Goal: Task Accomplishment & Management: Use online tool/utility

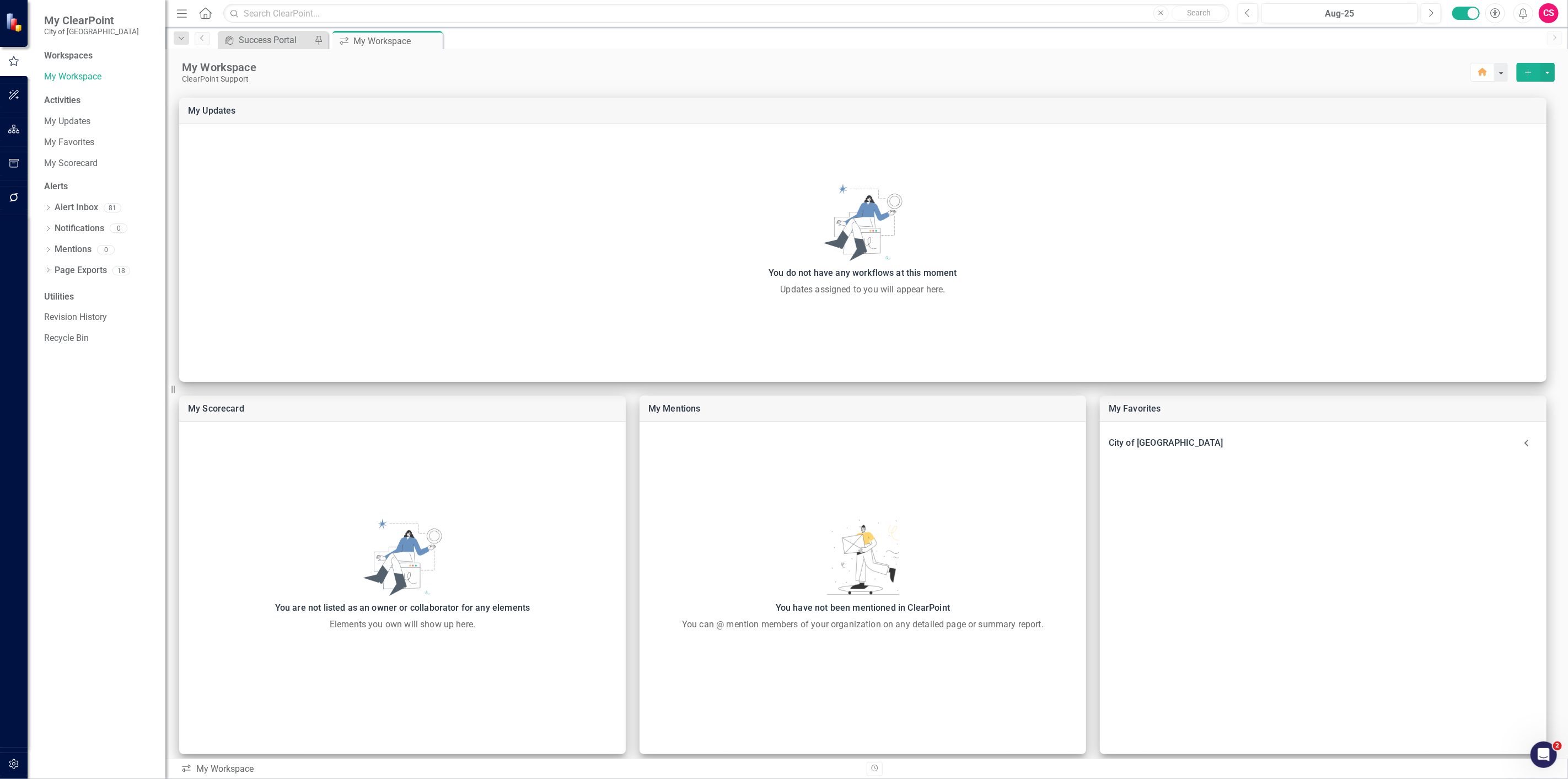
click at [12, 127] on icon "button" at bounding box center [13, 128] width 11 height 9
click at [62, 136] on link "Elements" at bounding box center [73, 136] width 37 height 13
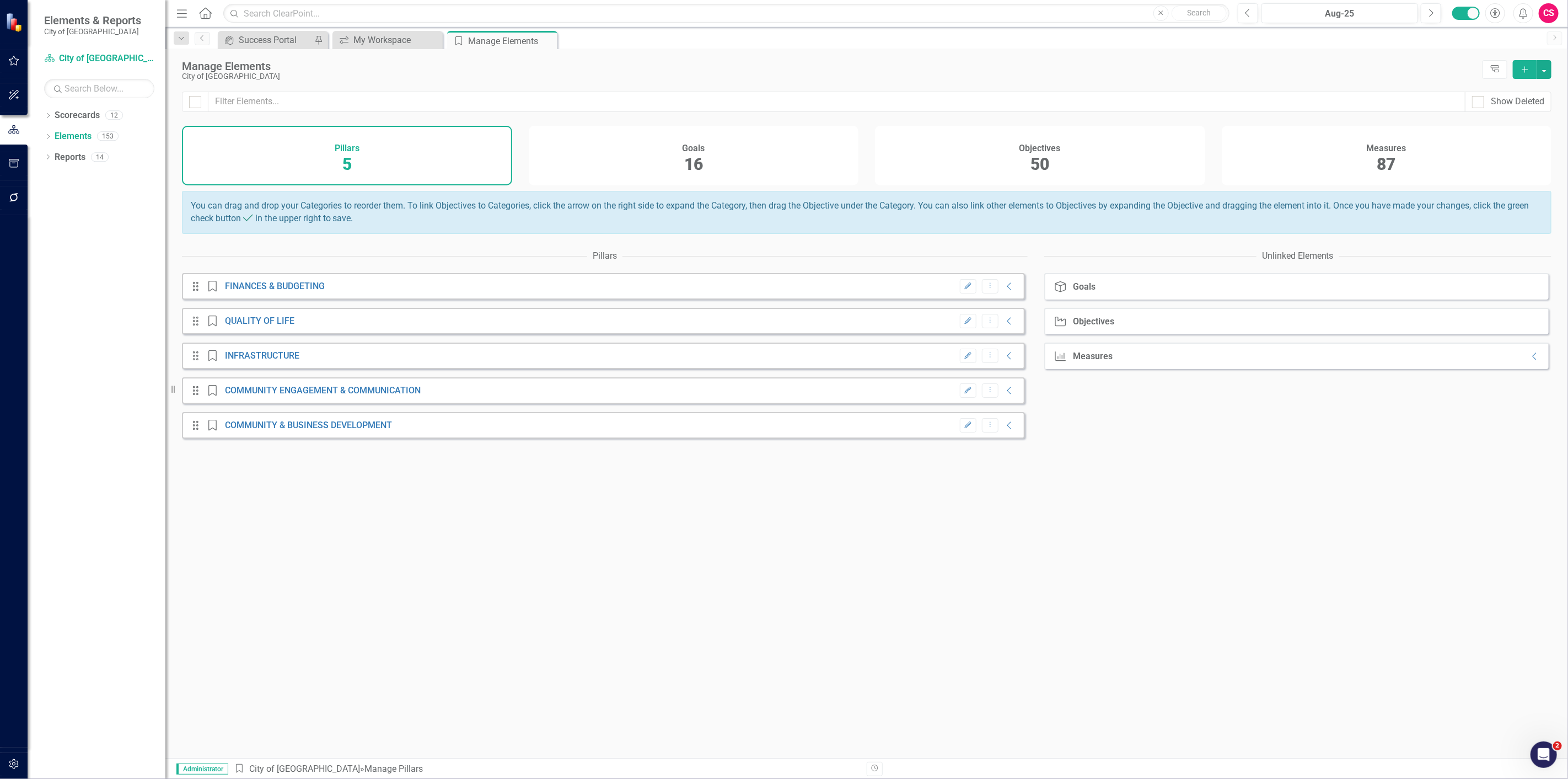
click at [952, 149] on div "Objectives 50" at bounding box center [1041, 155] width 331 height 60
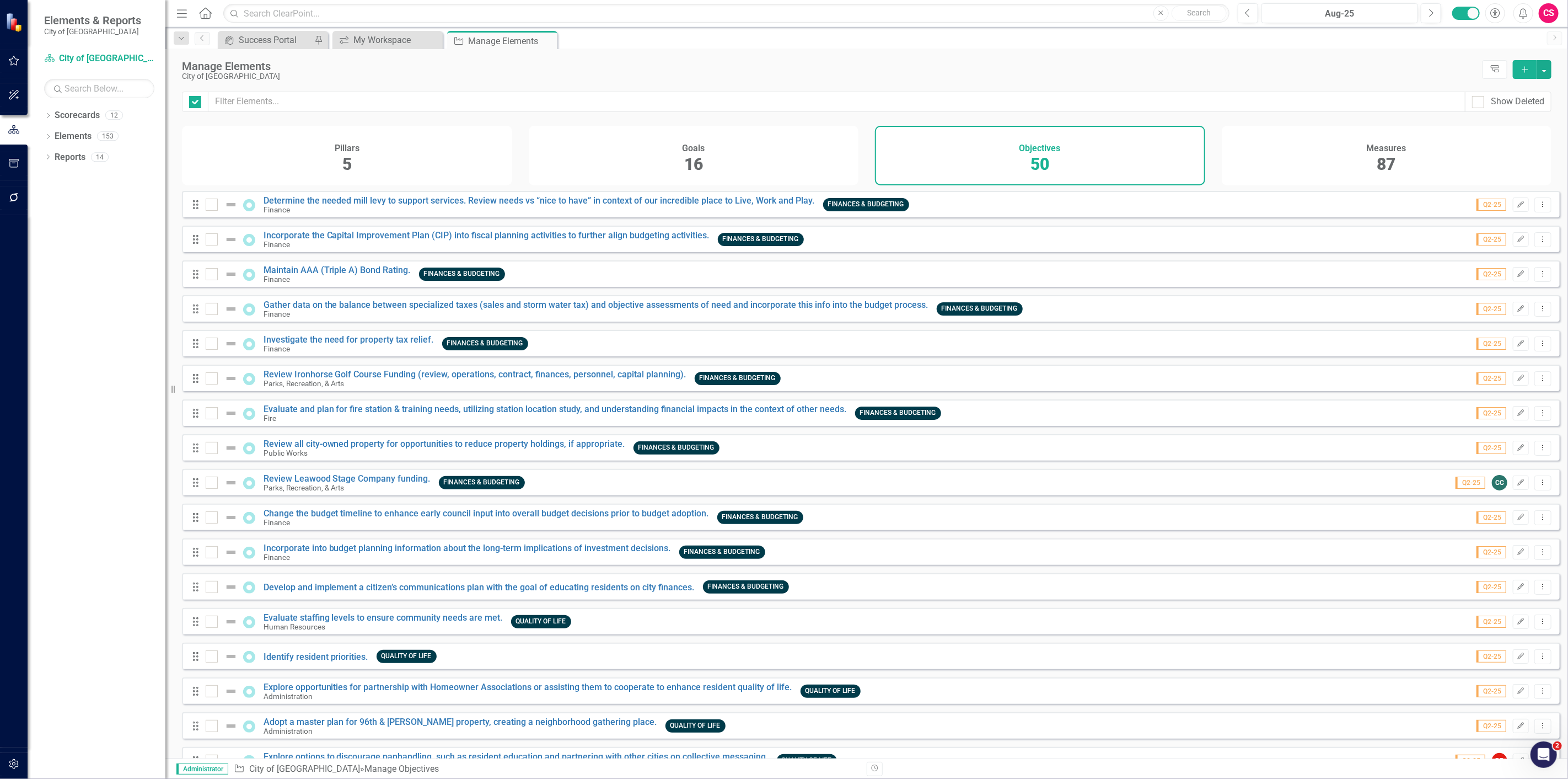
checkbox input "false"
click at [530, 95] on input "text" at bounding box center [836, 101] width 1257 height 20
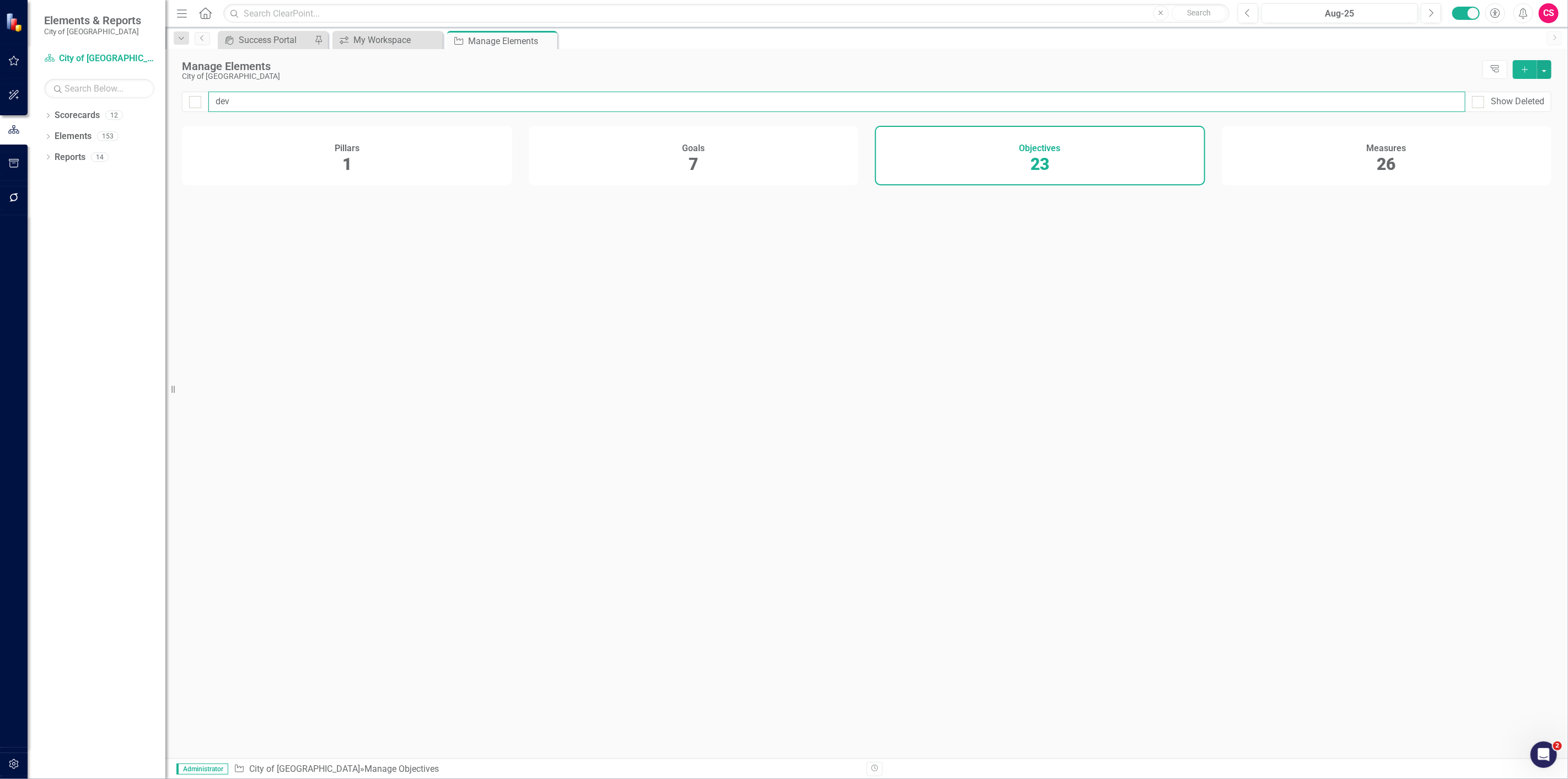
type input "deve"
checkbox input "false"
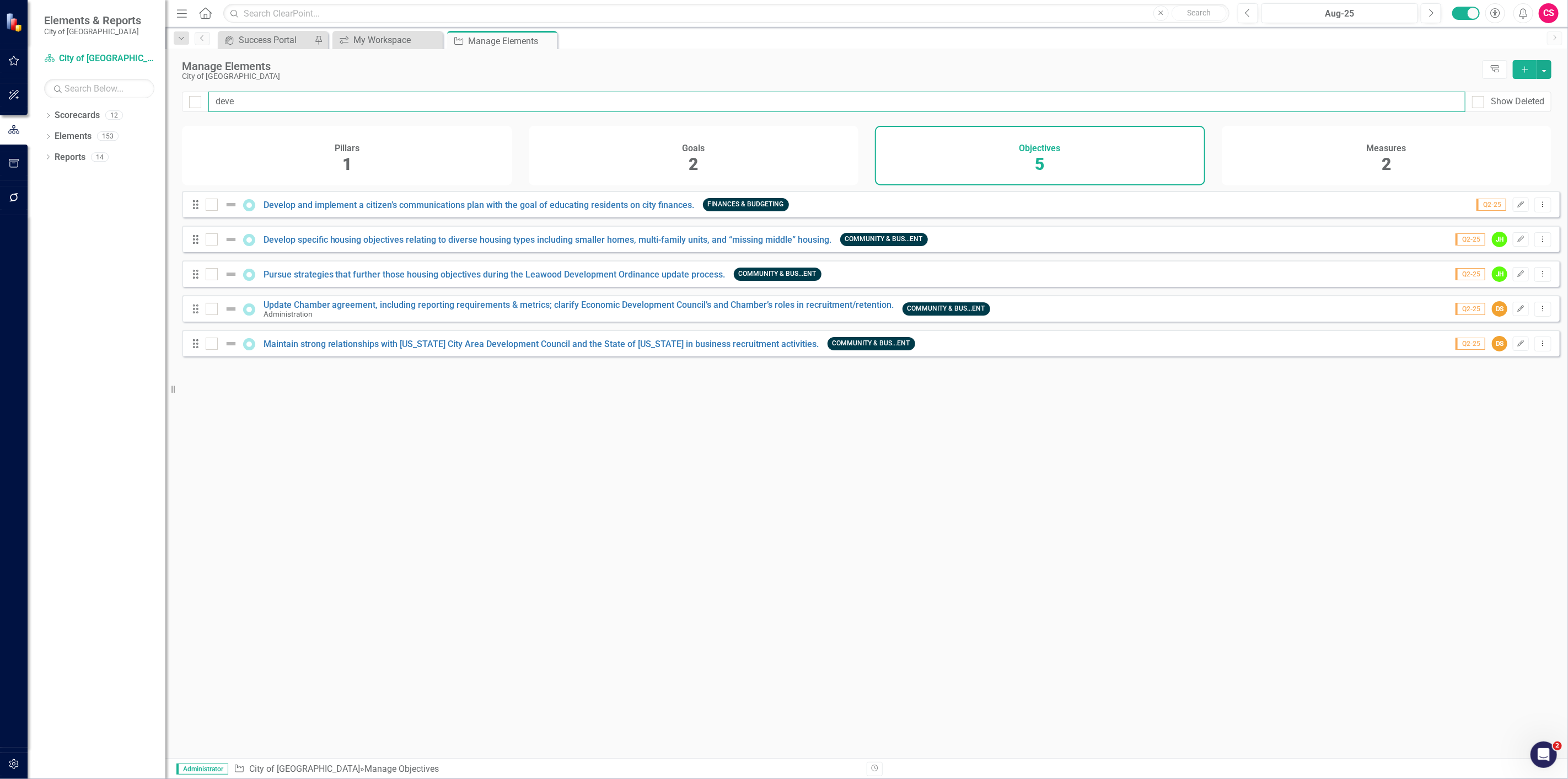
drag, startPoint x: 238, startPoint y: 100, endPoint x: 189, endPoint y: 95, distance: 49.3
click at [189, 95] on div "deve Show Deleted" at bounding box center [867, 101] width 1370 height 20
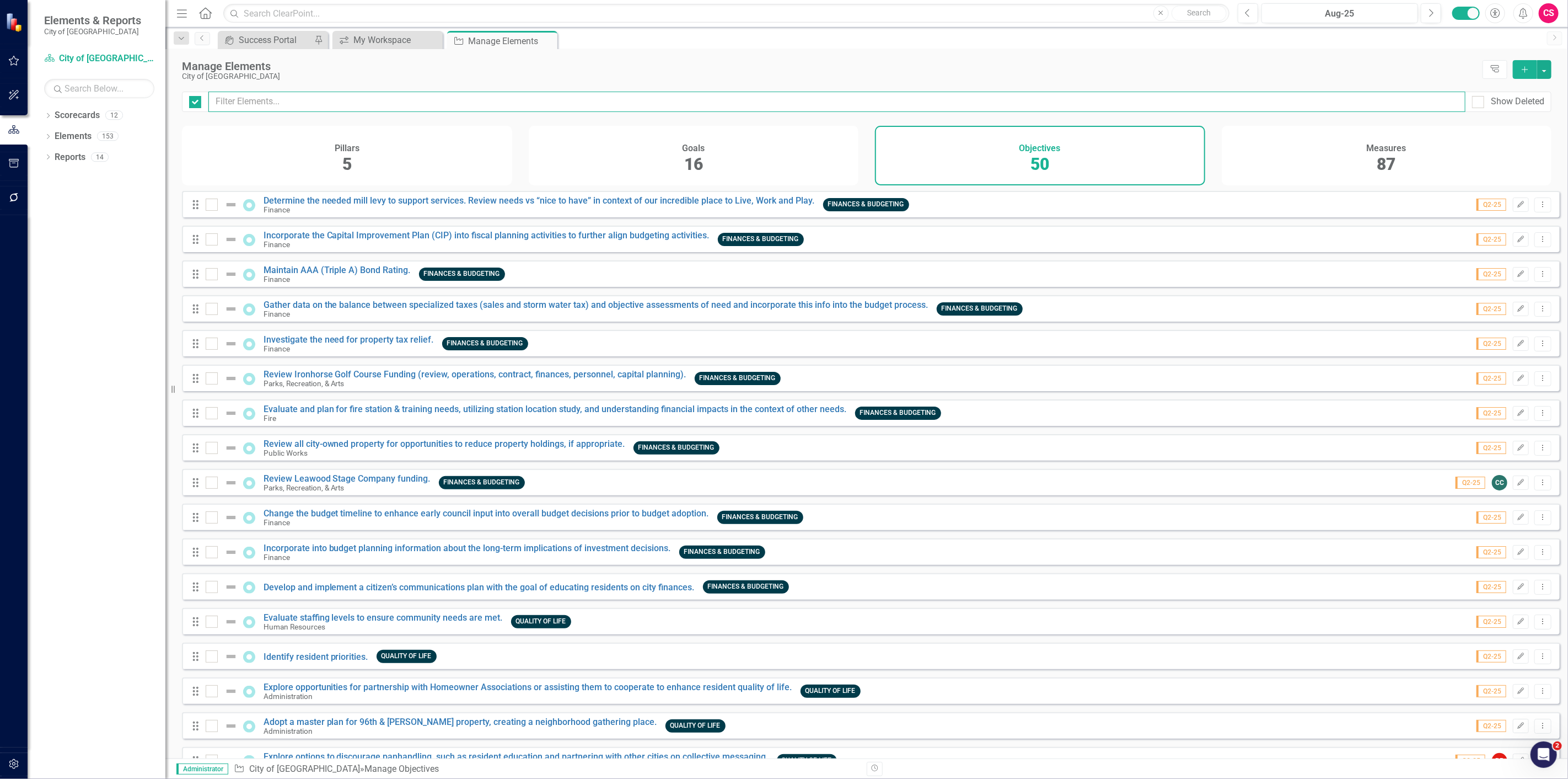
checkbox input "false"
type input "deve"
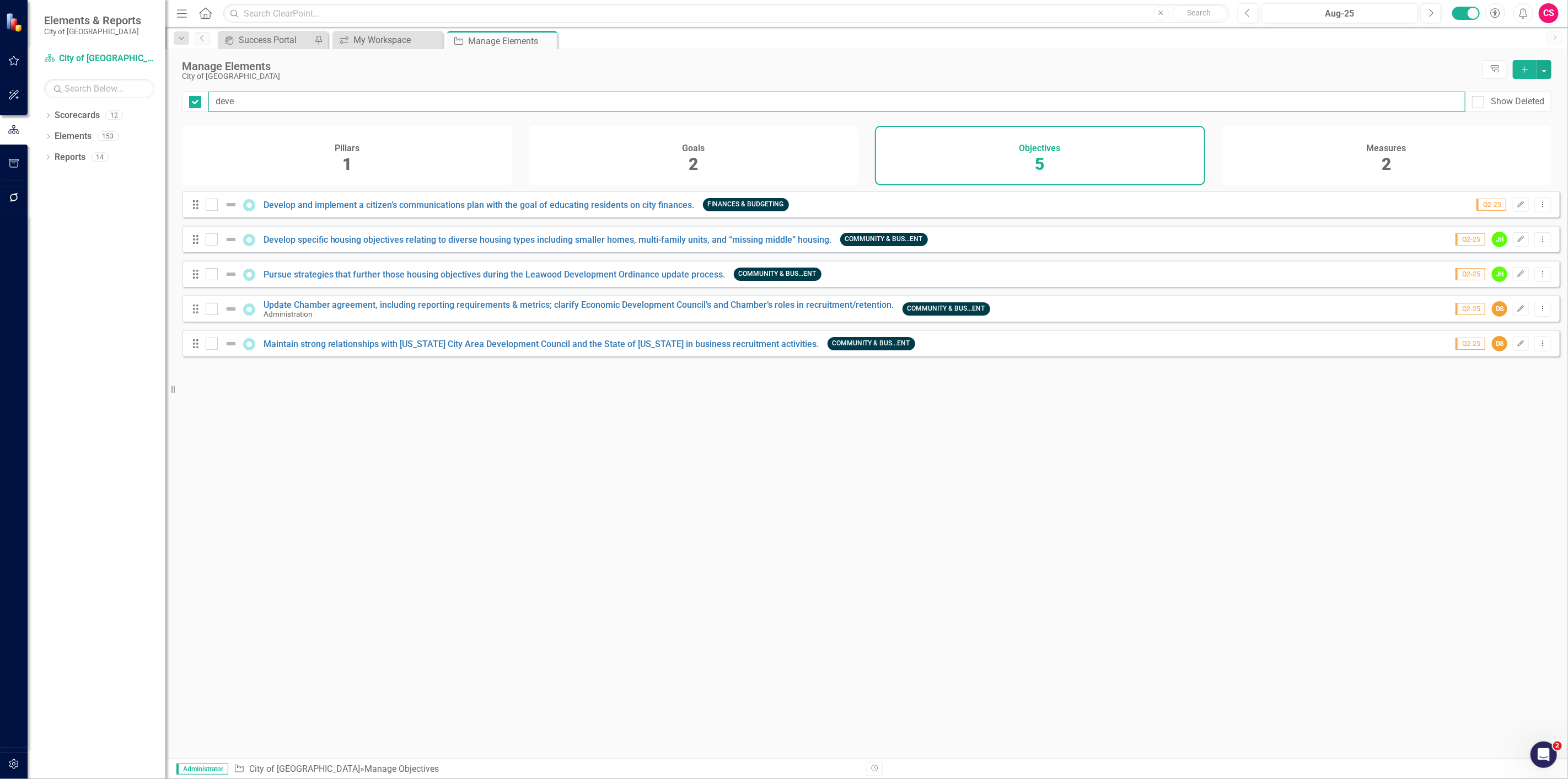
checkbox input "false"
type input "devel"
checkbox input "false"
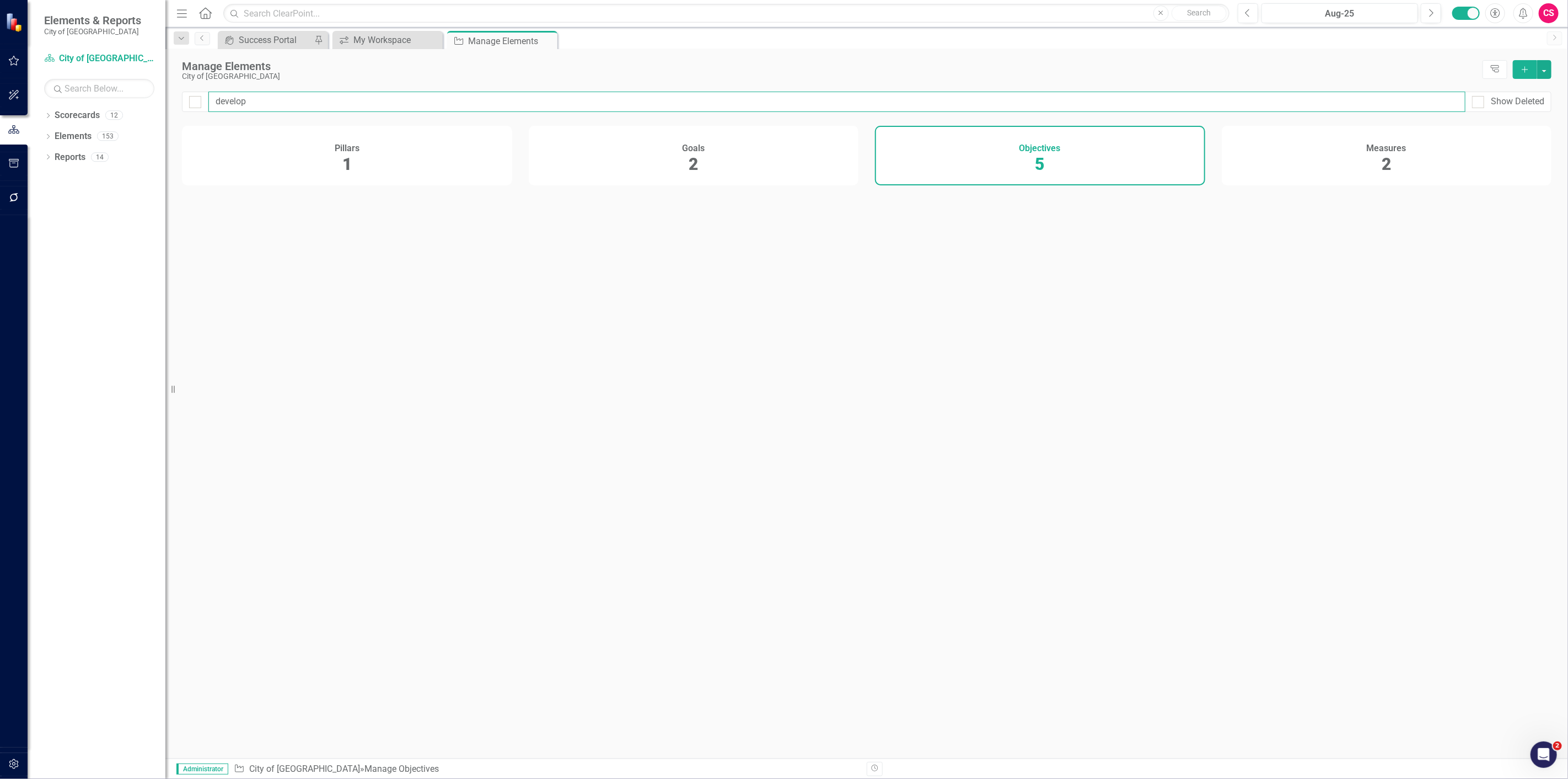
type input "develope"
checkbox input "false"
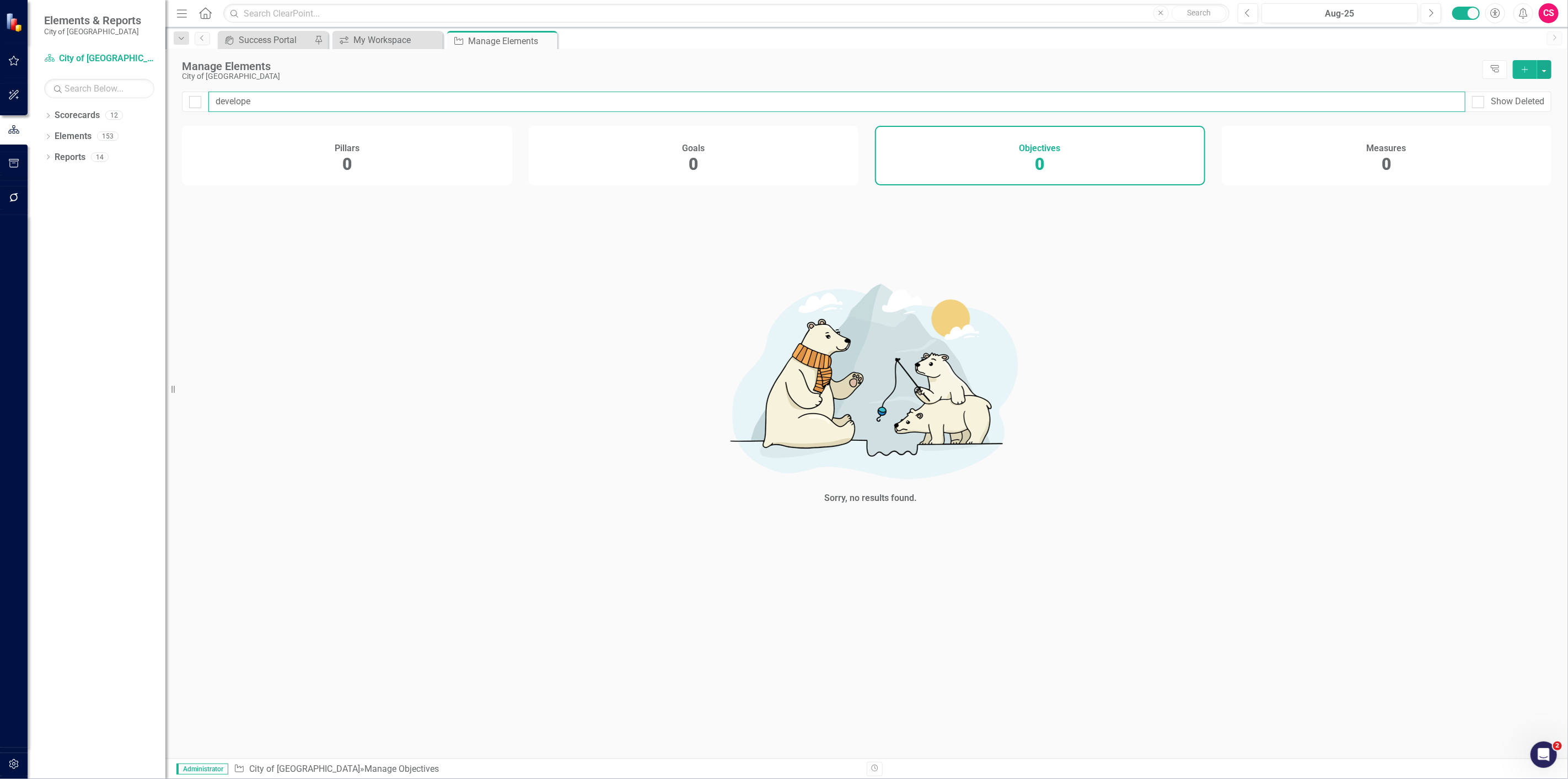
type input "develop"
checkbox input "false"
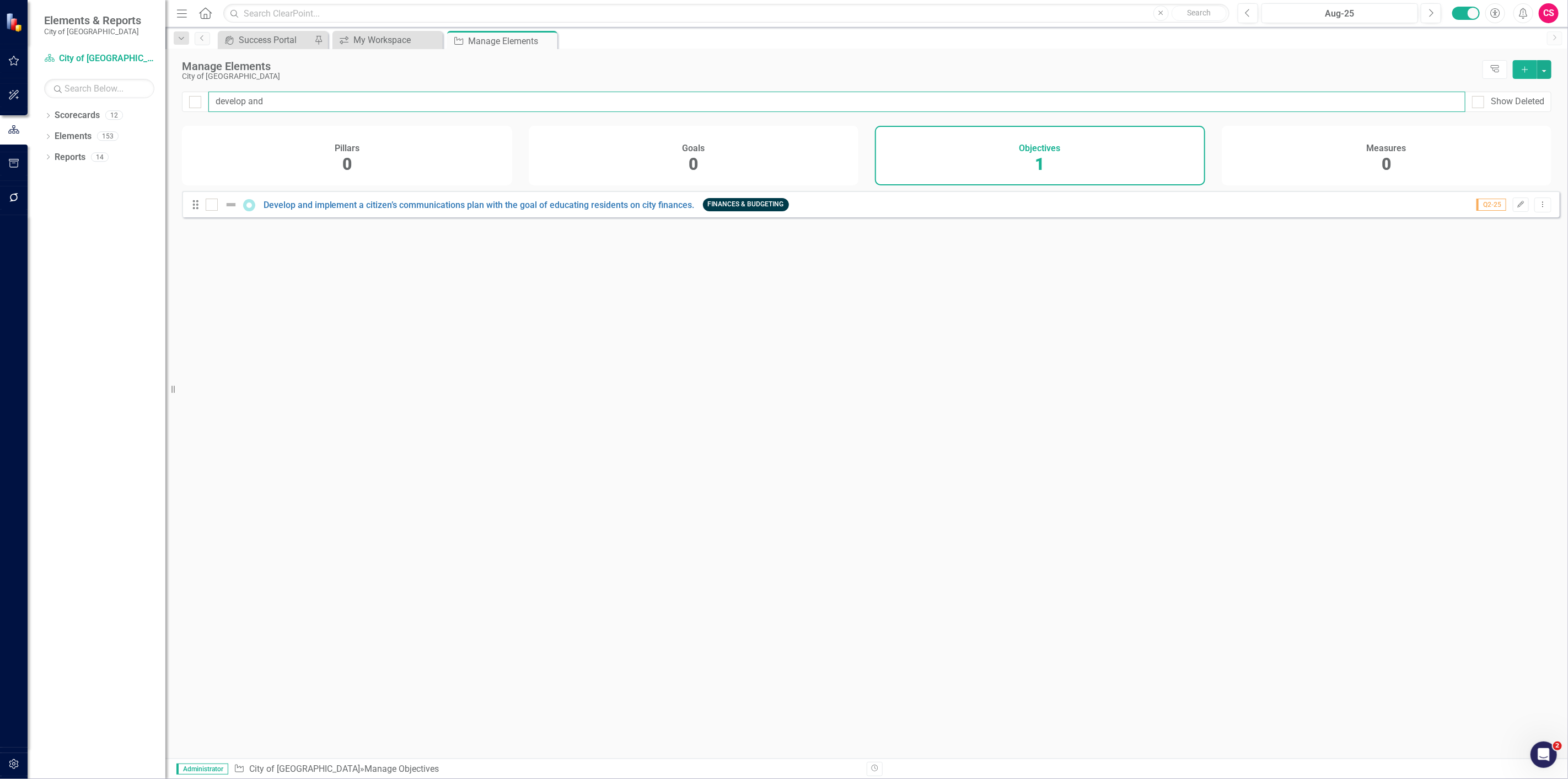
type input "develop and"
checkbox input "false"
type input "develop and"
click at [1518, 208] on icon "button" at bounding box center [1522, 204] width 7 height 7
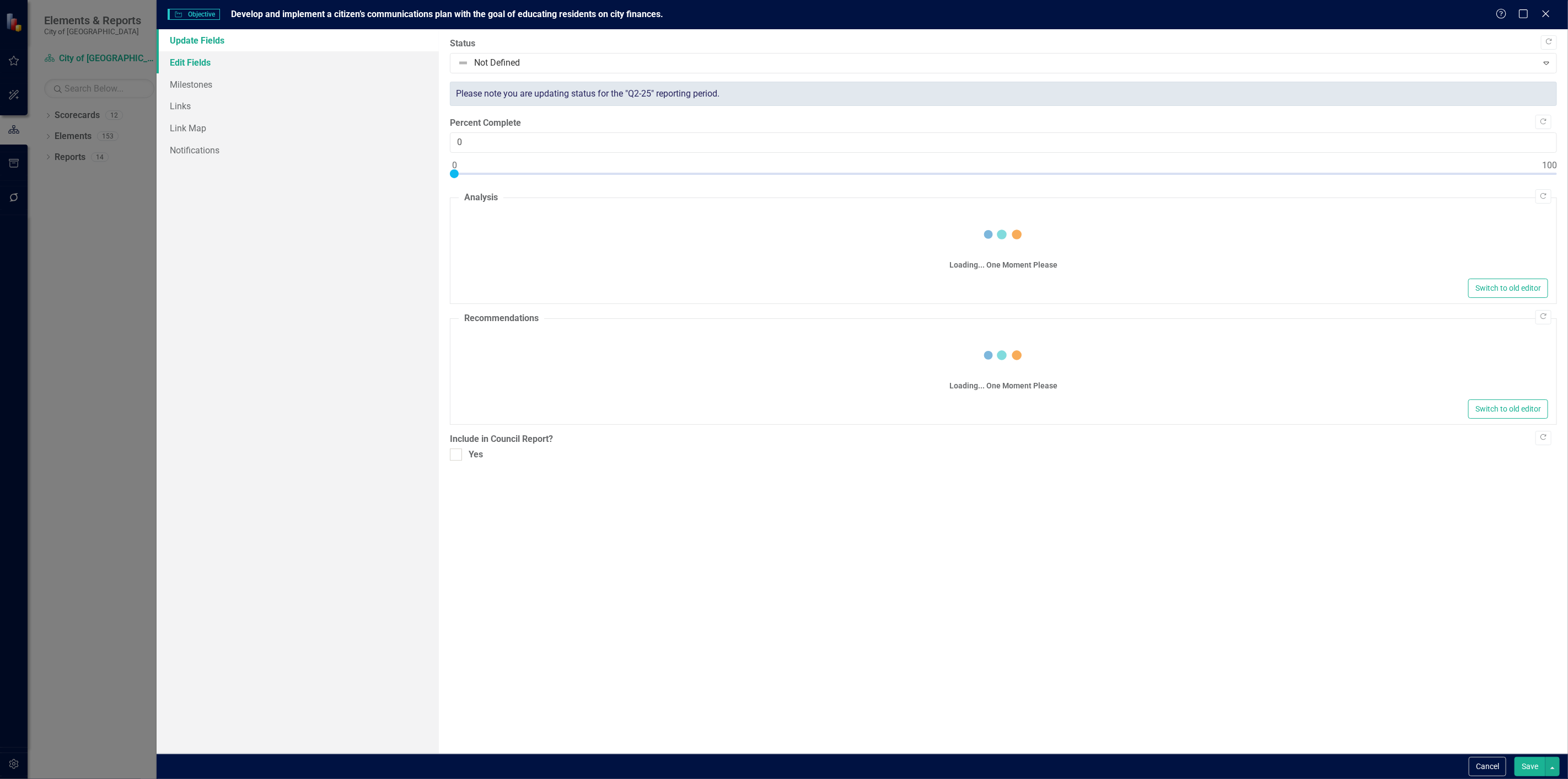
click at [273, 52] on link "Edit Fields" at bounding box center [298, 62] width 282 height 22
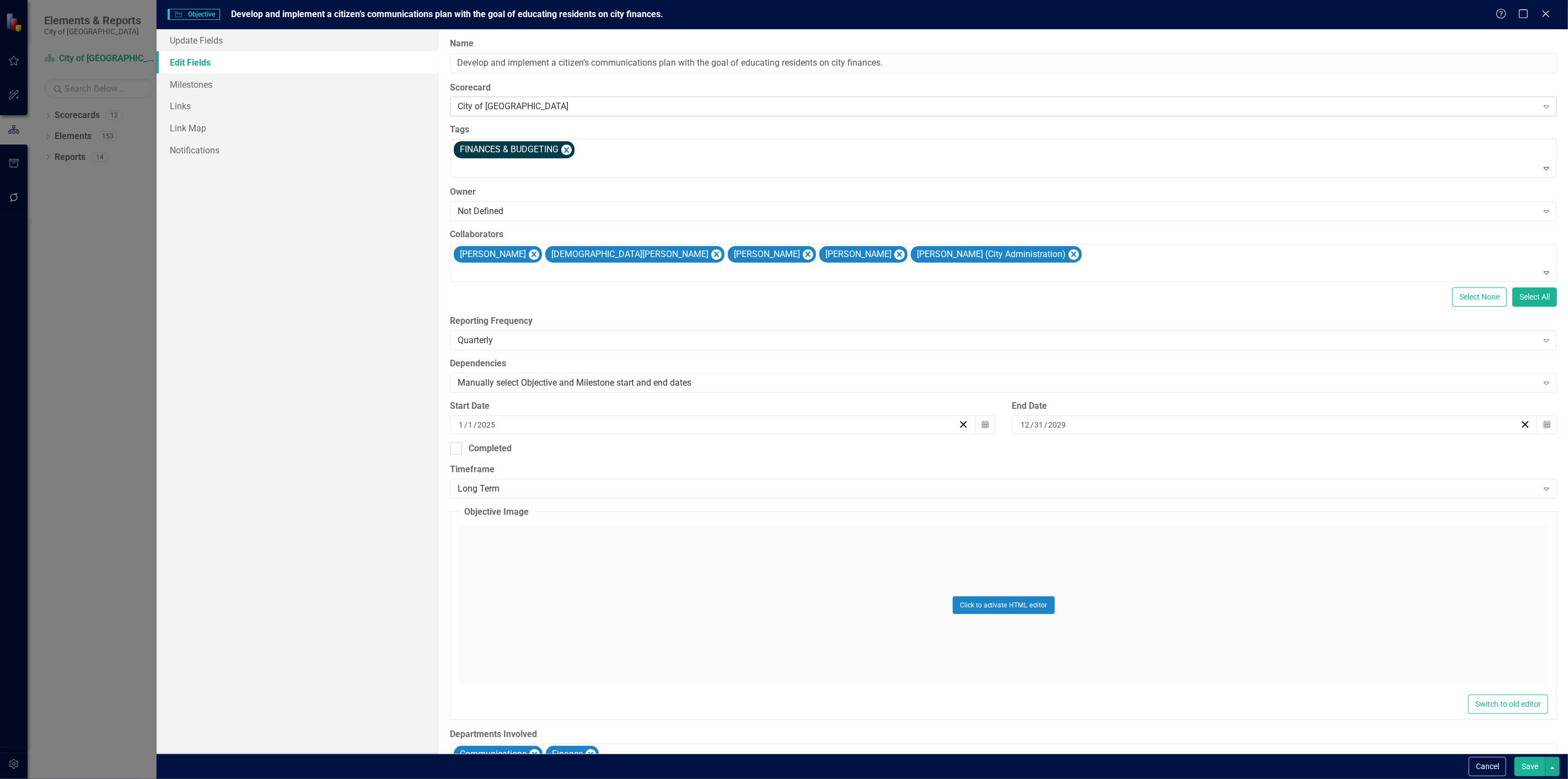
click at [583, 105] on div "City of [GEOGRAPHIC_DATA]" at bounding box center [997, 106] width 1080 height 13
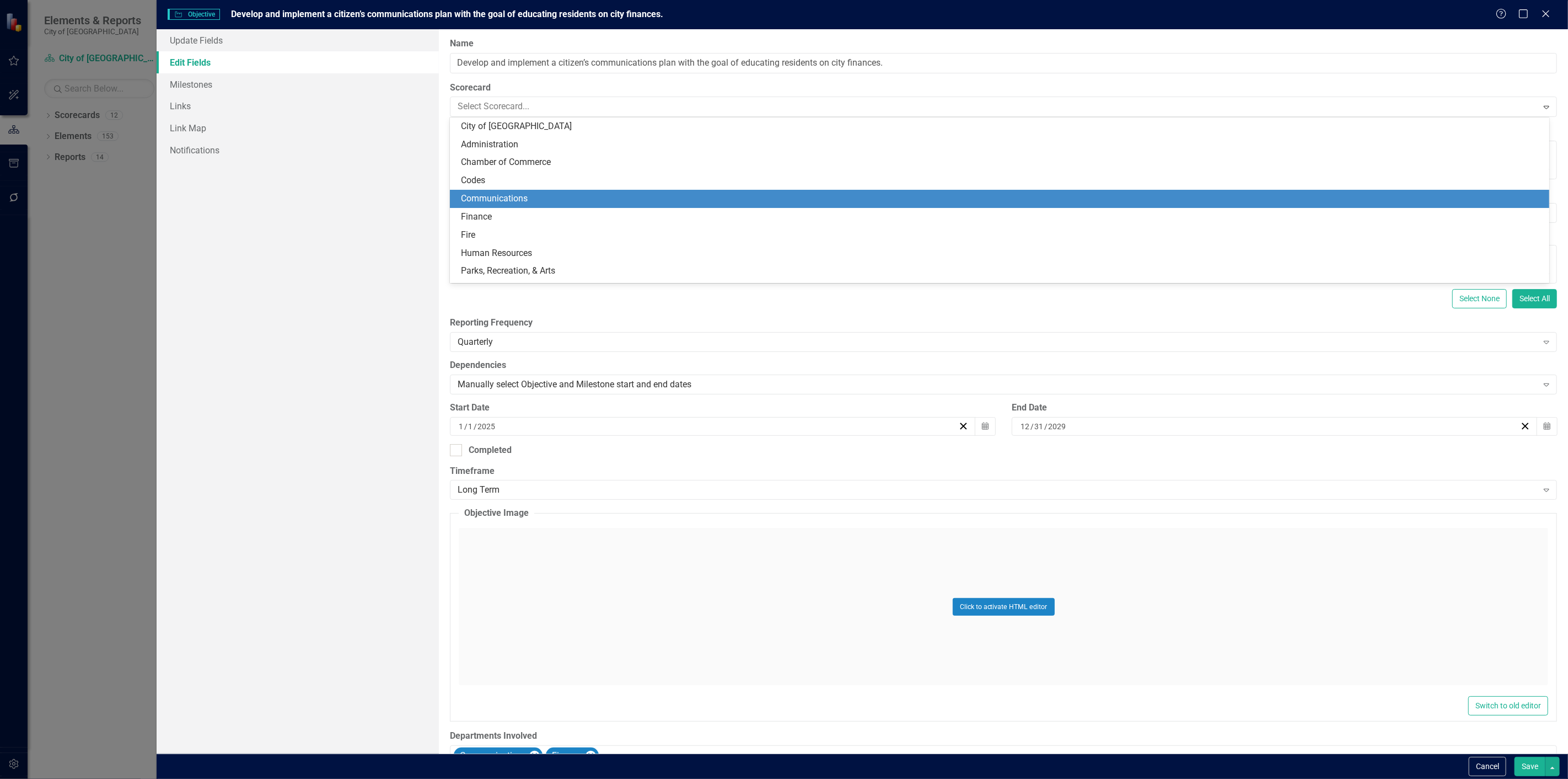
click at [521, 196] on div "Communications" at bounding box center [1002, 198] width 1082 height 13
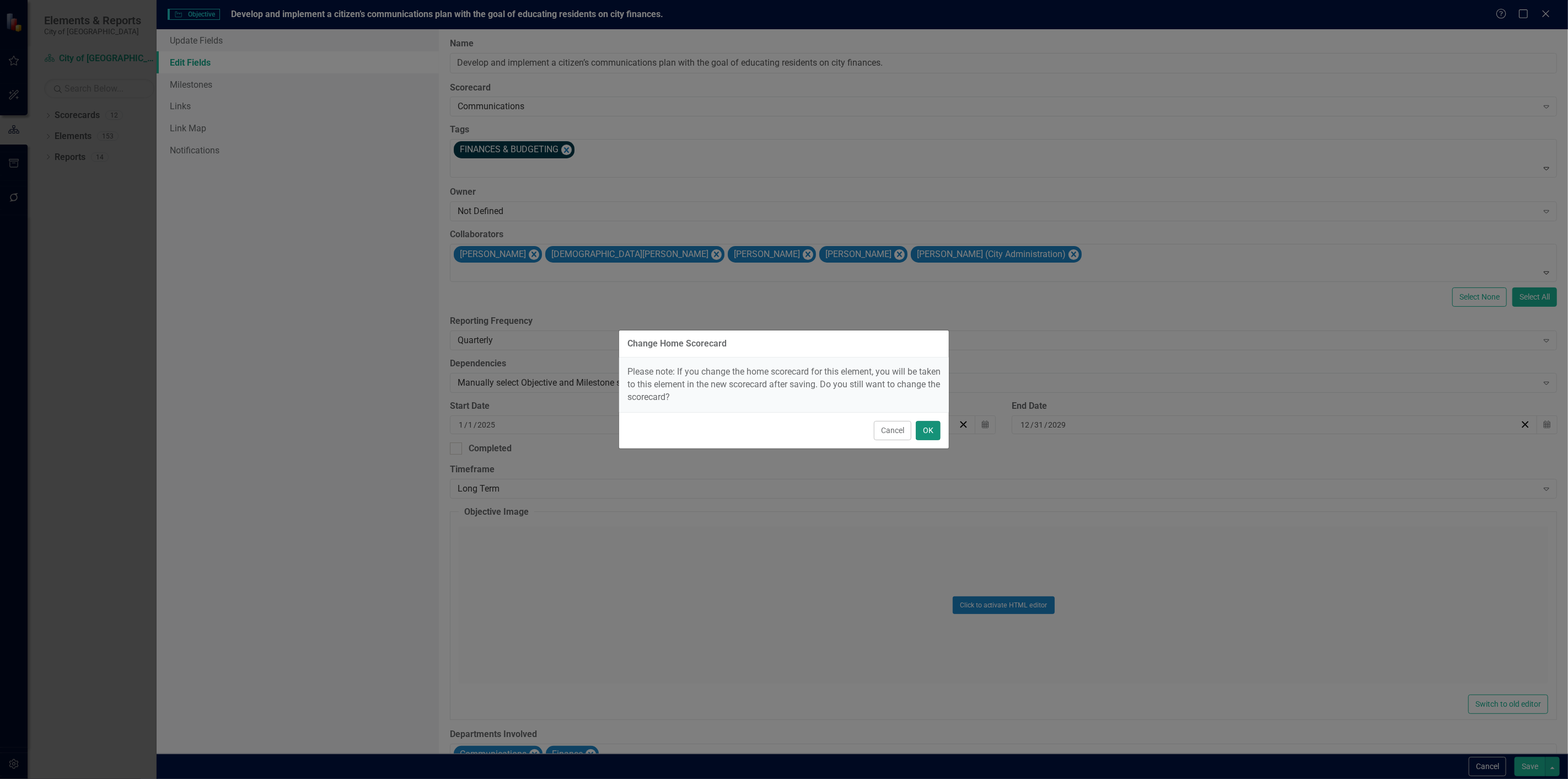
click at [926, 429] on button "OK" at bounding box center [928, 430] width 25 height 19
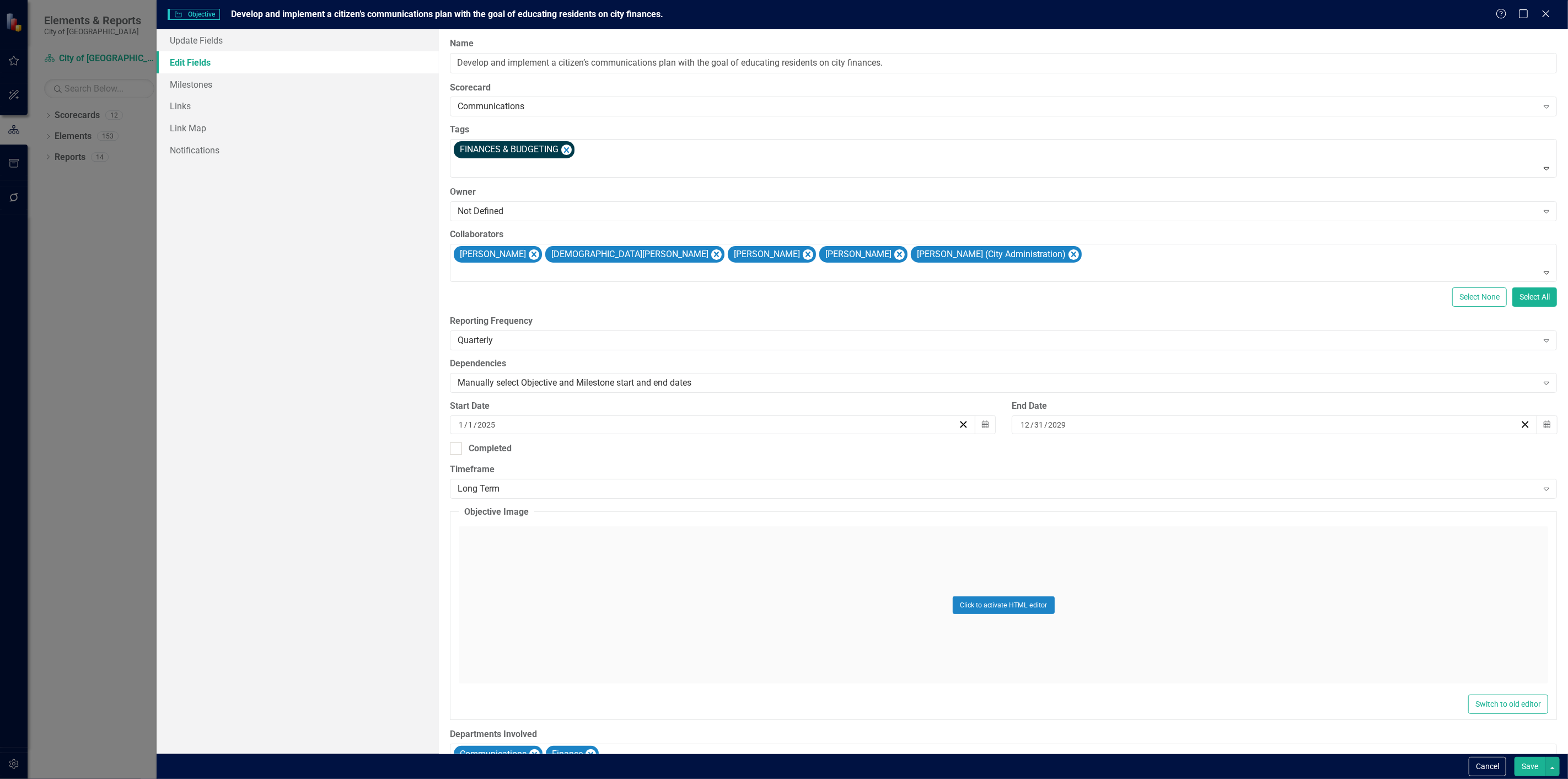
click at [1529, 773] on button "Save" at bounding box center [1530, 766] width 31 height 19
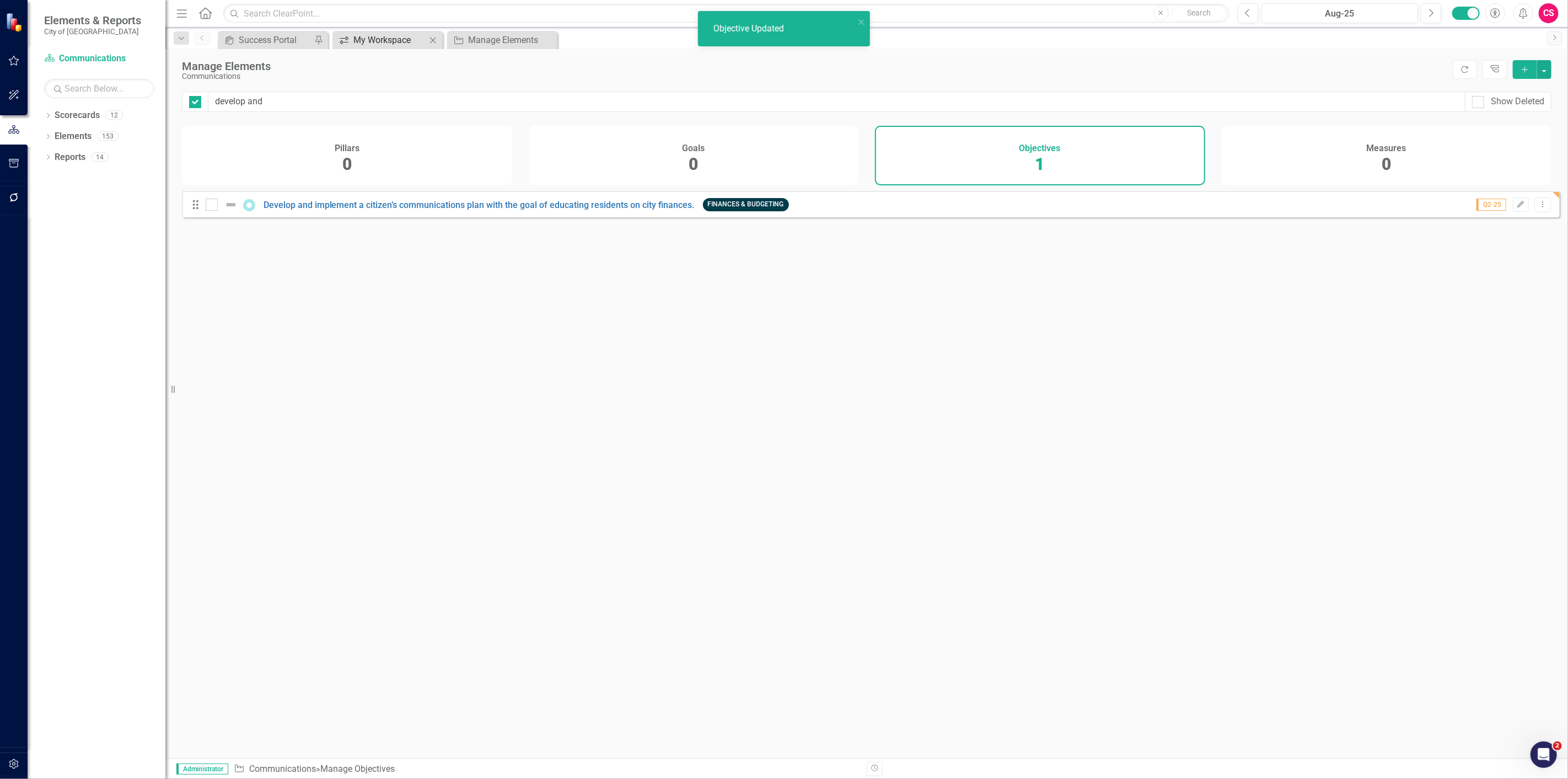
checkbox input "false"
click at [317, 14] on input "text" at bounding box center [726, 13] width 1006 height 19
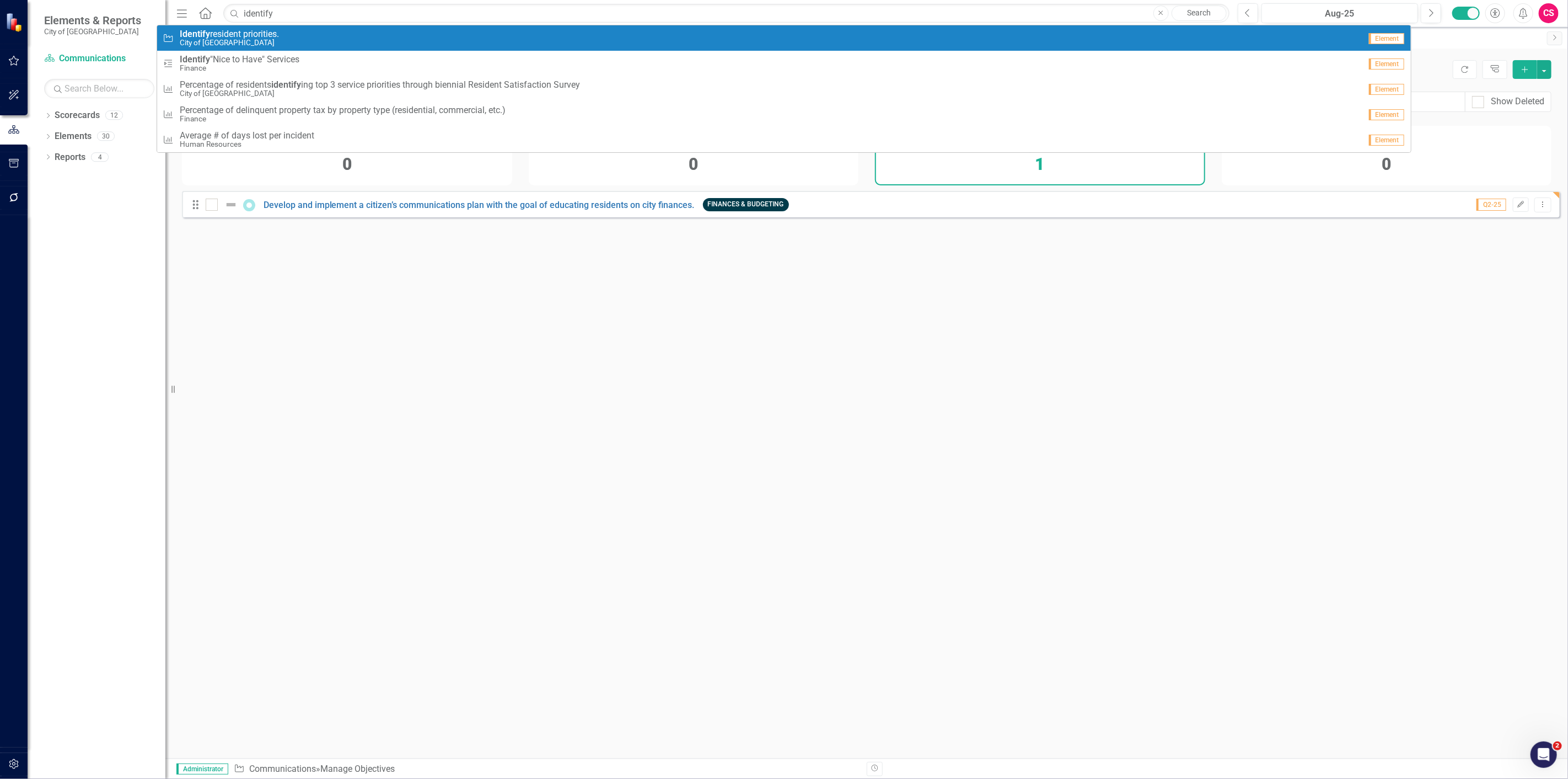
click at [291, 37] on div "Objective Identify resident priorities. City of [GEOGRAPHIC_DATA]" at bounding box center [761, 38] width 1198 height 18
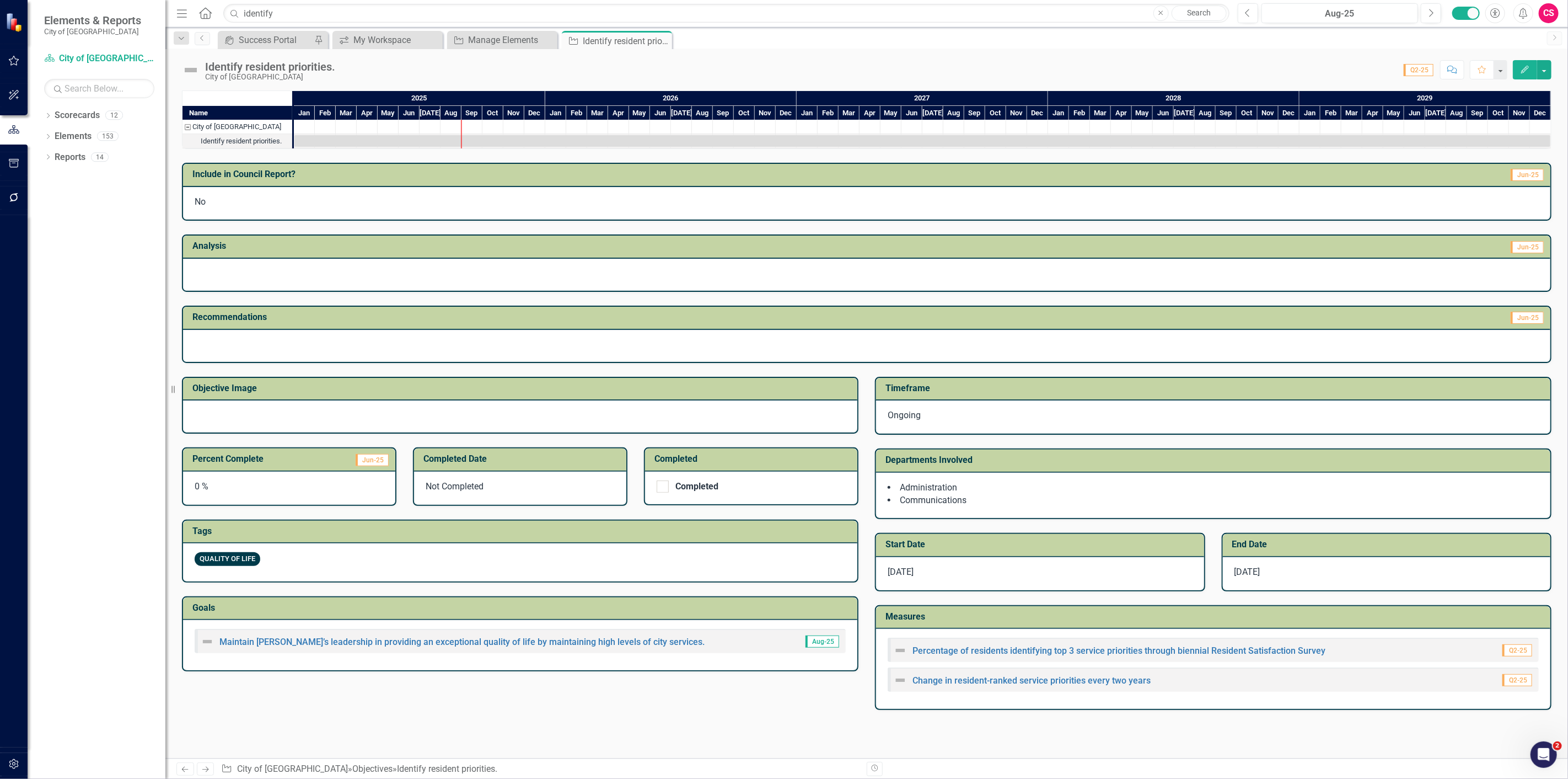
click at [1528, 72] on icon "Edit" at bounding box center [1525, 69] width 10 height 7
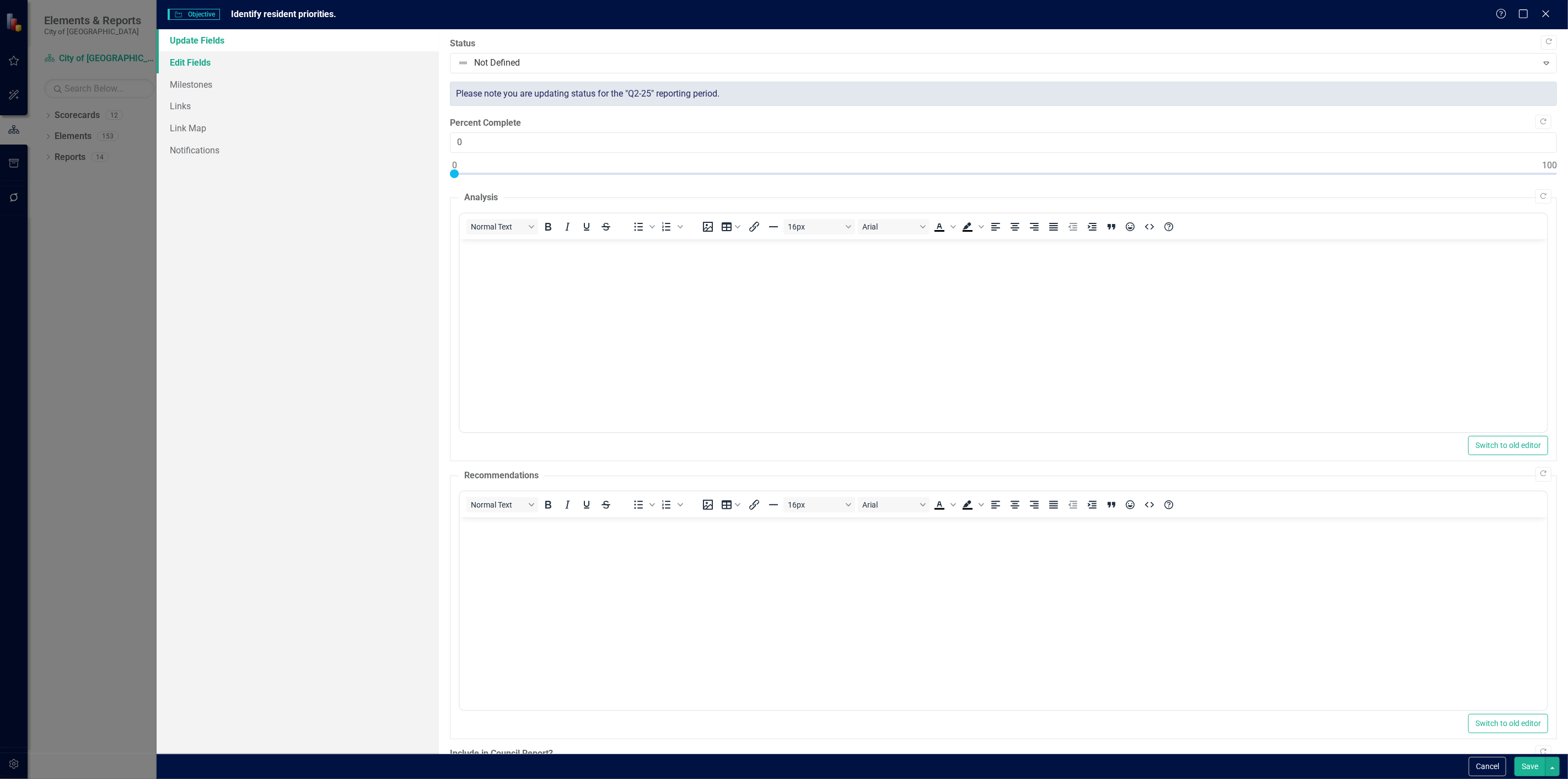
click at [184, 61] on link "Edit Fields" at bounding box center [298, 62] width 282 height 22
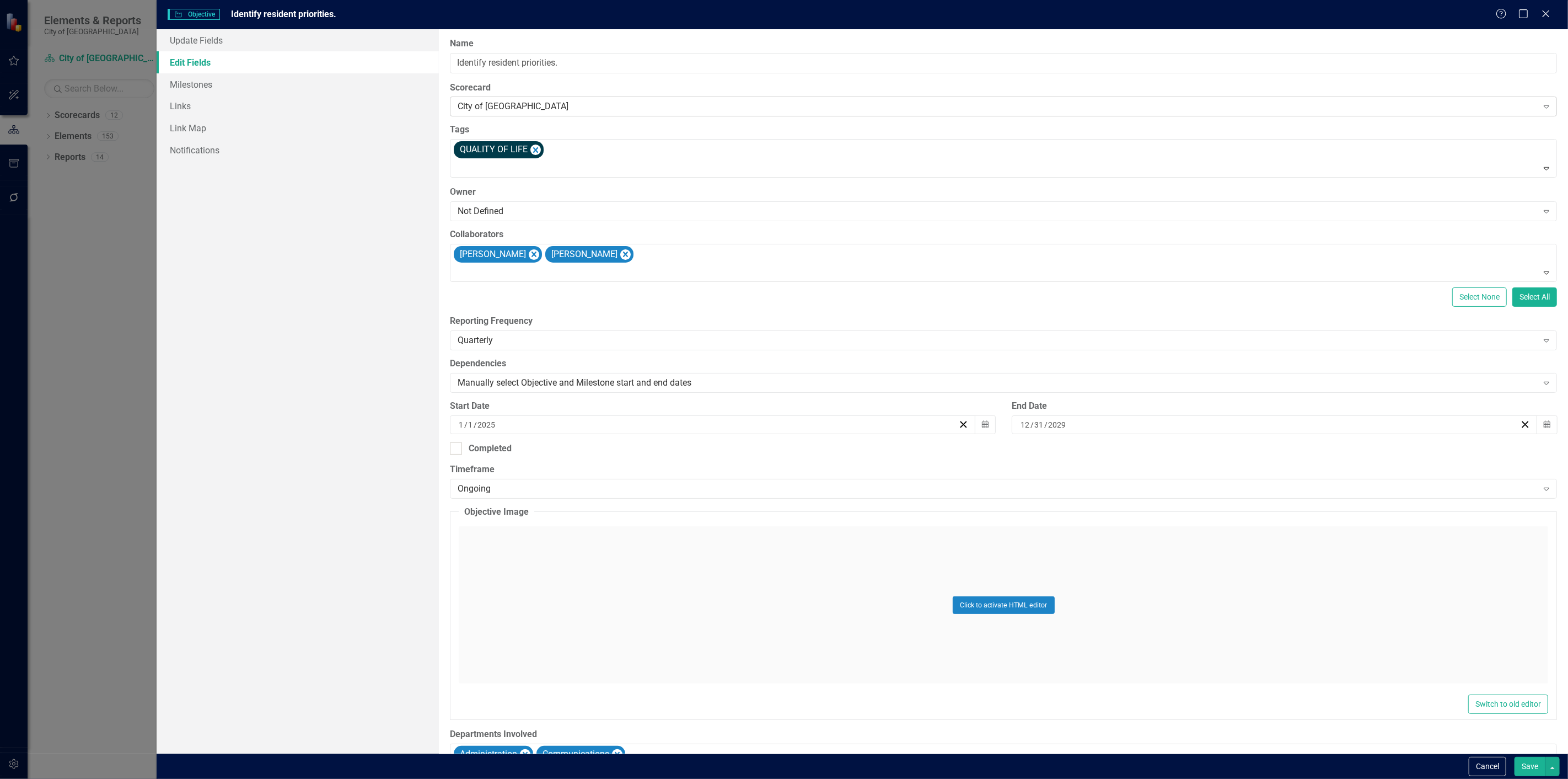
click at [543, 111] on div "City of [GEOGRAPHIC_DATA]" at bounding box center [997, 106] width 1080 height 13
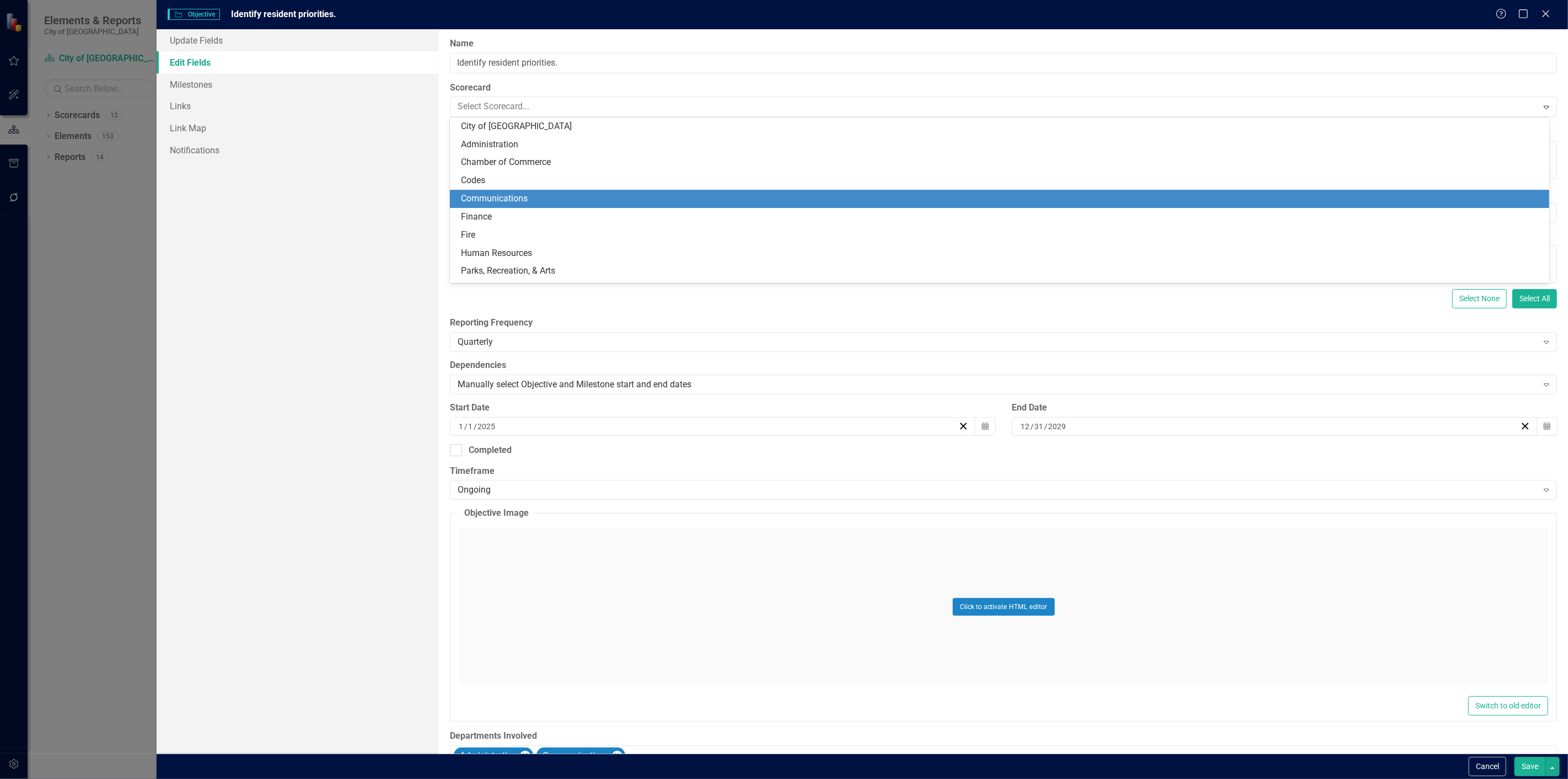
click at [500, 199] on div "Communications" at bounding box center [1002, 198] width 1082 height 13
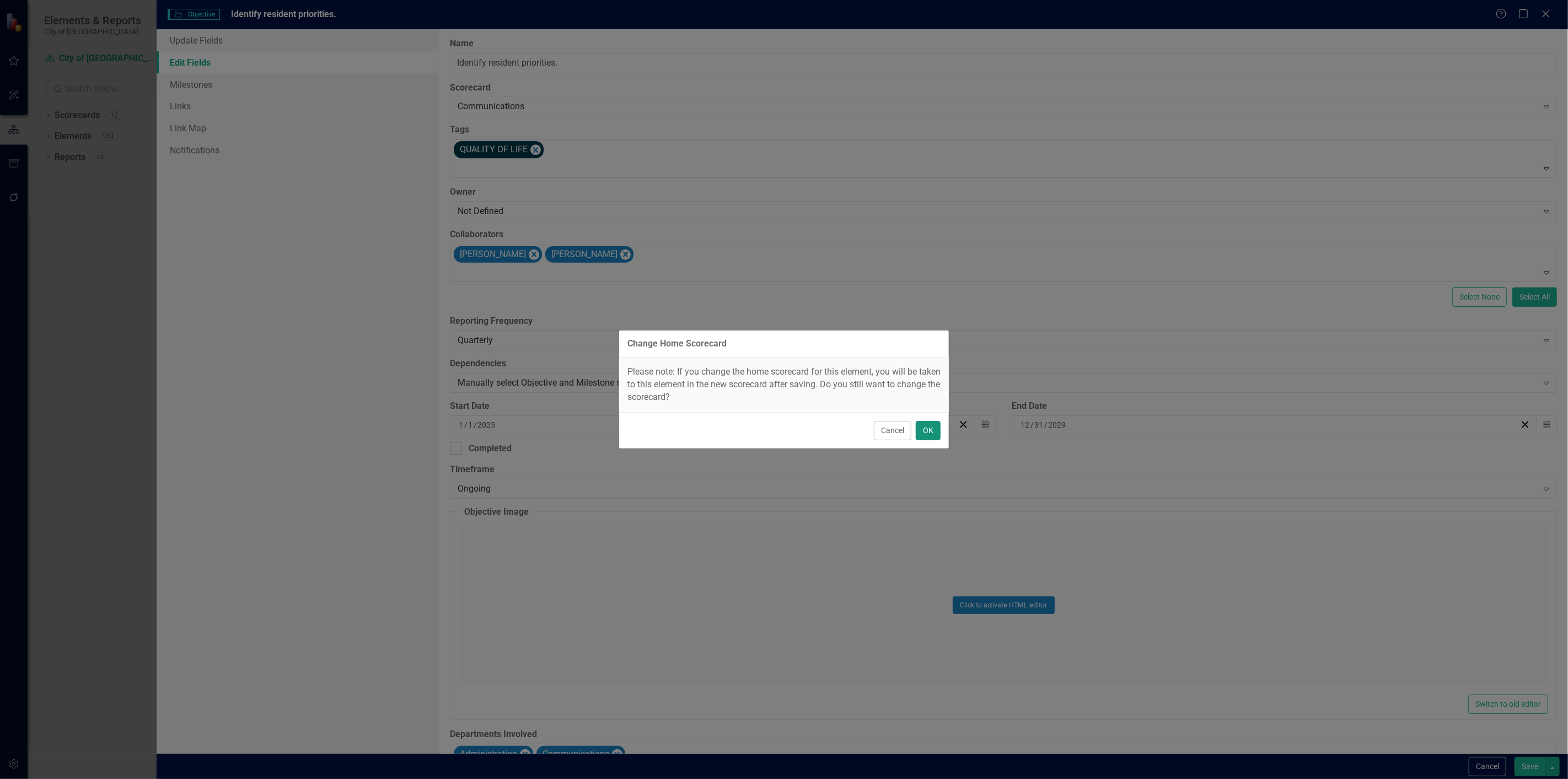
click at [930, 426] on button "OK" at bounding box center [928, 430] width 25 height 19
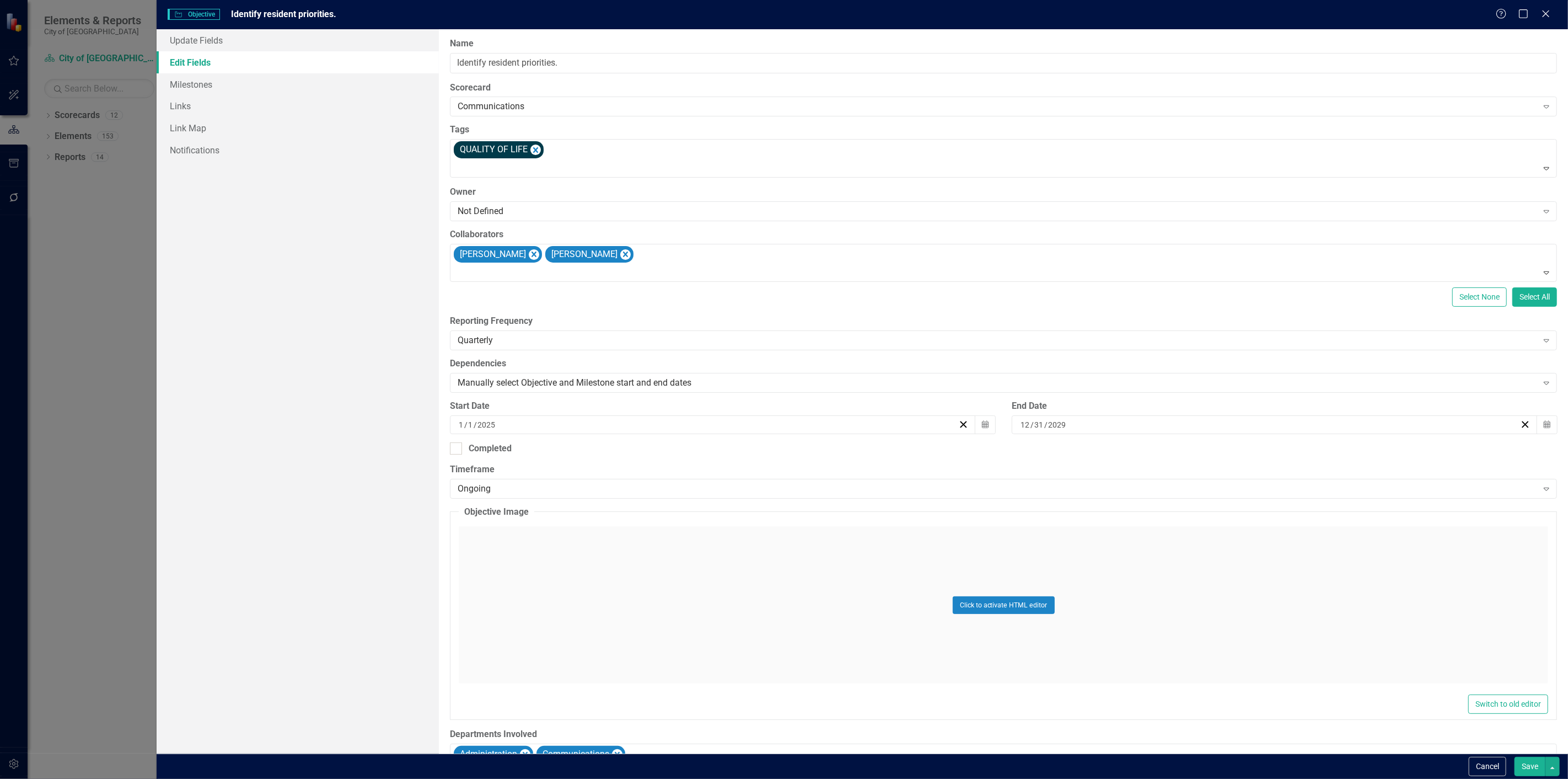
click at [1528, 770] on button "Save" at bounding box center [1530, 766] width 31 height 19
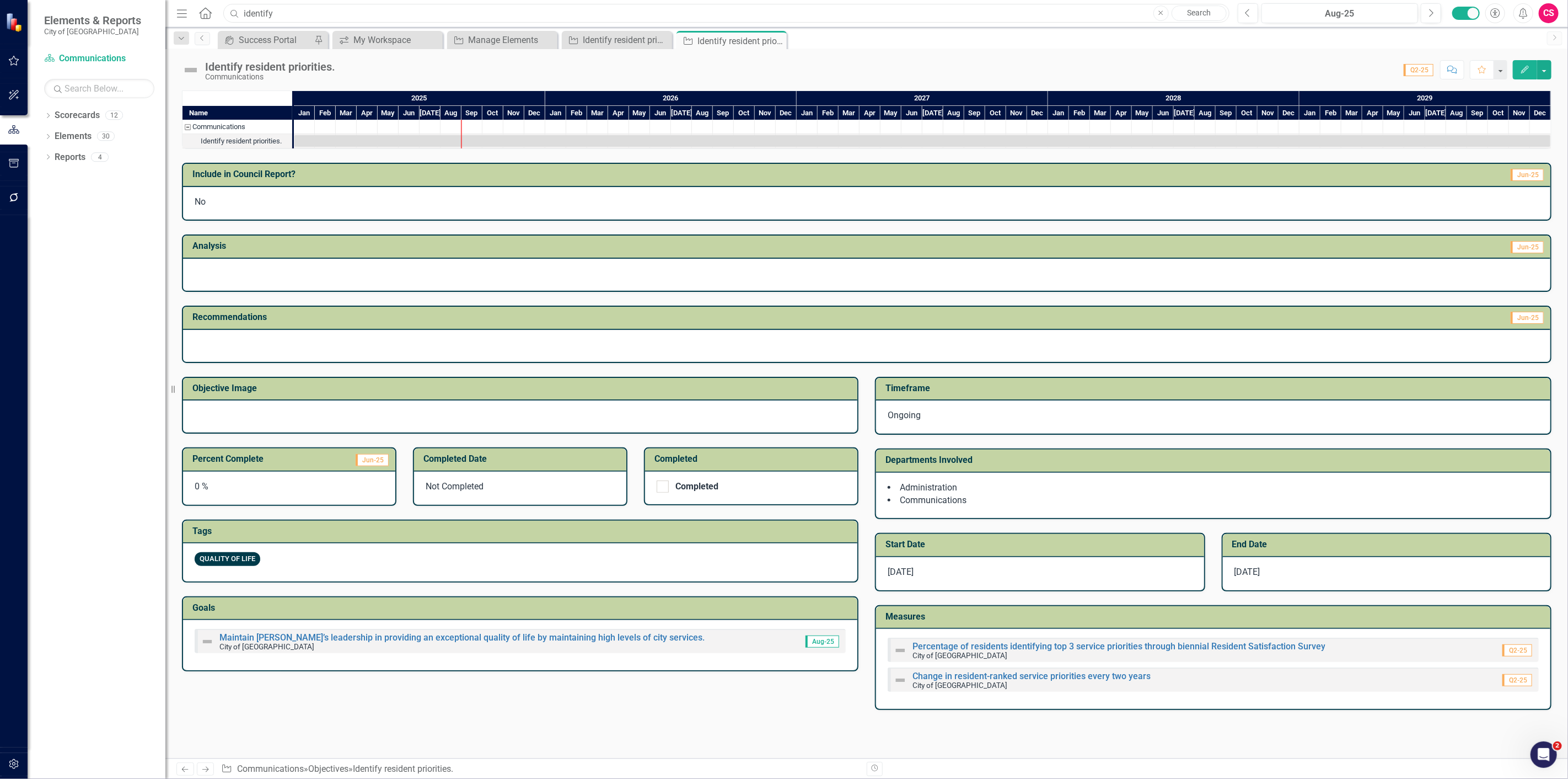
drag, startPoint x: 291, startPoint y: 11, endPoint x: 144, endPoint y: -17, distance: 149.6
click at [144, 0] on html "Accessibility Screen-Reader Guide, Feedback, and Issue Reporting | New window E…" at bounding box center [784, 389] width 1568 height 779
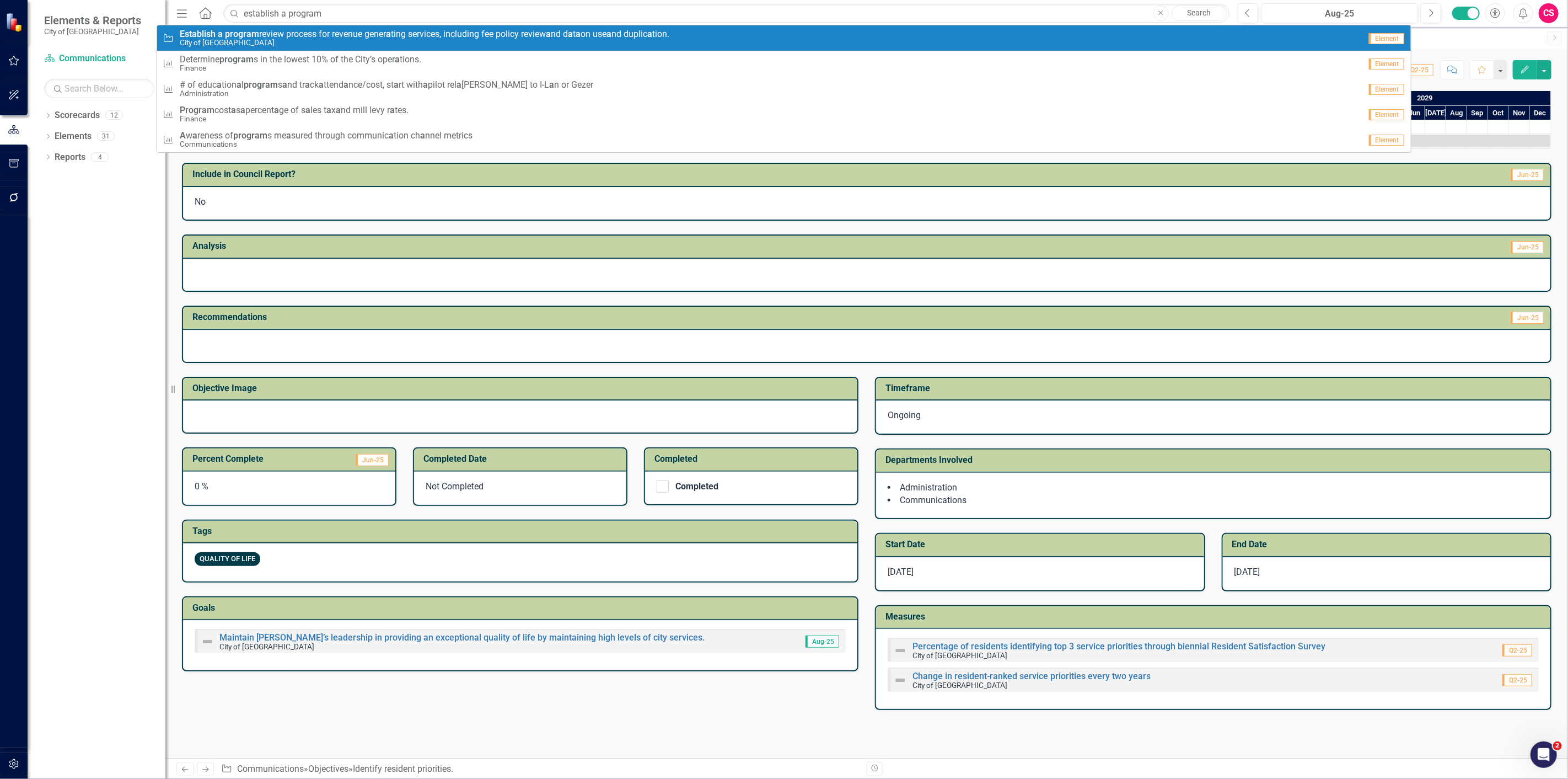
click at [222, 32] on strong "a" at bounding box center [220, 34] width 5 height 11
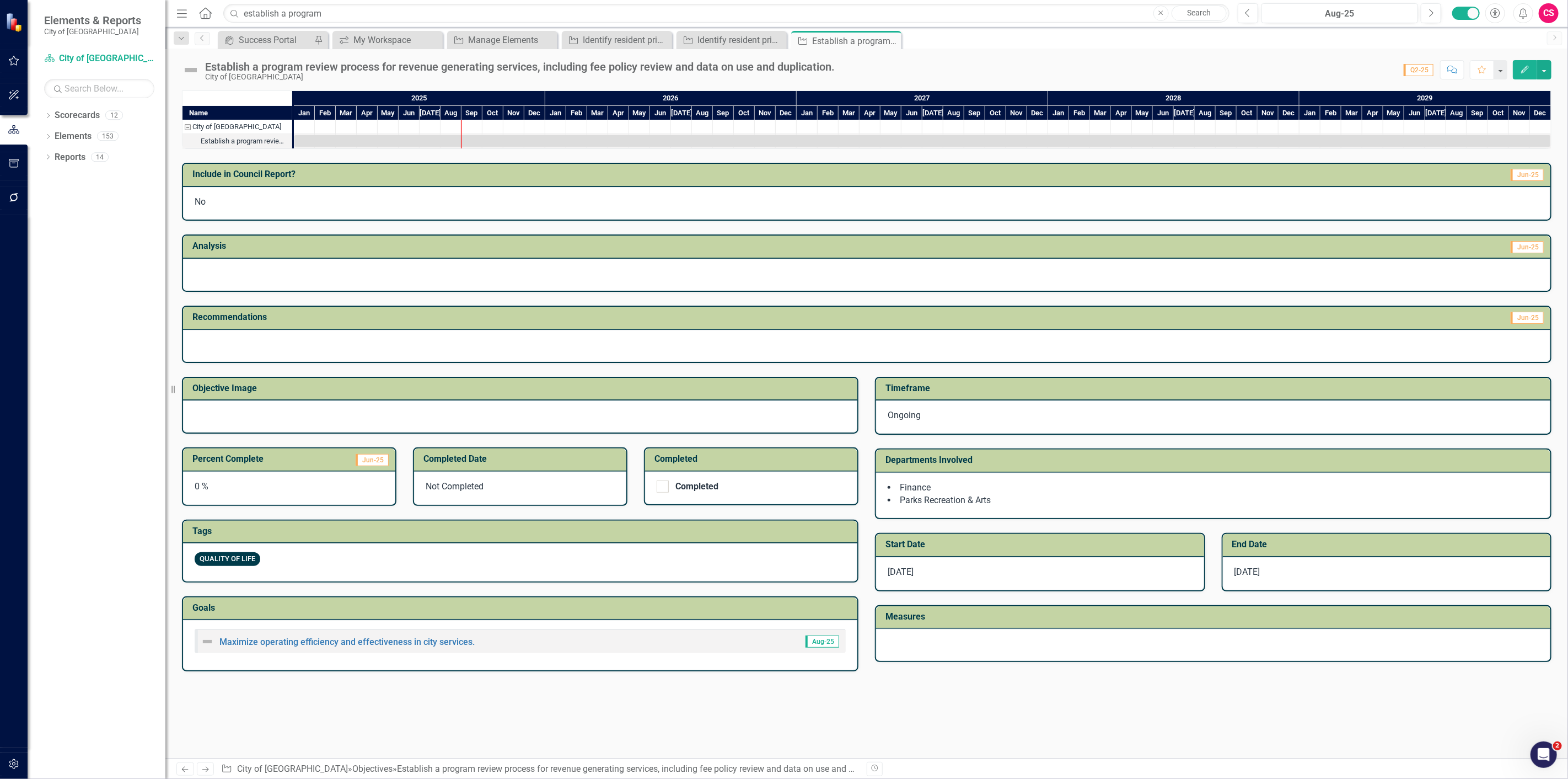
click at [1528, 68] on icon "Edit" at bounding box center [1525, 69] width 10 height 7
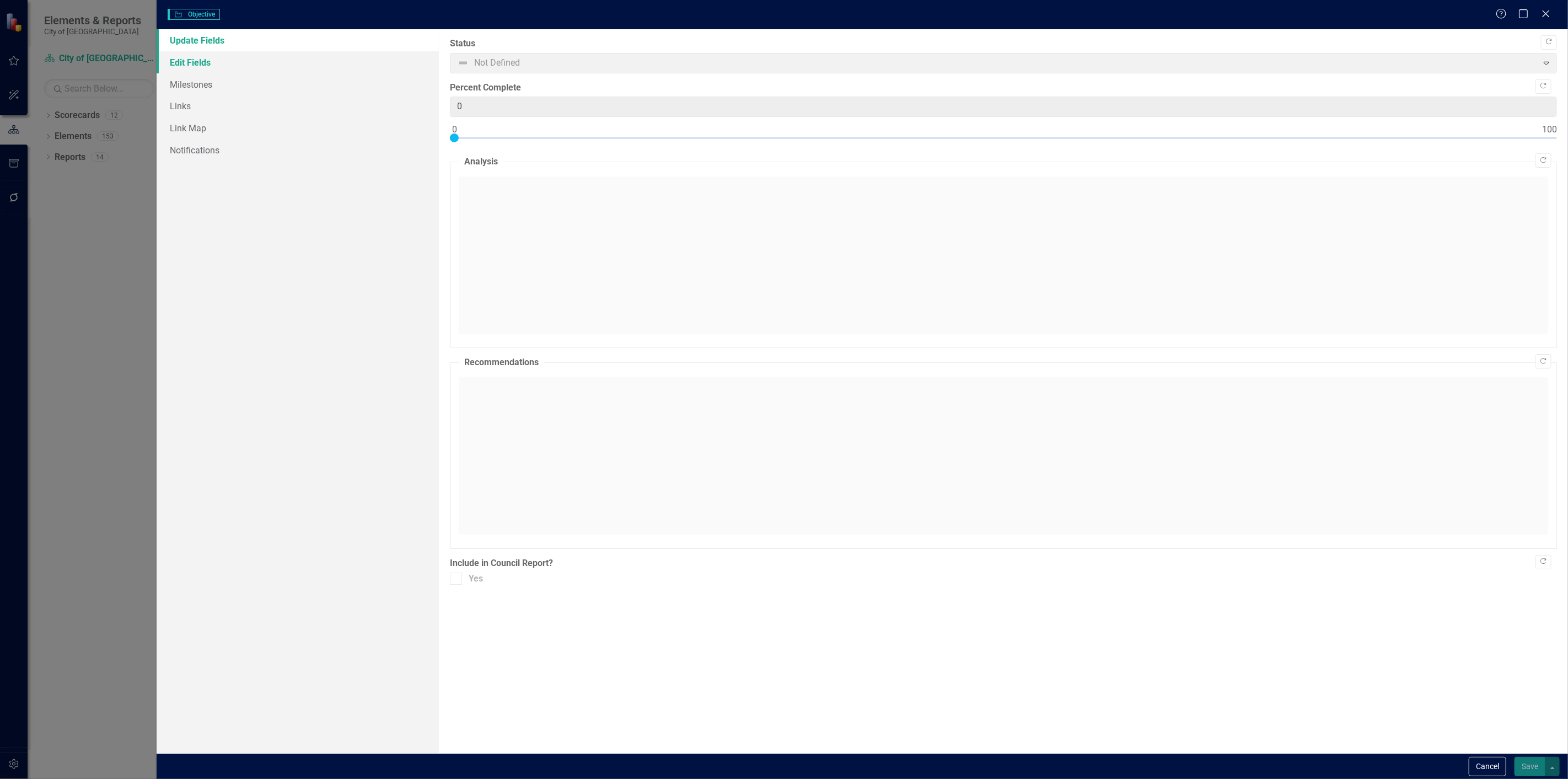
click at [308, 58] on link "Edit Fields" at bounding box center [298, 62] width 282 height 22
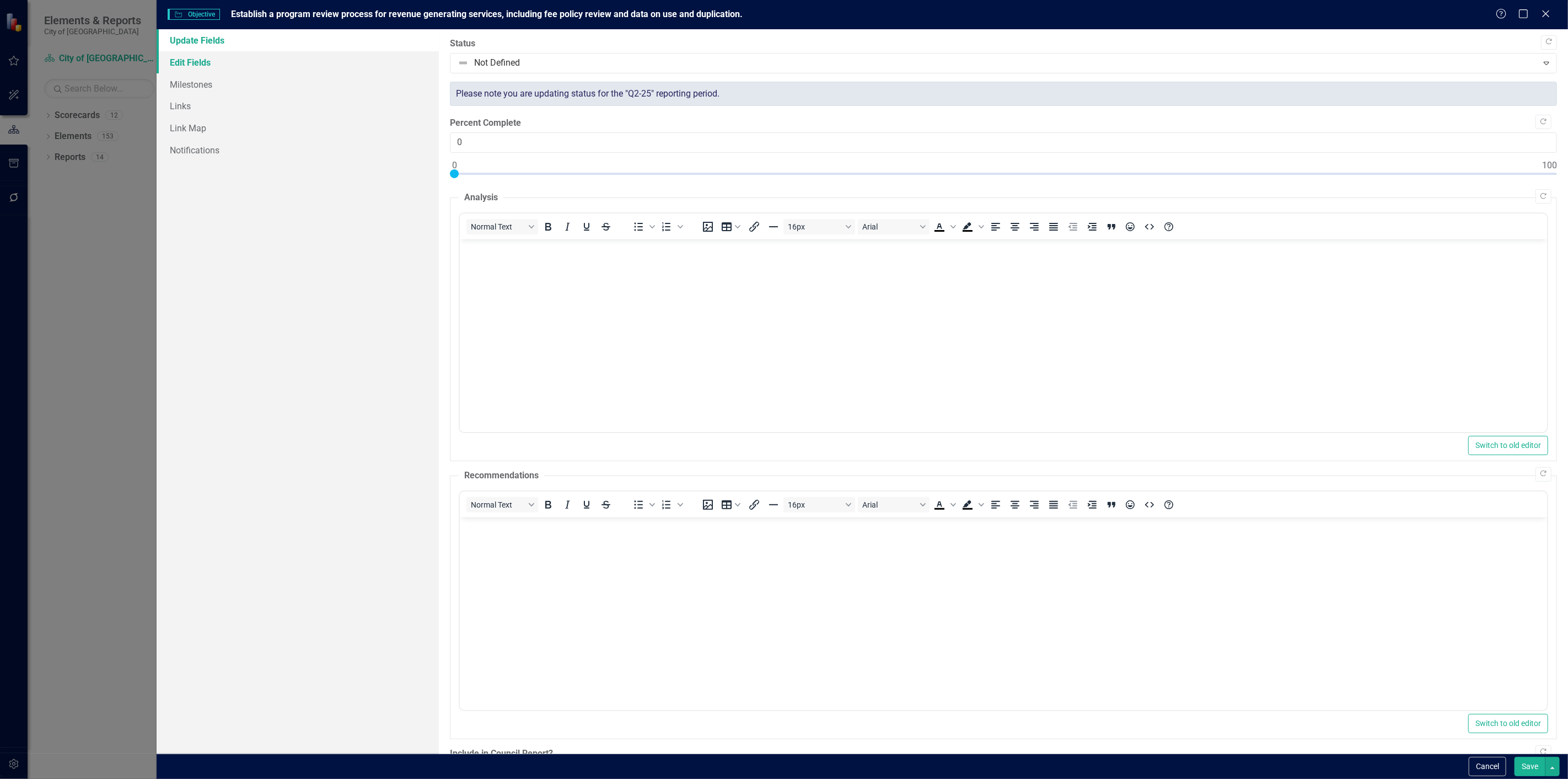
click at [294, 62] on link "Edit Fields" at bounding box center [298, 62] width 282 height 22
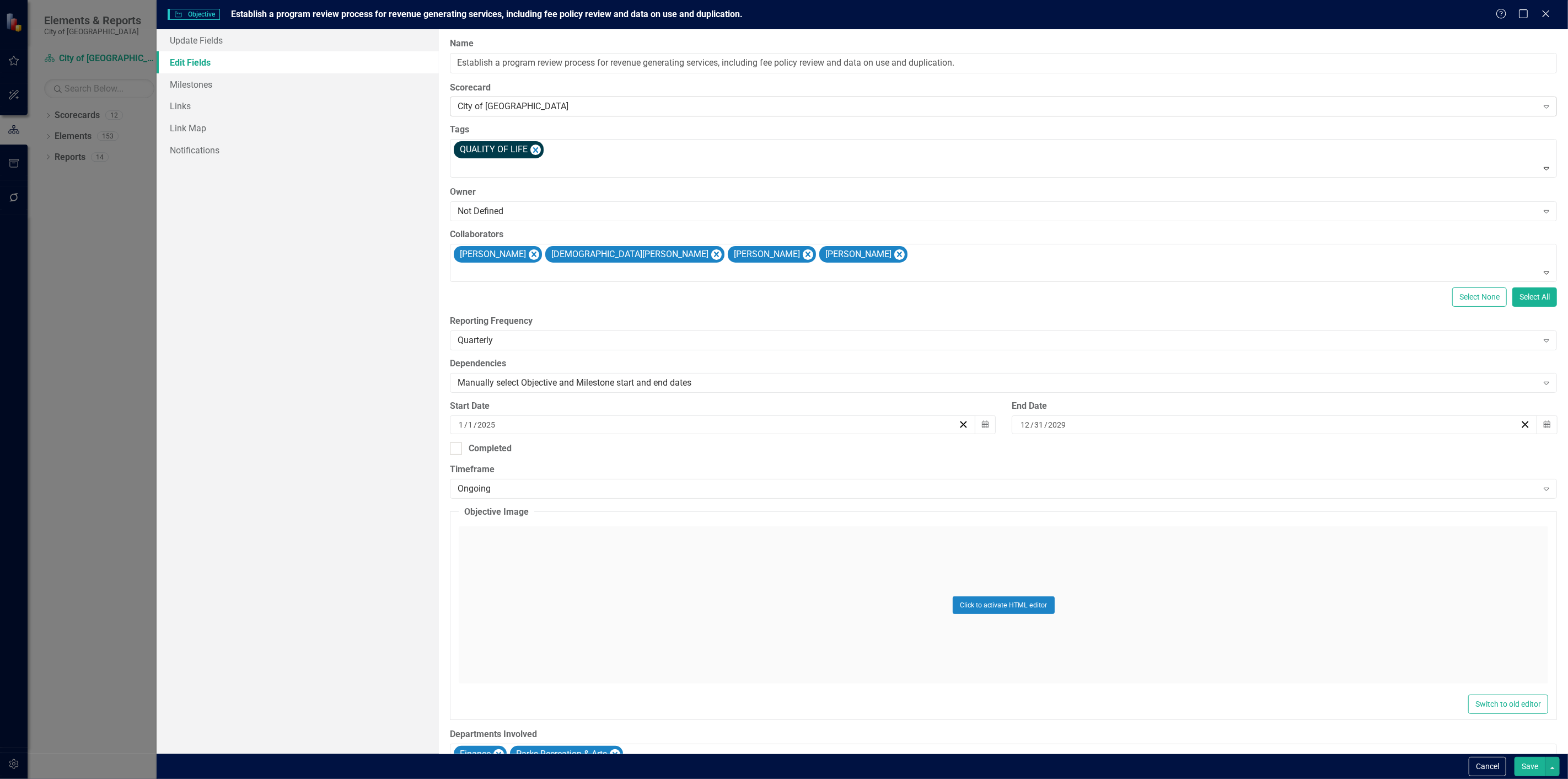
click at [560, 112] on div "City of [GEOGRAPHIC_DATA]" at bounding box center [997, 106] width 1080 height 13
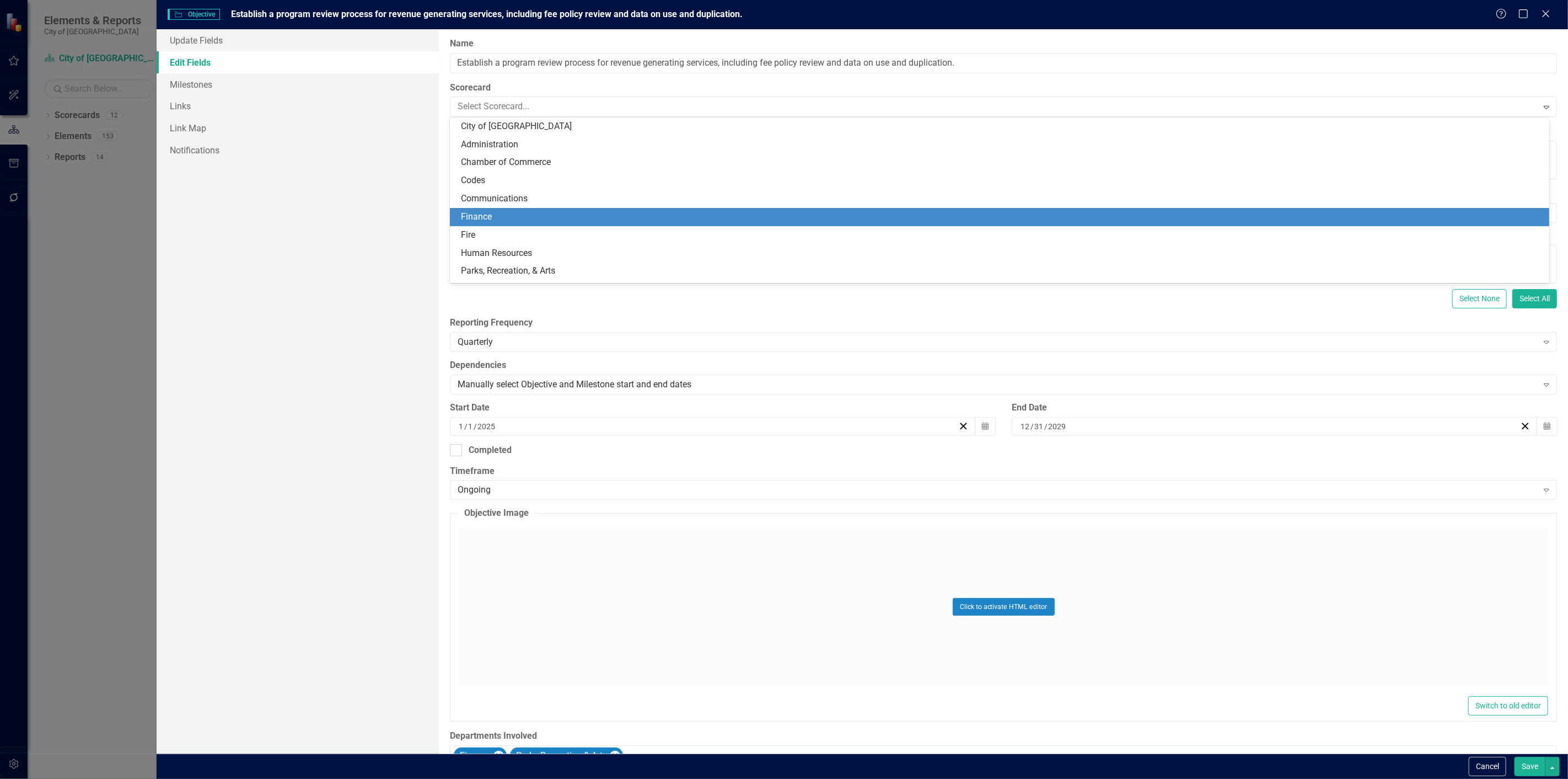
click at [503, 212] on div "Finance" at bounding box center [1002, 217] width 1082 height 13
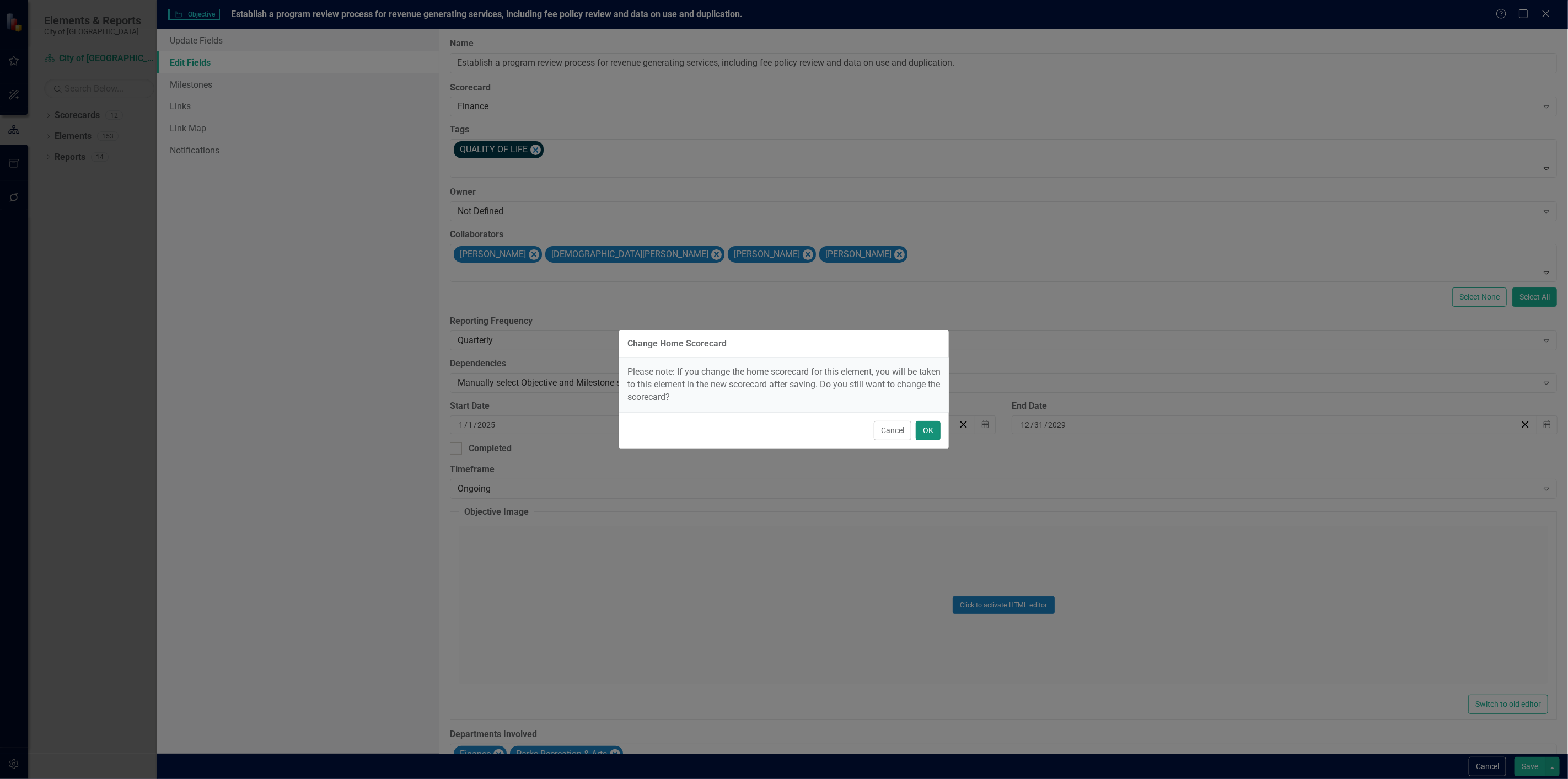
click at [924, 435] on button "OK" at bounding box center [928, 430] width 25 height 19
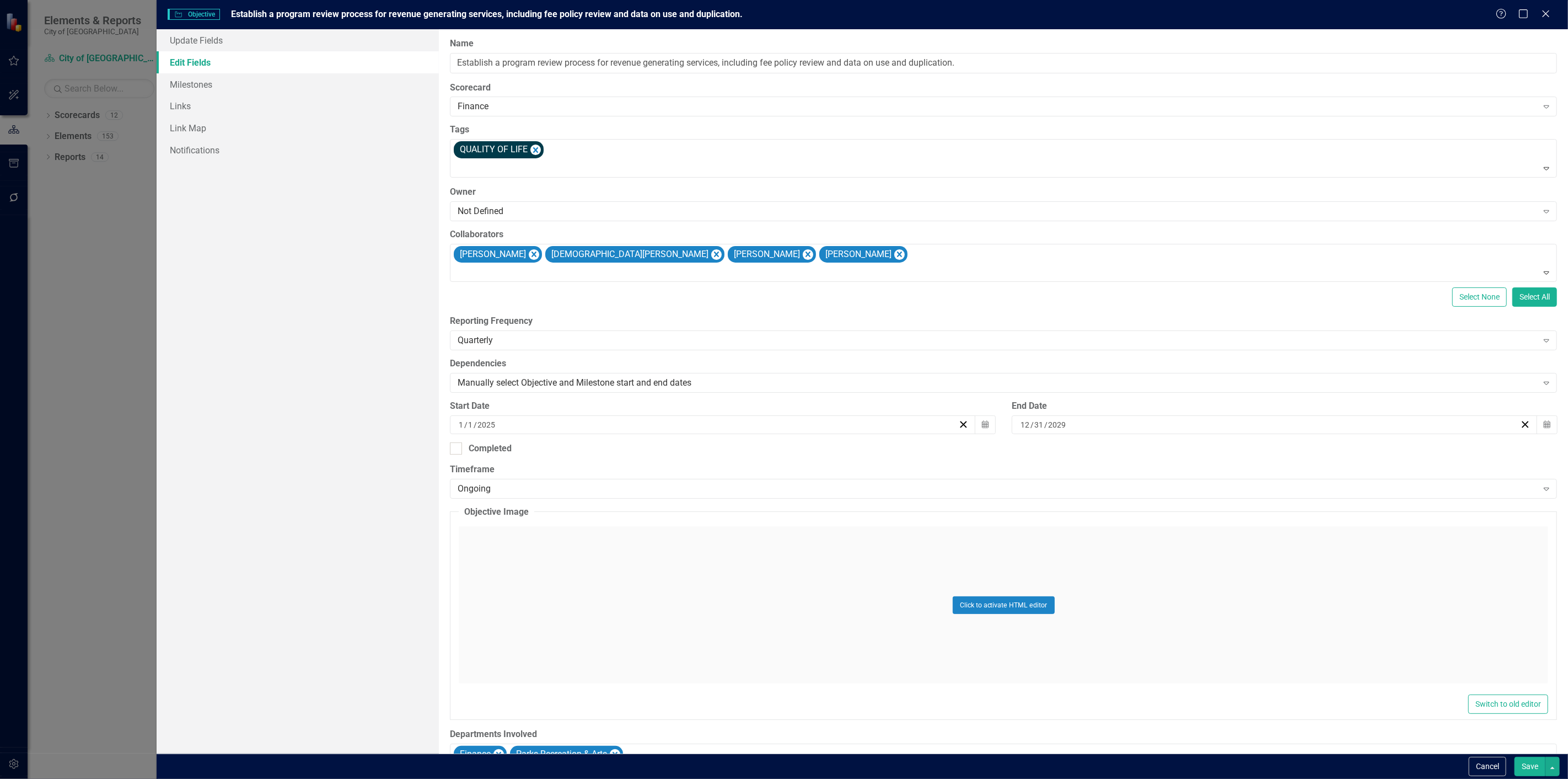
click at [1522, 765] on button "Save" at bounding box center [1530, 766] width 31 height 19
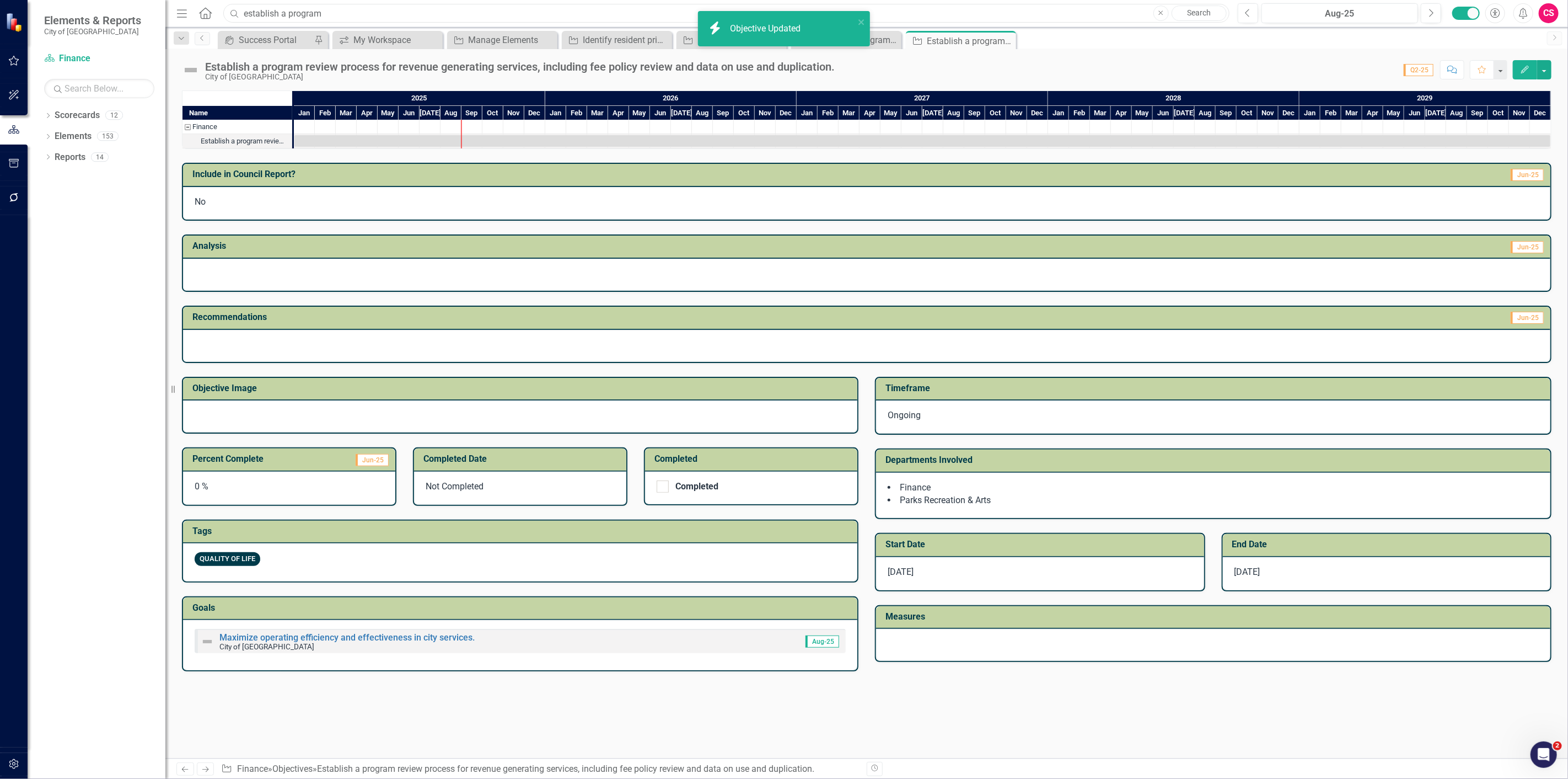
drag, startPoint x: 350, startPoint y: 17, endPoint x: 202, endPoint y: 1, distance: 148.9
click at [202, 1] on div "Menu Home Search establish a program Close Search Previous Aug-25 Next Accessib…" at bounding box center [867, 13] width 1403 height 27
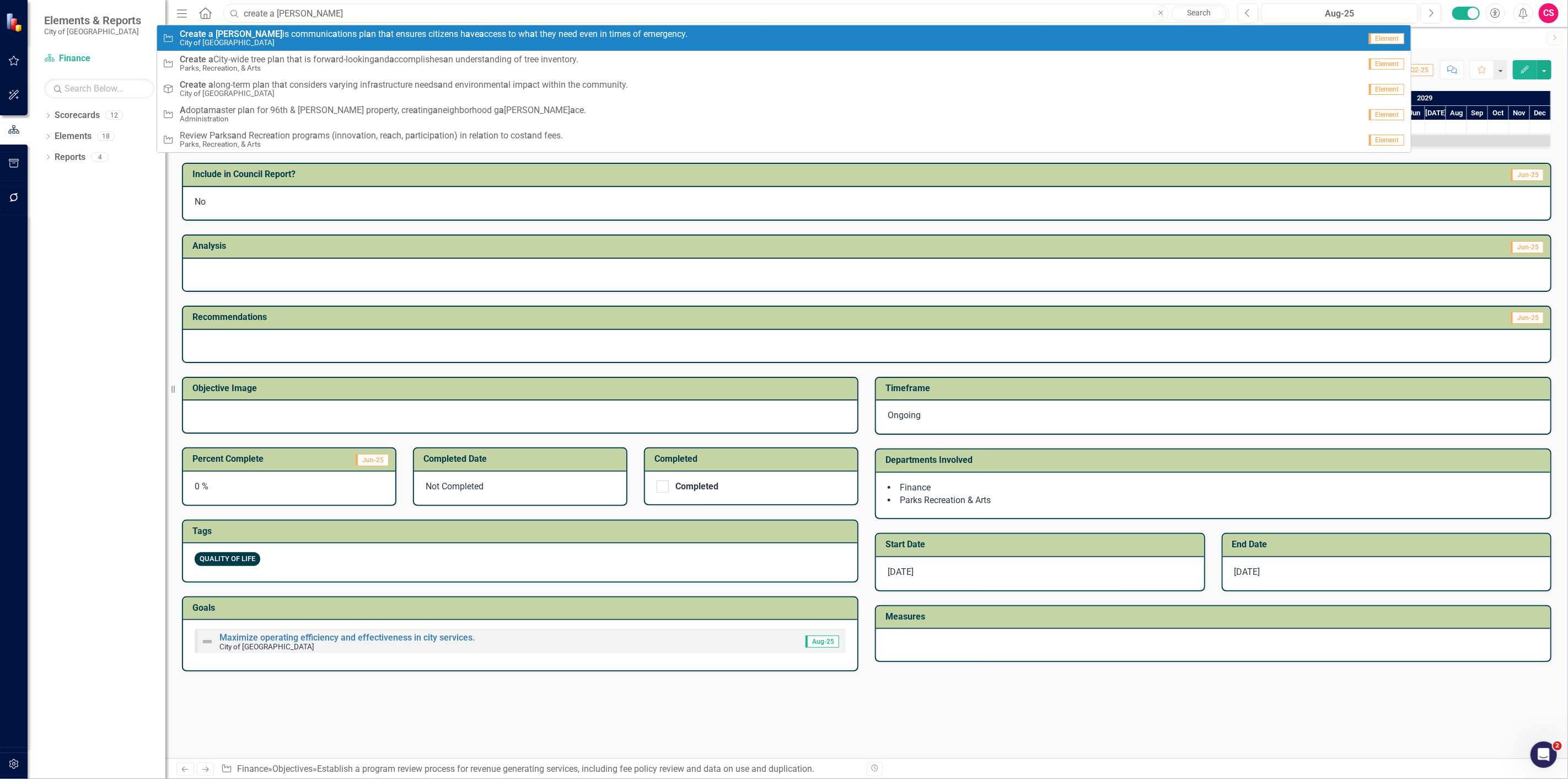
type input "create a [PERSON_NAME]"
click at [428, 42] on small "City of [GEOGRAPHIC_DATA]" at bounding box center [434, 42] width 508 height 8
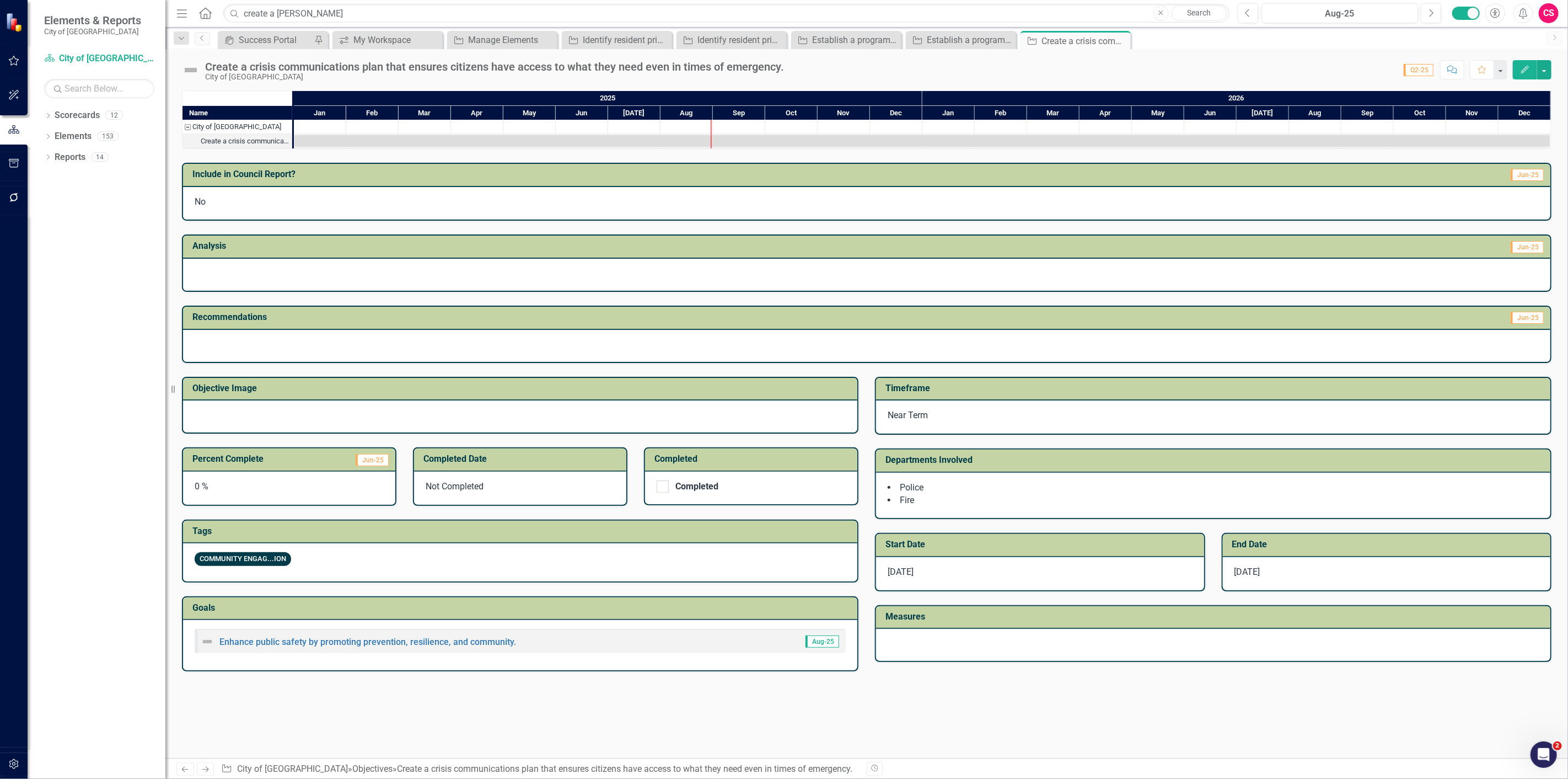
click at [1525, 73] on icon "Edit" at bounding box center [1525, 69] width 10 height 7
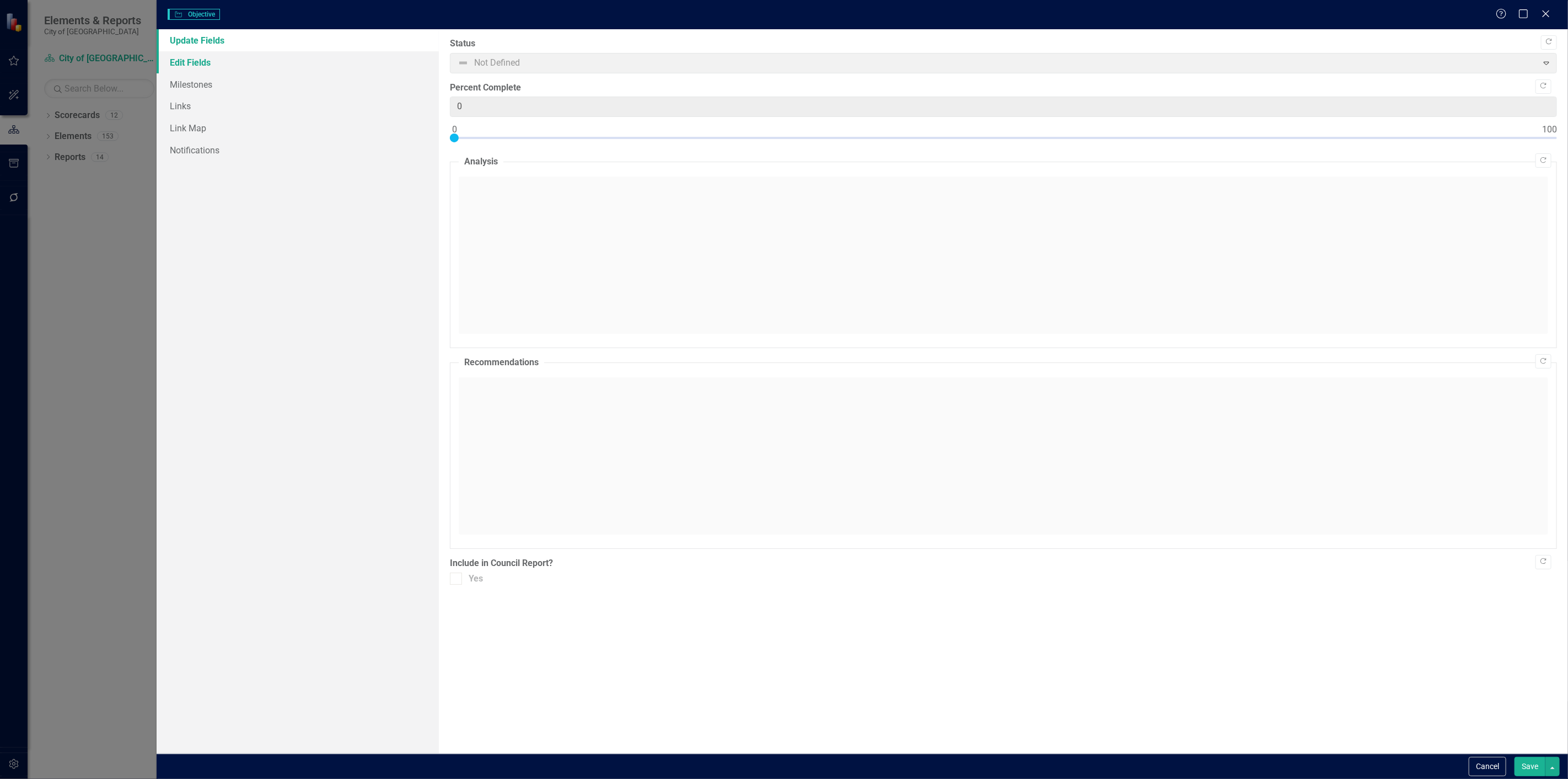
click at [203, 63] on link "Edit Fields" at bounding box center [298, 62] width 282 height 22
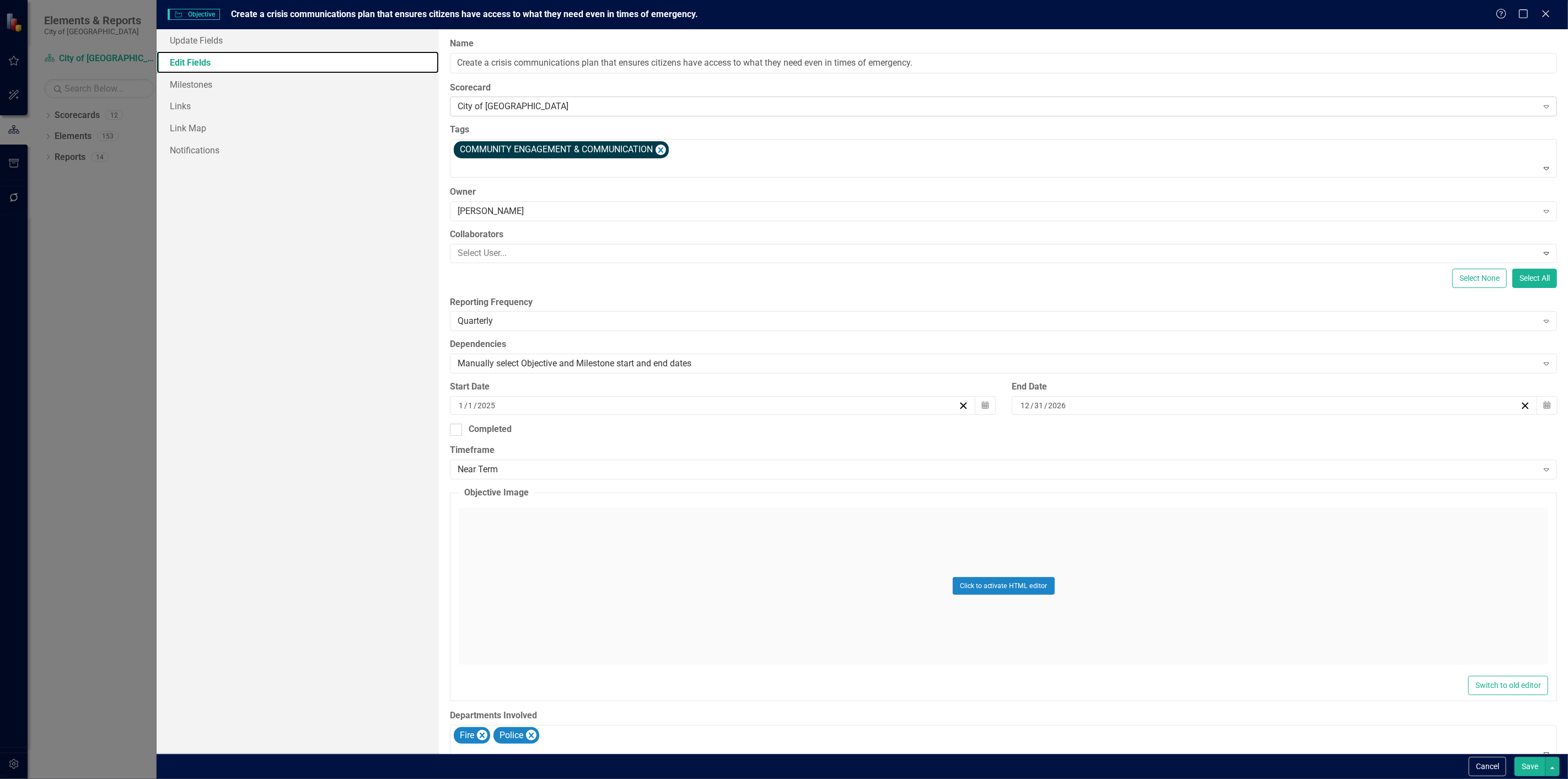
type input "Create a crisis communications plan that ensures citizens have access to what t…"
type input "1"
type input "12"
type input "31"
type input "2026"
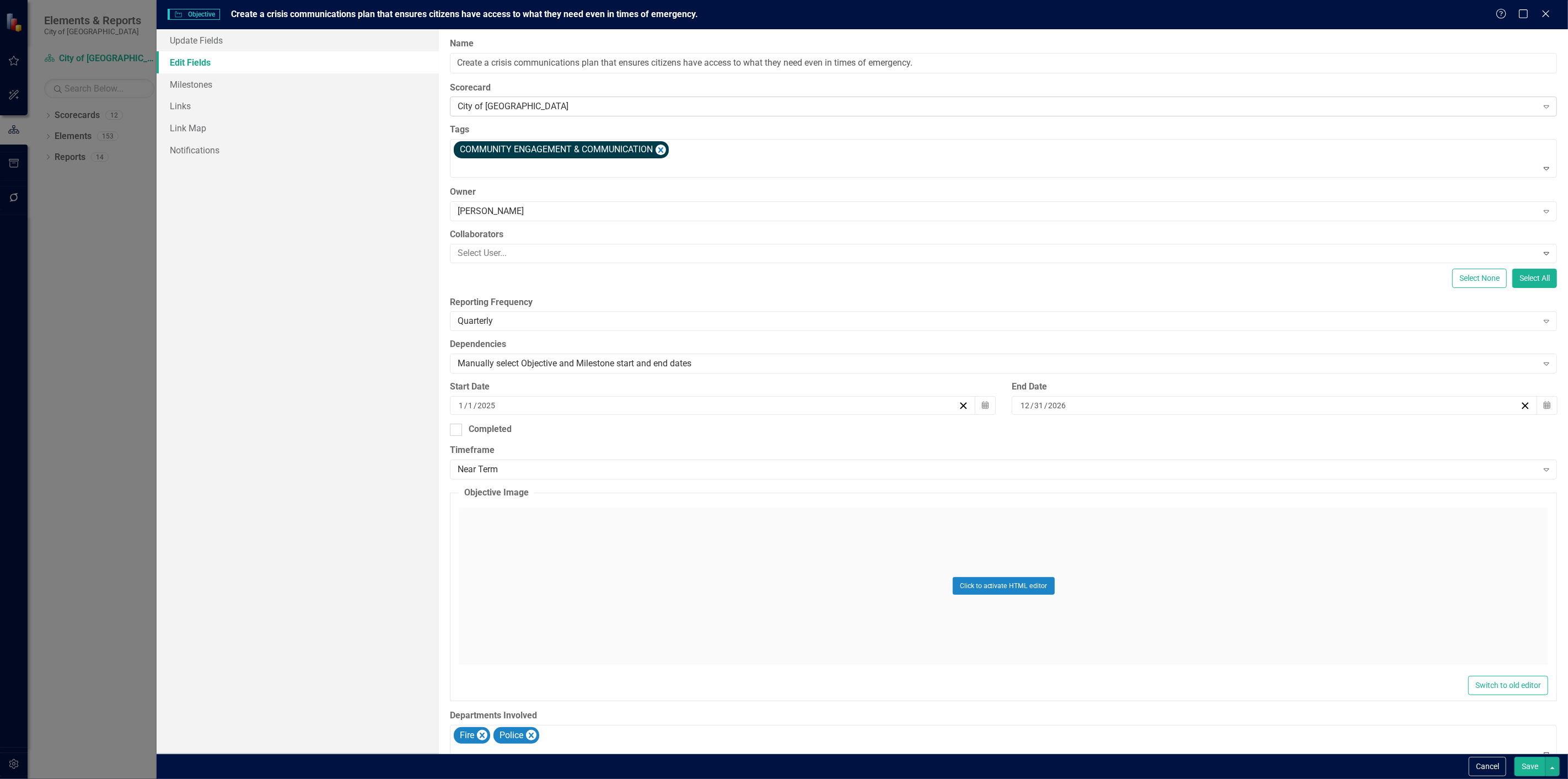
click at [517, 110] on div "City of [GEOGRAPHIC_DATA]" at bounding box center [997, 106] width 1080 height 13
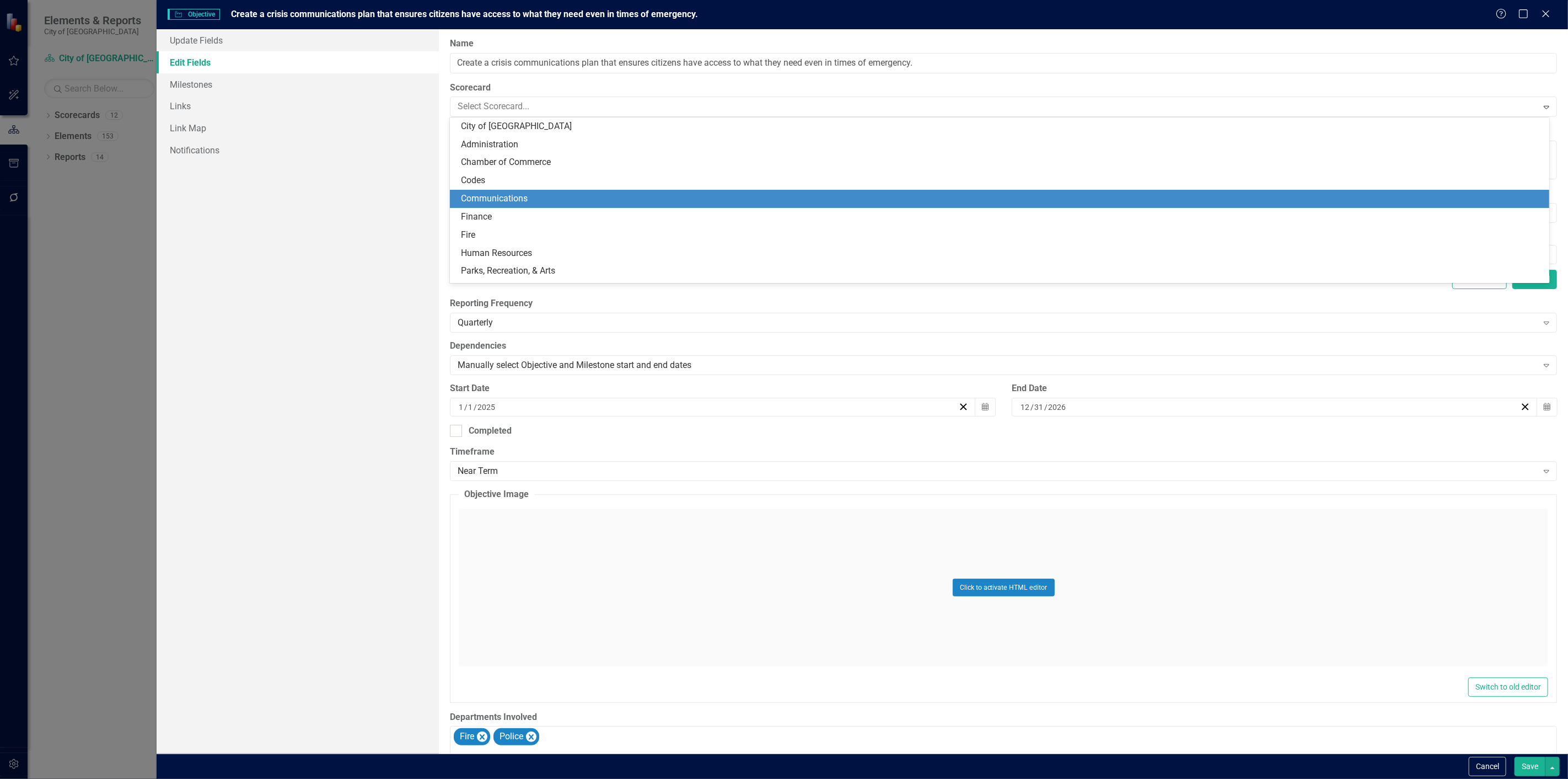
click at [489, 203] on div "Communications" at bounding box center [1002, 198] width 1082 height 13
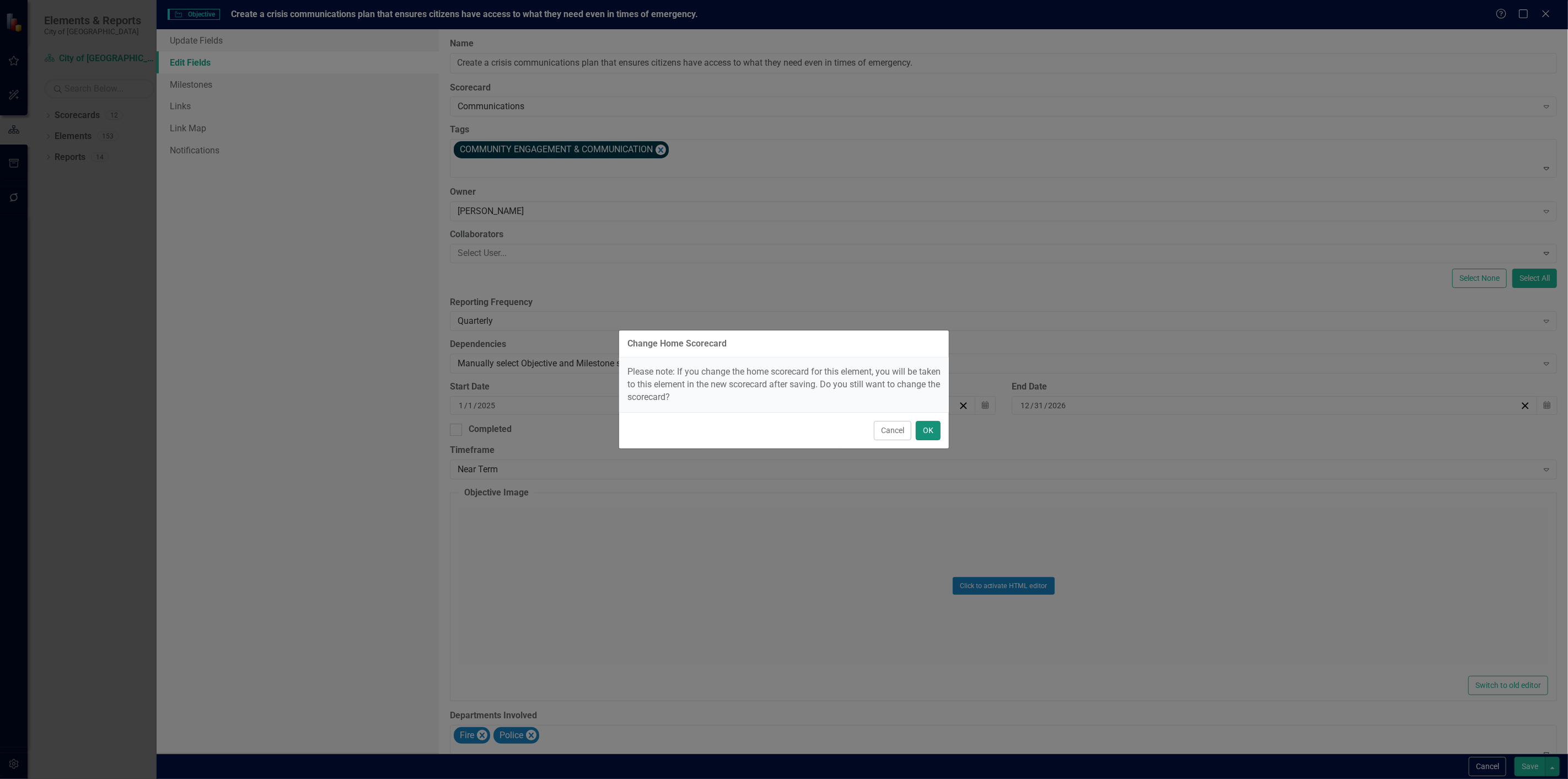
click at [918, 436] on button "OK" at bounding box center [928, 430] width 25 height 19
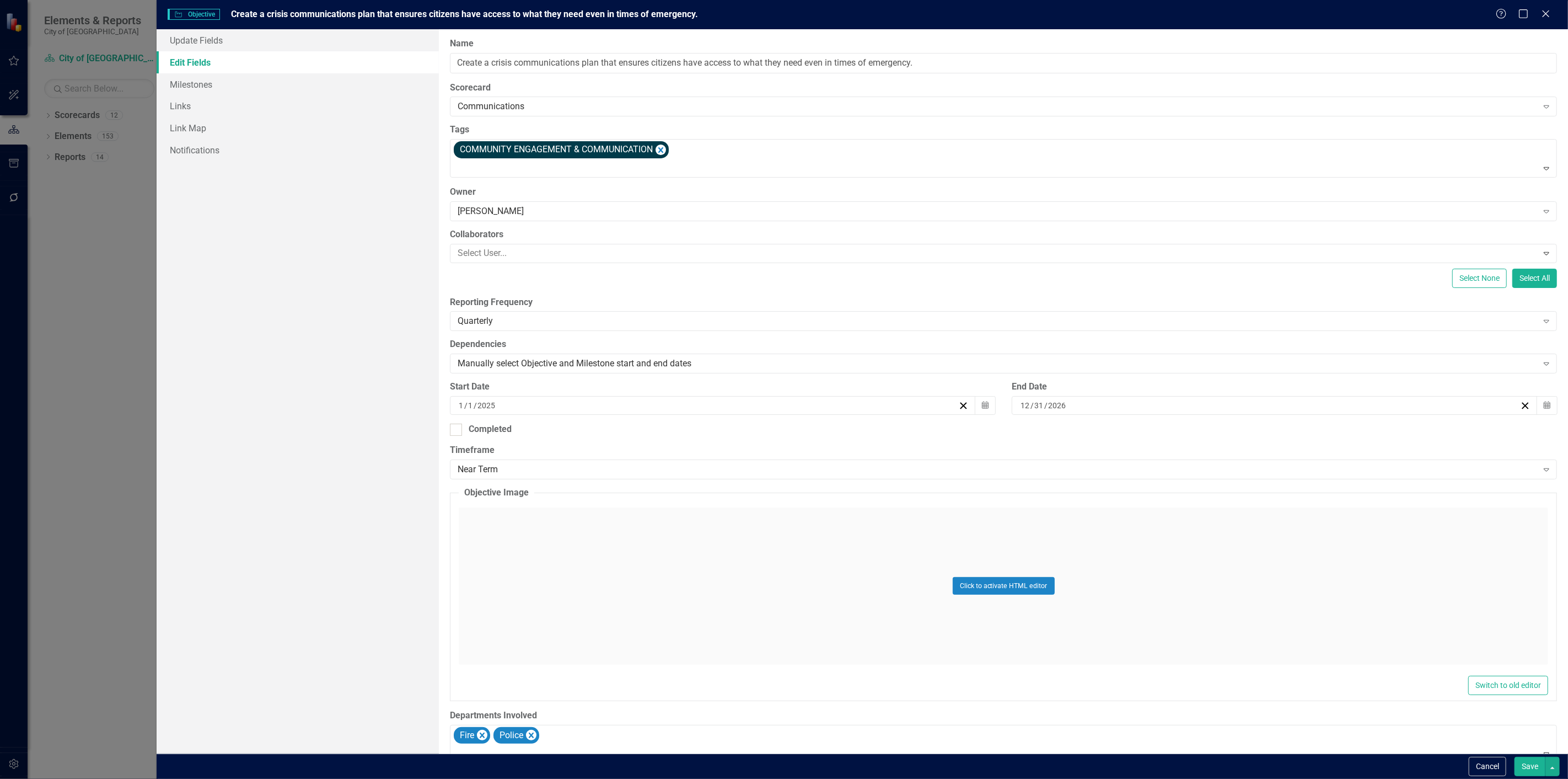
click at [1529, 769] on button "Save" at bounding box center [1530, 766] width 31 height 19
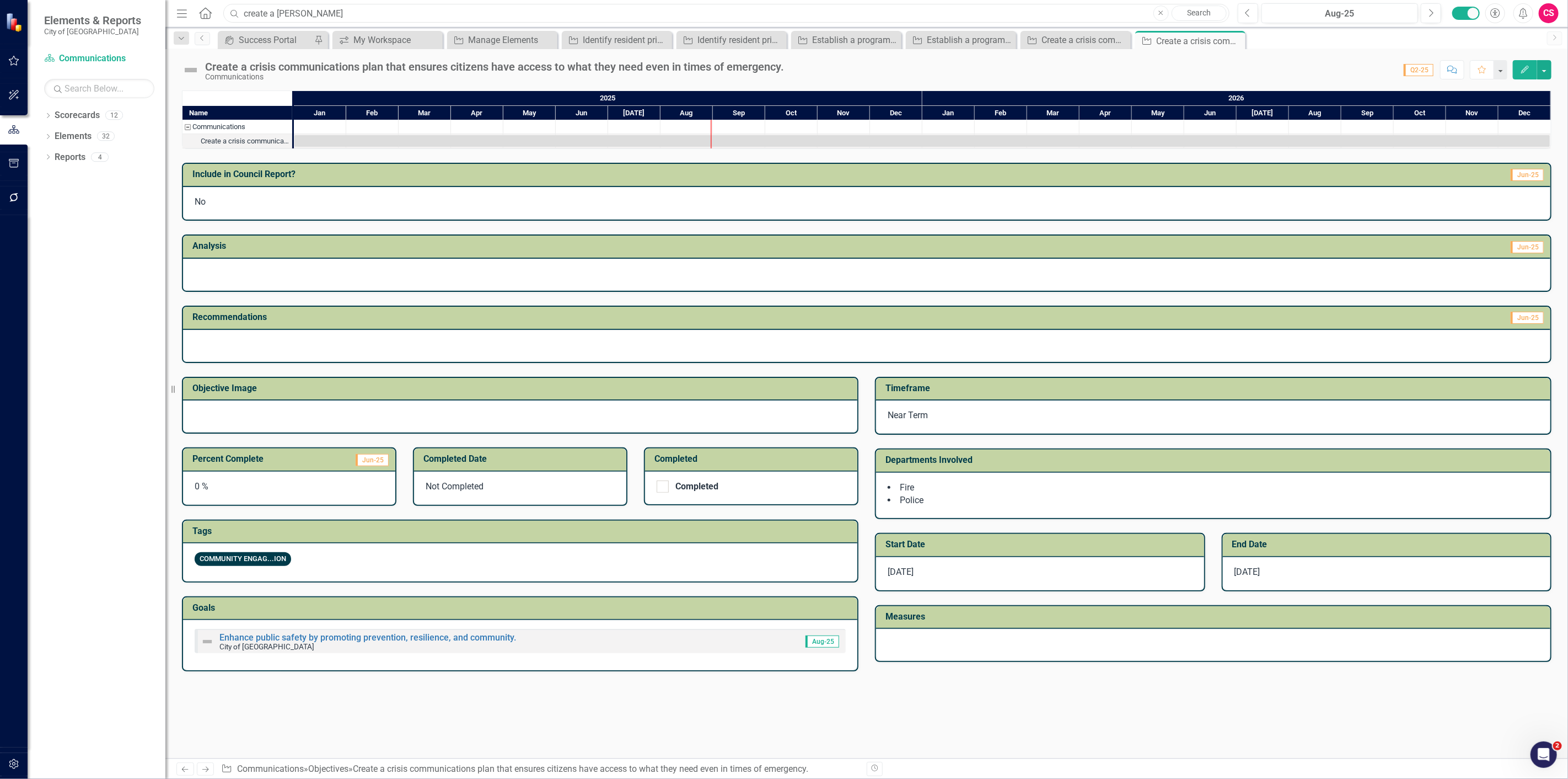
drag, startPoint x: 299, startPoint y: 14, endPoint x: 168, endPoint y: 17, distance: 131.0
click at [168, 15] on div "Elements & Reports City of Leawood Scorecard Communications Search Dropdown Sco…" at bounding box center [784, 389] width 1568 height 779
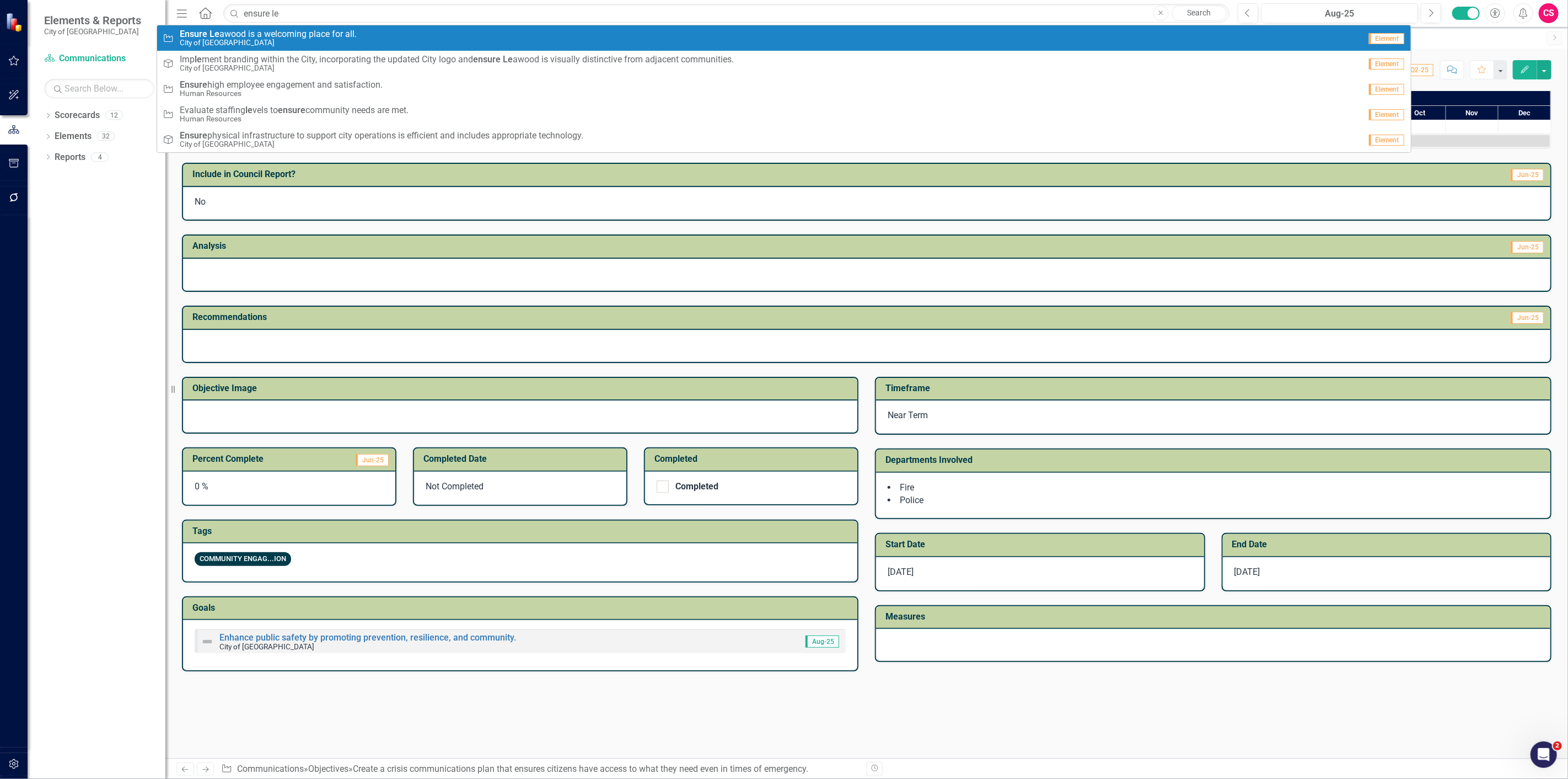
click at [462, 42] on div "Objective Ensure Le awood is a welcoming place for all. City of [GEOGRAPHIC_DAT…" at bounding box center [761, 38] width 1198 height 18
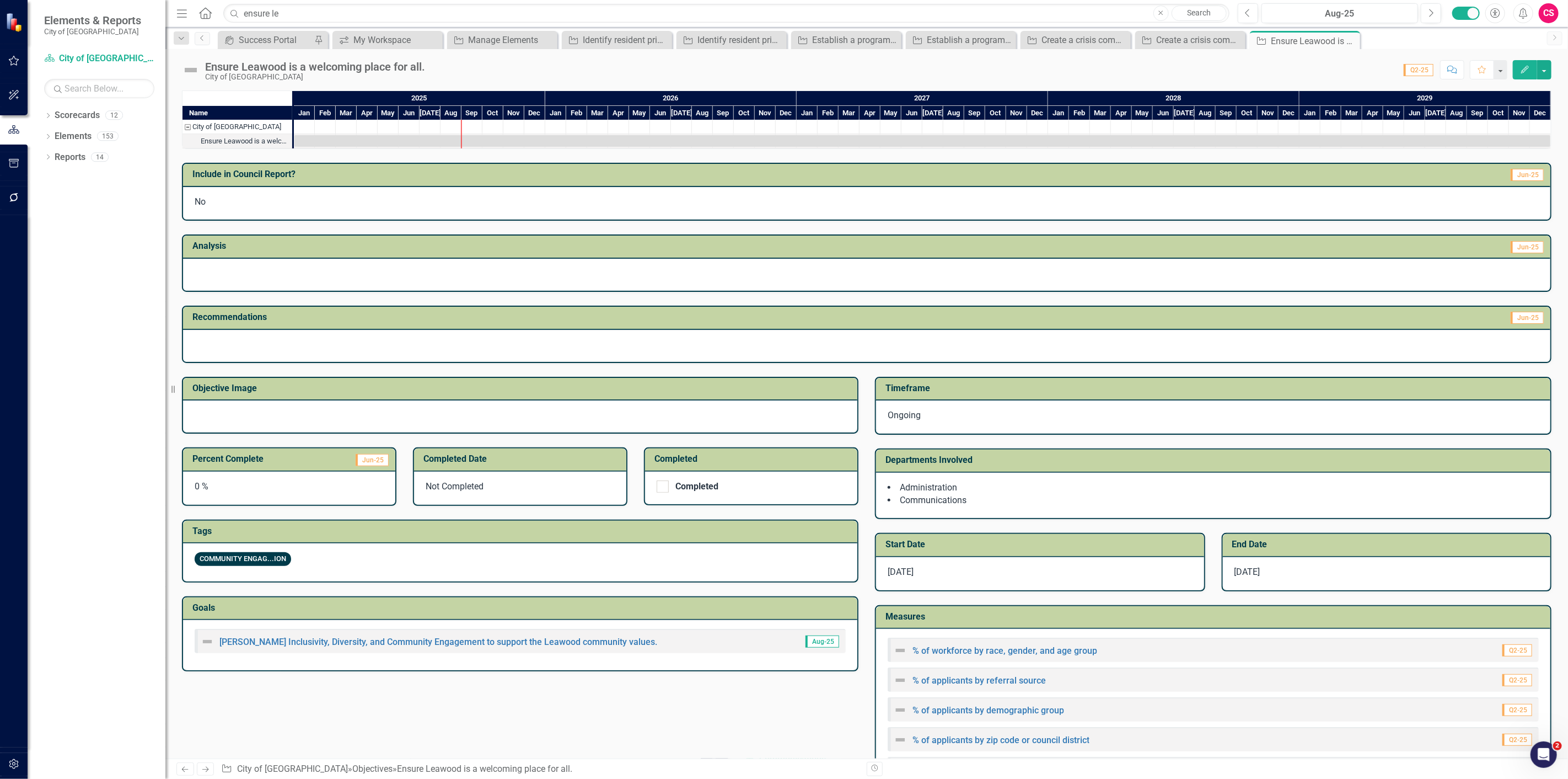
click at [1528, 74] on button "Edit" at bounding box center [1525, 69] width 24 height 19
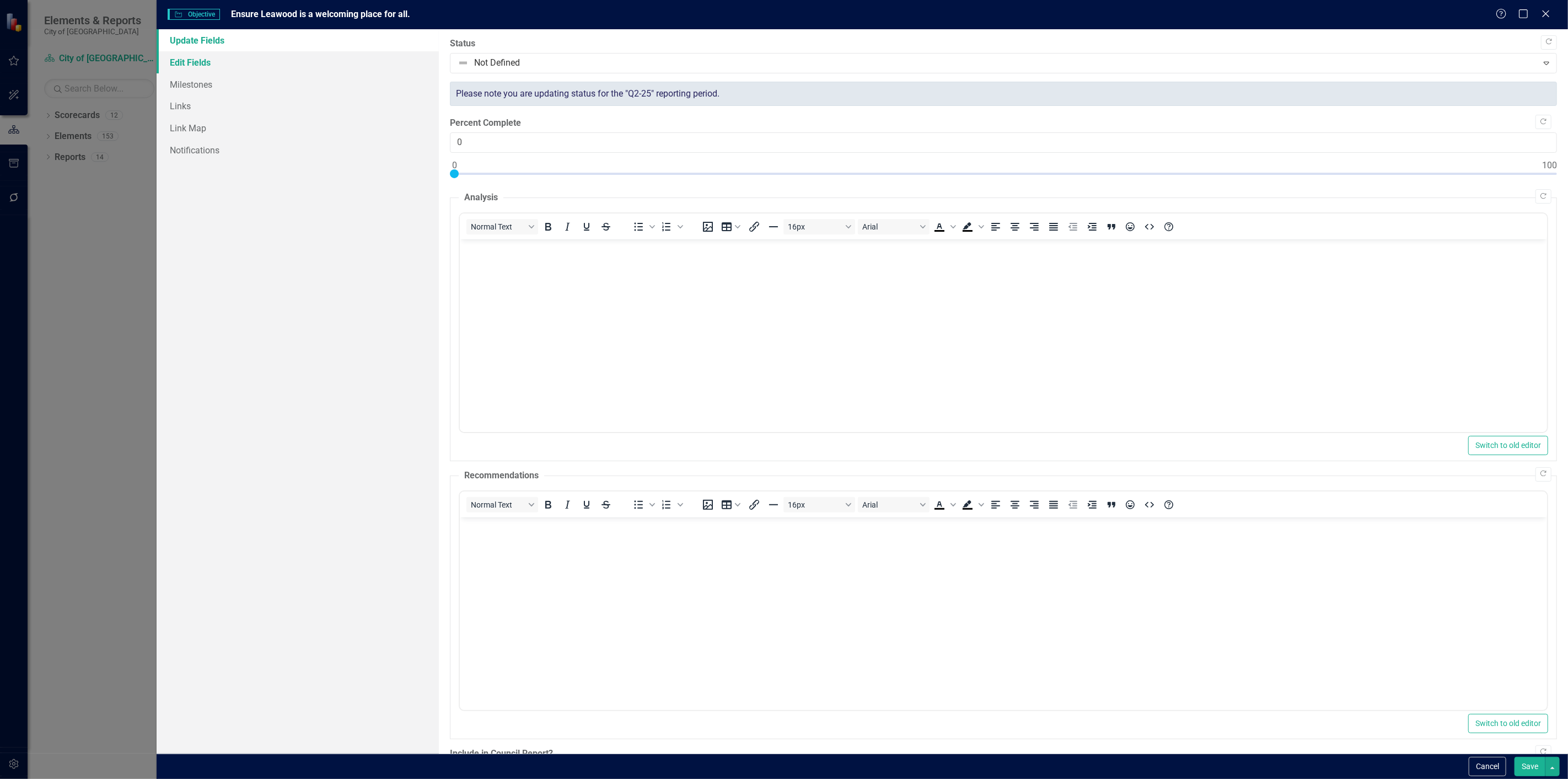
click at [190, 61] on link "Edit Fields" at bounding box center [298, 62] width 282 height 22
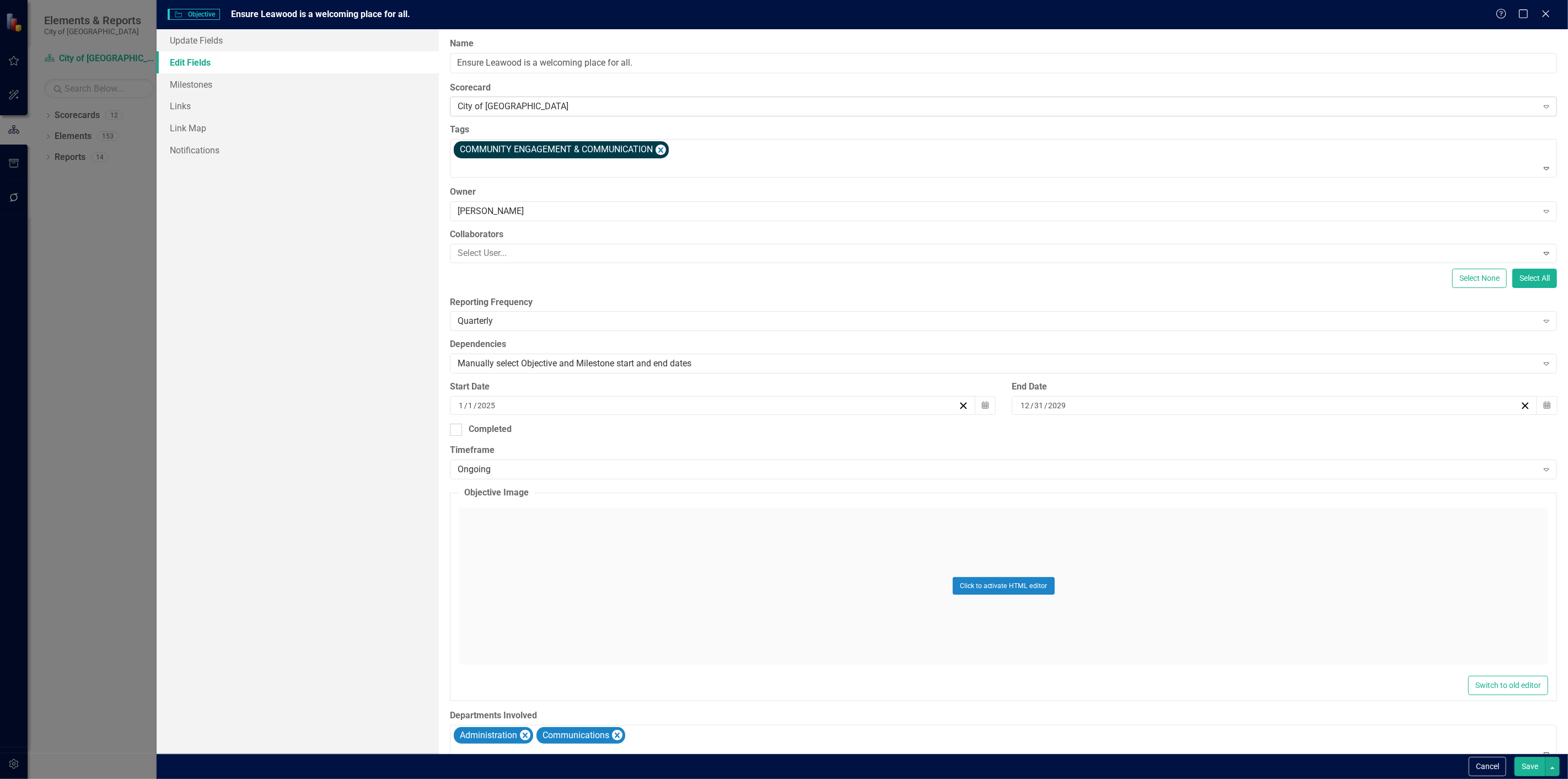
click at [515, 107] on div "City of [GEOGRAPHIC_DATA]" at bounding box center [997, 106] width 1080 height 13
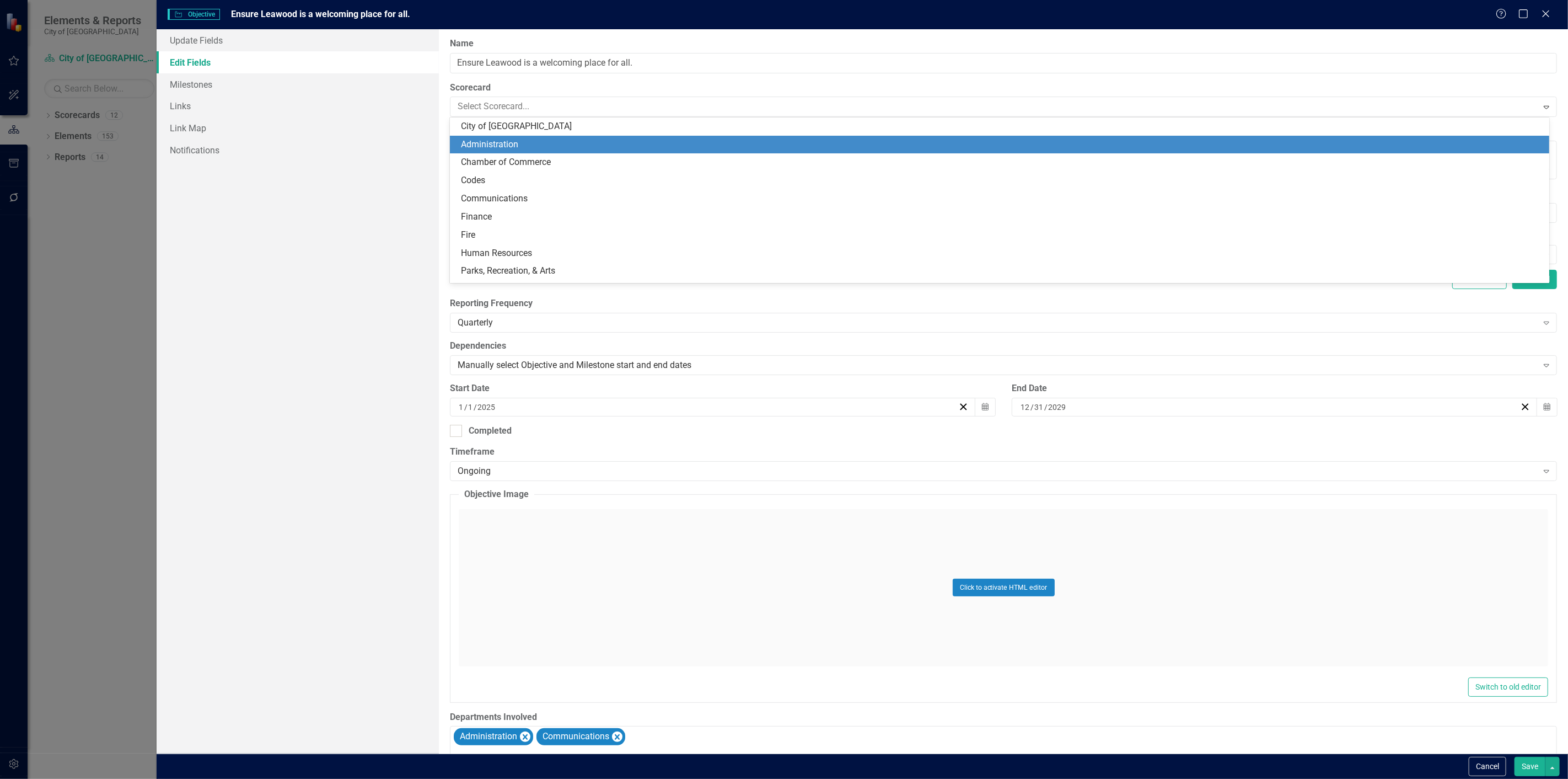
click at [505, 144] on div "Administration" at bounding box center [1002, 145] width 1082 height 13
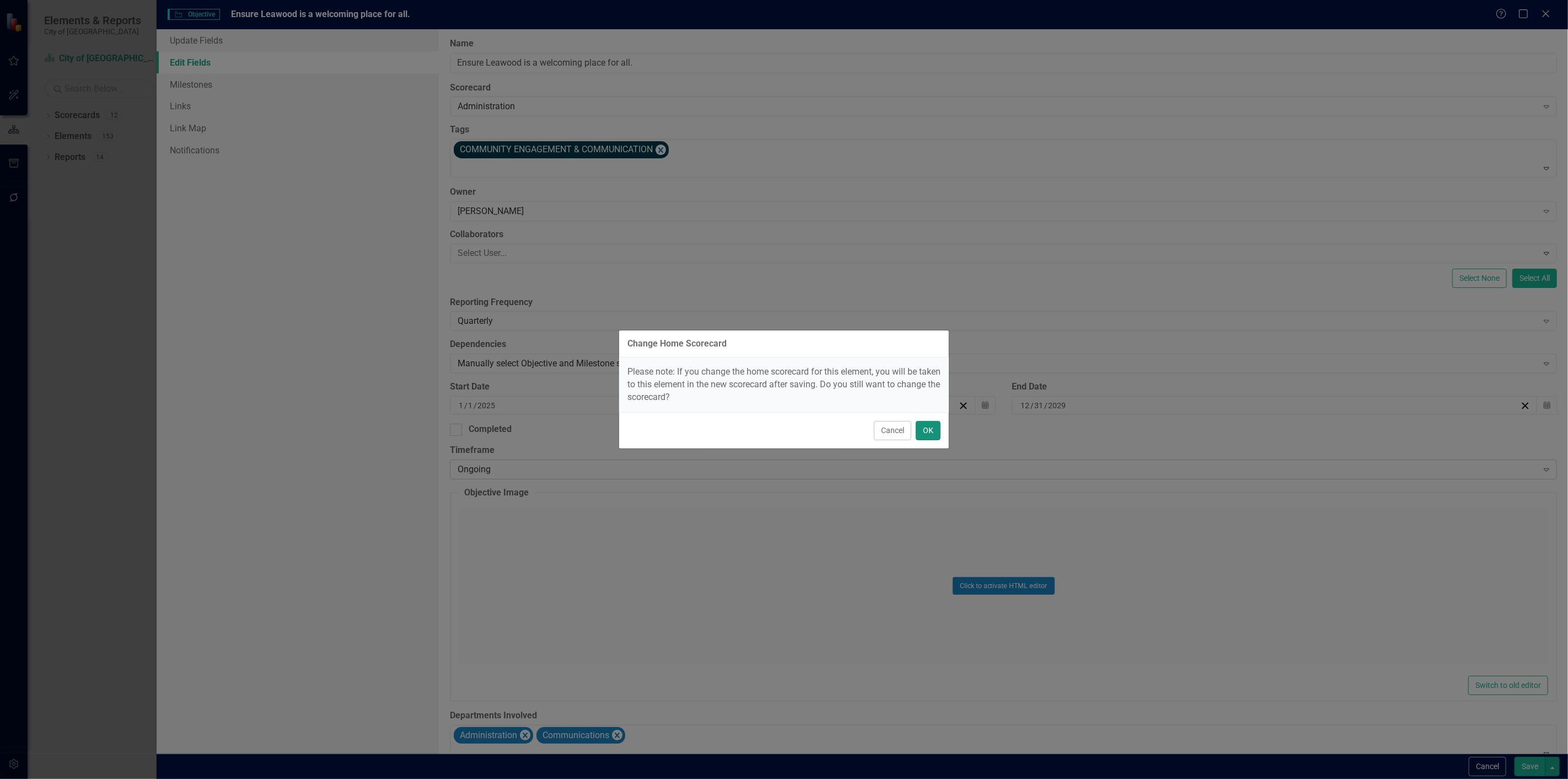
drag, startPoint x: 932, startPoint y: 425, endPoint x: 1024, endPoint y: 466, distance: 100.7
click at [932, 425] on button "OK" at bounding box center [928, 430] width 25 height 19
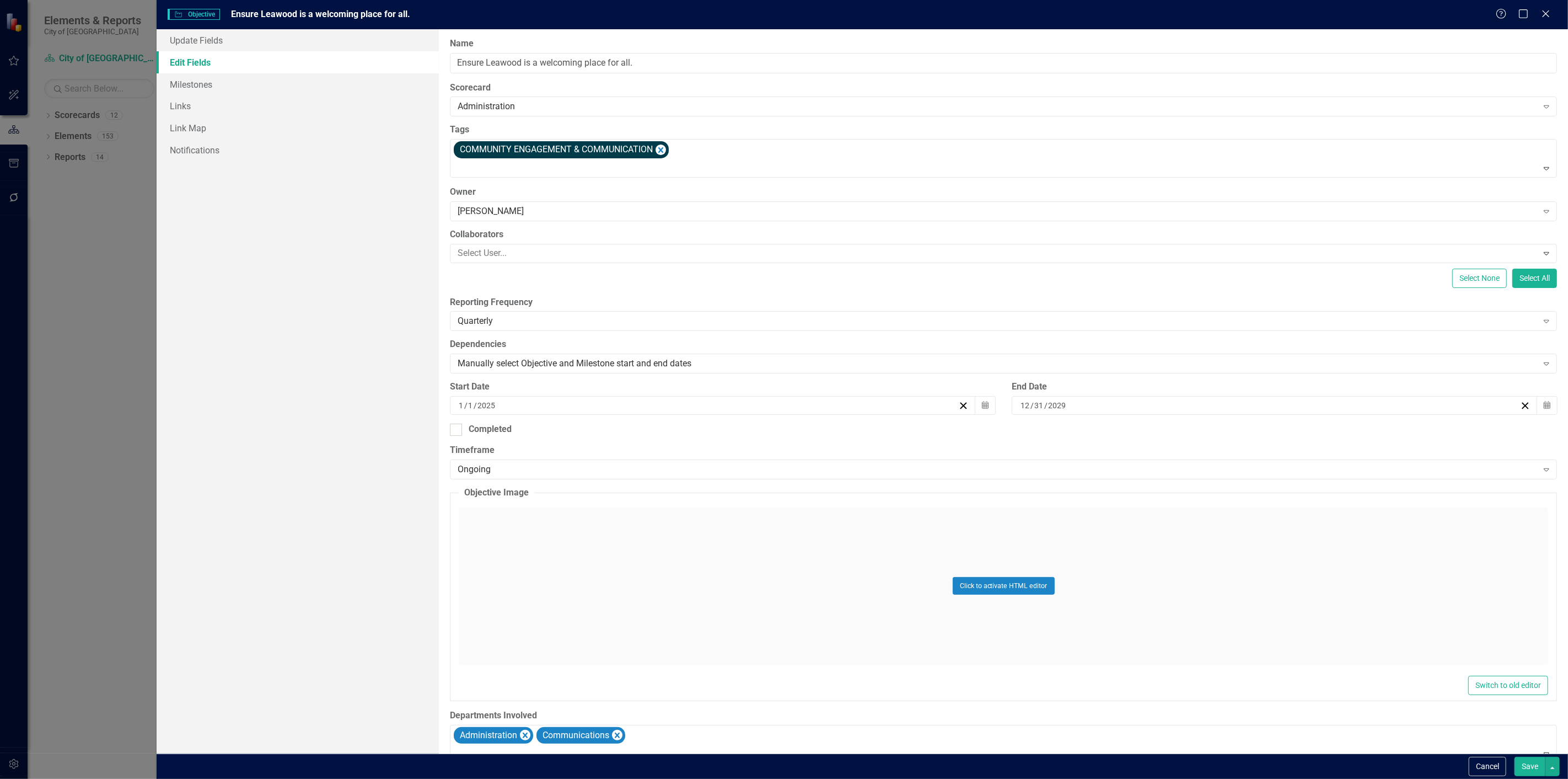
click at [1515, 768] on button "Save" at bounding box center [1530, 766] width 31 height 19
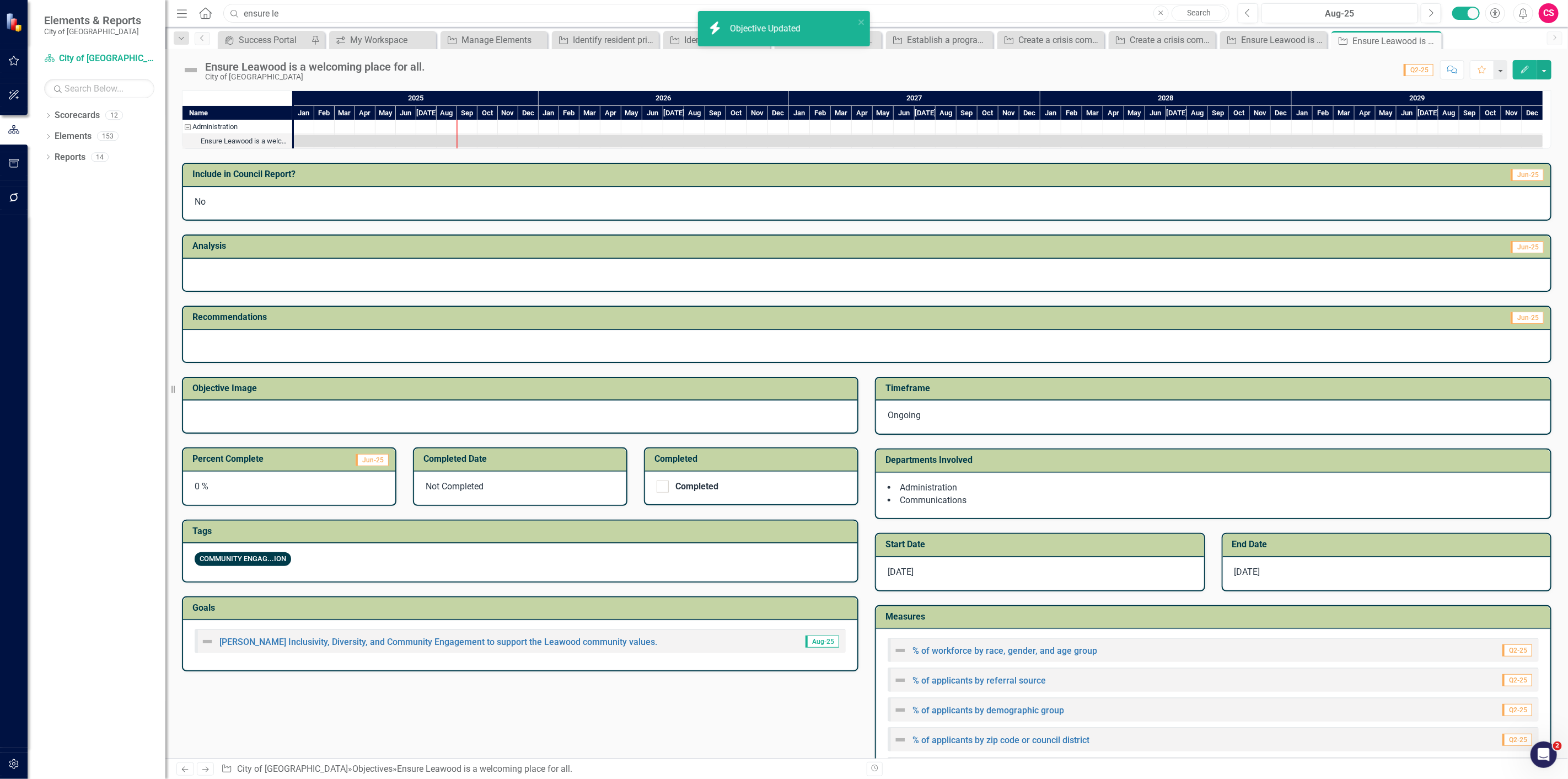
click at [180, 6] on div "Menu Home Search ensure le Close Search" at bounding box center [701, 13] width 1053 height 21
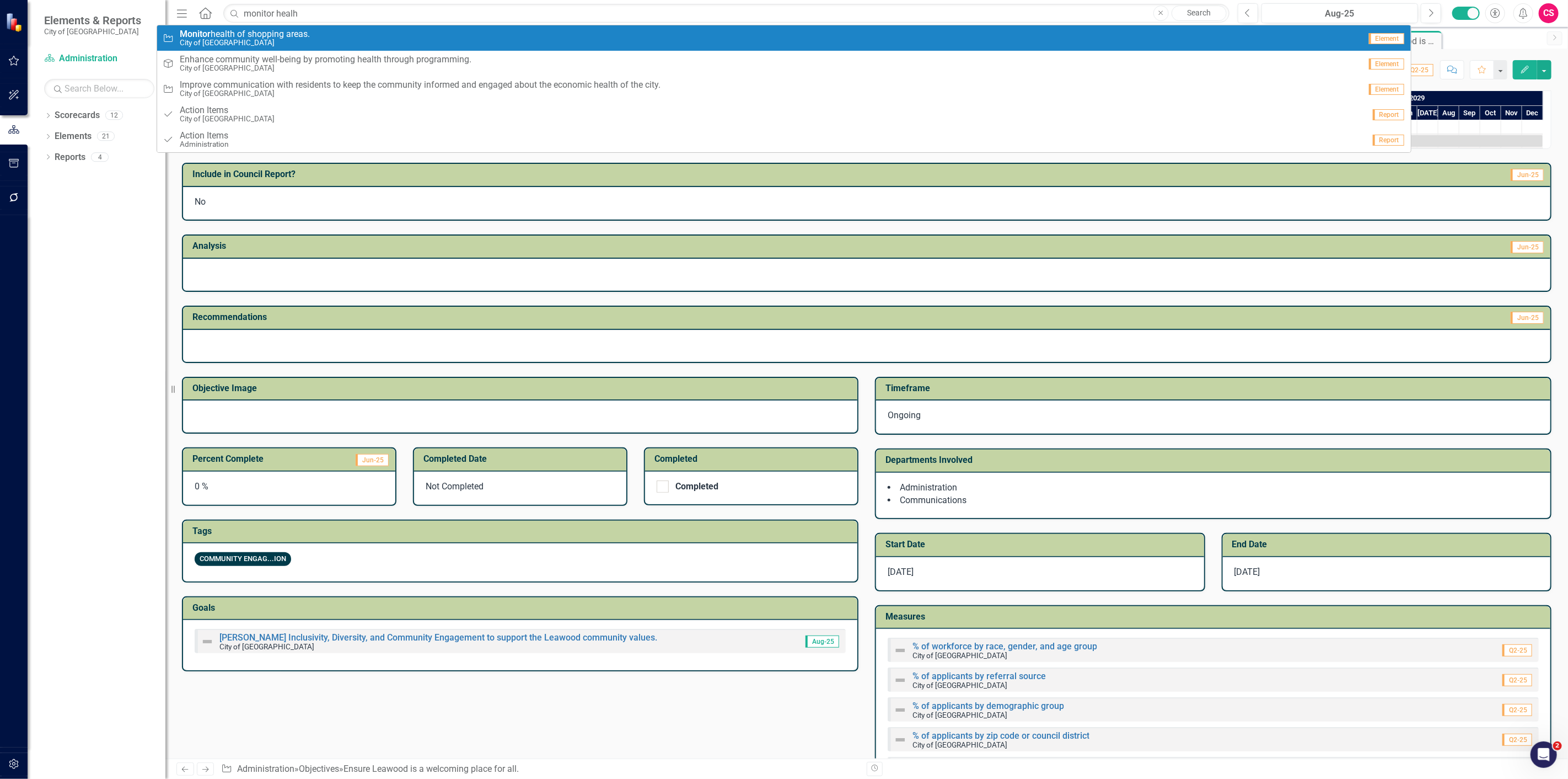
click at [206, 30] on strong "Monitor" at bounding box center [195, 34] width 31 height 11
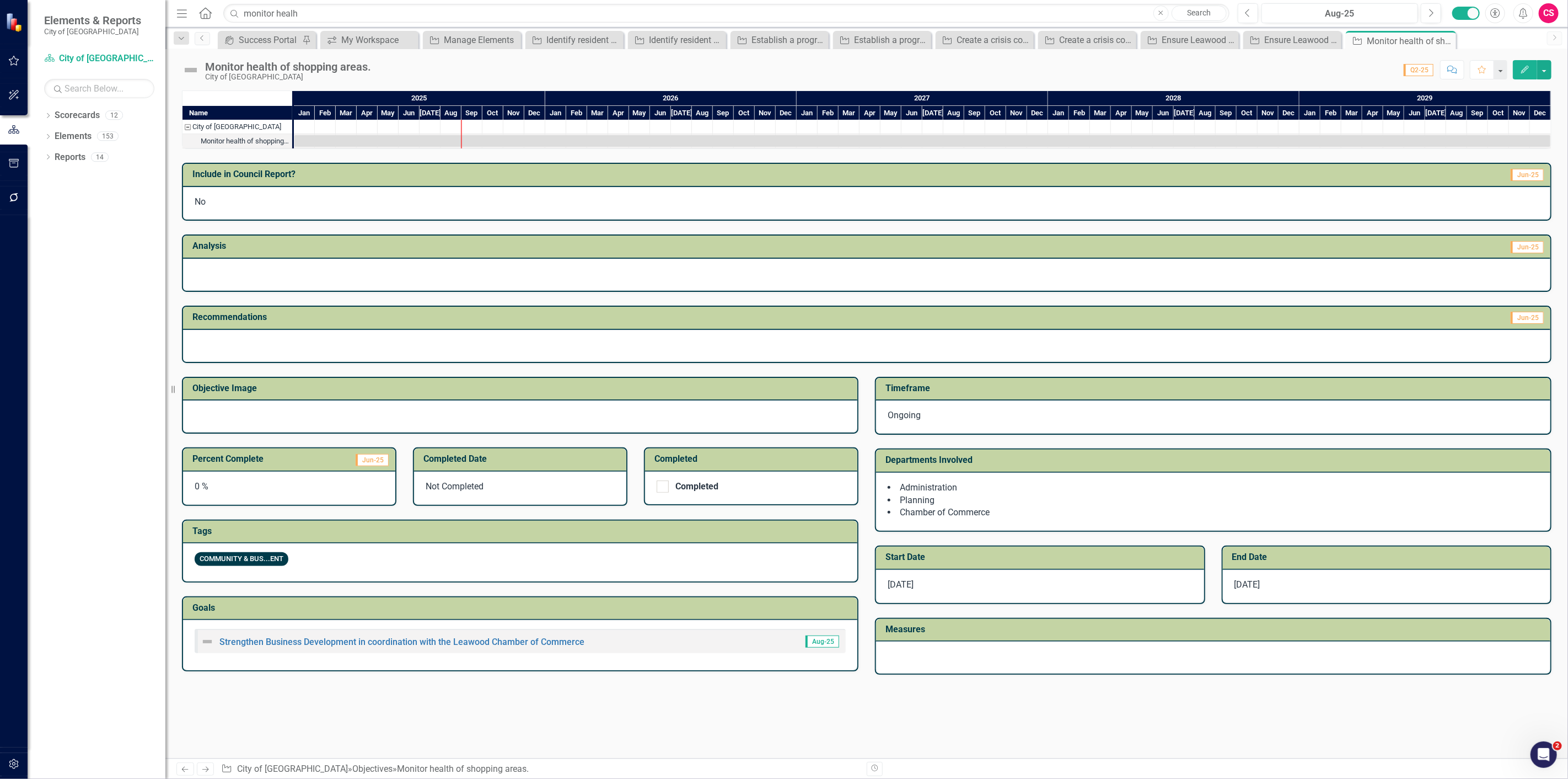
click at [1525, 67] on icon "button" at bounding box center [1525, 69] width 7 height 7
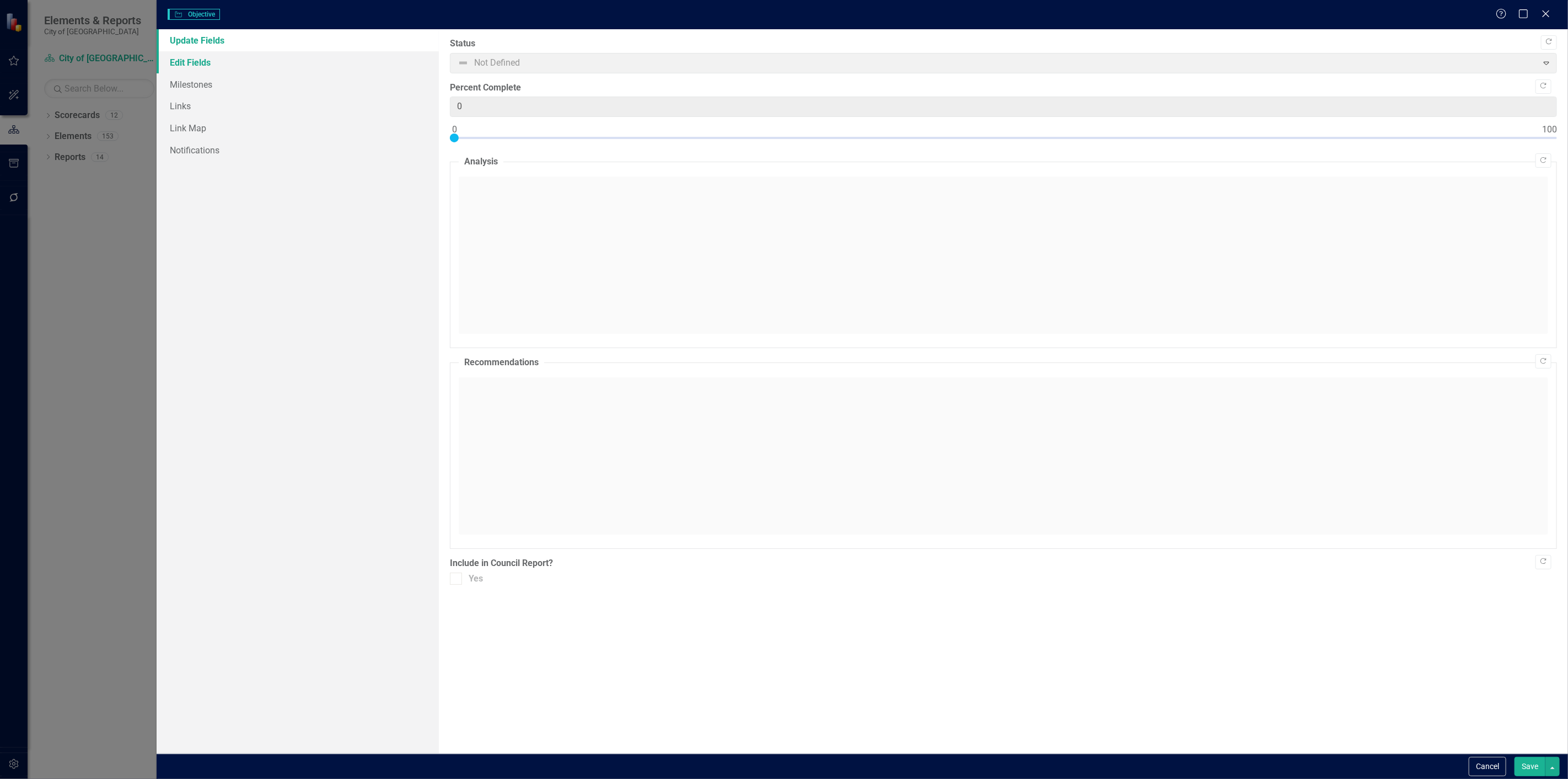
click at [236, 67] on link "Edit Fields" at bounding box center [298, 62] width 282 height 22
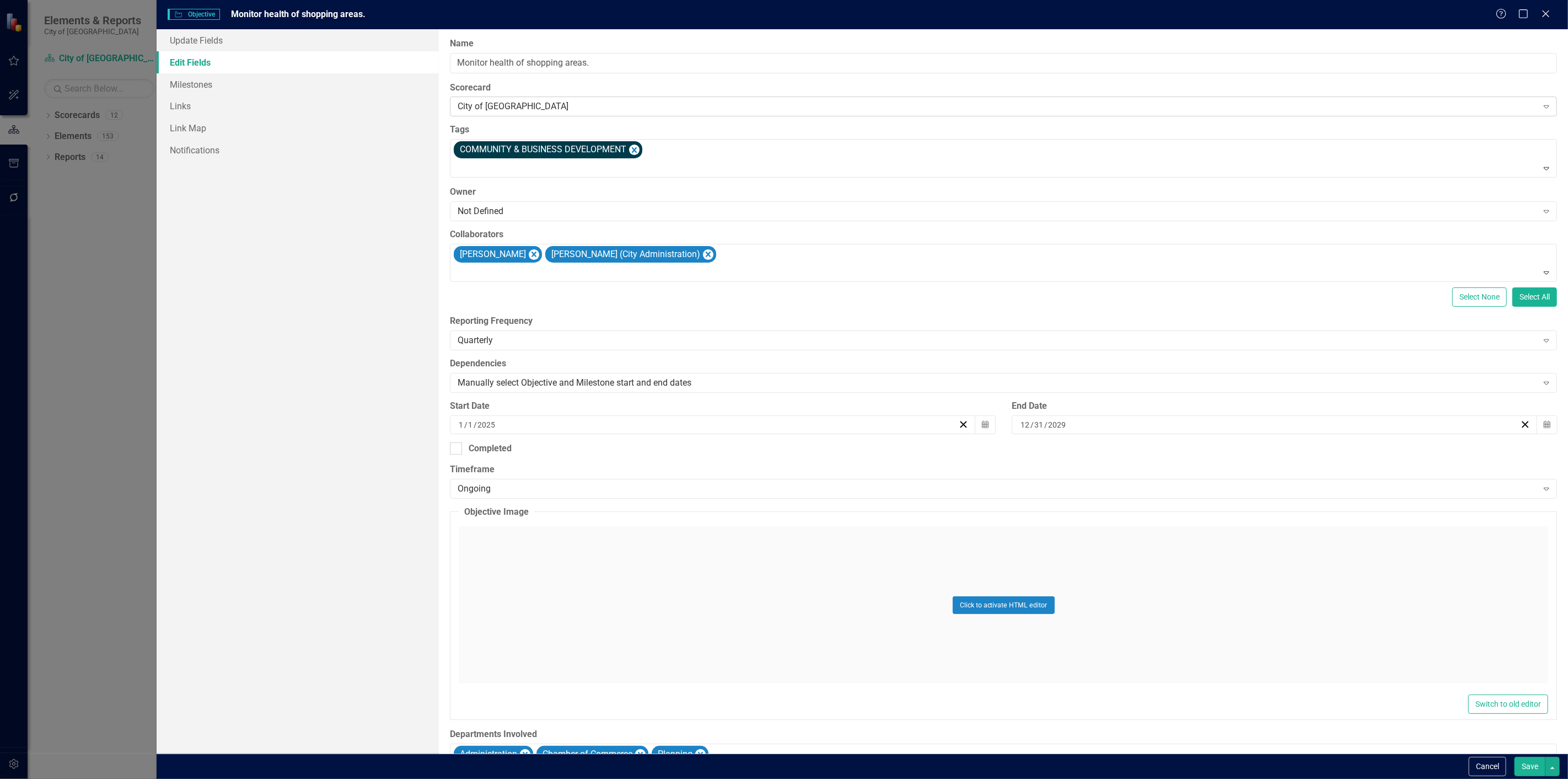
click at [550, 113] on div "City of Leawood Expand" at bounding box center [1004, 107] width 1107 height 20
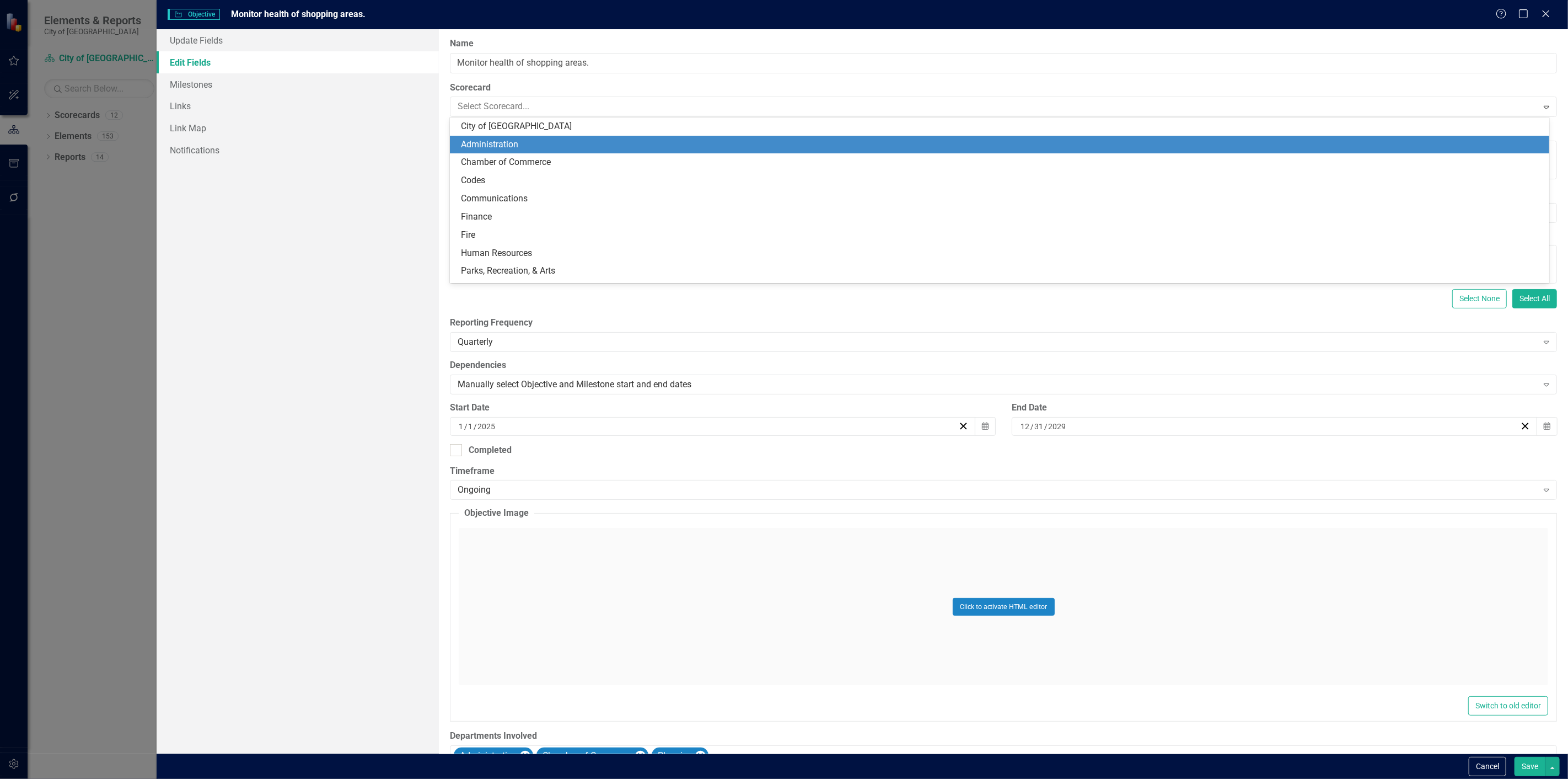
click at [543, 149] on div "Administration" at bounding box center [1002, 145] width 1082 height 13
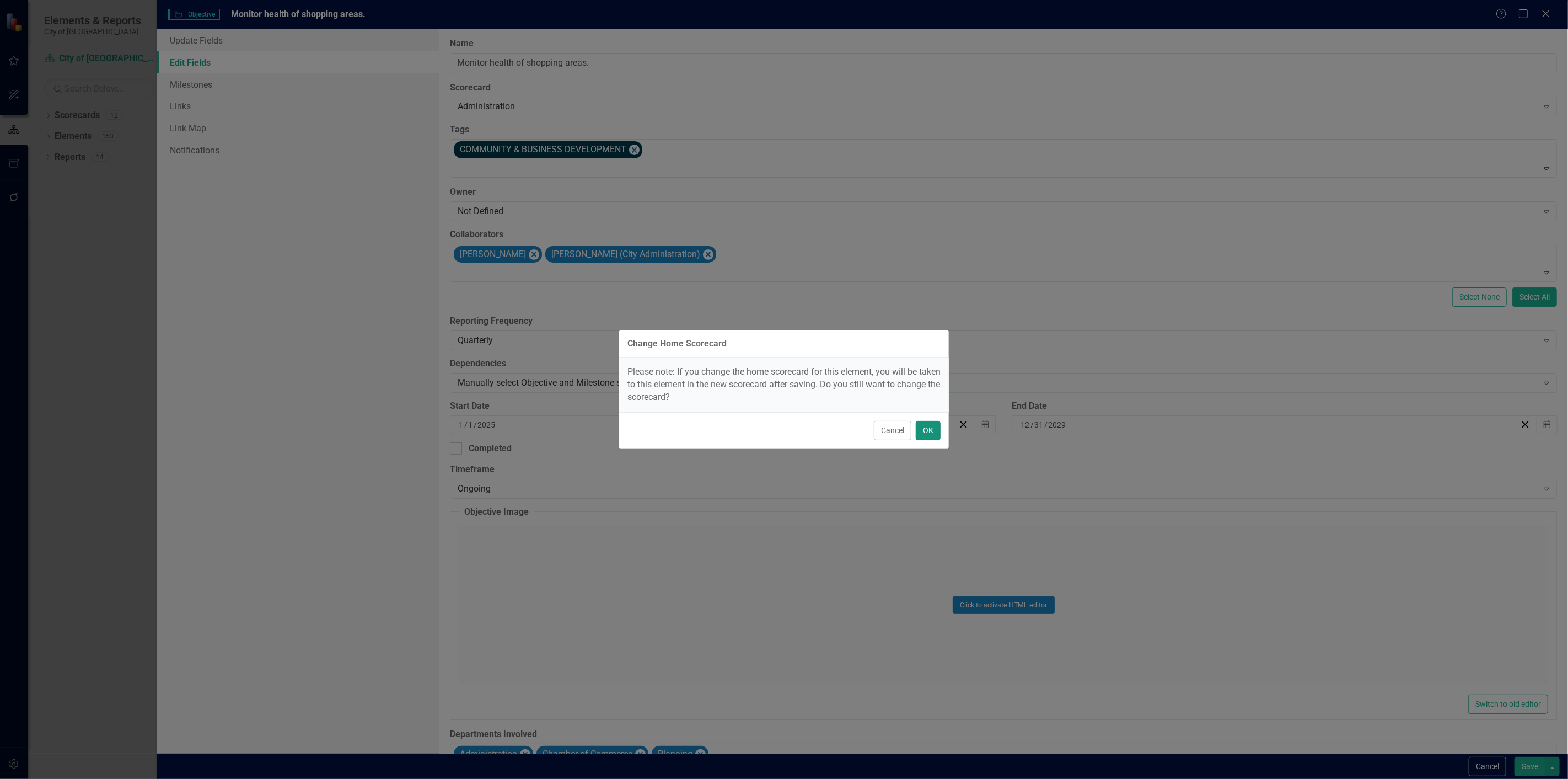
click at [934, 426] on button "OK" at bounding box center [928, 430] width 25 height 19
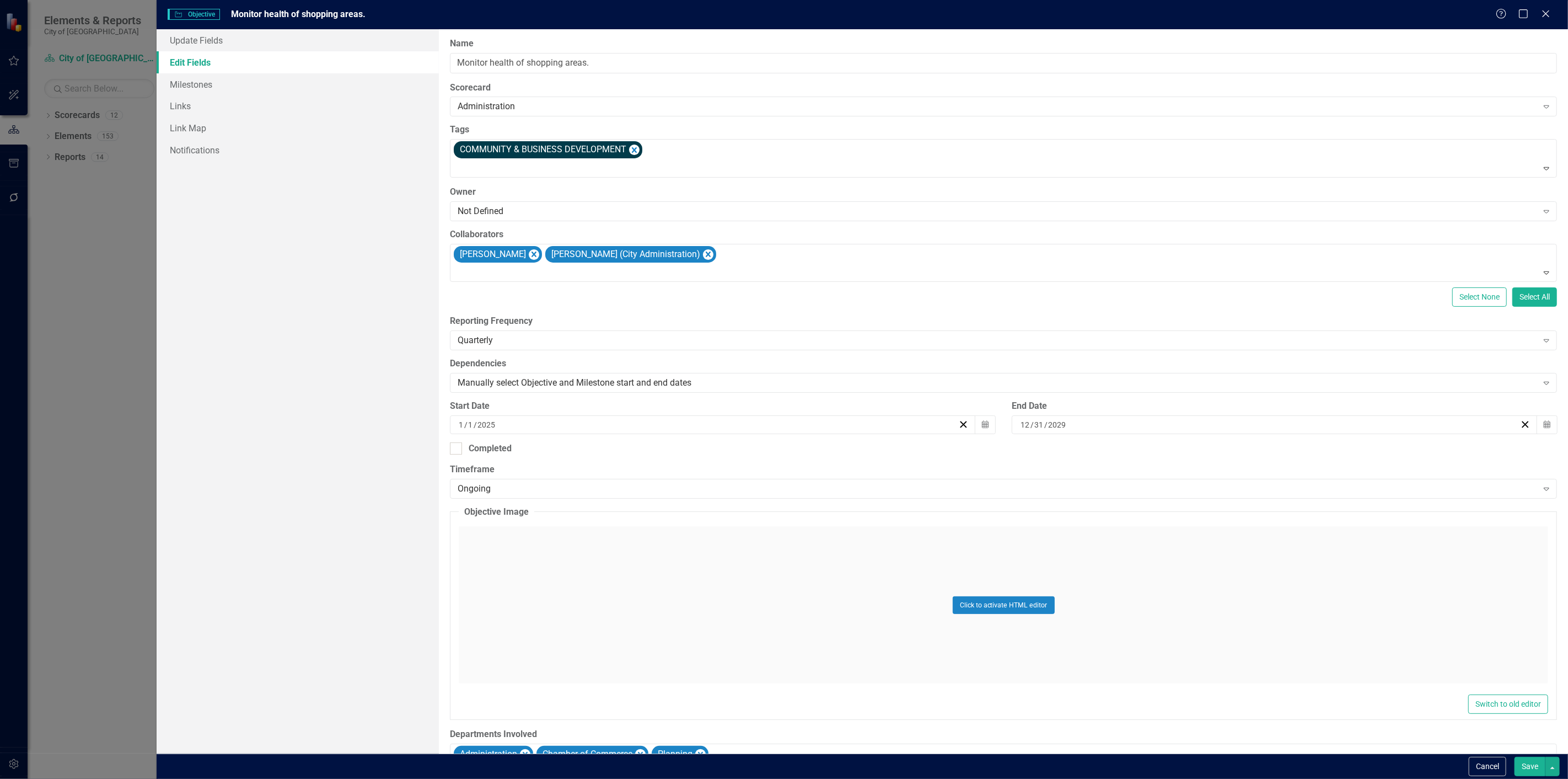
click at [1530, 775] on button "Save" at bounding box center [1530, 766] width 31 height 19
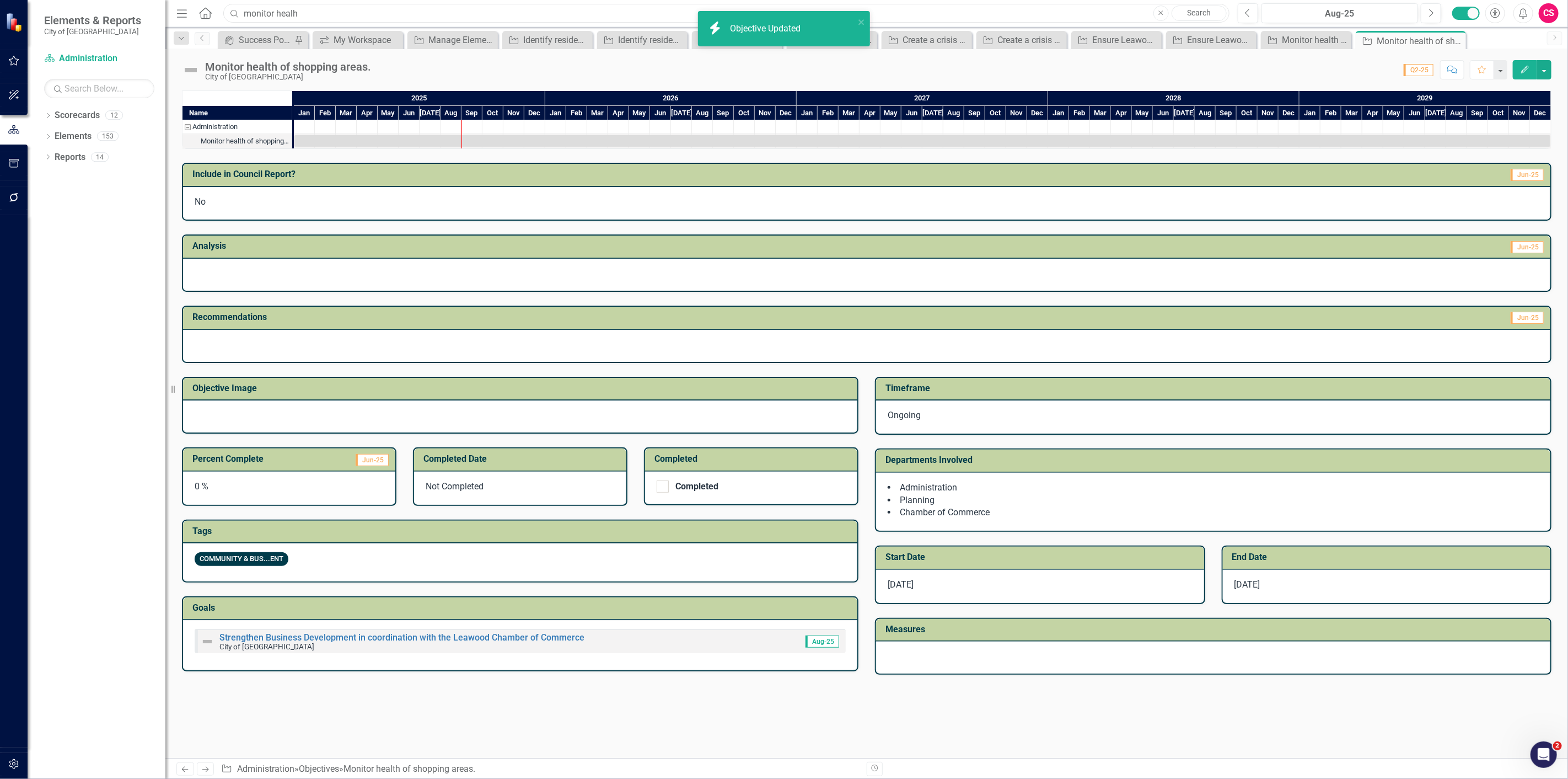
drag, startPoint x: 325, startPoint y: 9, endPoint x: 183, endPoint y: -7, distance: 142.9
click at [183, 0] on html "Accessibility Screen-Reader Guide, Feedback, and Issue Reporting | New window i…" at bounding box center [784, 389] width 1568 height 779
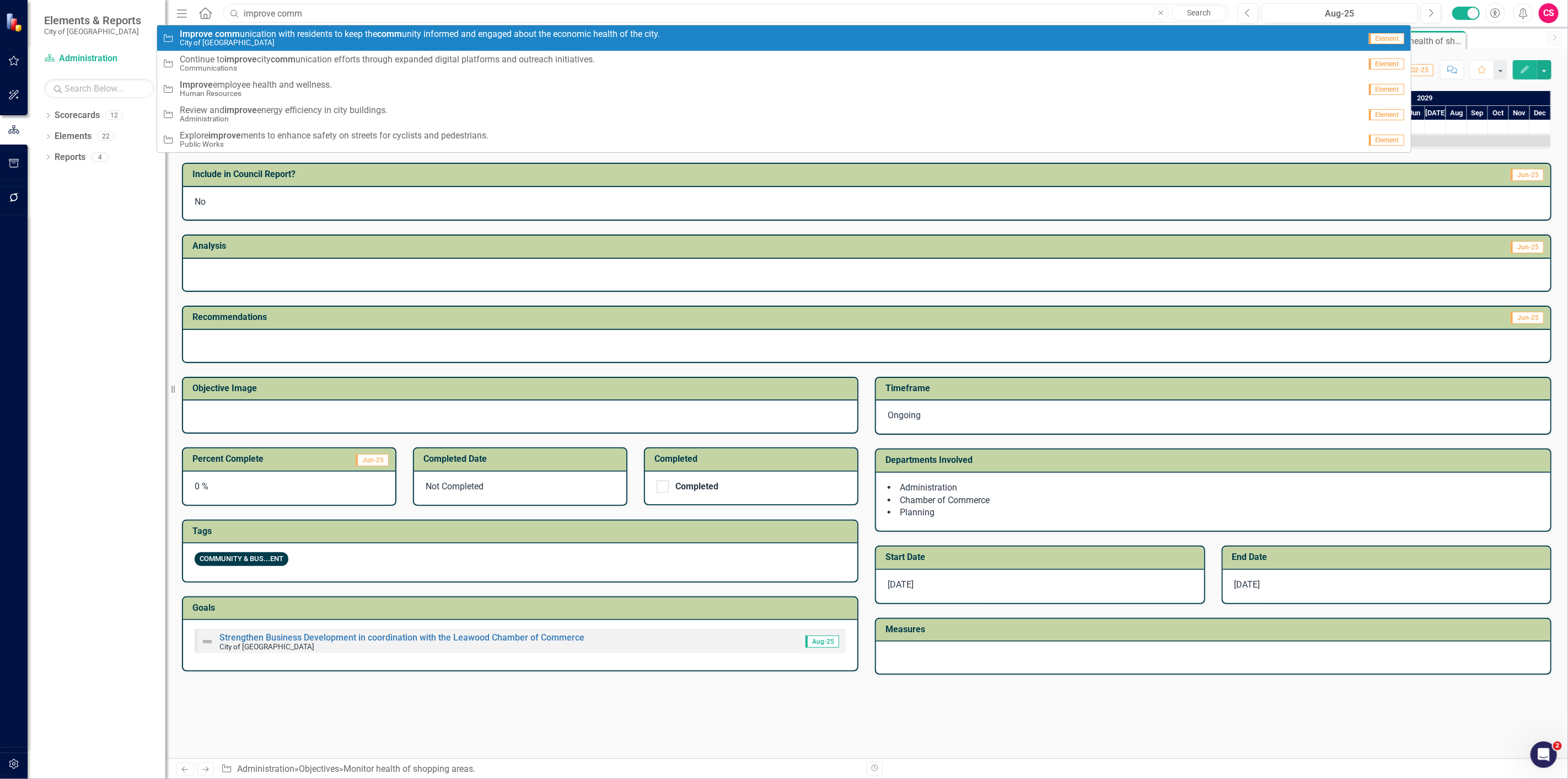
type input "improve comm"
click at [313, 35] on span "Improve comm unication with residents to keep the comm unity informed and engag…" at bounding box center [420, 34] width 480 height 10
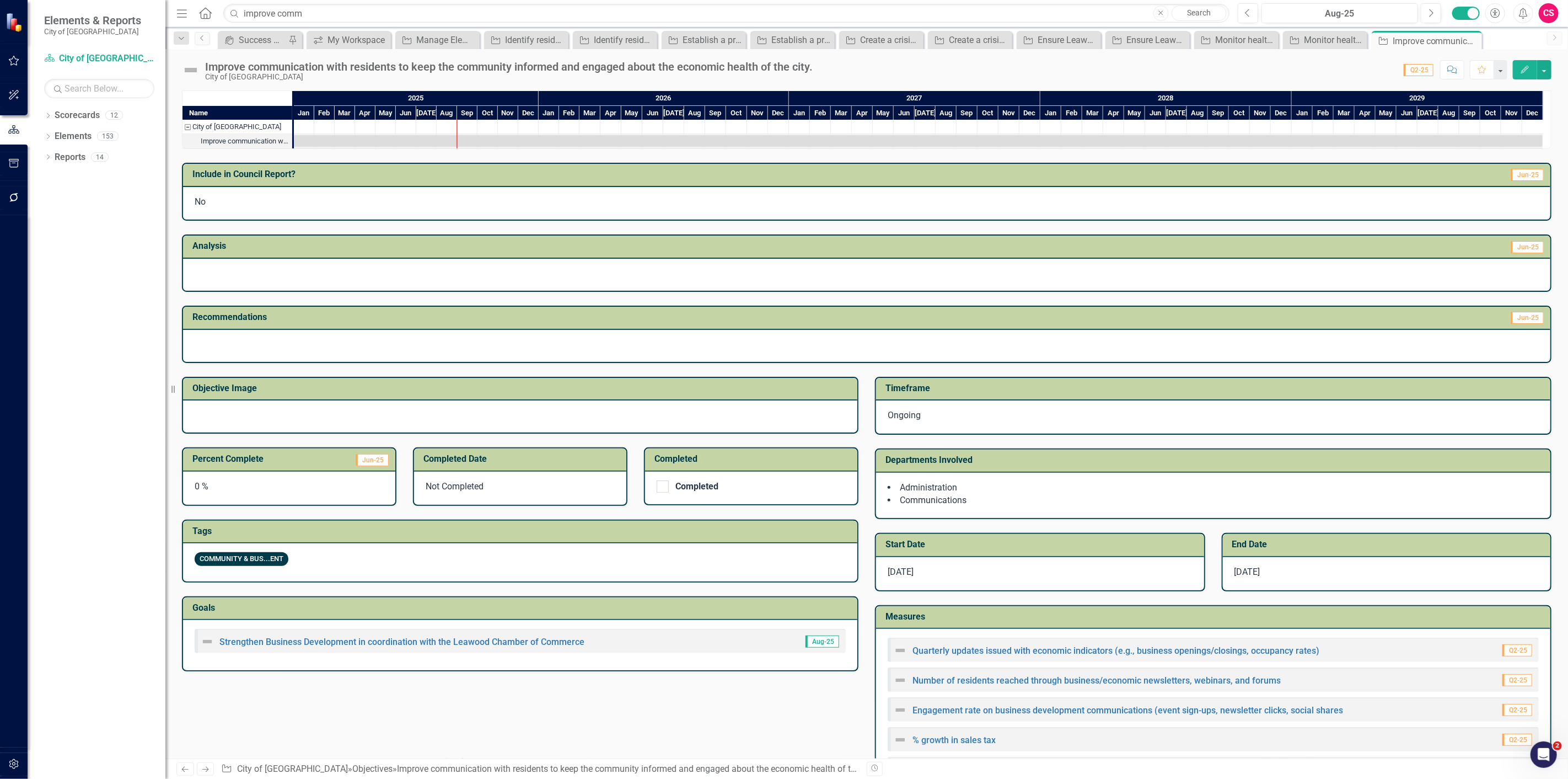
click at [1524, 66] on icon "Edit" at bounding box center [1525, 69] width 10 height 7
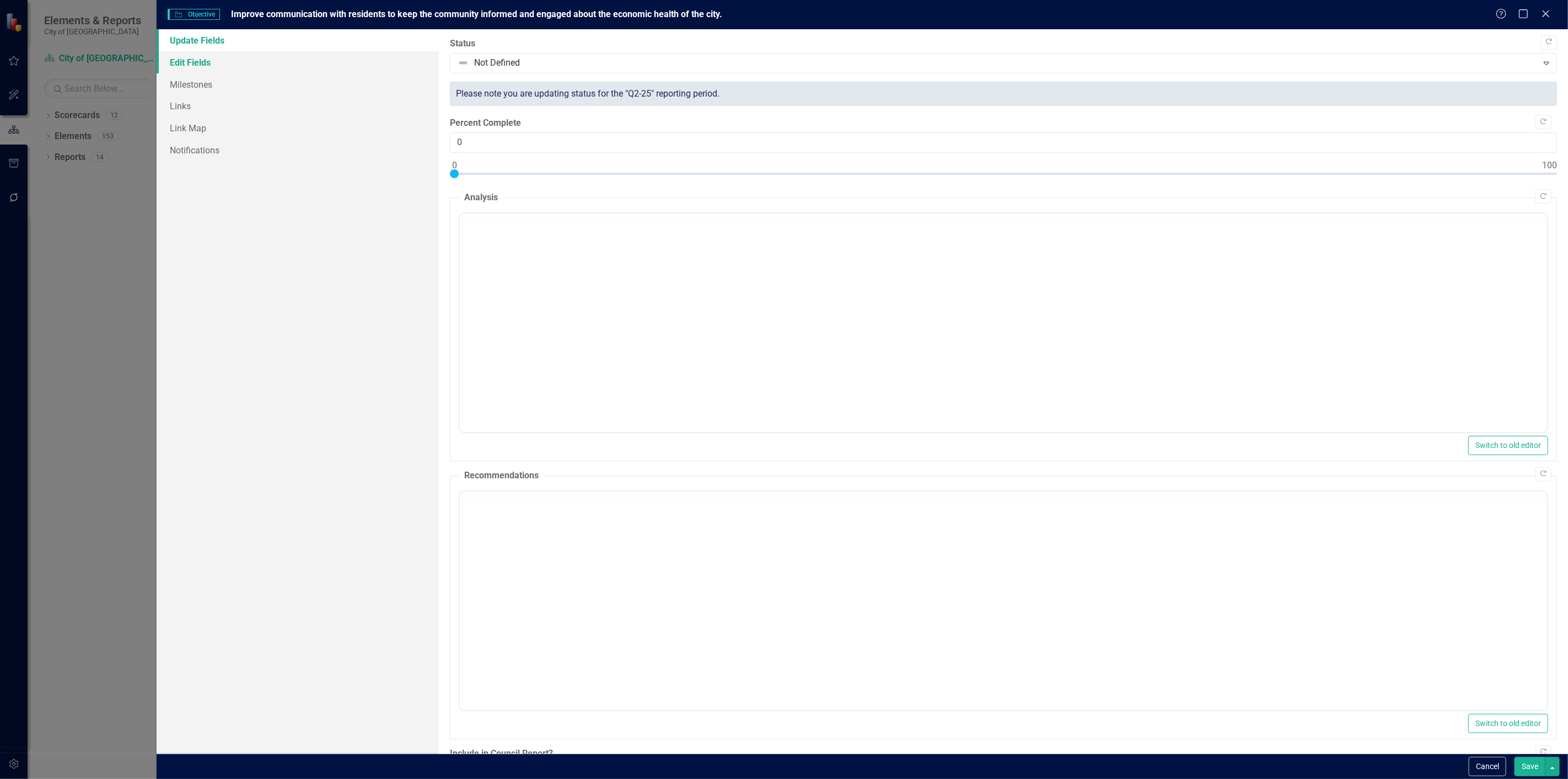
click at [288, 65] on link "Edit Fields" at bounding box center [298, 62] width 282 height 22
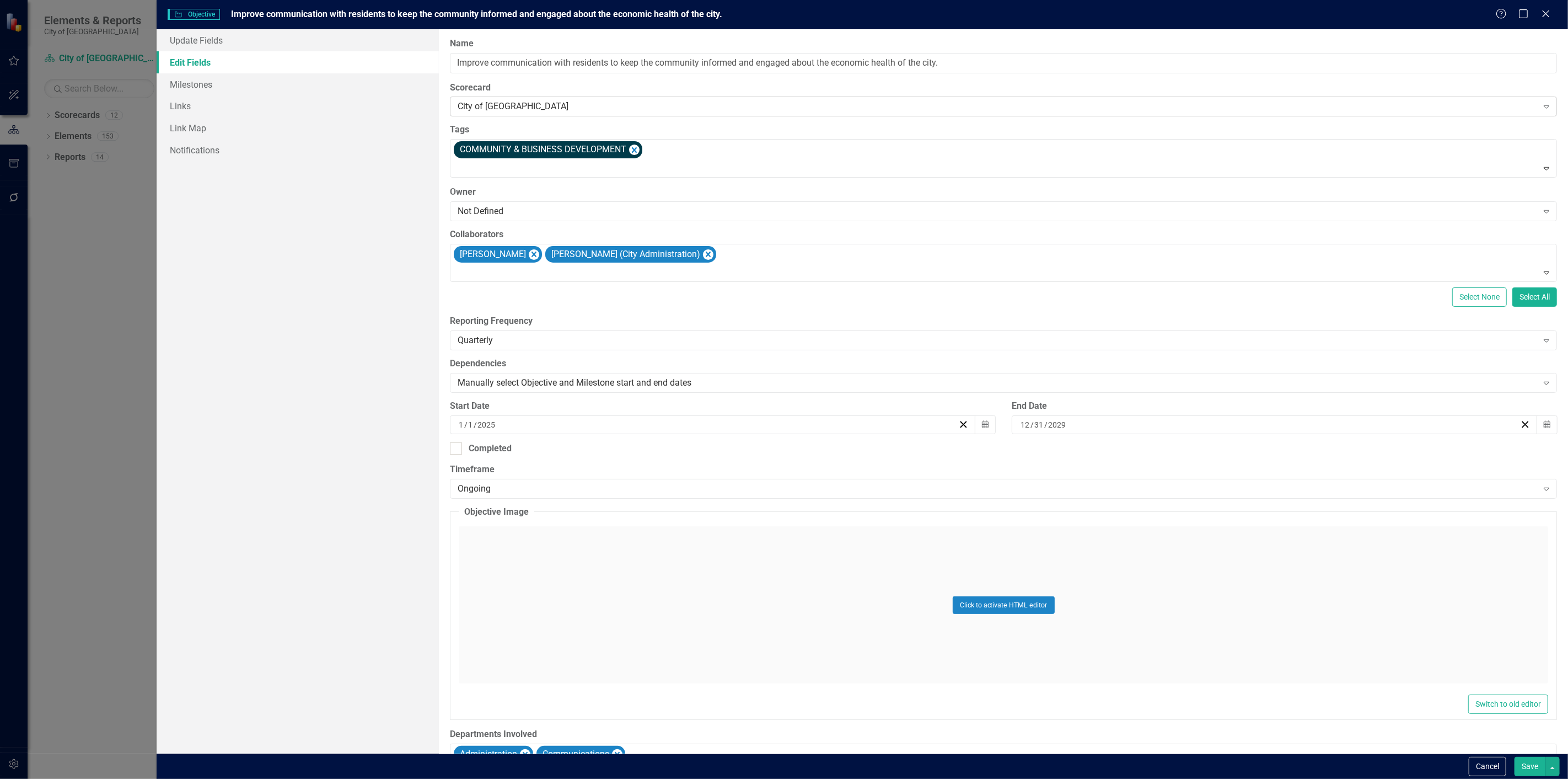
click at [560, 103] on div "City of [GEOGRAPHIC_DATA]" at bounding box center [997, 106] width 1080 height 13
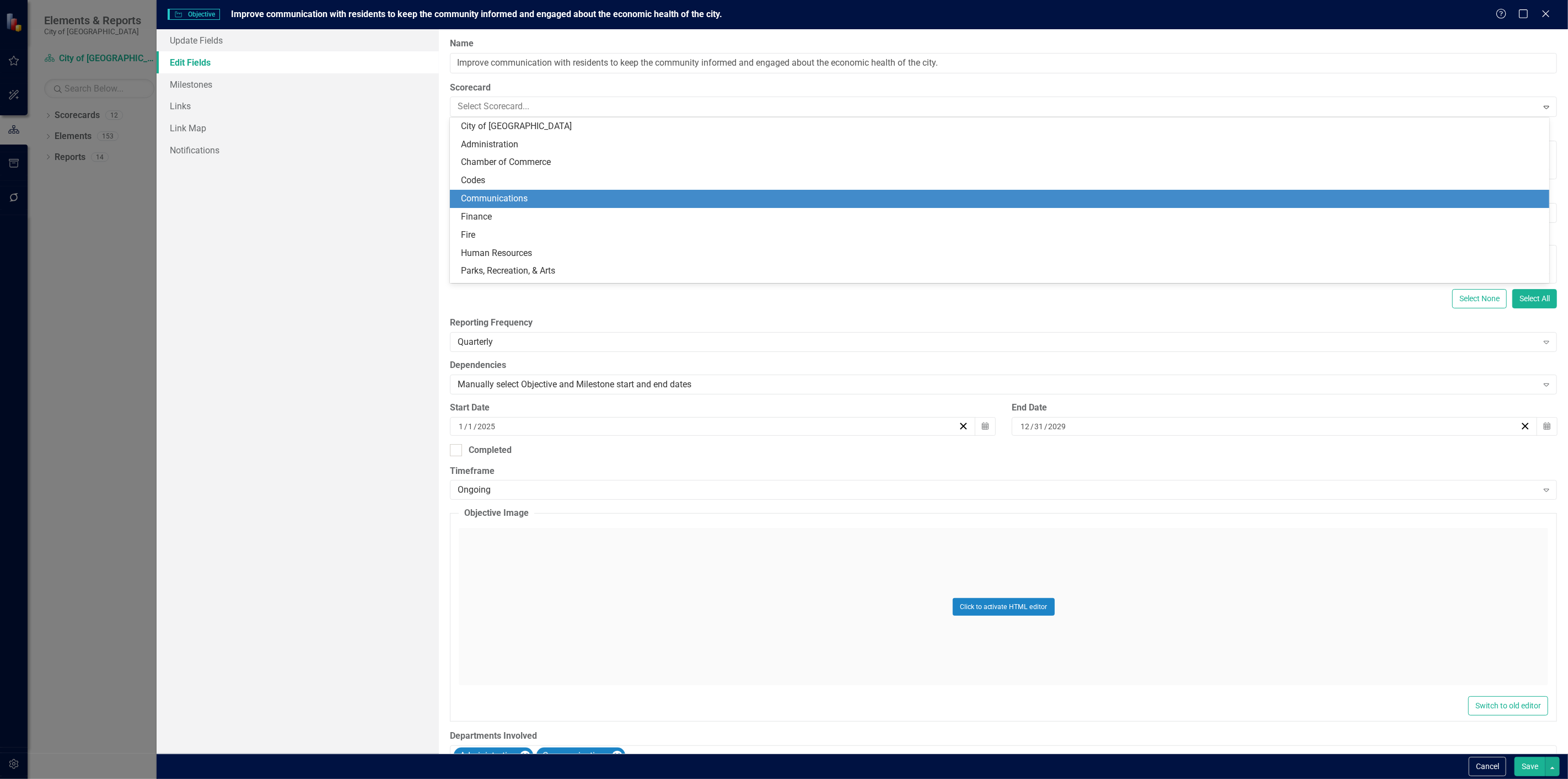
click at [504, 200] on div "Communications" at bounding box center [1002, 198] width 1082 height 13
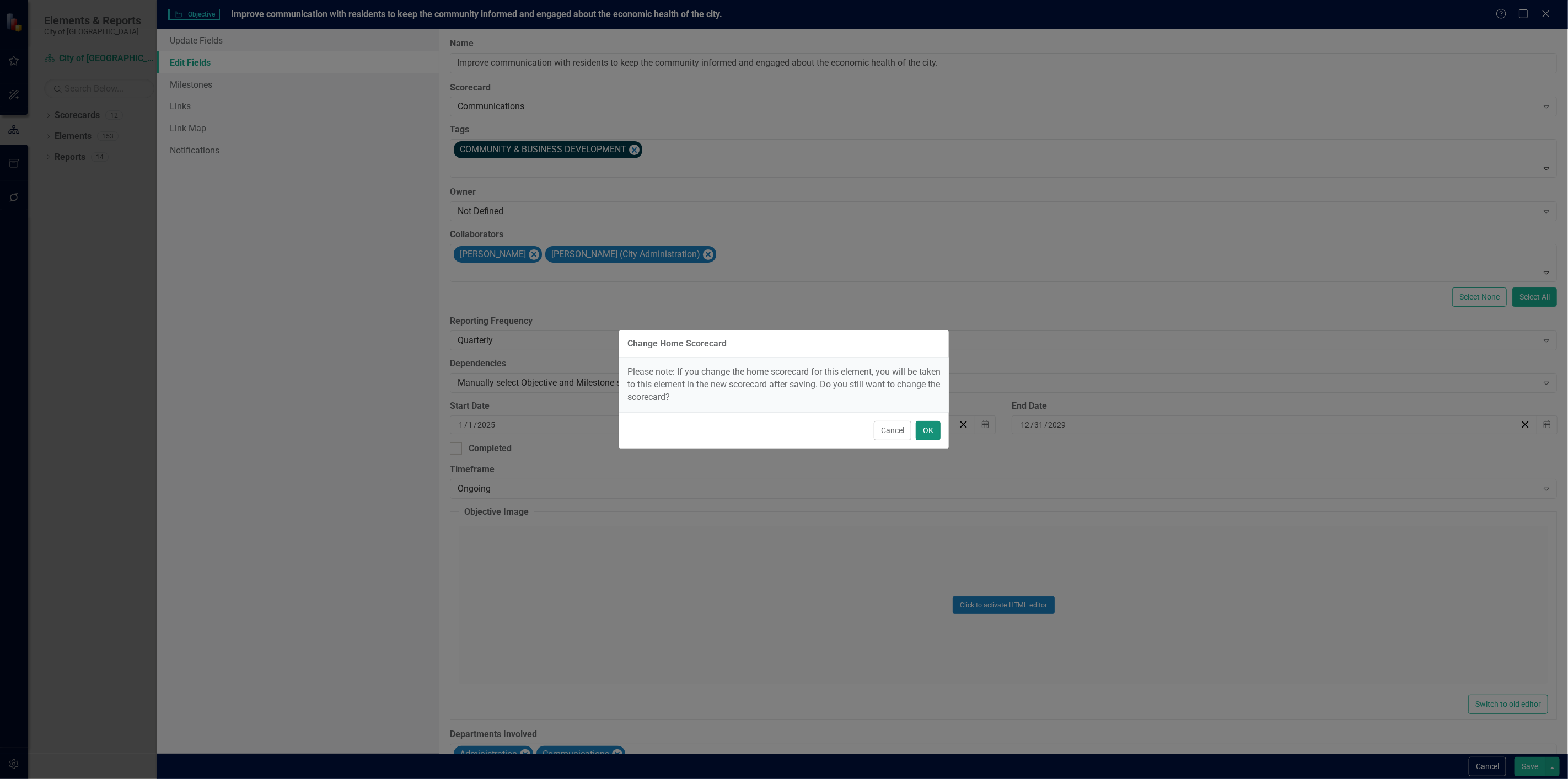
click at [934, 427] on button "OK" at bounding box center [928, 430] width 25 height 19
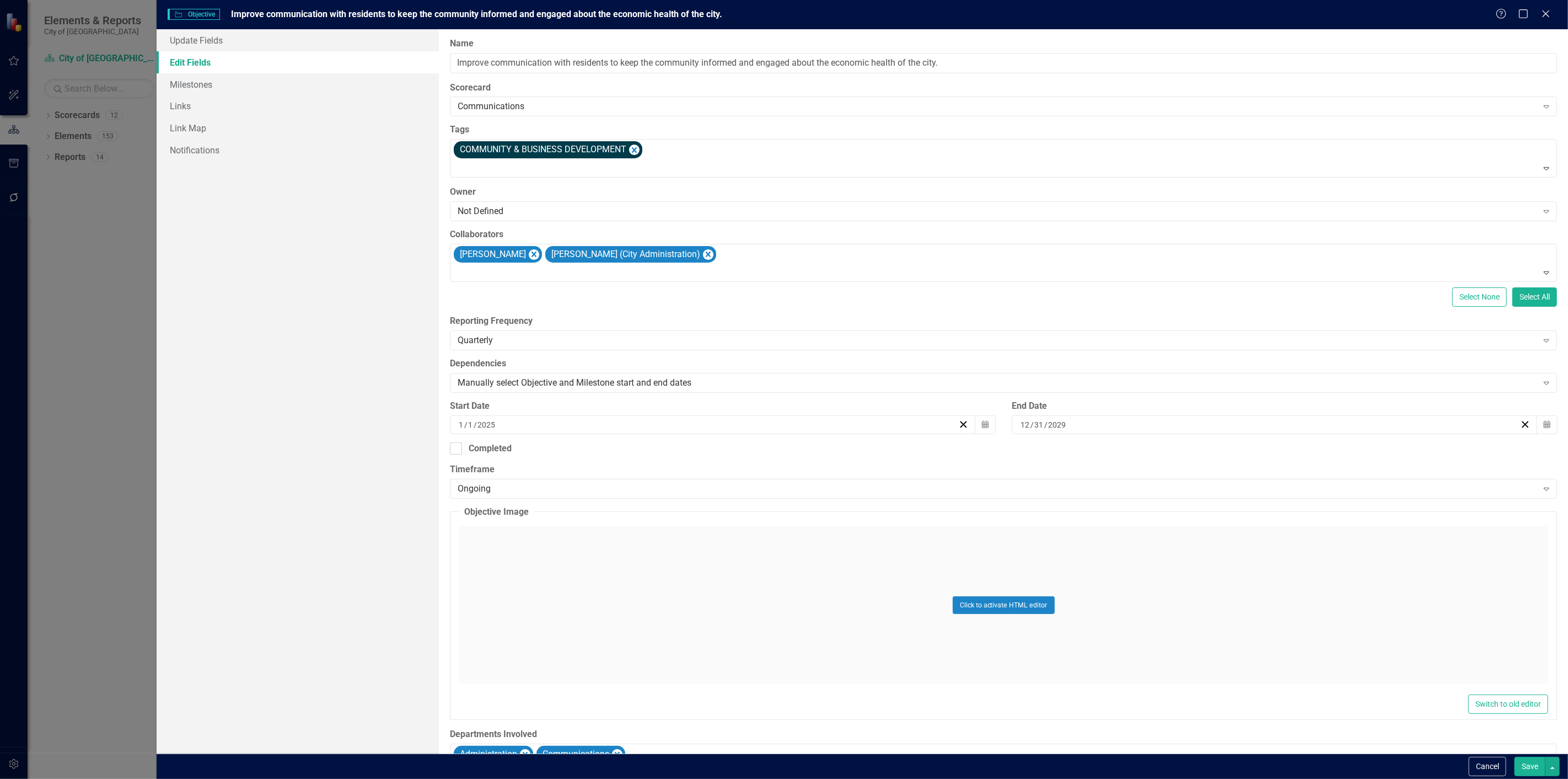
click at [1540, 777] on div "Cancel Save" at bounding box center [862, 766] width 1411 height 26
click at [1536, 771] on button "Save" at bounding box center [1530, 766] width 31 height 19
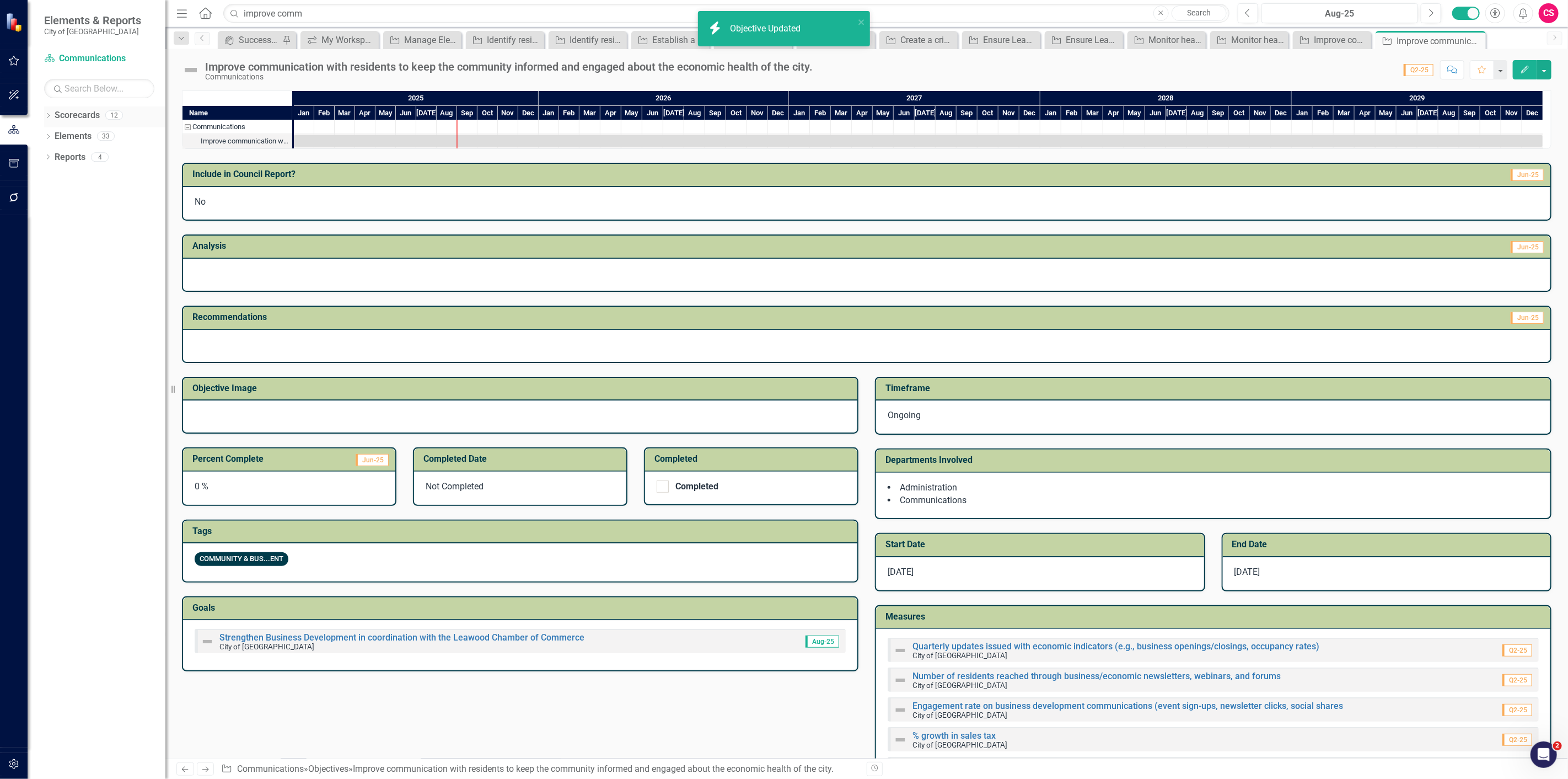
click at [48, 114] on icon "Dropdown" at bounding box center [48, 116] width 7 height 6
click at [81, 131] on link "City of [GEOGRAPHIC_DATA]" at bounding box center [113, 136] width 105 height 13
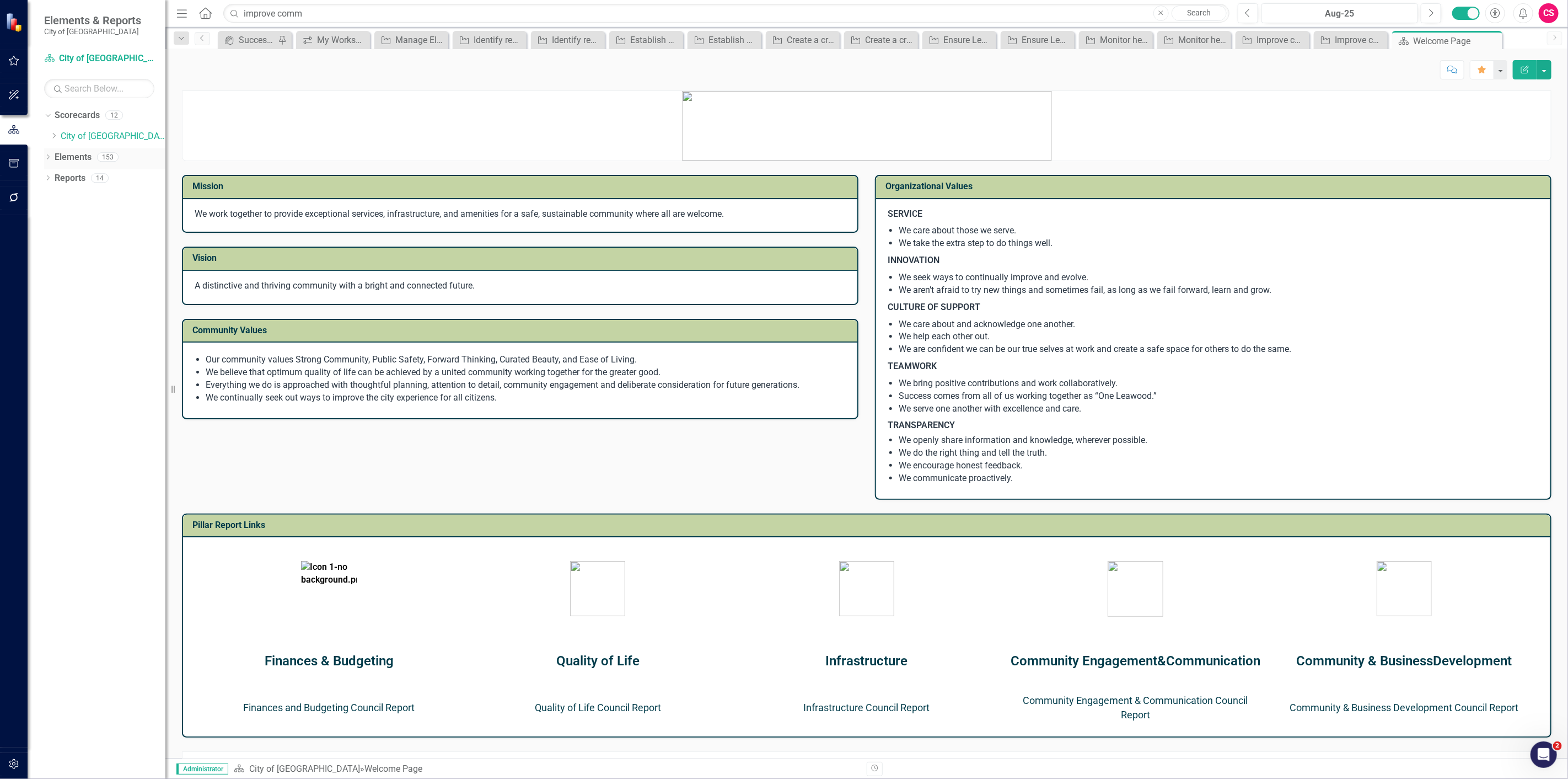
click at [73, 155] on link "Elements" at bounding box center [73, 157] width 37 height 13
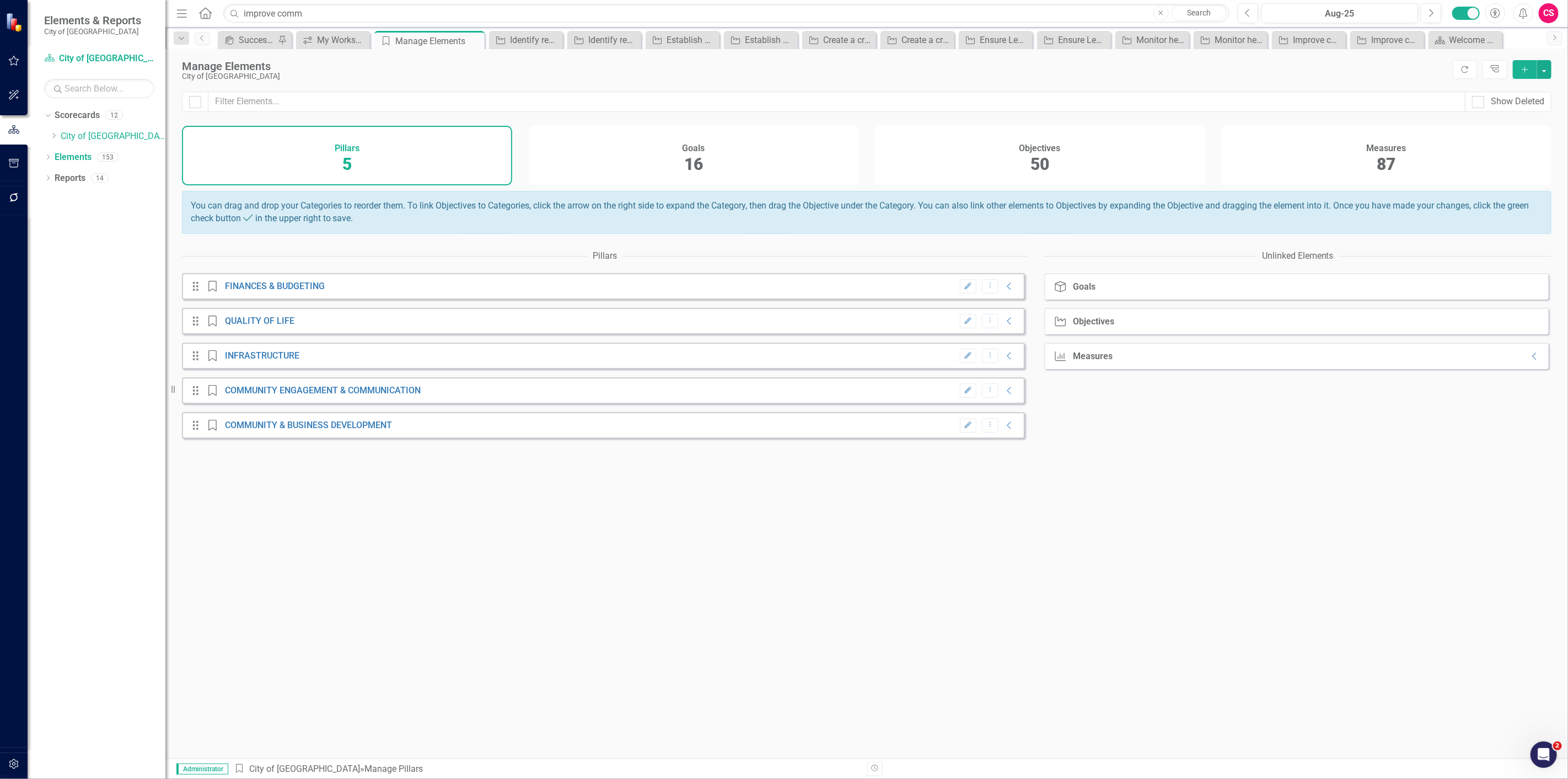
click at [963, 165] on div "Objectives 50" at bounding box center [1041, 155] width 331 height 60
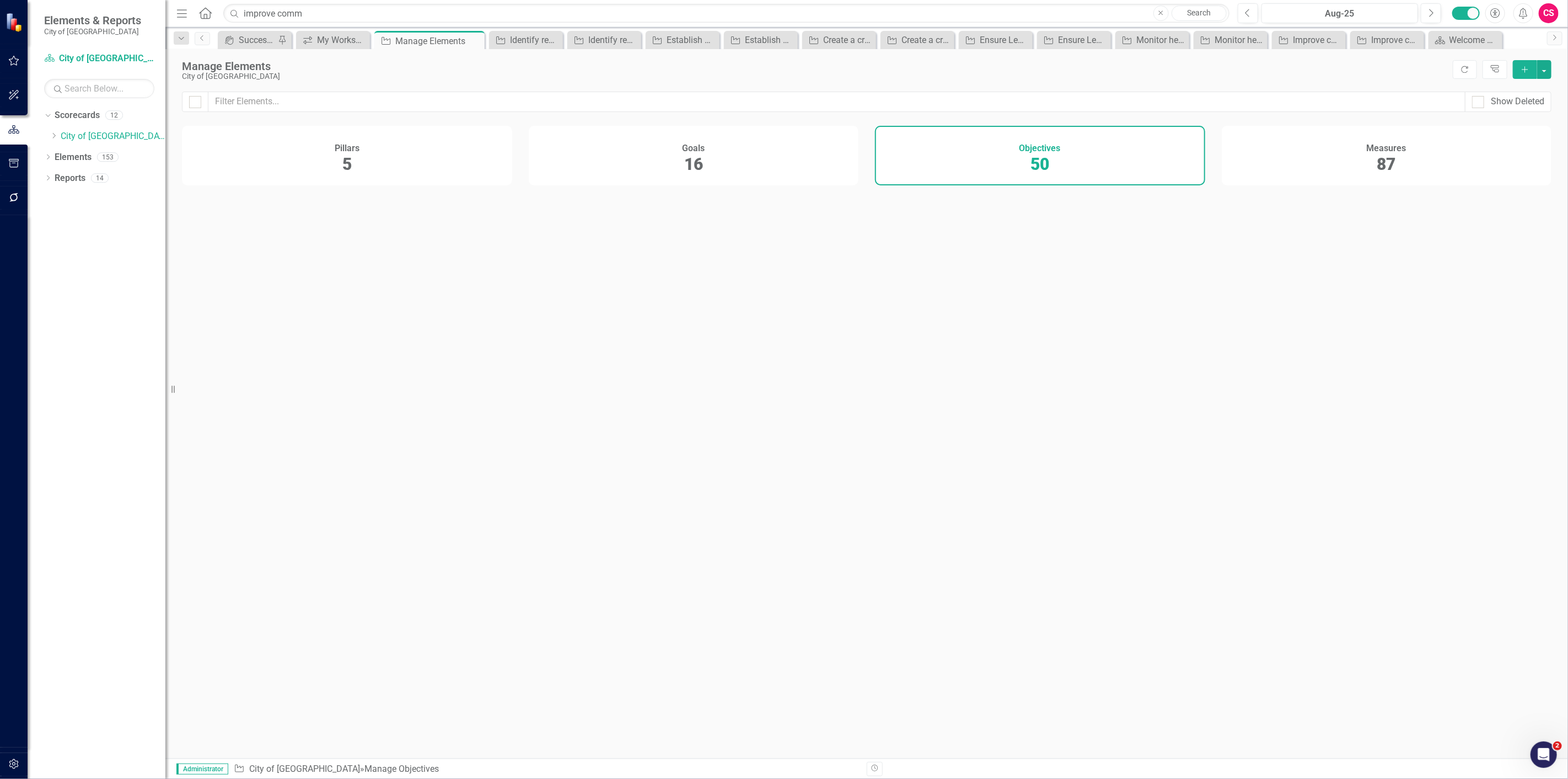
click at [1263, 155] on div "Measures 87" at bounding box center [1387, 155] width 331 height 60
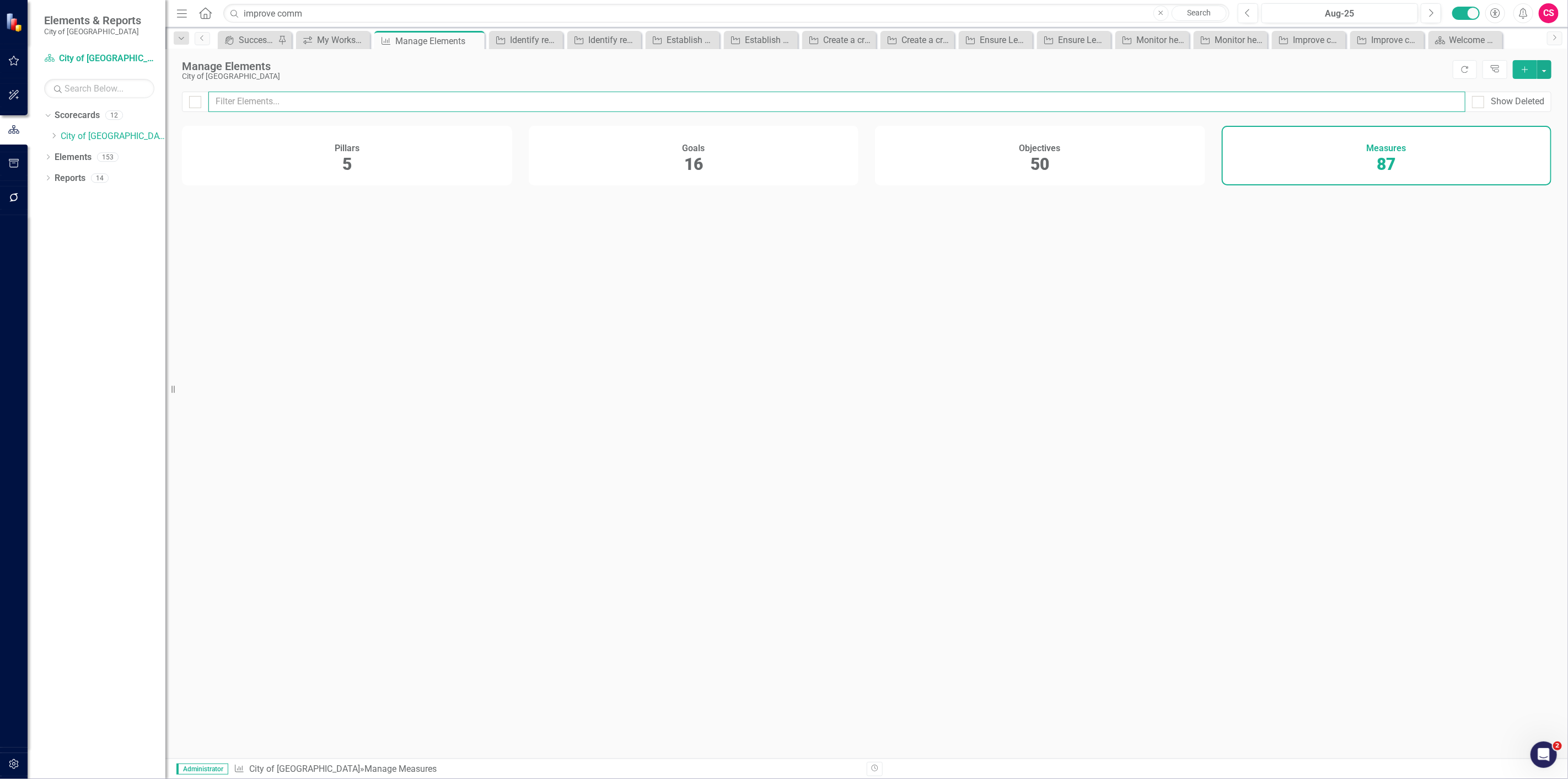
click at [1096, 102] on input "text" at bounding box center [836, 101] width 1257 height 20
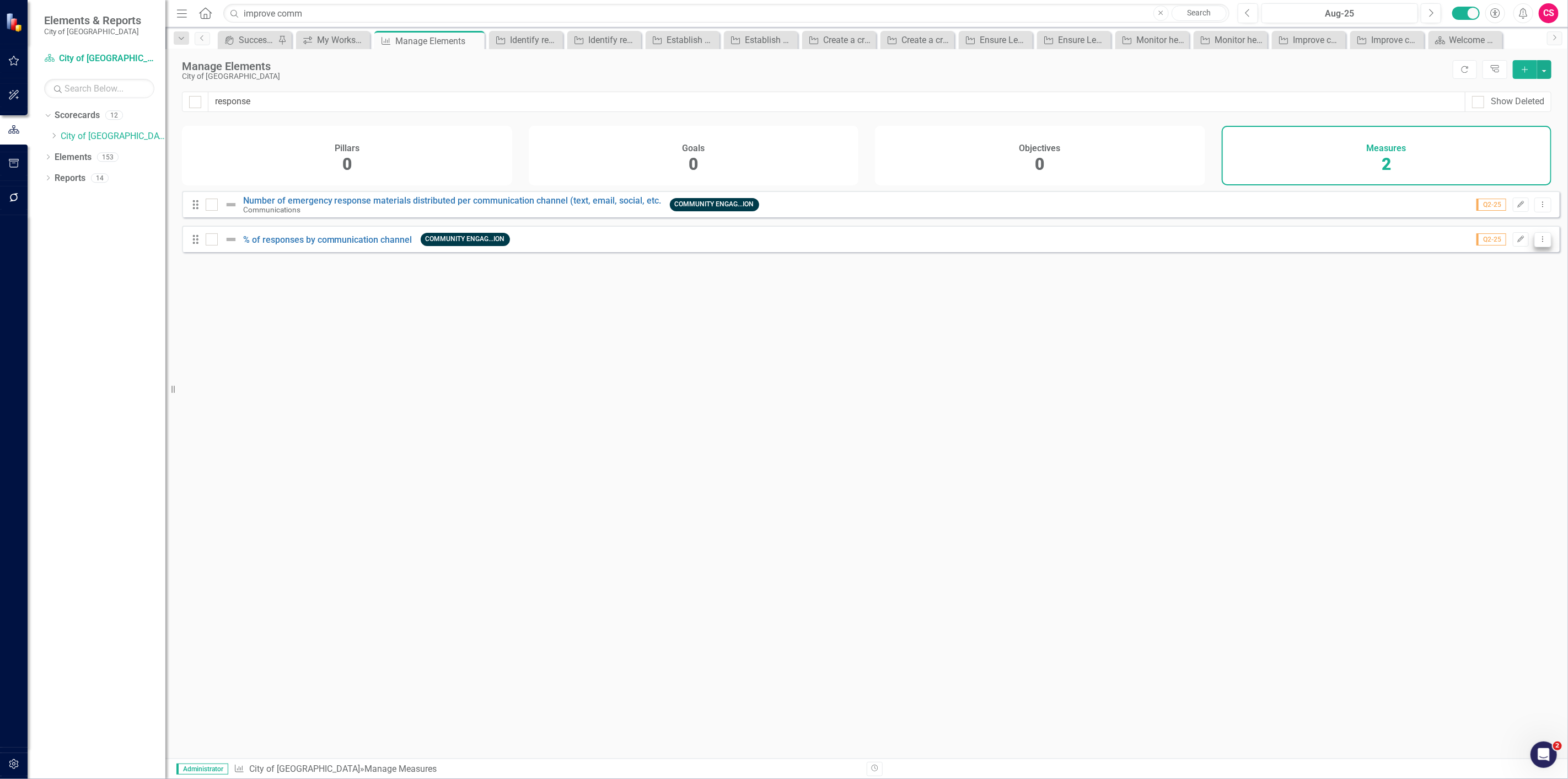
click at [1540, 243] on icon "Dropdown Menu" at bounding box center [1543, 239] width 9 height 7
click at [1492, 325] on link "Trash Delete Measure" at bounding box center [1494, 327] width 99 height 20
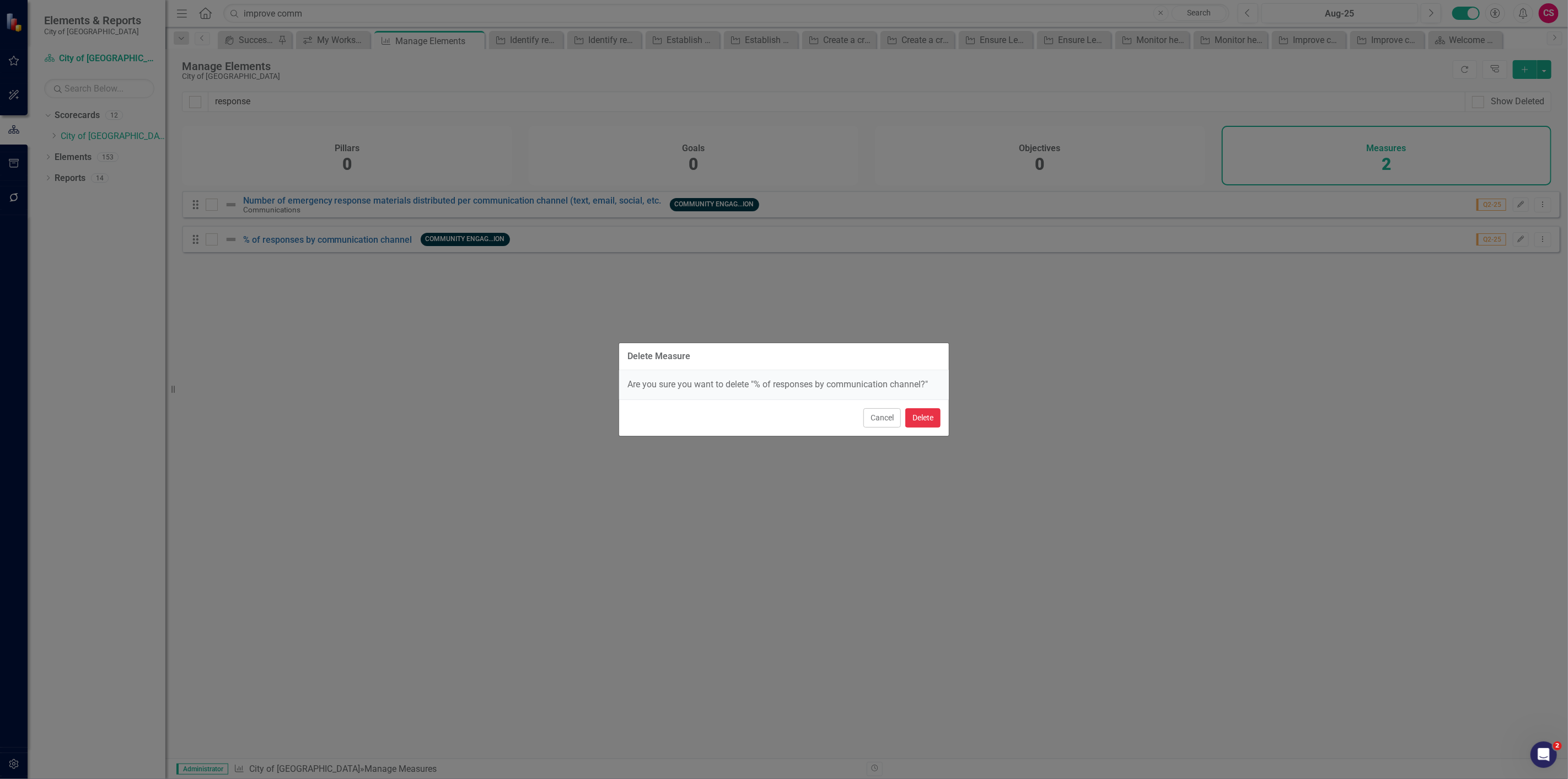
click at [922, 412] on button "Delete" at bounding box center [923, 417] width 36 height 19
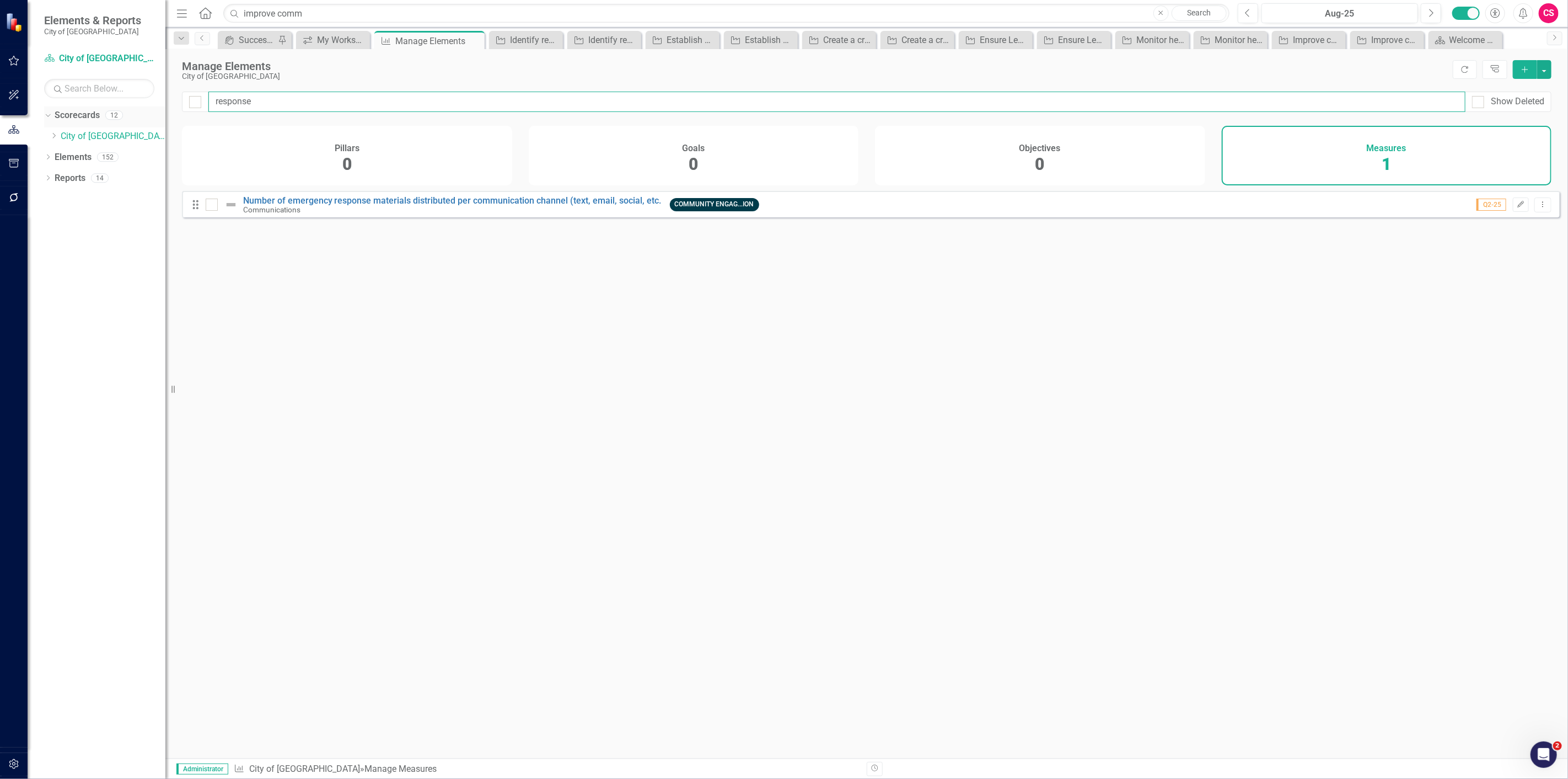
drag, startPoint x: 281, startPoint y: 97, endPoint x: 146, endPoint y: 111, distance: 135.7
click at [146, 111] on div "Elements & Reports City of Leawood Scorecard City of [GEOGRAPHIC_DATA] Search D…" at bounding box center [784, 389] width 1568 height 779
type input "status of comm"
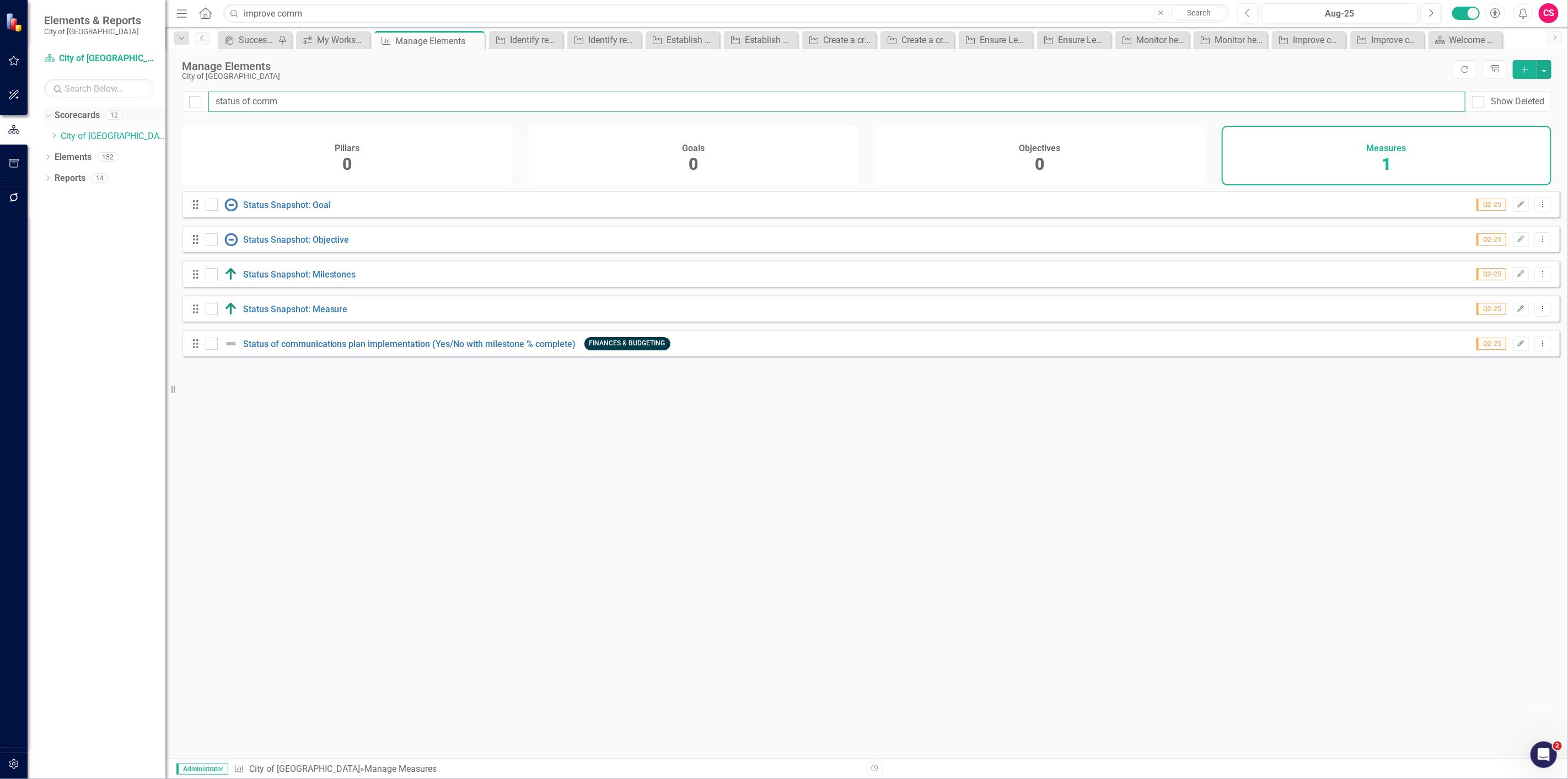
checkbox input "false"
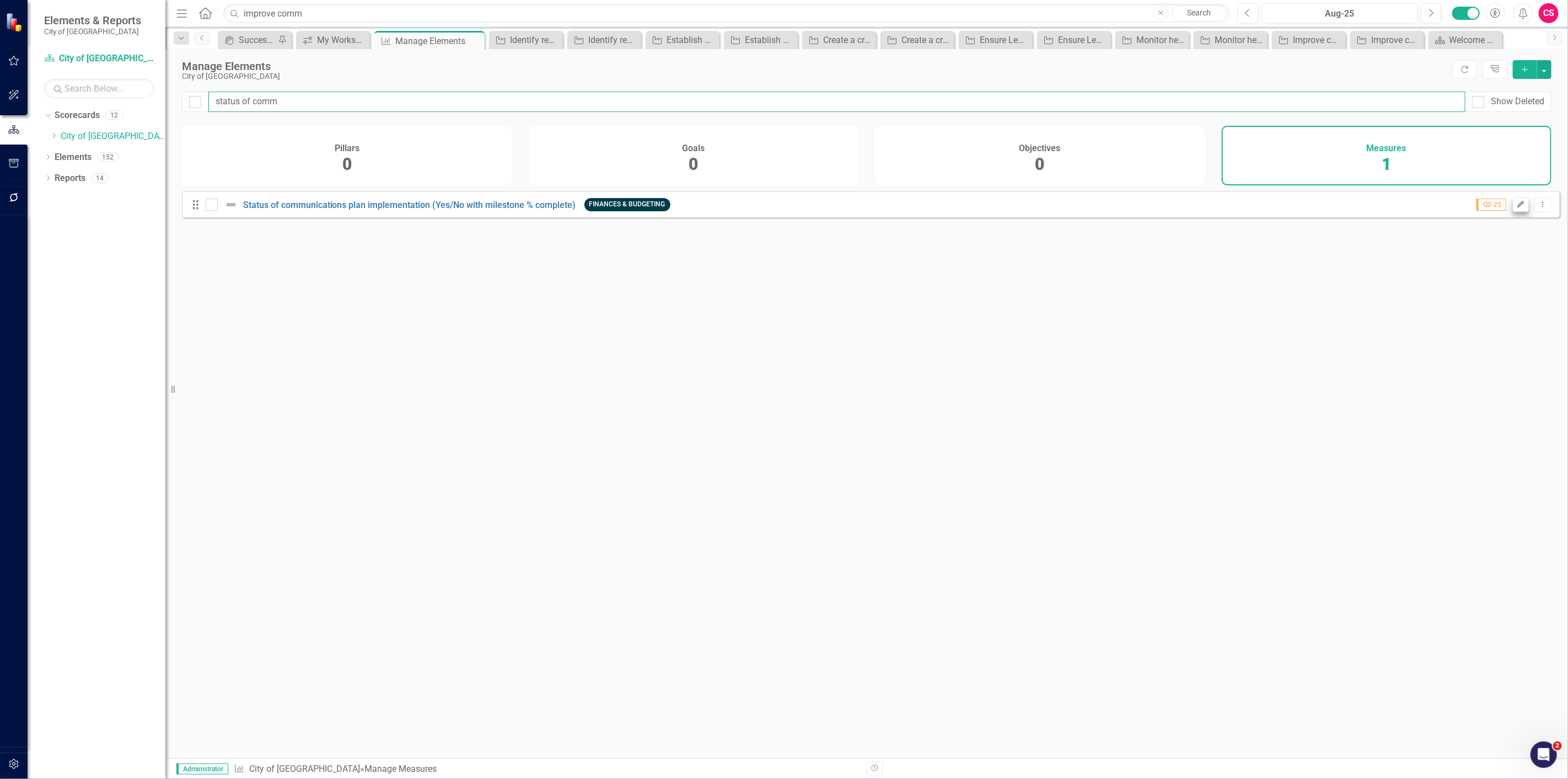
type input "status of comm"
click at [1518, 208] on icon "button" at bounding box center [1522, 204] width 7 height 7
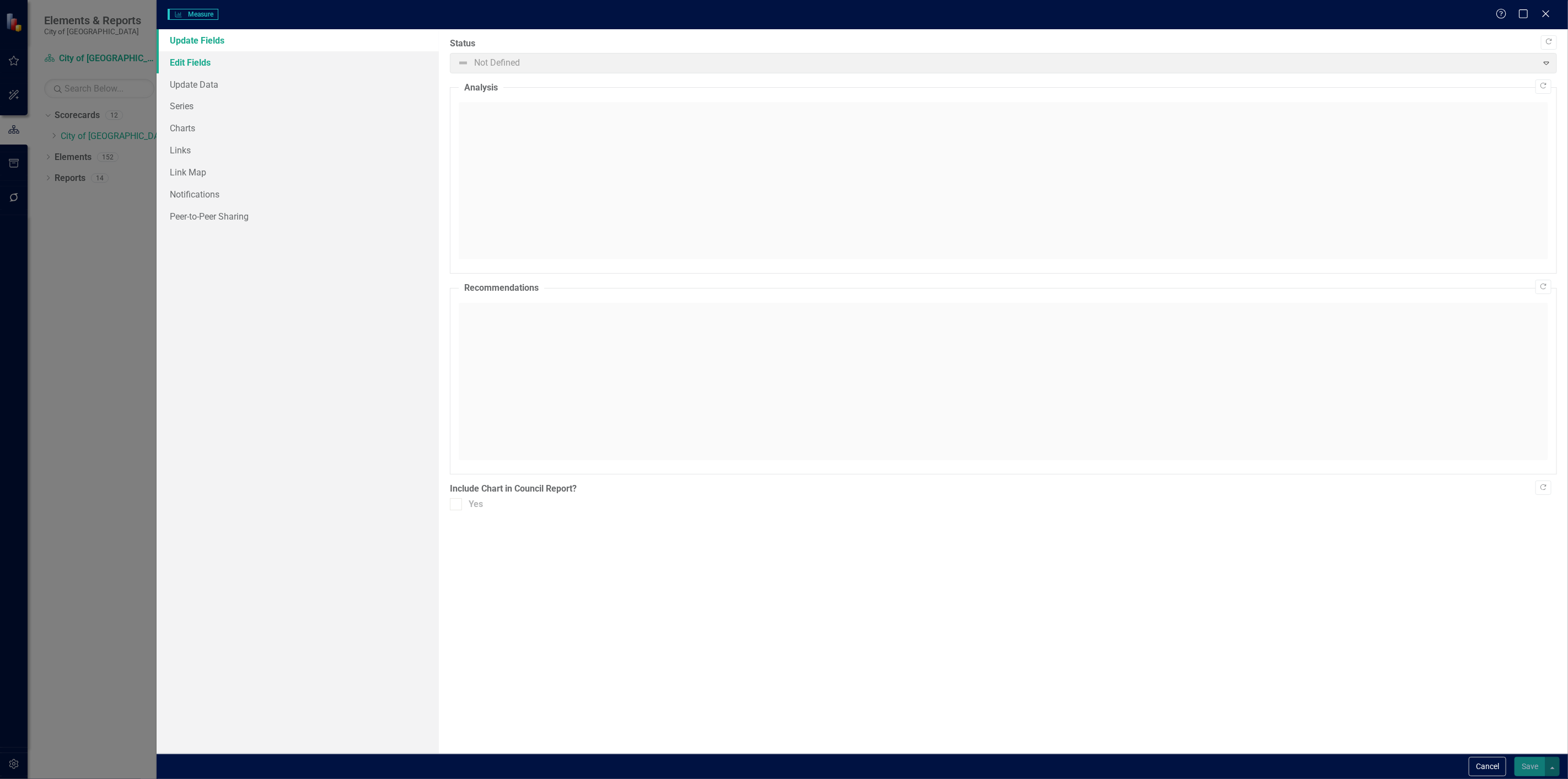
click at [233, 57] on link "Edit Fields" at bounding box center [298, 62] width 282 height 22
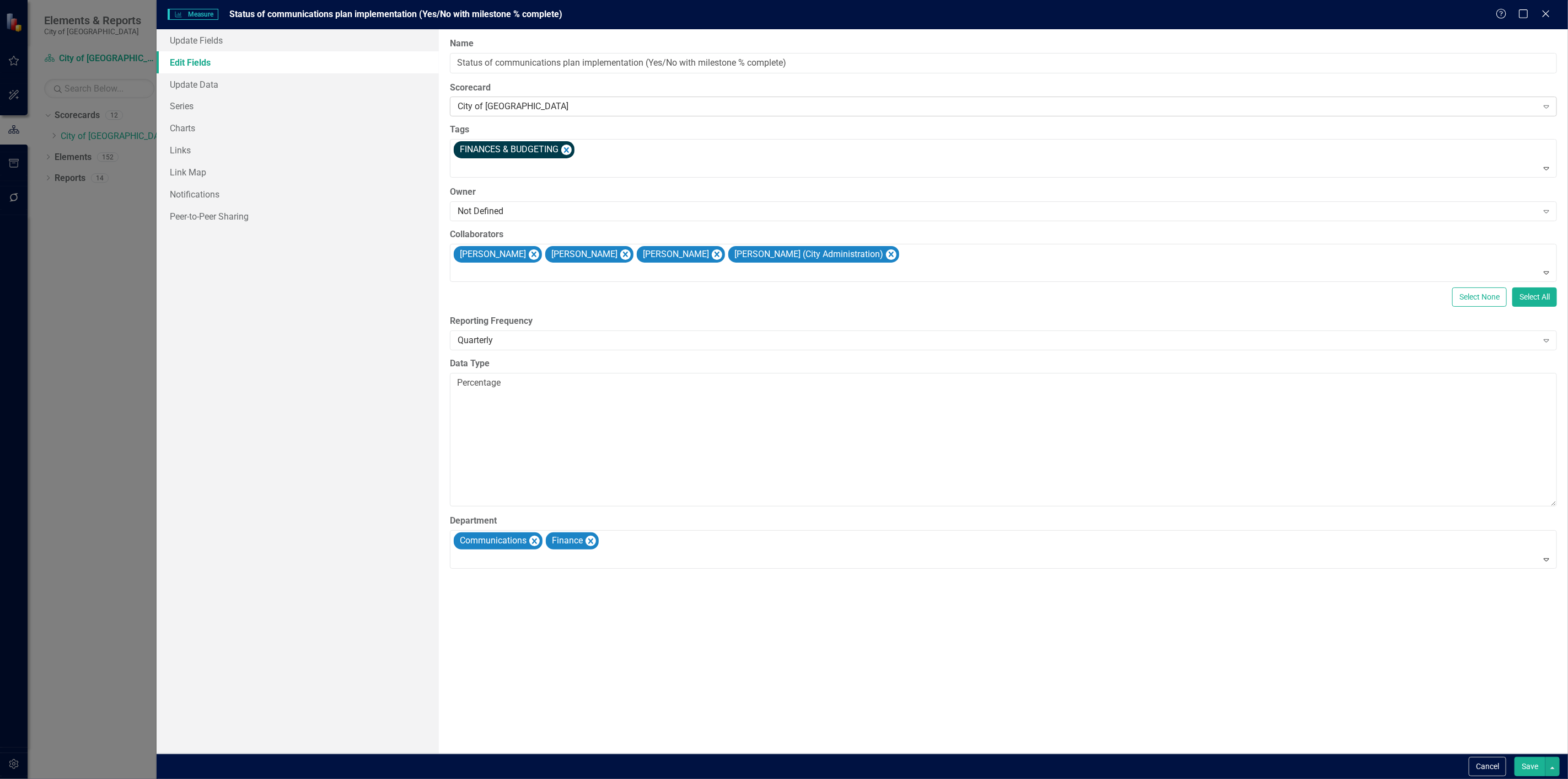
click at [556, 108] on div "City of [GEOGRAPHIC_DATA]" at bounding box center [997, 106] width 1080 height 13
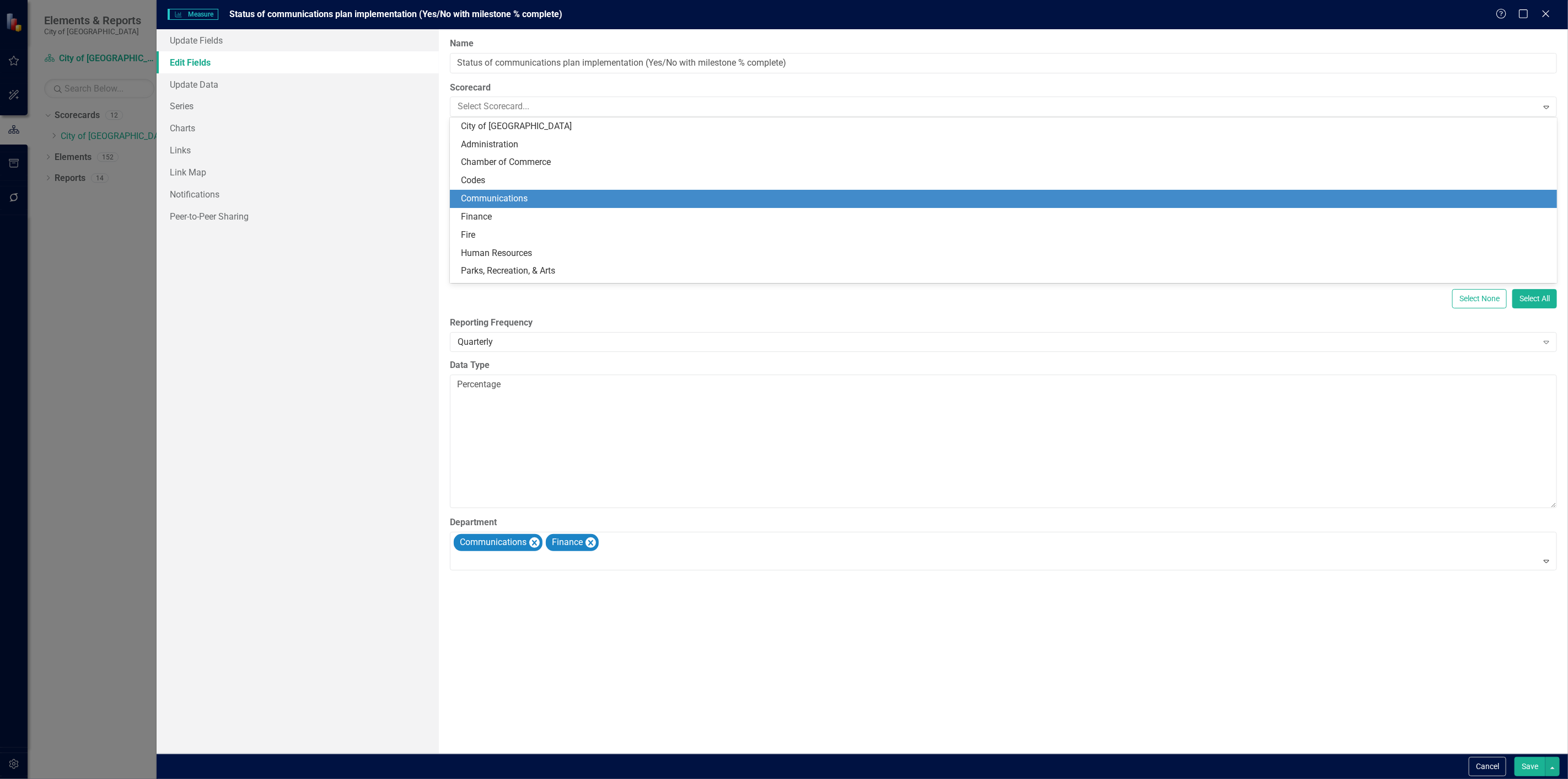
click at [500, 198] on div "Communications" at bounding box center [1006, 198] width 1090 height 13
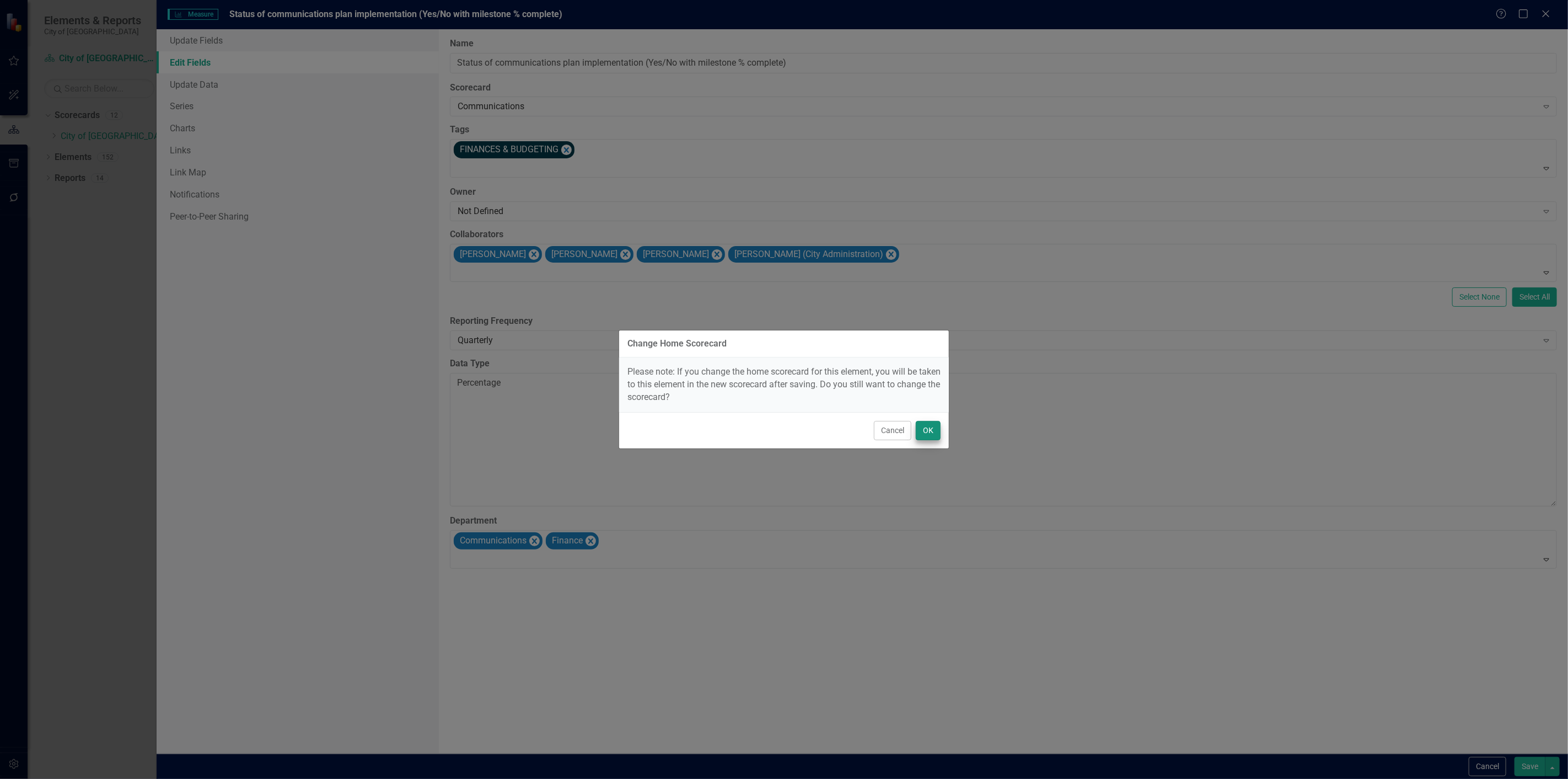
drag, startPoint x: 914, startPoint y: 435, endPoint x: 924, endPoint y: 427, distance: 12.8
click at [917, 432] on div "Cancel OK" at bounding box center [784, 430] width 330 height 36
drag, startPoint x: 924, startPoint y: 427, endPoint x: 930, endPoint y: 429, distance: 6.3
click at [925, 427] on button "OK" at bounding box center [928, 430] width 25 height 19
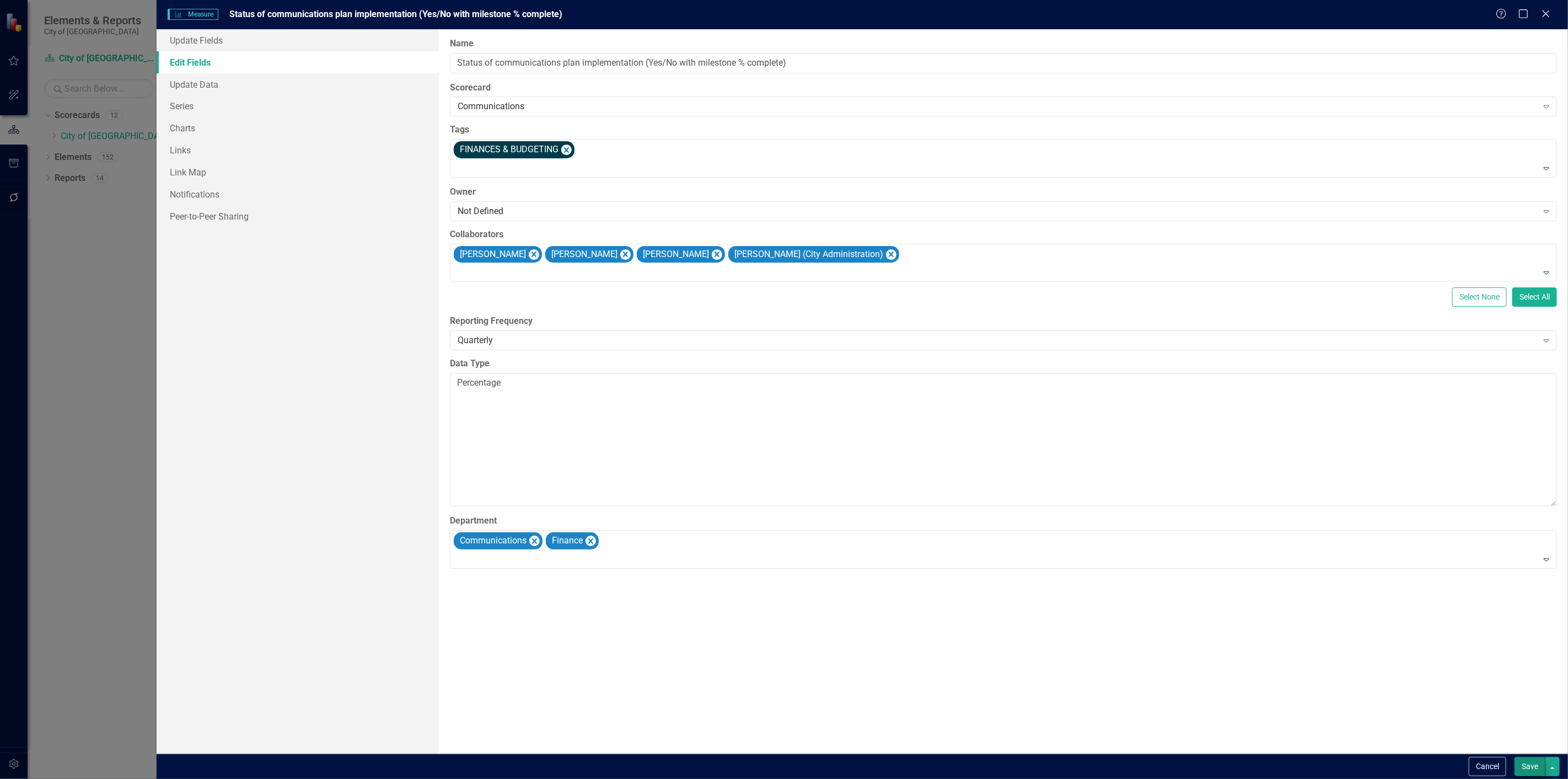
drag, startPoint x: 1535, startPoint y: 755, endPoint x: 1534, endPoint y: 765, distance: 10.0
click at [1534, 765] on div "Cancel Save" at bounding box center [862, 766] width 1411 height 26
click at [1534, 765] on button "Save" at bounding box center [1530, 766] width 31 height 19
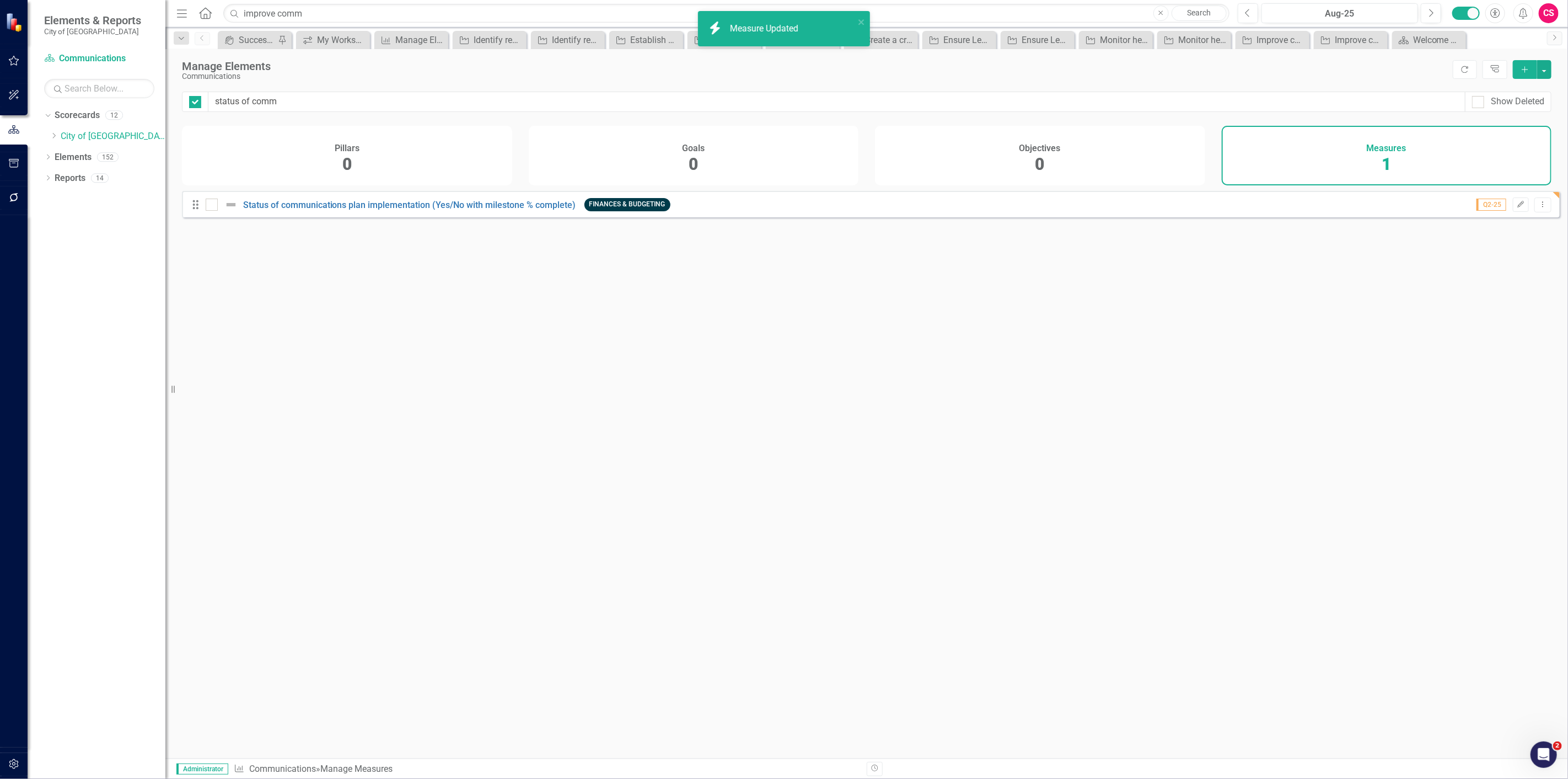
checkbox input "false"
drag, startPoint x: 333, startPoint y: 7, endPoint x: 197, endPoint y: 18, distance: 136.4
click at [197, 17] on div "Menu Home Search improve comm Close Search" at bounding box center [701, 13] width 1053 height 21
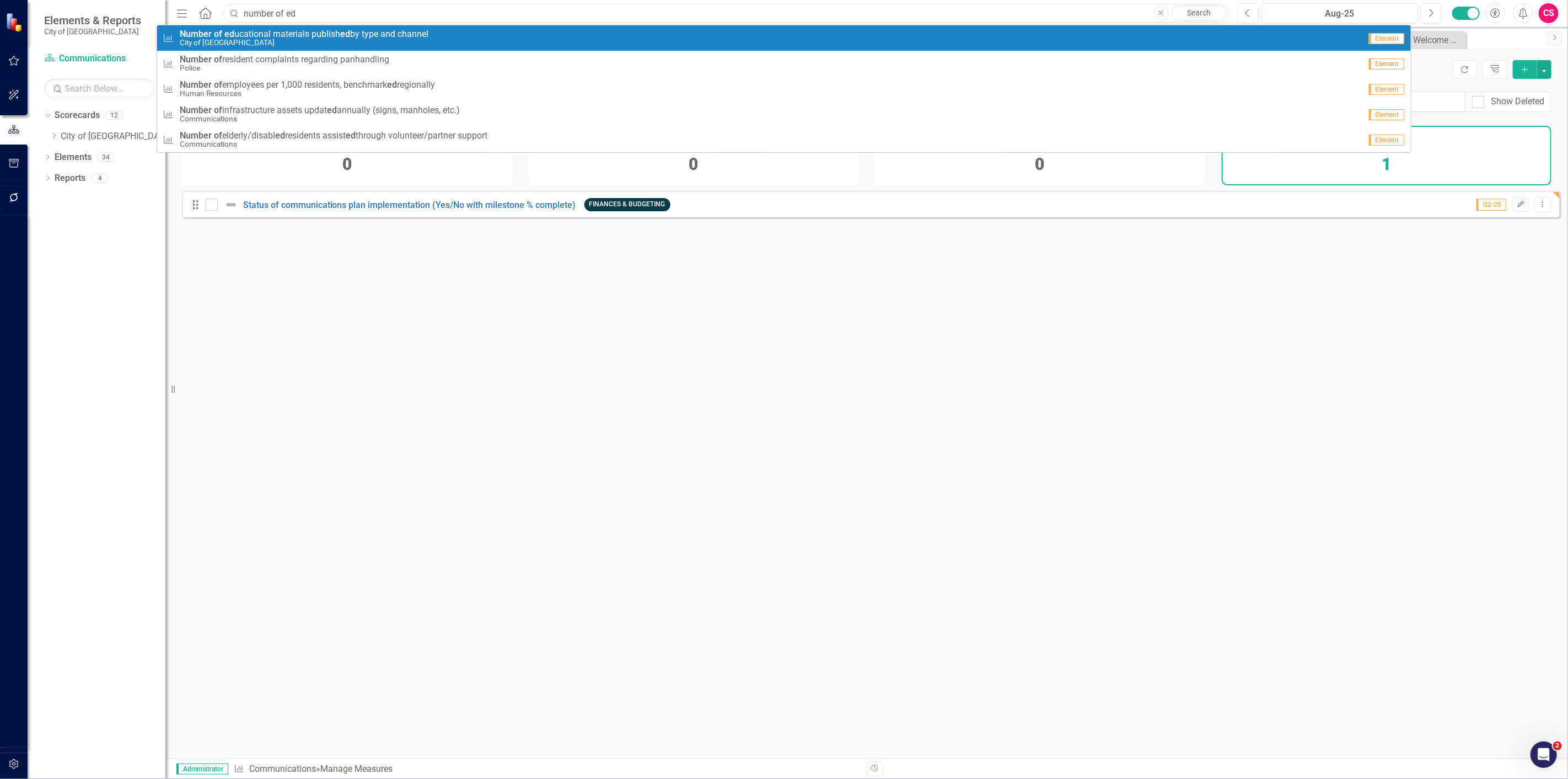
type input "number of ed"
click at [229, 40] on small "City of [GEOGRAPHIC_DATA]" at bounding box center [304, 42] width 249 height 8
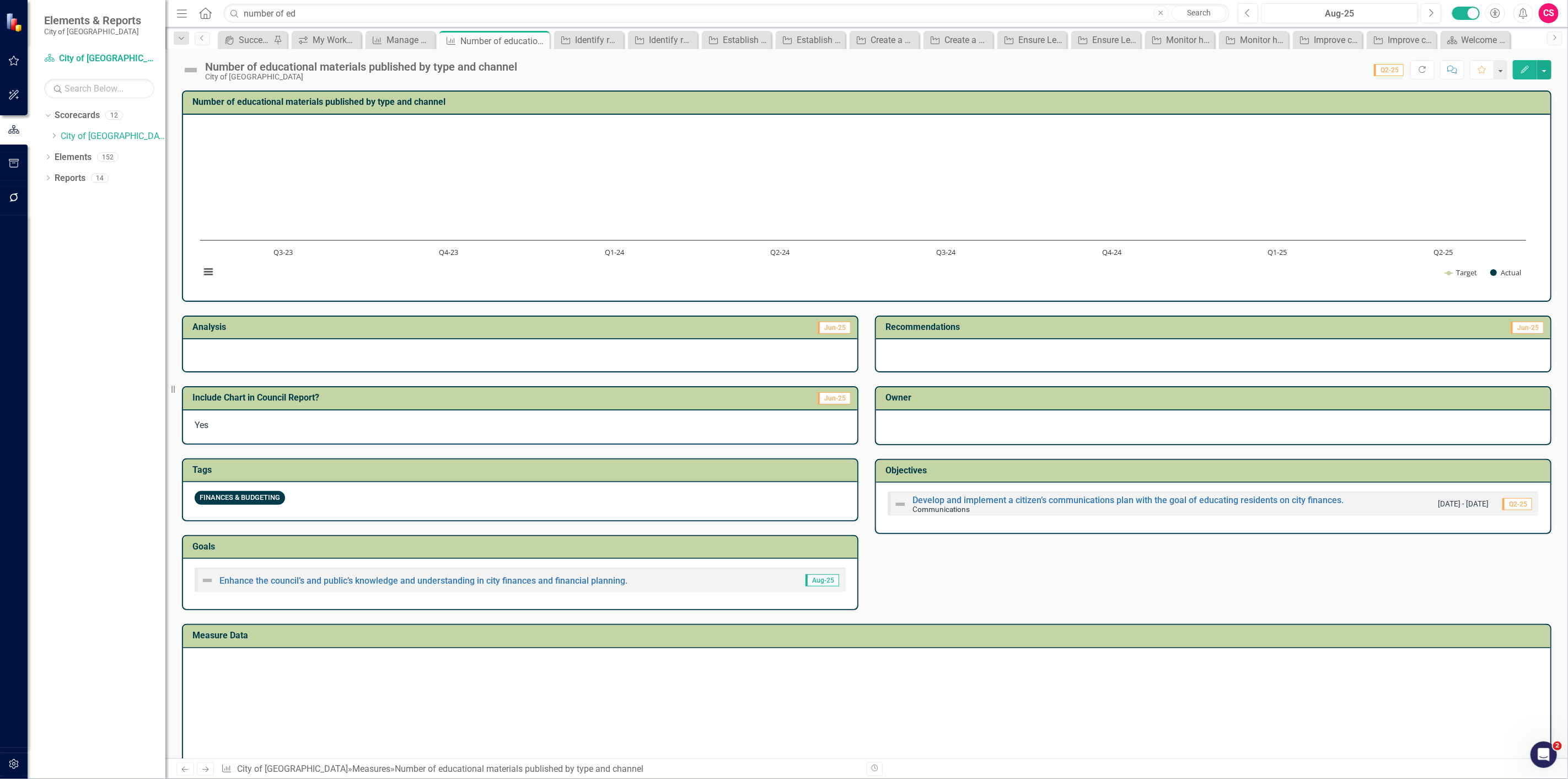
click at [1525, 73] on button "Edit" at bounding box center [1525, 69] width 24 height 19
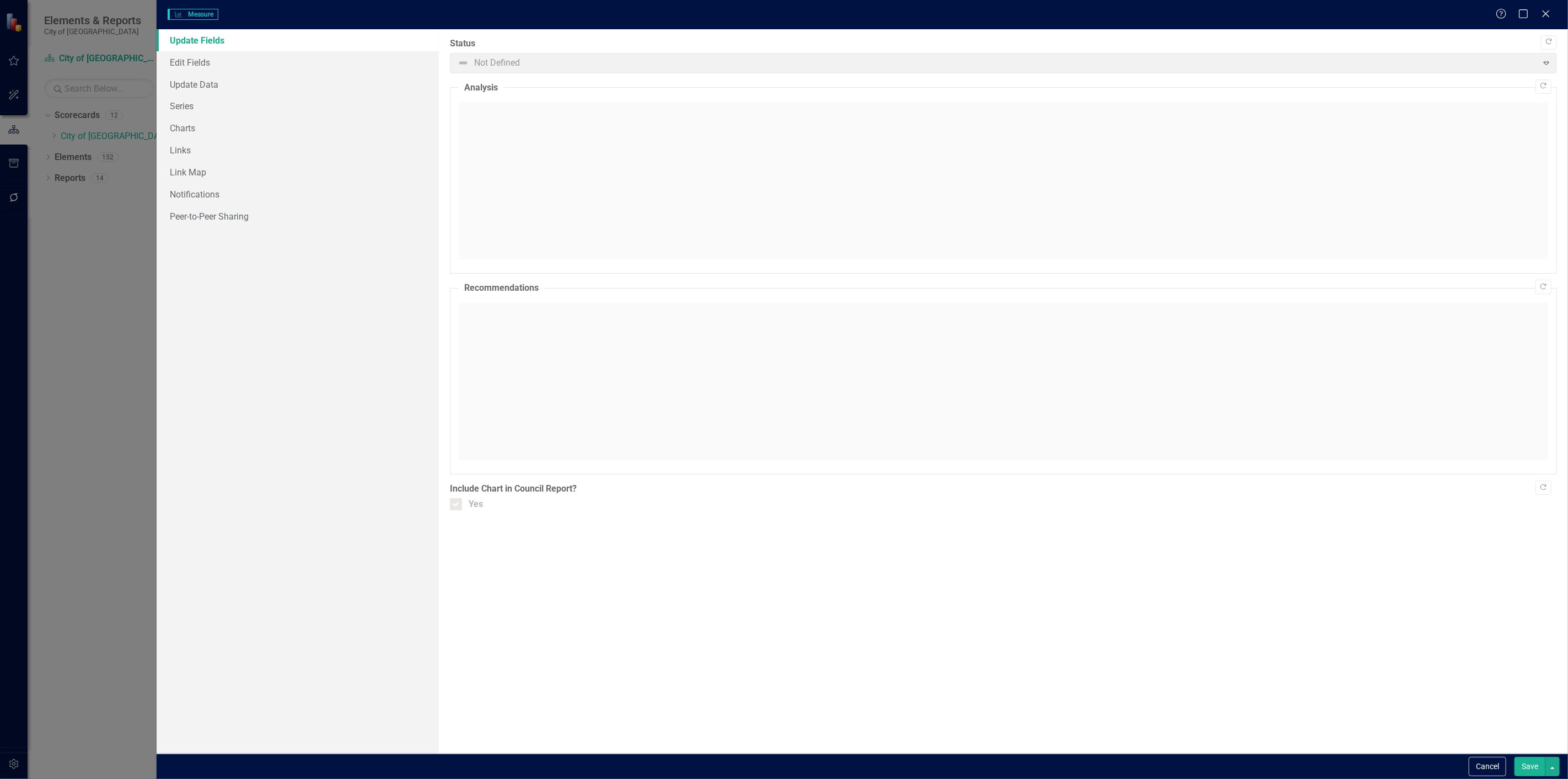
checkbox input "true"
click at [256, 61] on link "Edit Fields" at bounding box center [298, 62] width 282 height 22
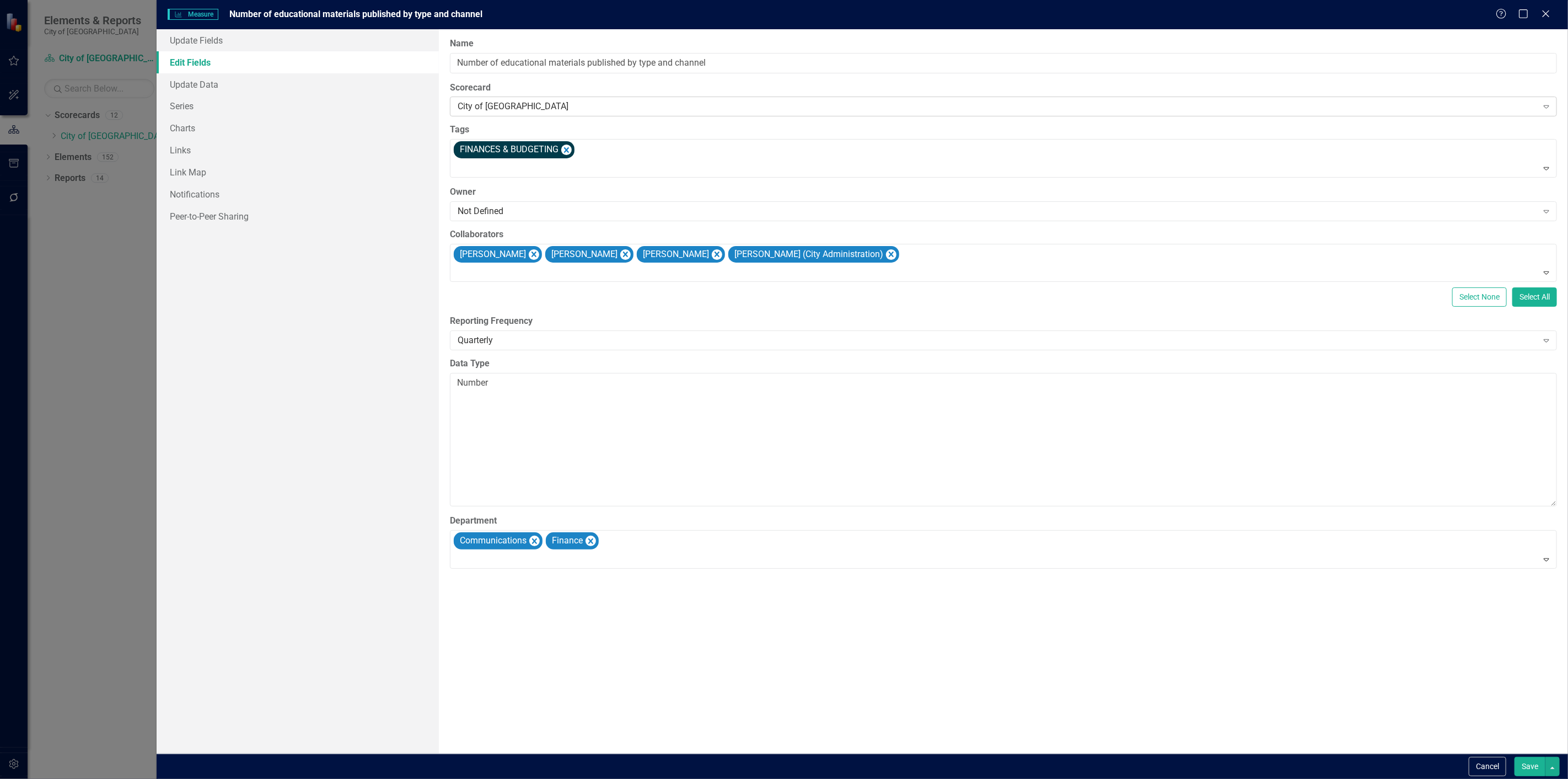
click at [509, 101] on div "City of [GEOGRAPHIC_DATA]" at bounding box center [997, 106] width 1080 height 13
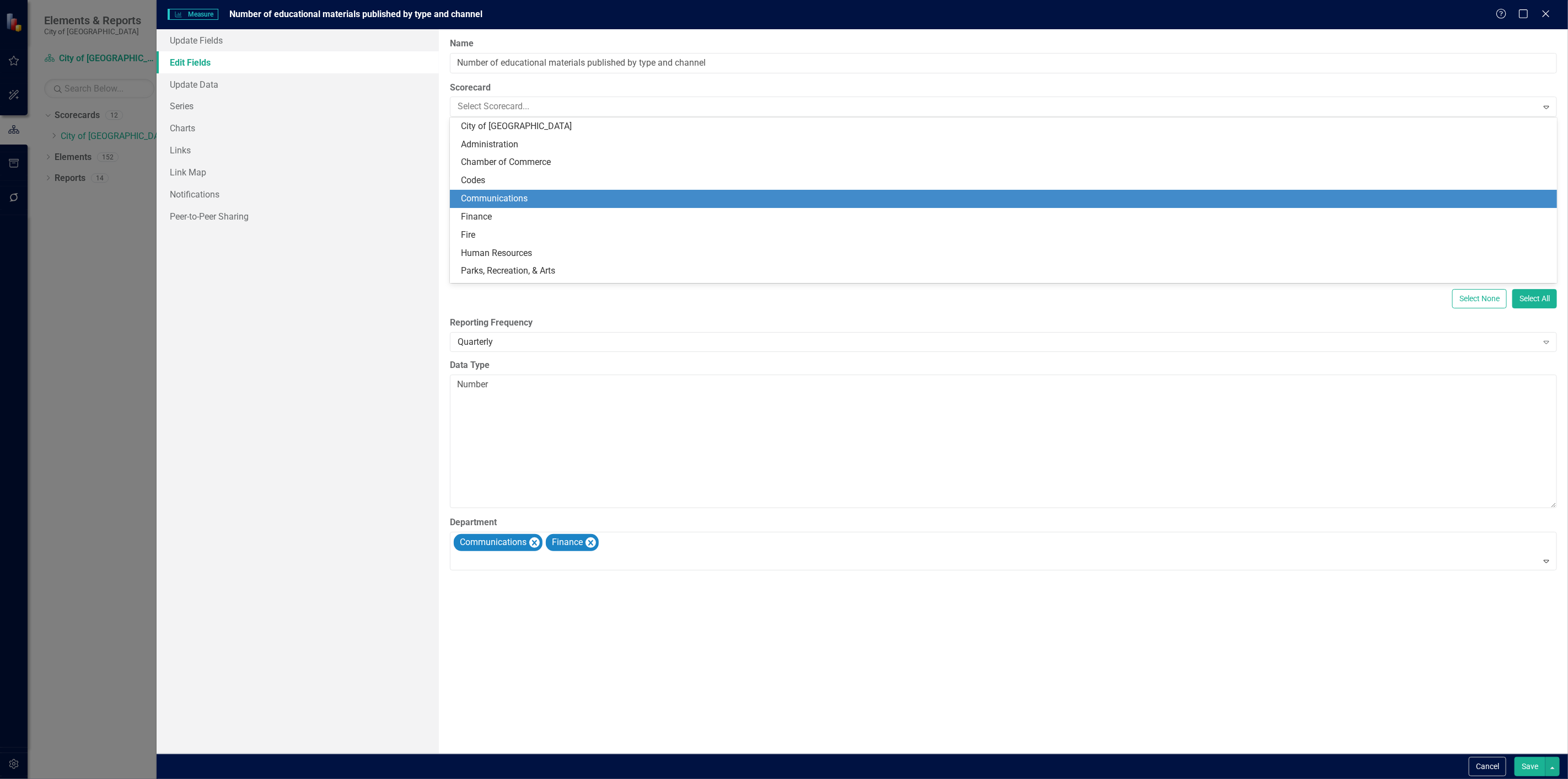
click at [514, 200] on div "Communications" at bounding box center [1006, 198] width 1090 height 13
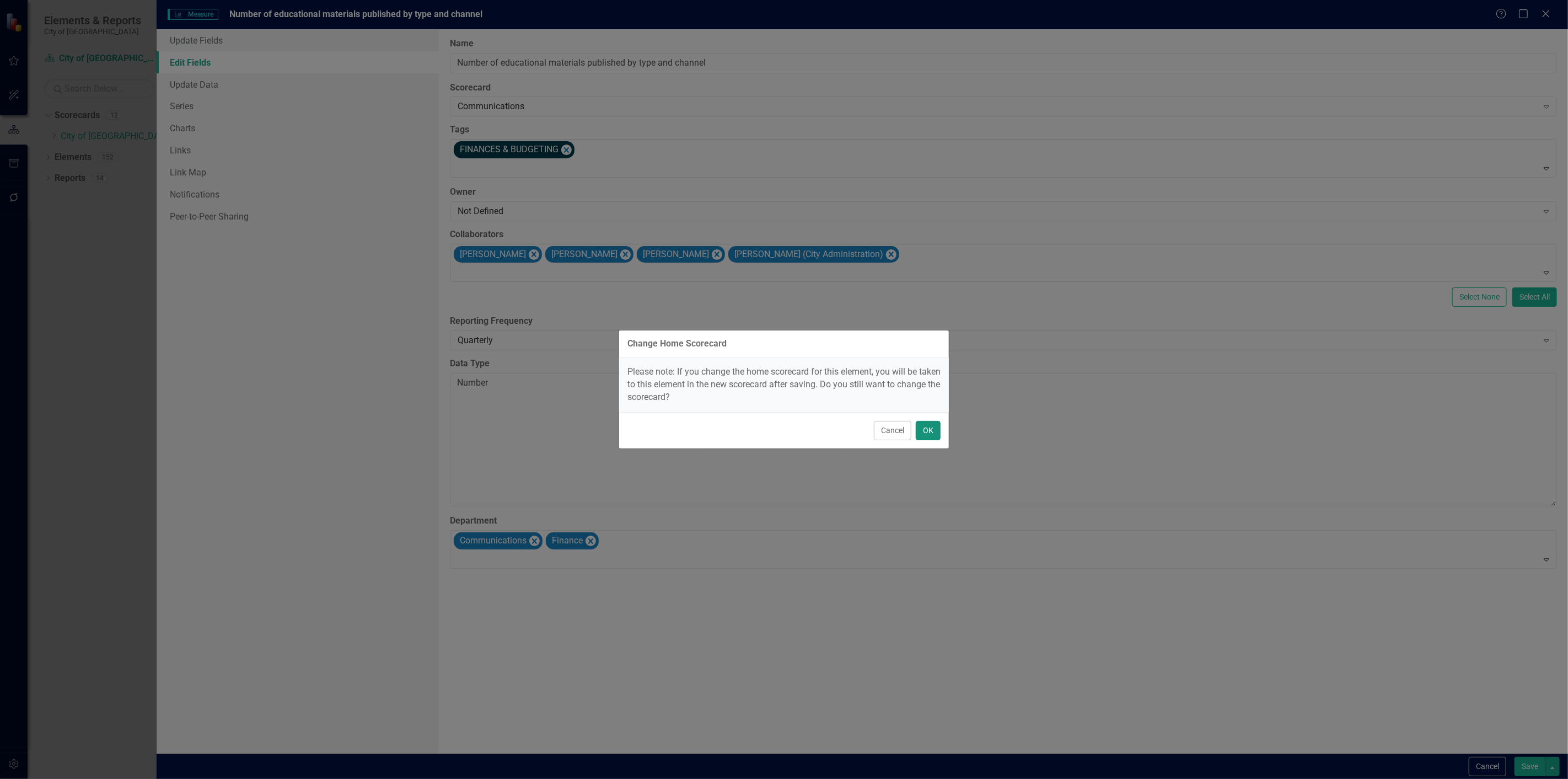
click at [930, 430] on button "OK" at bounding box center [928, 430] width 25 height 19
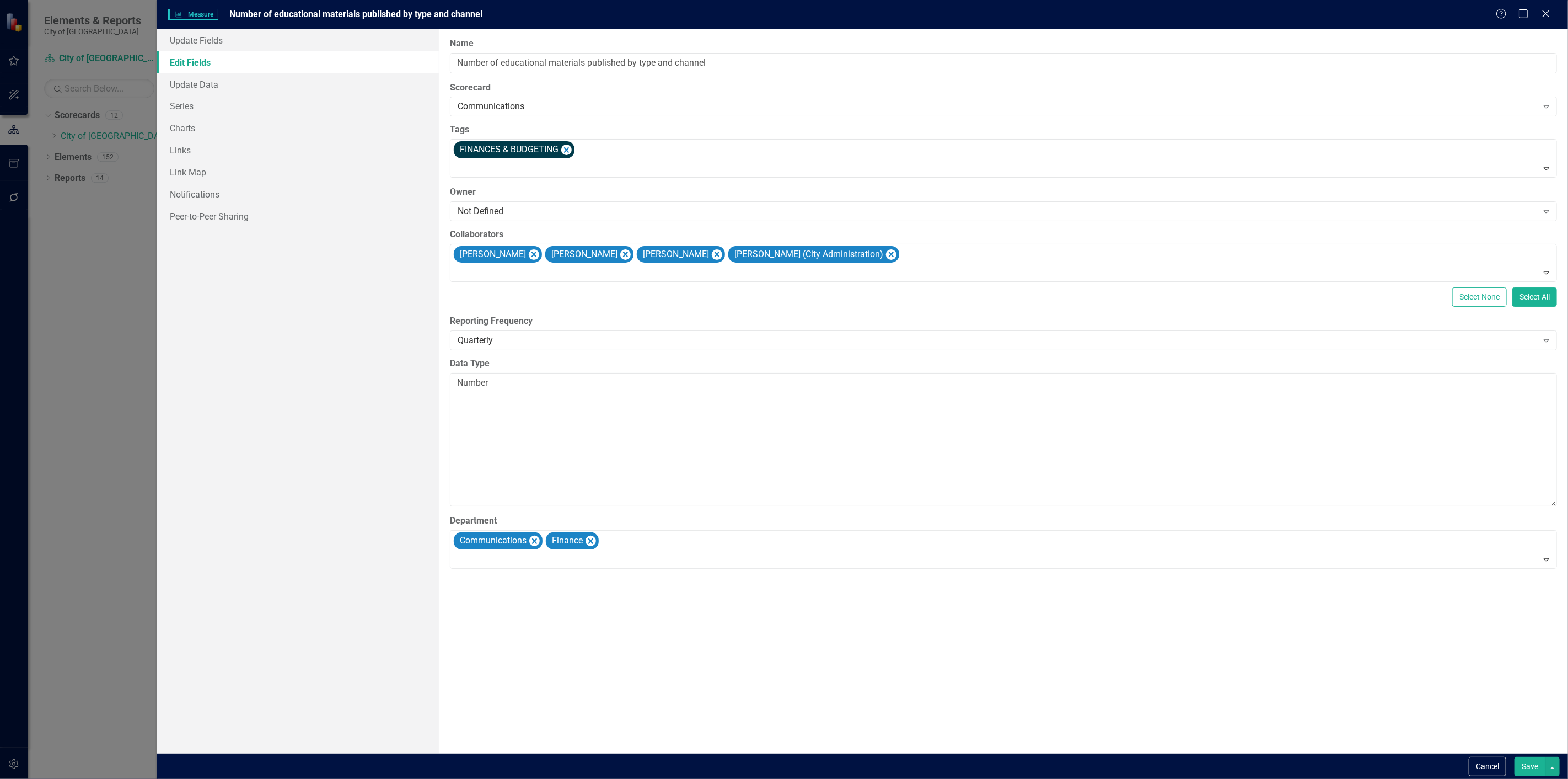
click at [1539, 767] on button "Save" at bounding box center [1530, 766] width 31 height 19
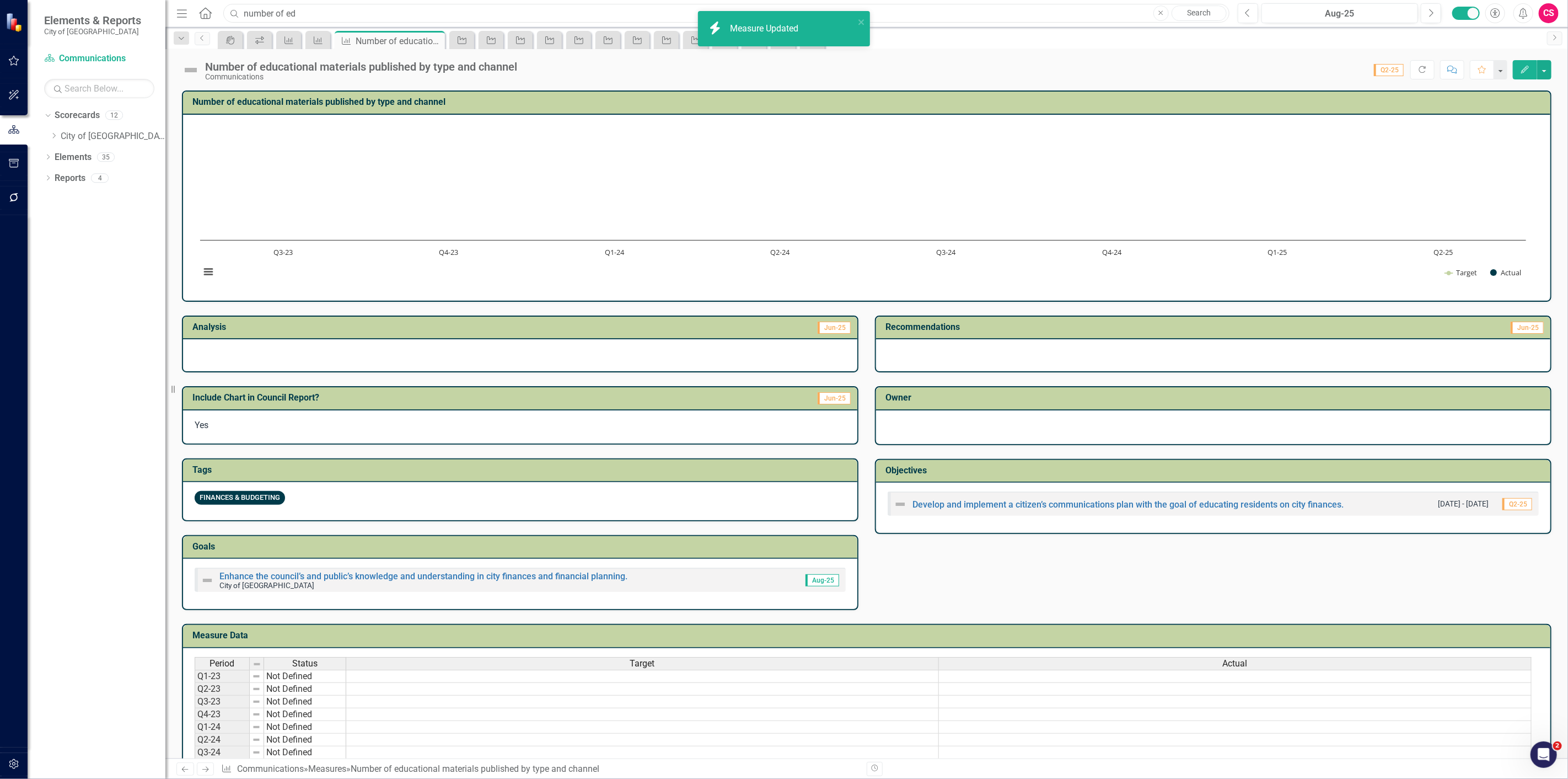
click at [217, 4] on div "Menu Home Search number of ed Close Search" at bounding box center [701, 13] width 1053 height 21
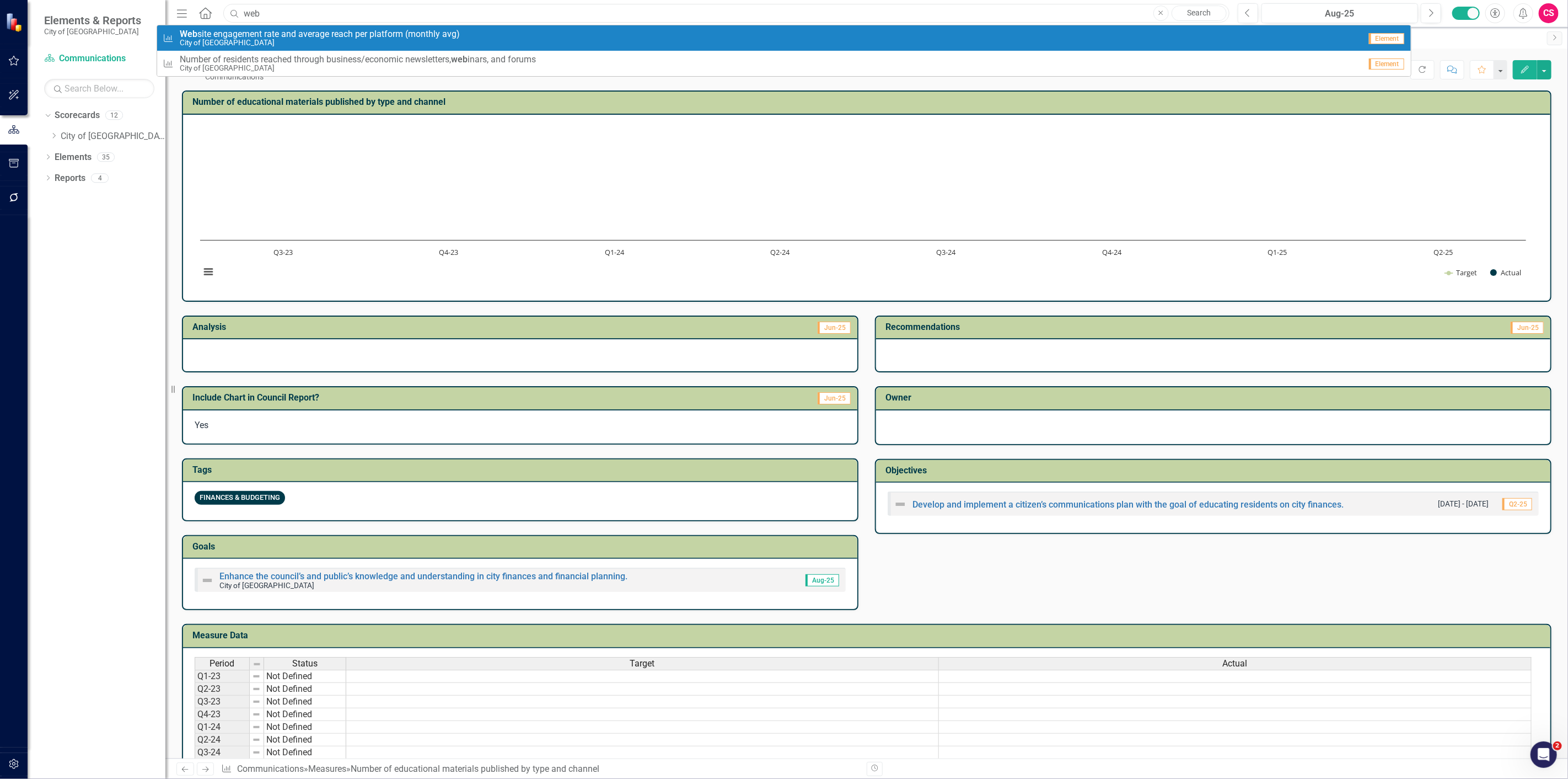
type input "web"
click at [247, 39] on small "City of [GEOGRAPHIC_DATA]" at bounding box center [320, 42] width 280 height 8
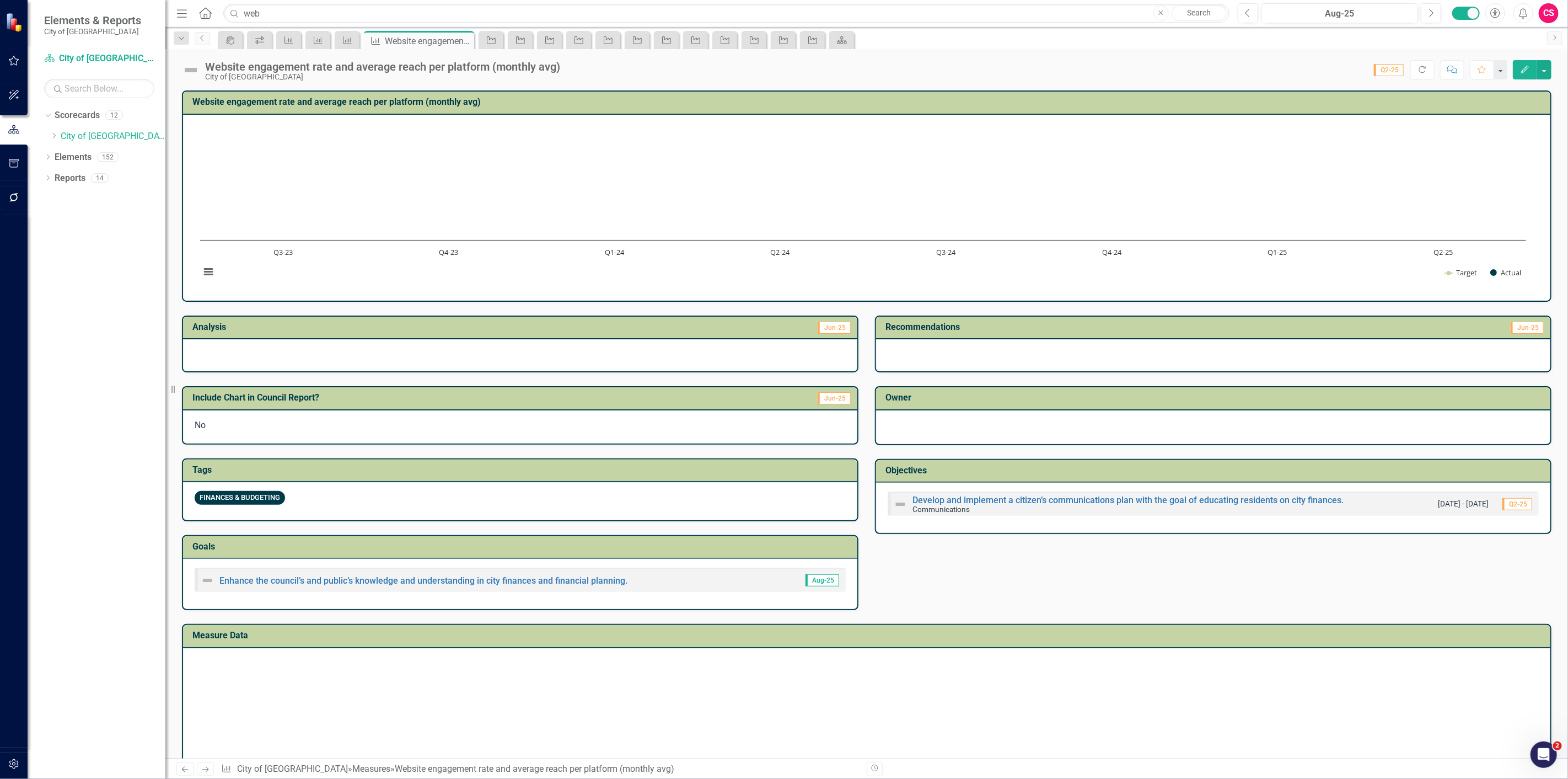
click at [1528, 72] on icon "Edit" at bounding box center [1525, 69] width 10 height 7
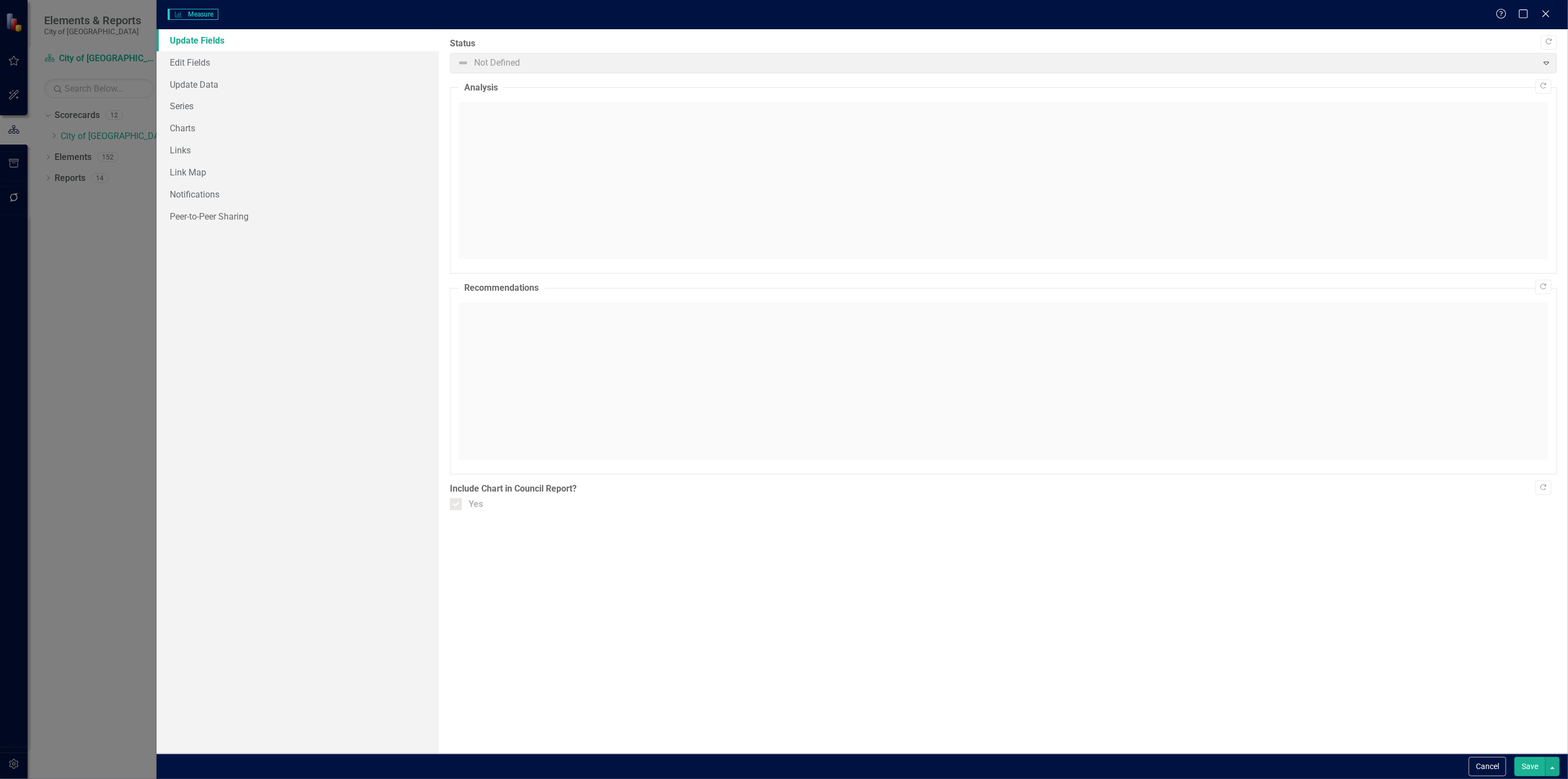
checkbox input "false"
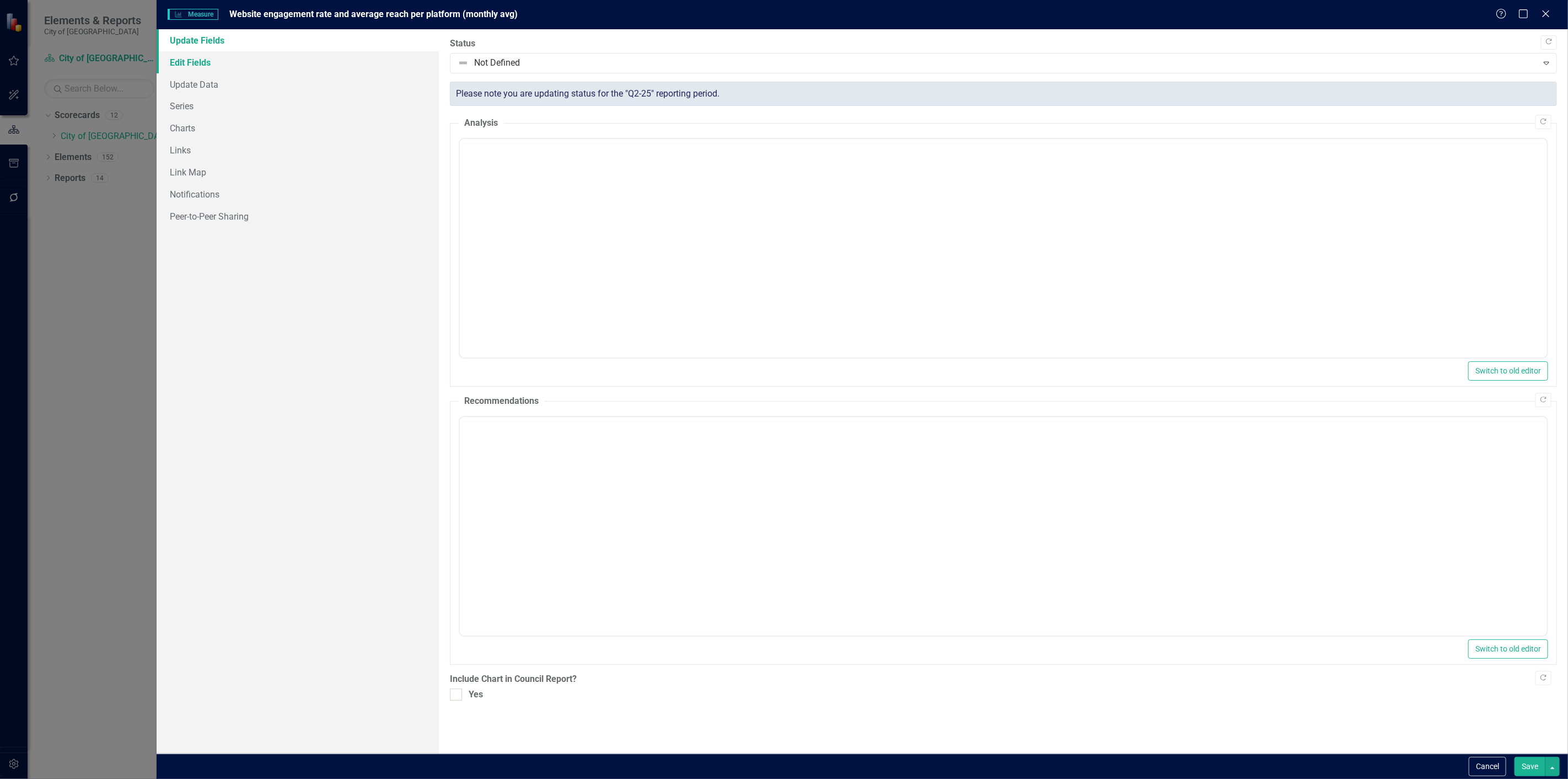
click at [273, 58] on link "Edit Fields" at bounding box center [298, 62] width 282 height 22
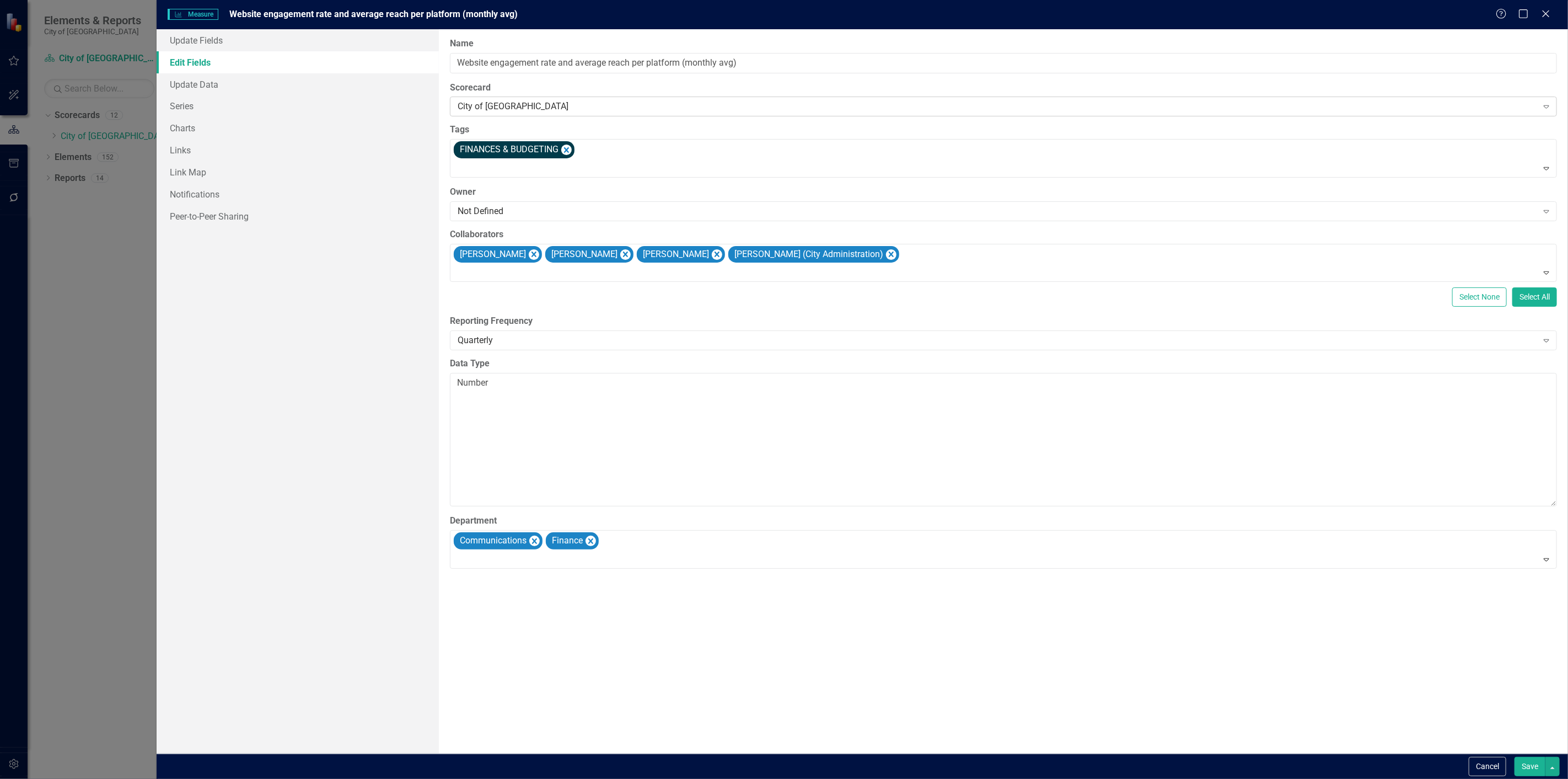
click at [554, 112] on div "City of [GEOGRAPHIC_DATA]" at bounding box center [997, 106] width 1080 height 13
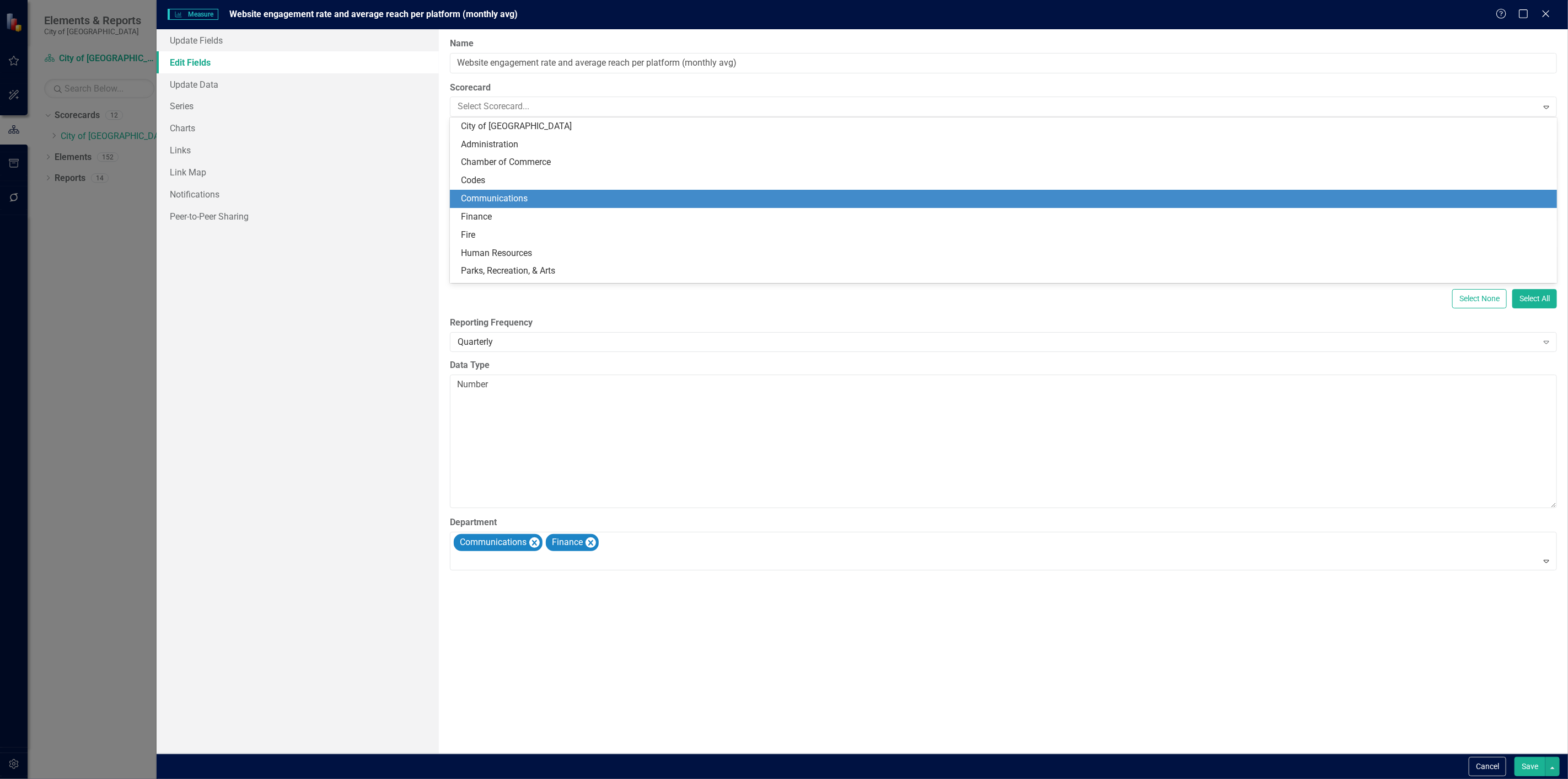
click at [529, 190] on div "Communications" at bounding box center [1004, 198] width 1107 height 18
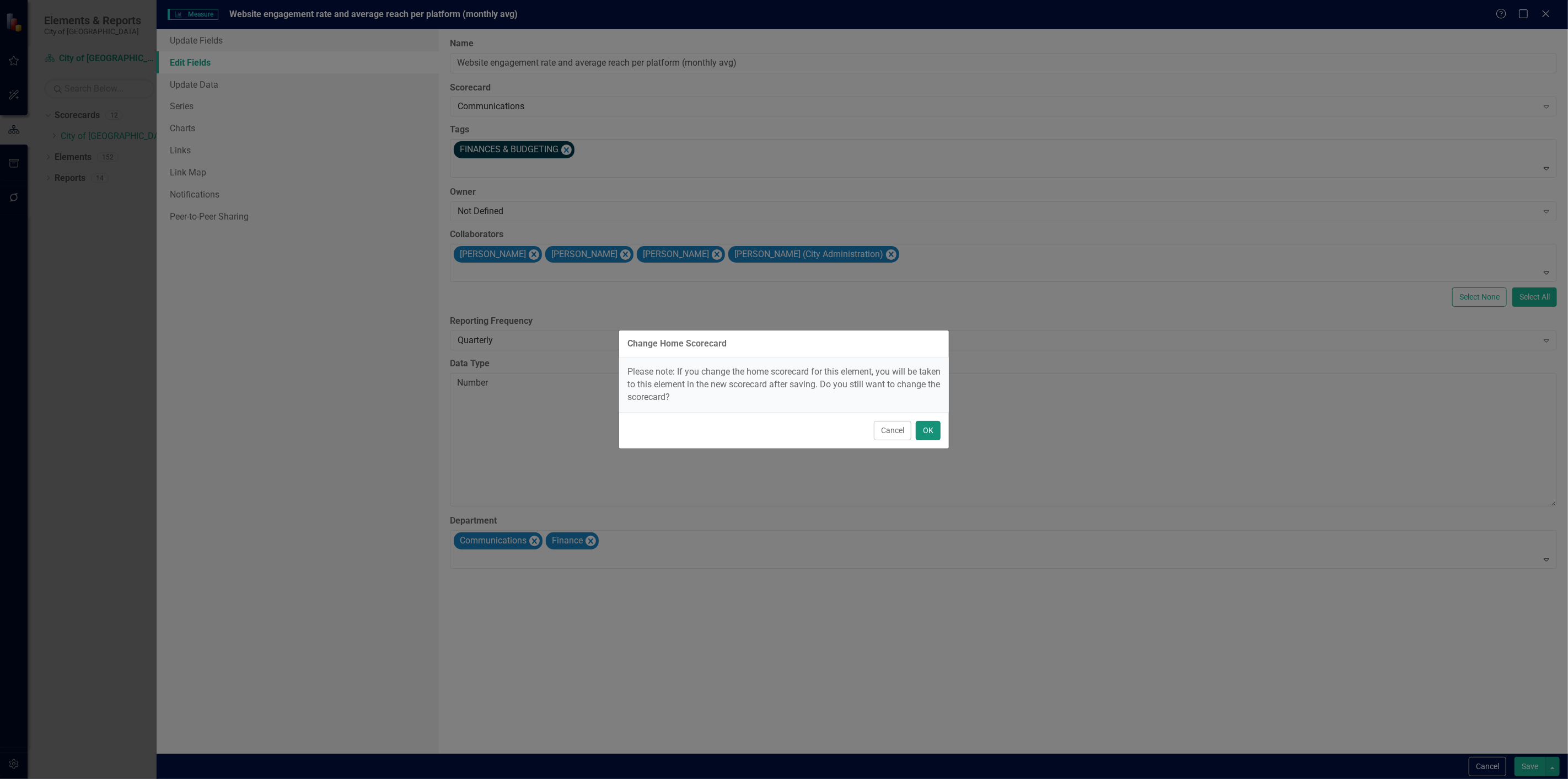
click at [928, 426] on button "OK" at bounding box center [928, 430] width 25 height 19
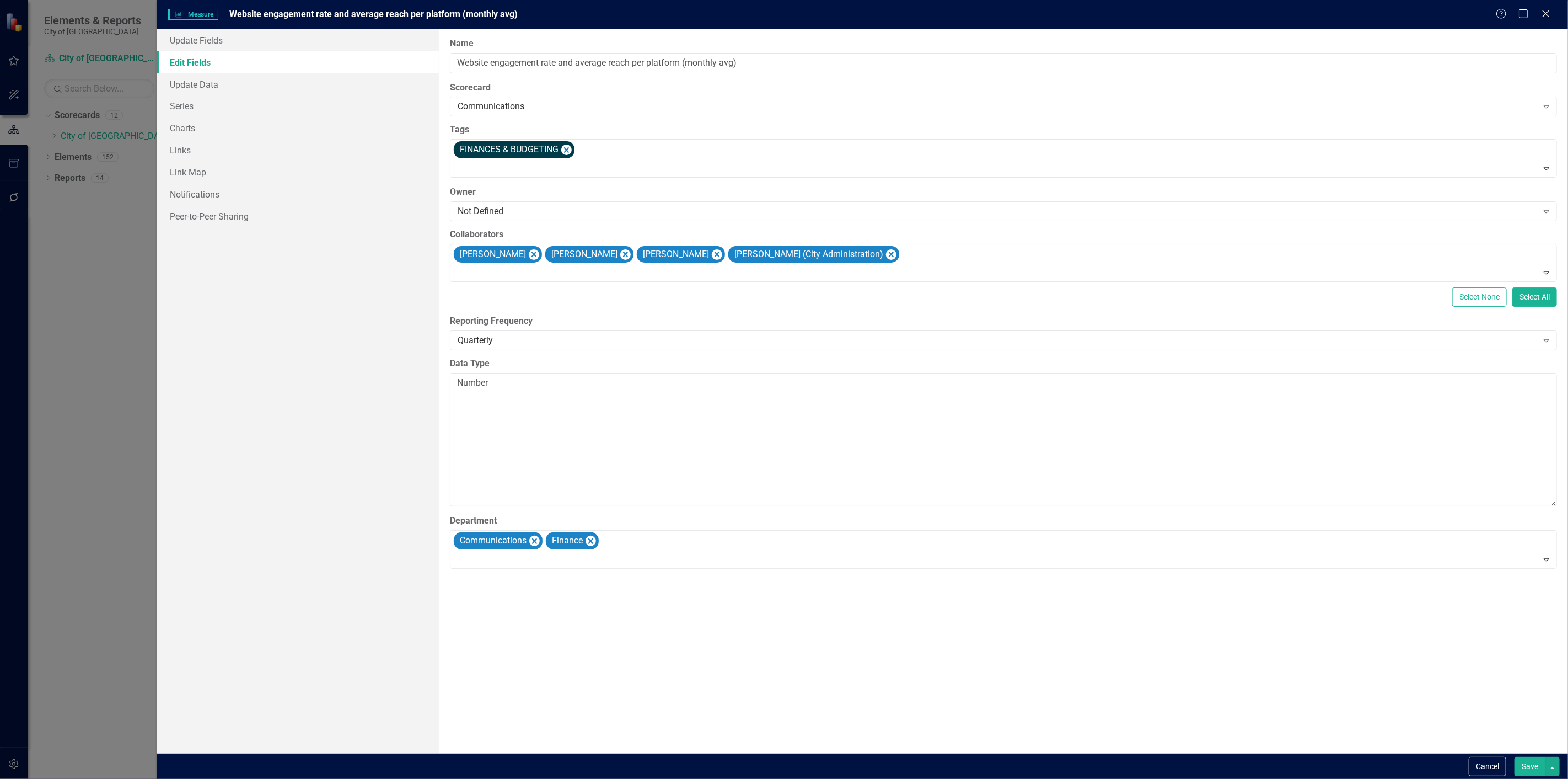
click at [1529, 755] on div "Cancel Save" at bounding box center [862, 766] width 1411 height 26
click at [1530, 762] on button "Save" at bounding box center [1530, 766] width 31 height 19
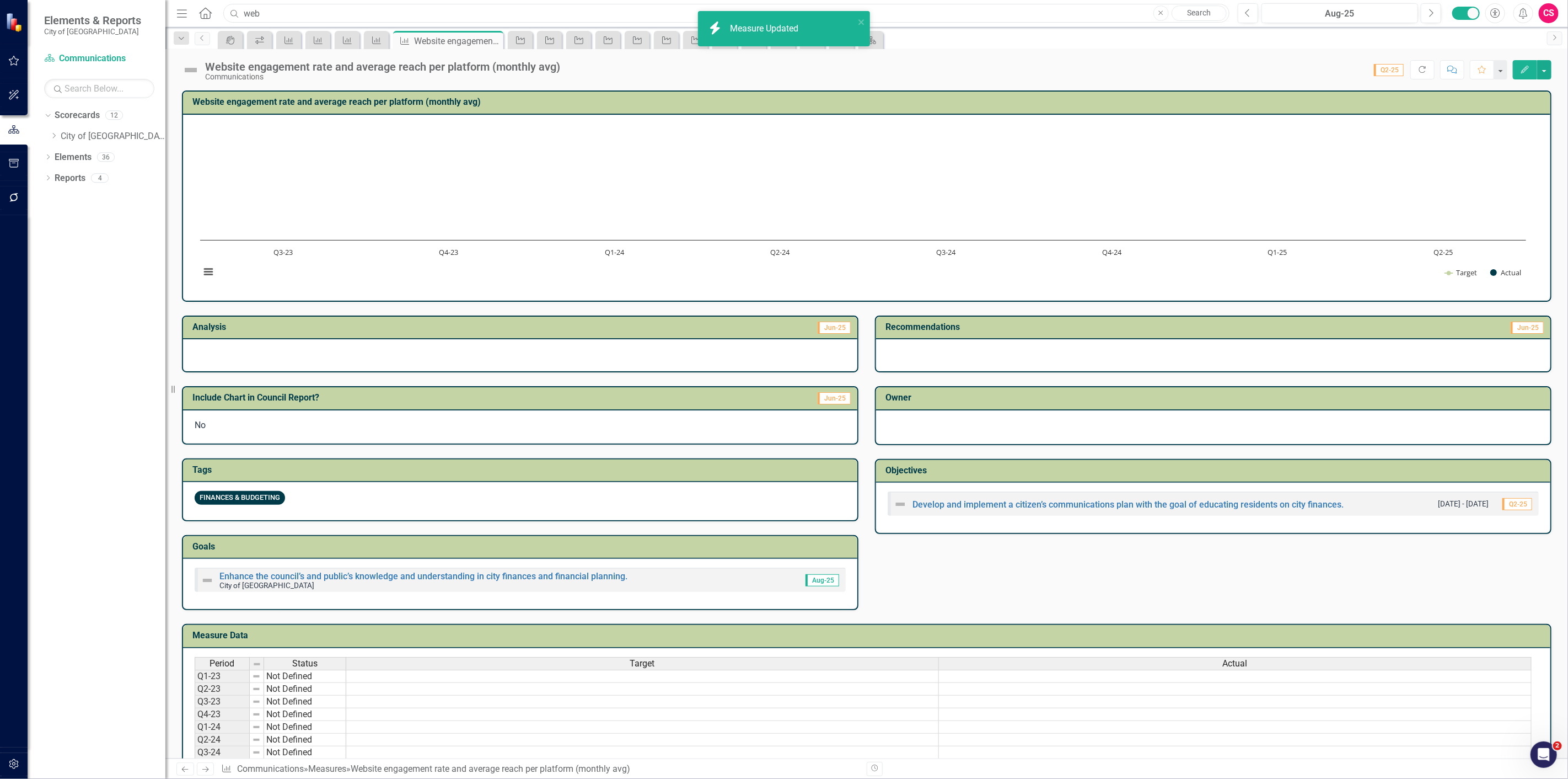
drag, startPoint x: 238, startPoint y: 7, endPoint x: 208, endPoint y: 7, distance: 30.0
click at [208, 7] on div "Menu Home Search web Close Search" at bounding box center [701, 13] width 1053 height 21
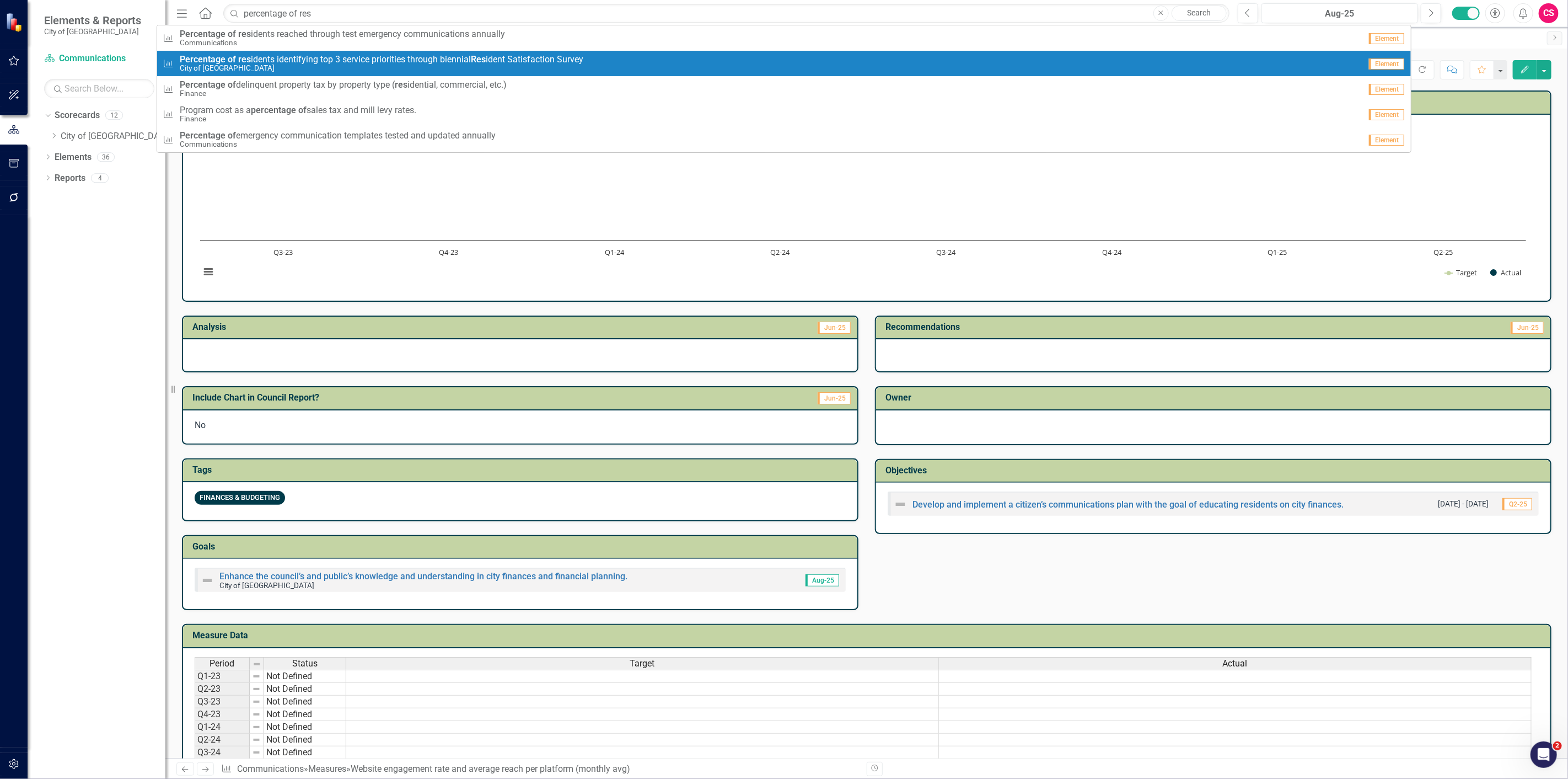
click at [273, 58] on span "Percentage of res idents identifying top 3 service priorities through biennial …" at bounding box center [382, 59] width 404 height 10
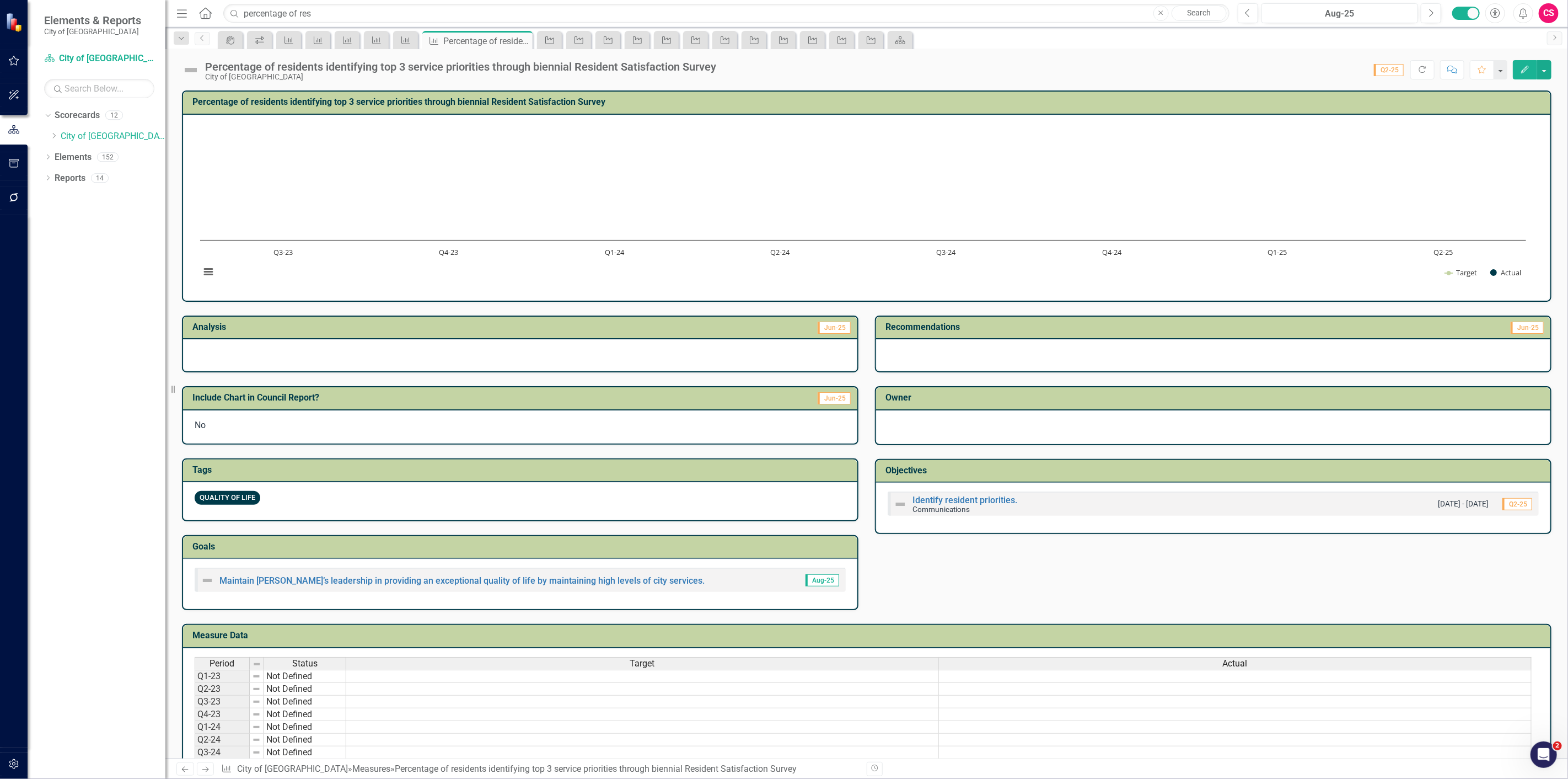
click at [1530, 63] on button "Edit" at bounding box center [1525, 69] width 24 height 19
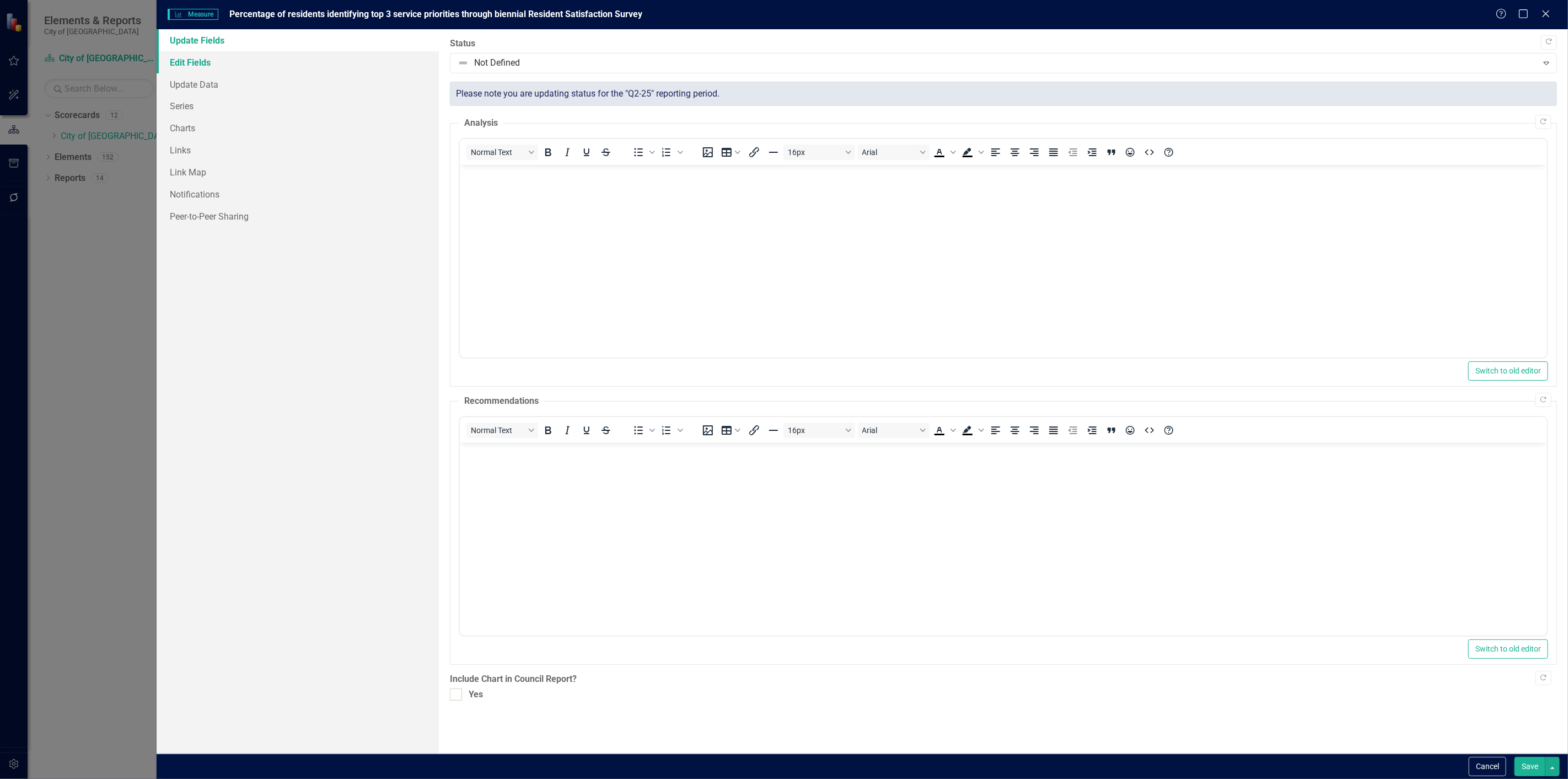
click at [185, 58] on link "Edit Fields" at bounding box center [298, 62] width 282 height 22
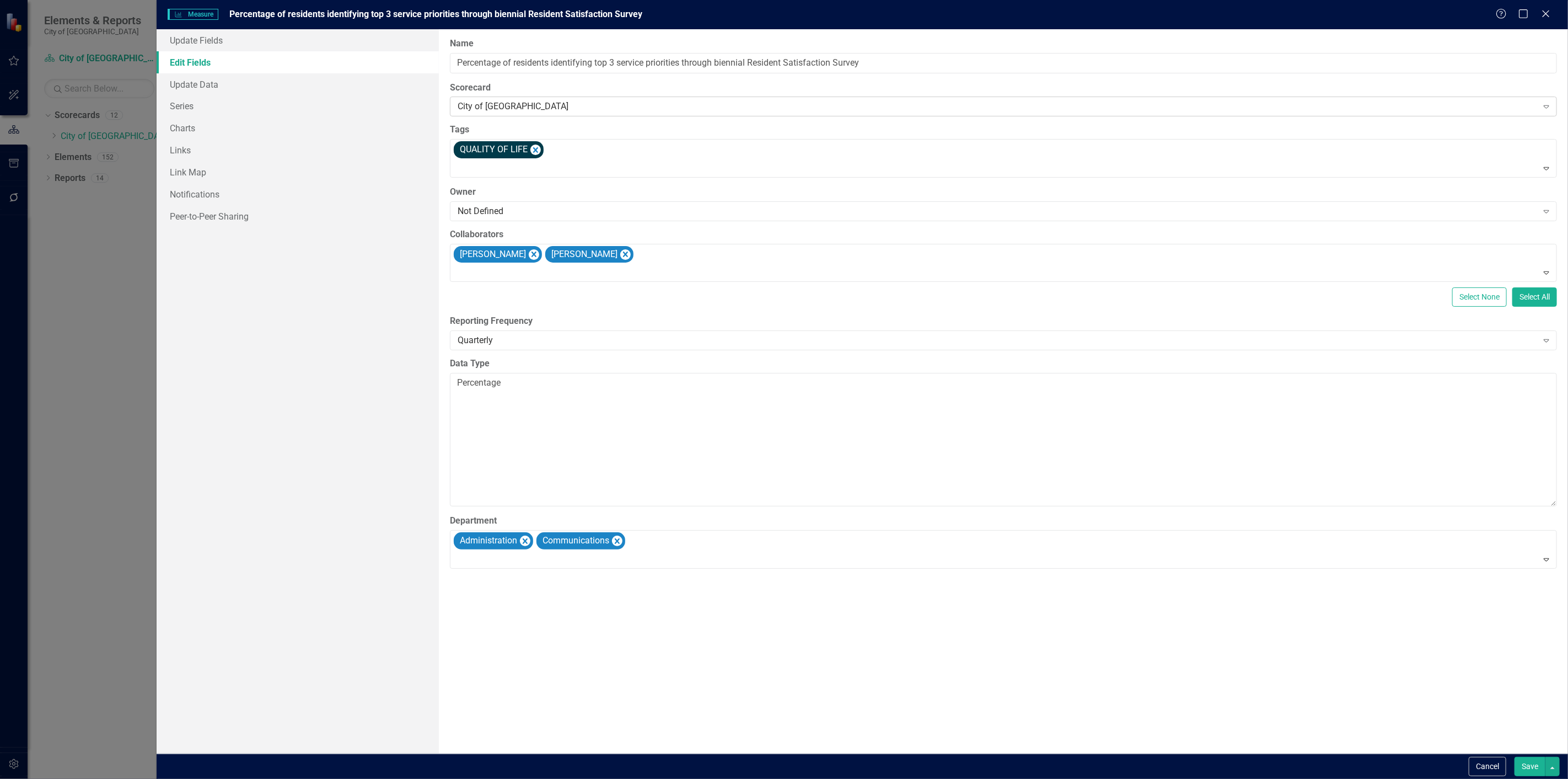
click at [587, 116] on div "City of Leawood Expand" at bounding box center [1004, 107] width 1107 height 20
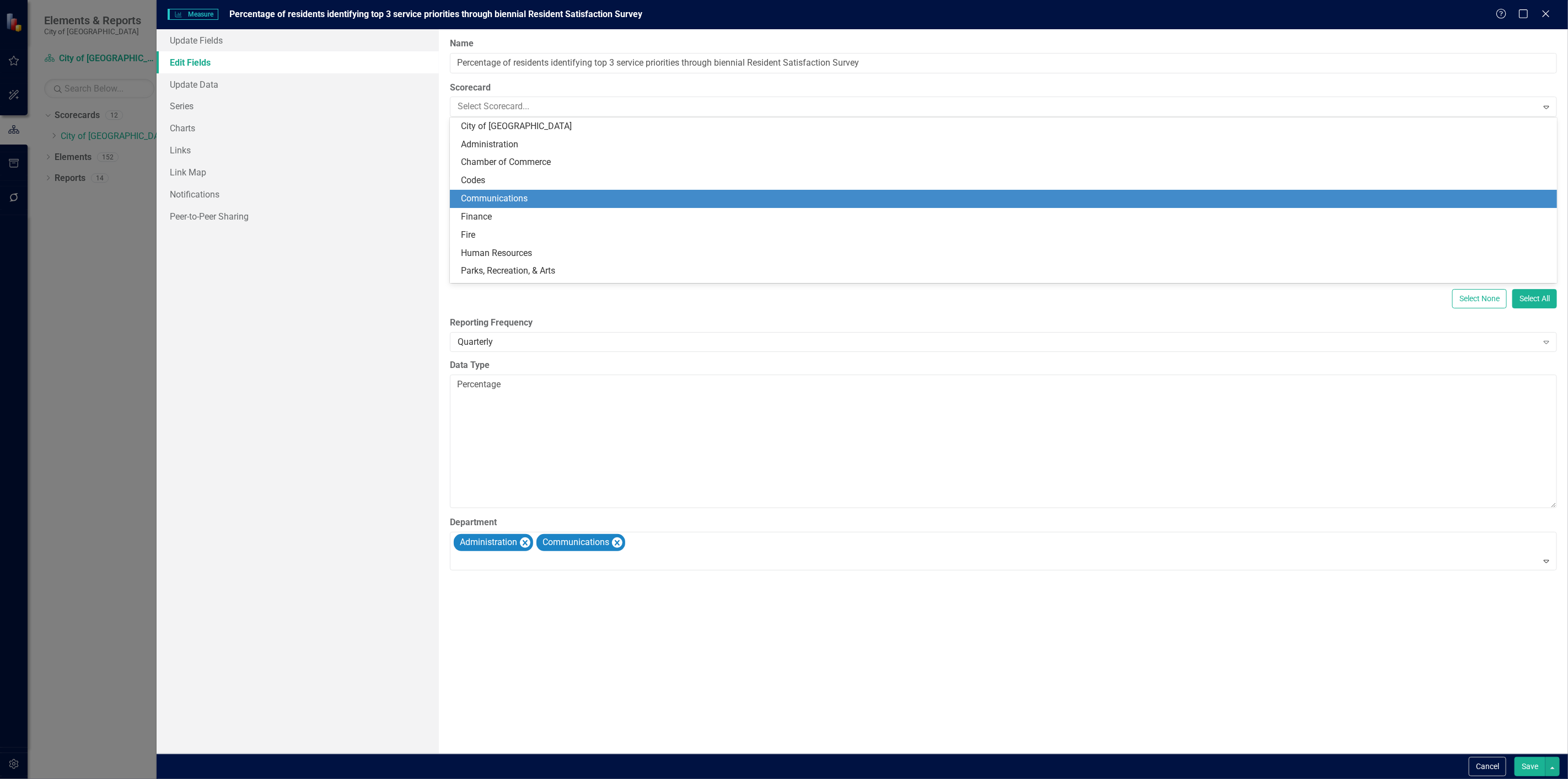
click at [517, 190] on div "Communications" at bounding box center [1004, 198] width 1107 height 18
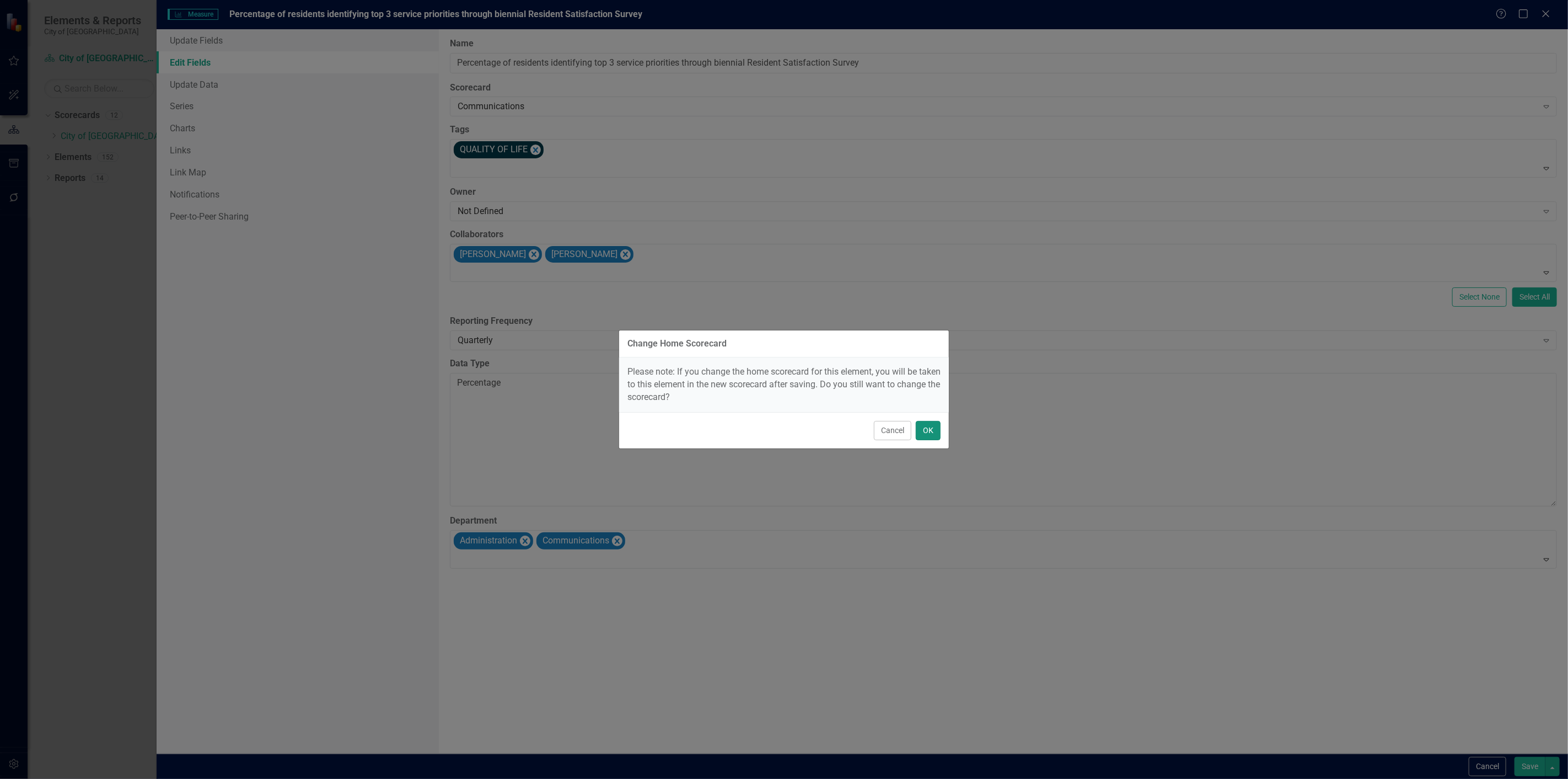
click at [936, 429] on button "OK" at bounding box center [928, 430] width 25 height 19
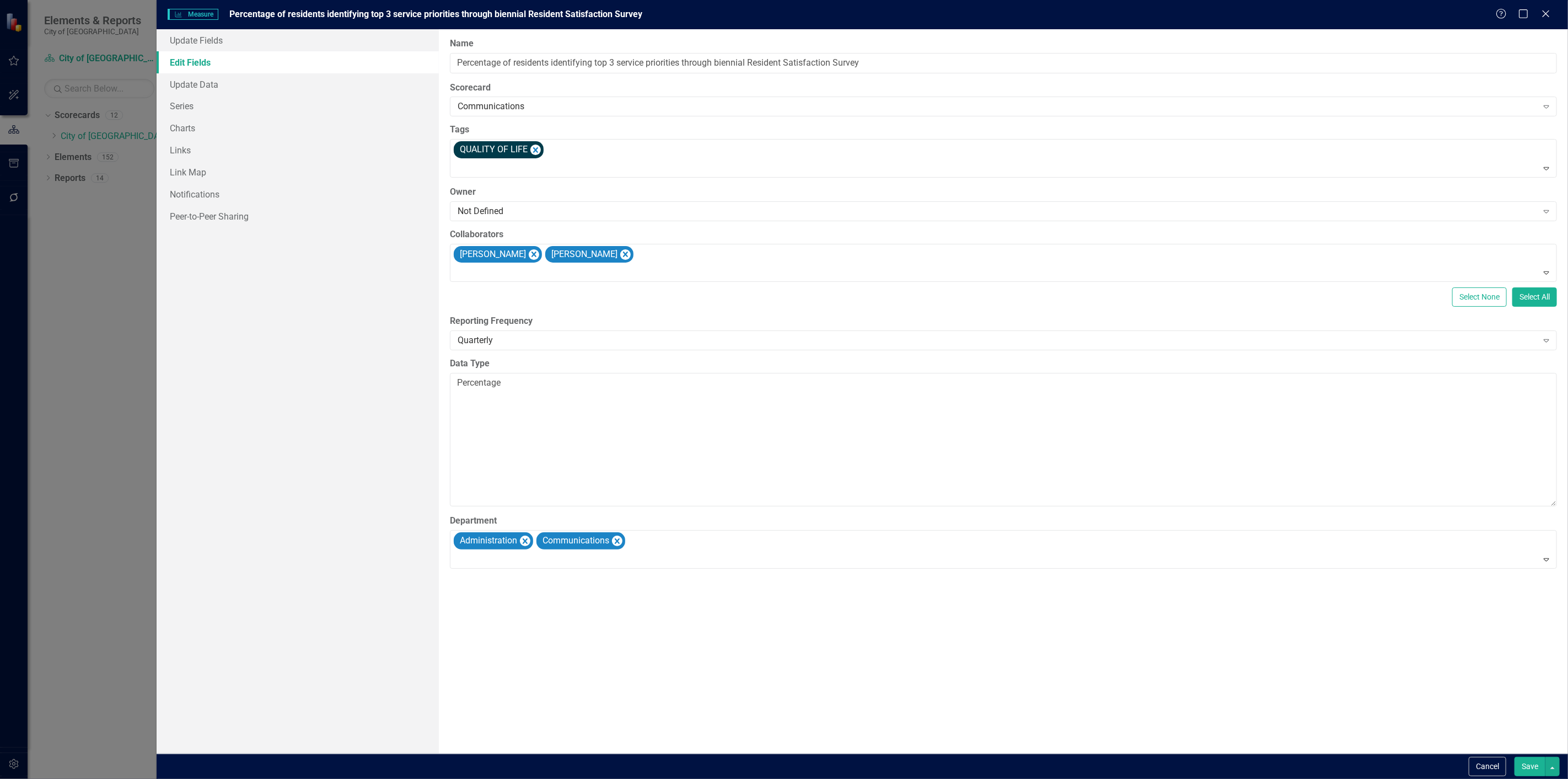
click at [1533, 771] on button "Save" at bounding box center [1530, 766] width 31 height 19
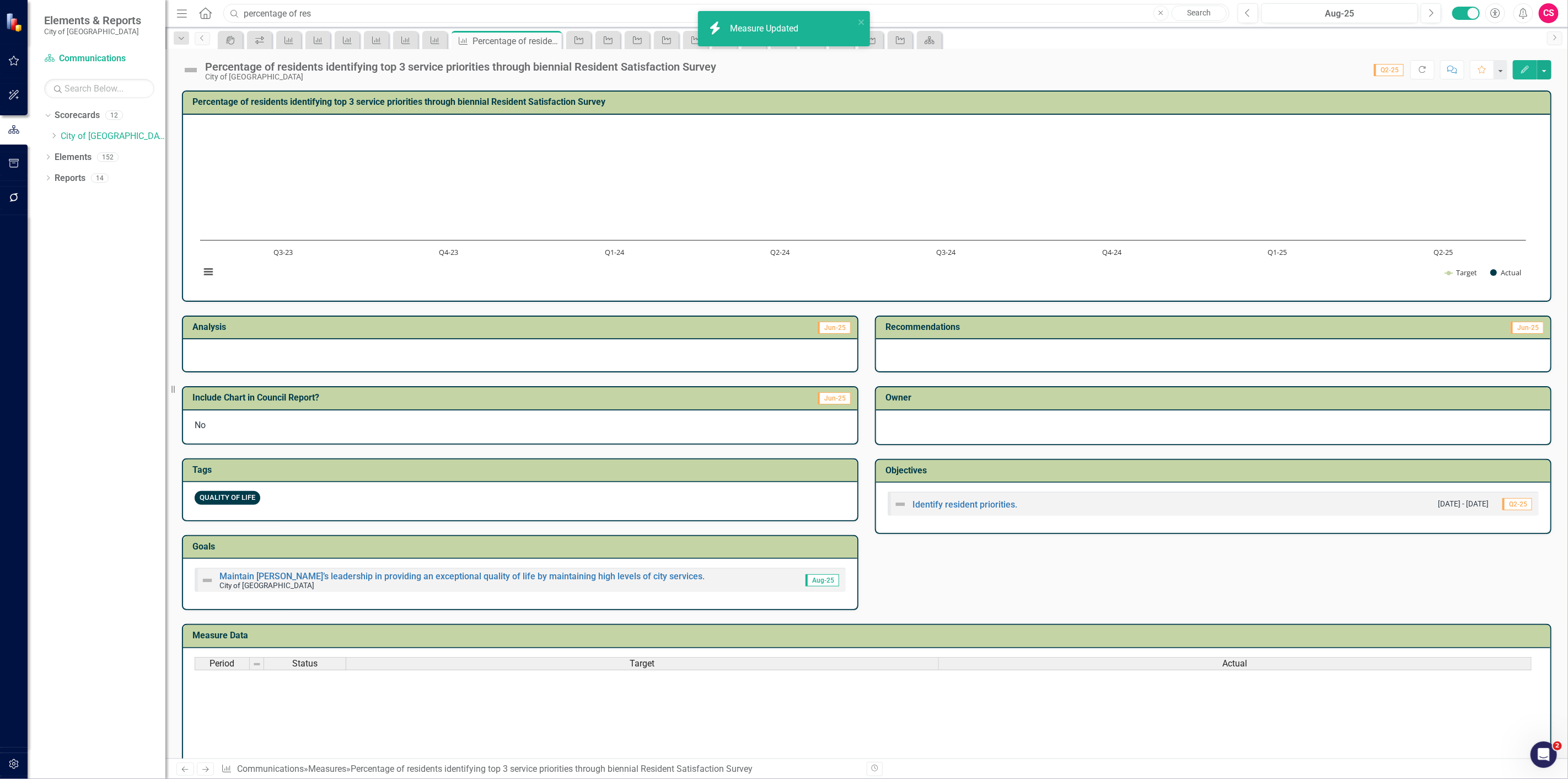
drag, startPoint x: 353, startPoint y: 12, endPoint x: 163, endPoint y: 10, distance: 190.0
click at [163, 9] on div "Elements & Reports City of Leawood Scorecard Communications Search Dropdown Sco…" at bounding box center [784, 389] width 1568 height 779
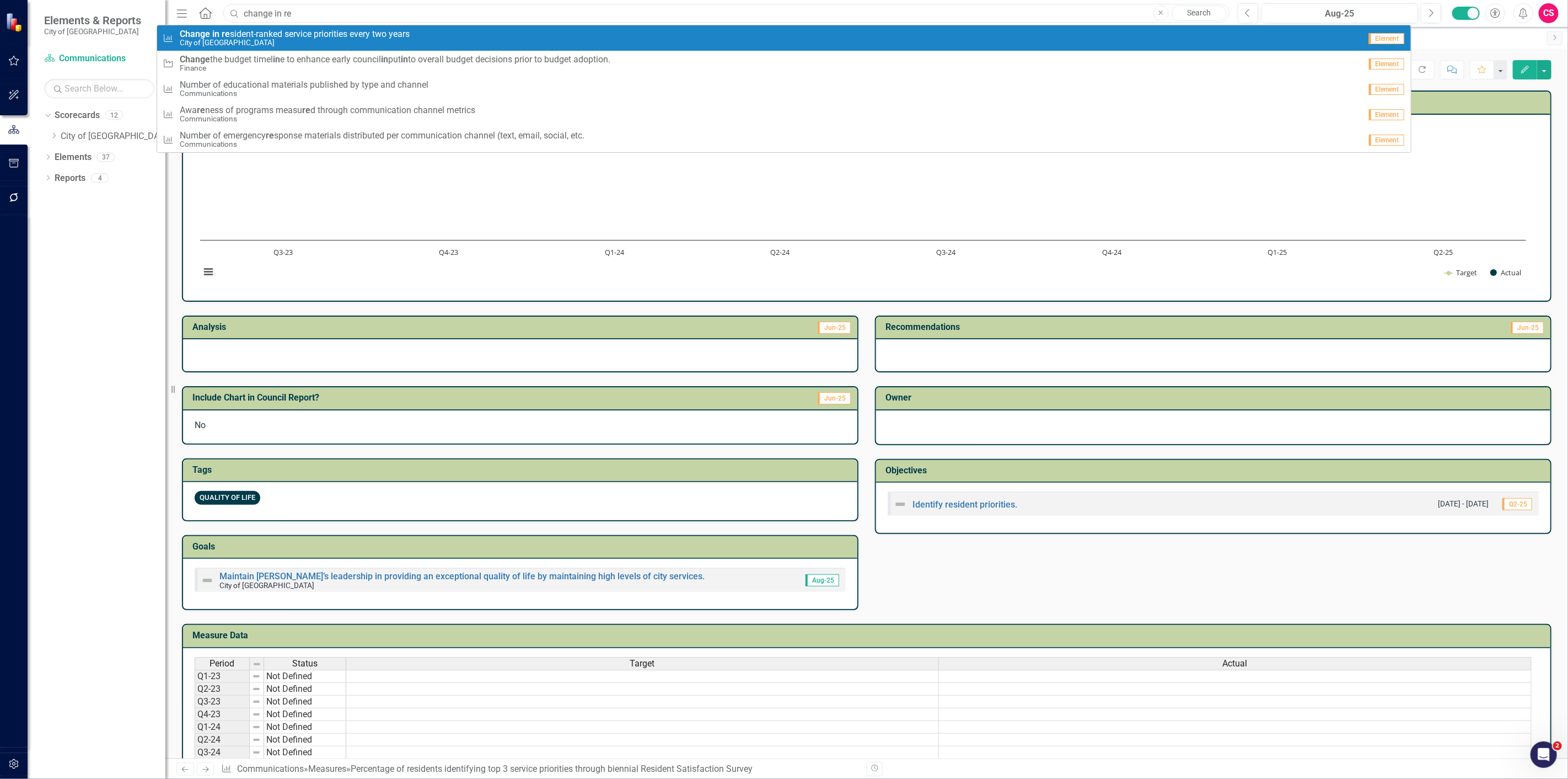
type input "change in re"
click at [285, 32] on span "Change in re sident-ranked service priorities every two years" at bounding box center [295, 34] width 230 height 10
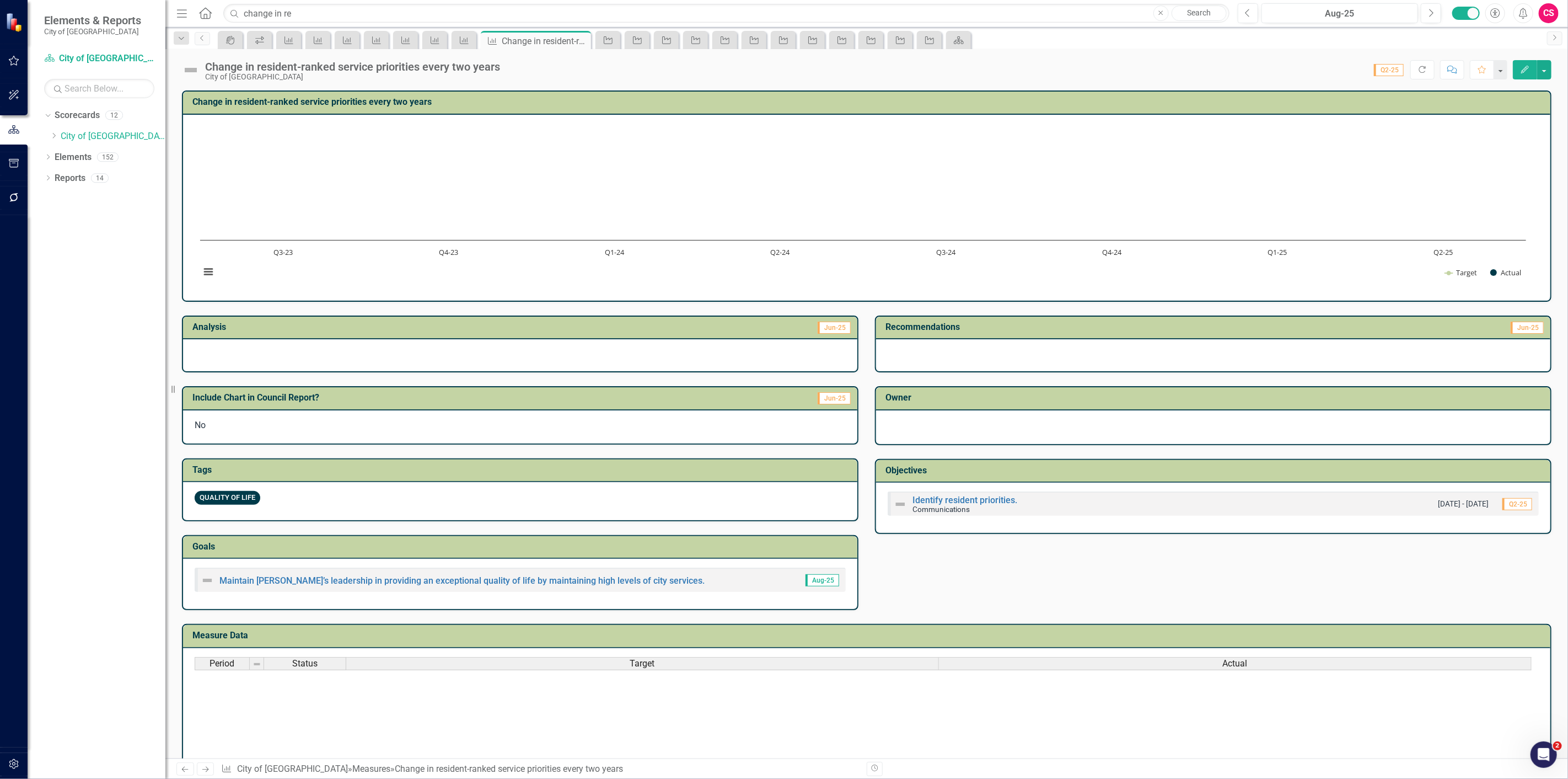
click at [1524, 69] on icon "Edit" at bounding box center [1525, 69] width 10 height 7
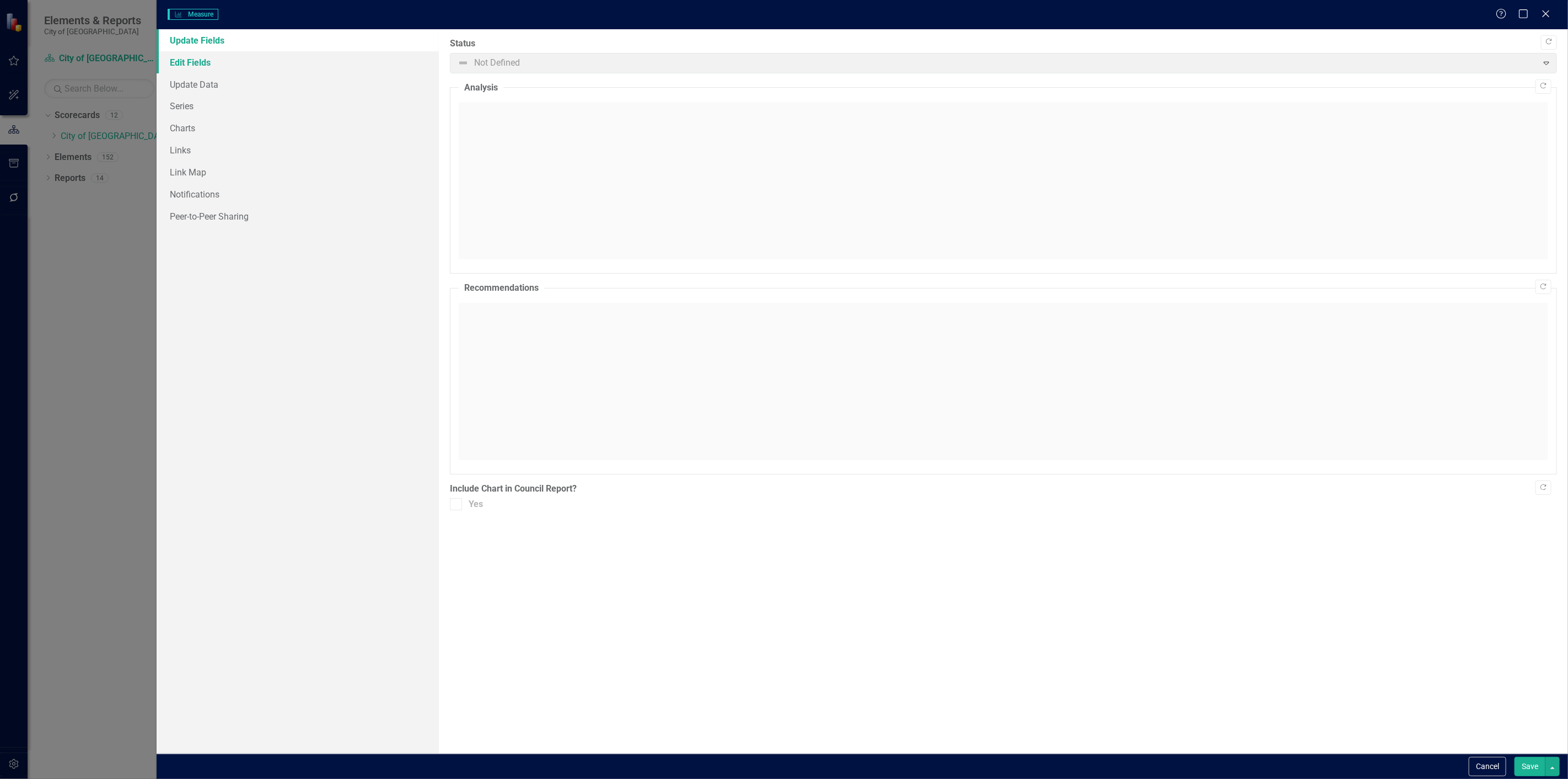
click at [374, 62] on link "Edit Fields" at bounding box center [298, 62] width 282 height 22
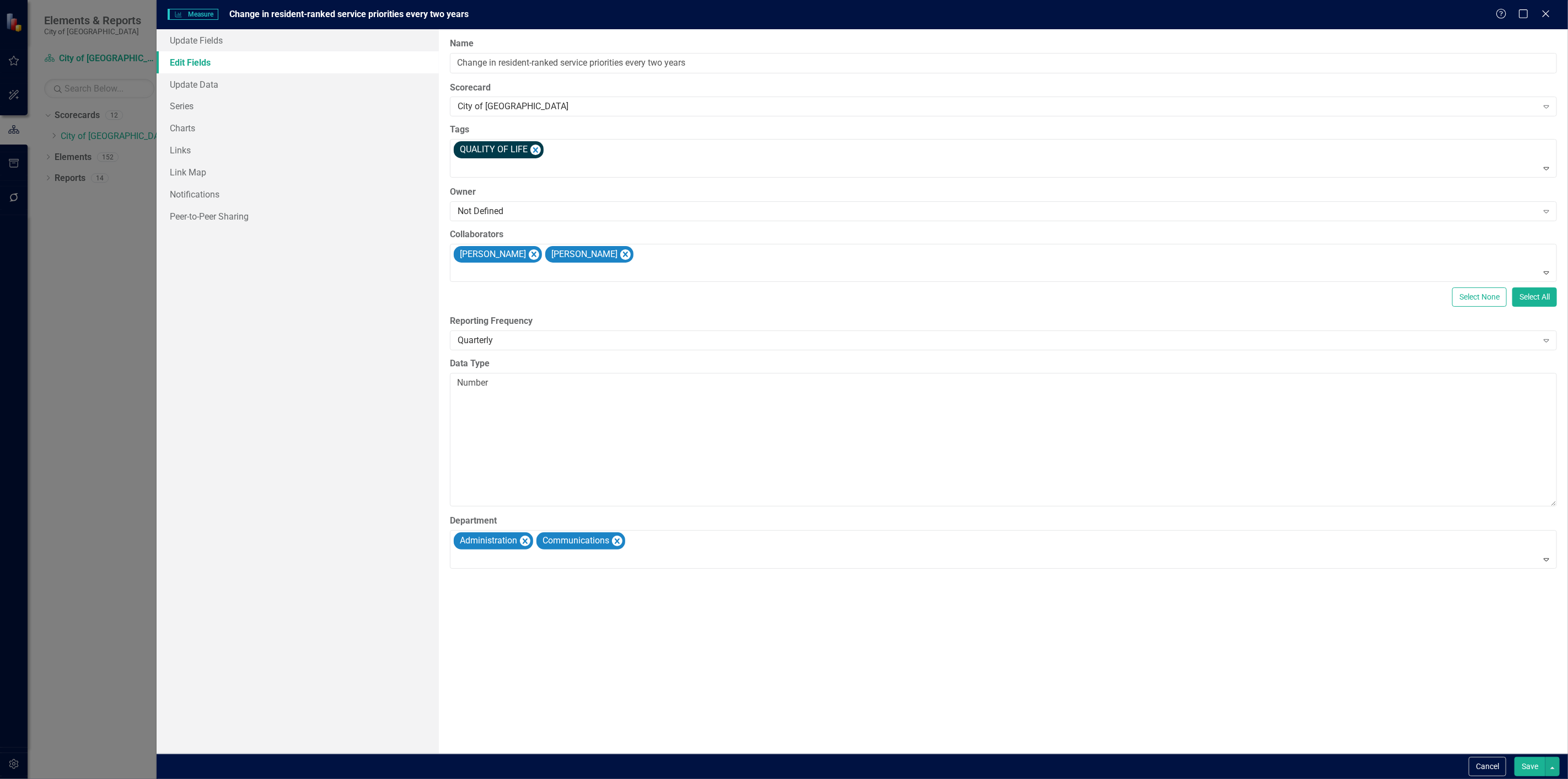
type input "Change in resident-ranked service priorities every two years"
type textarea "Number"
click at [511, 110] on div "City of [GEOGRAPHIC_DATA]" at bounding box center [997, 106] width 1080 height 13
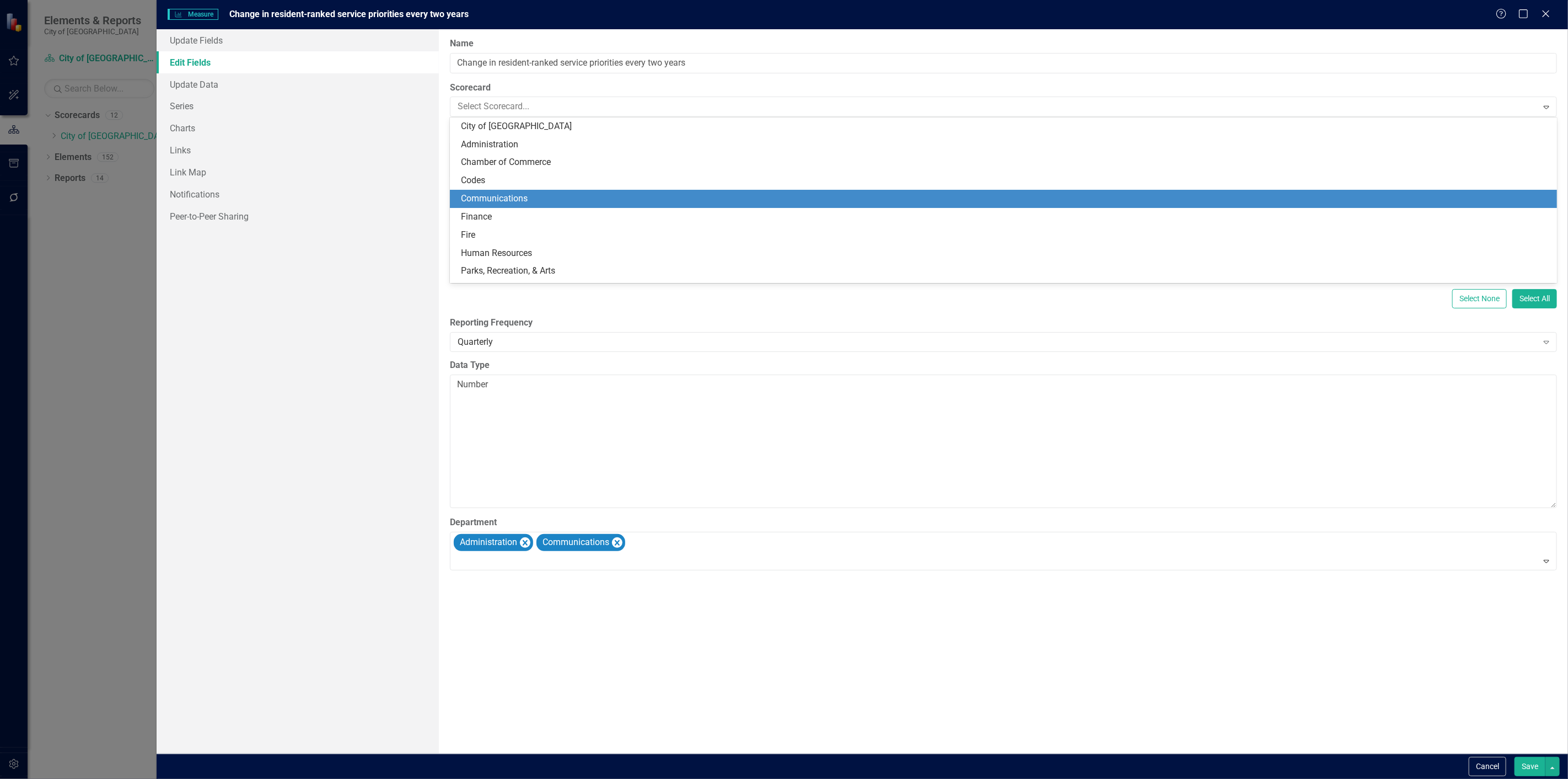
click at [495, 201] on div "Communications" at bounding box center [1006, 198] width 1090 height 13
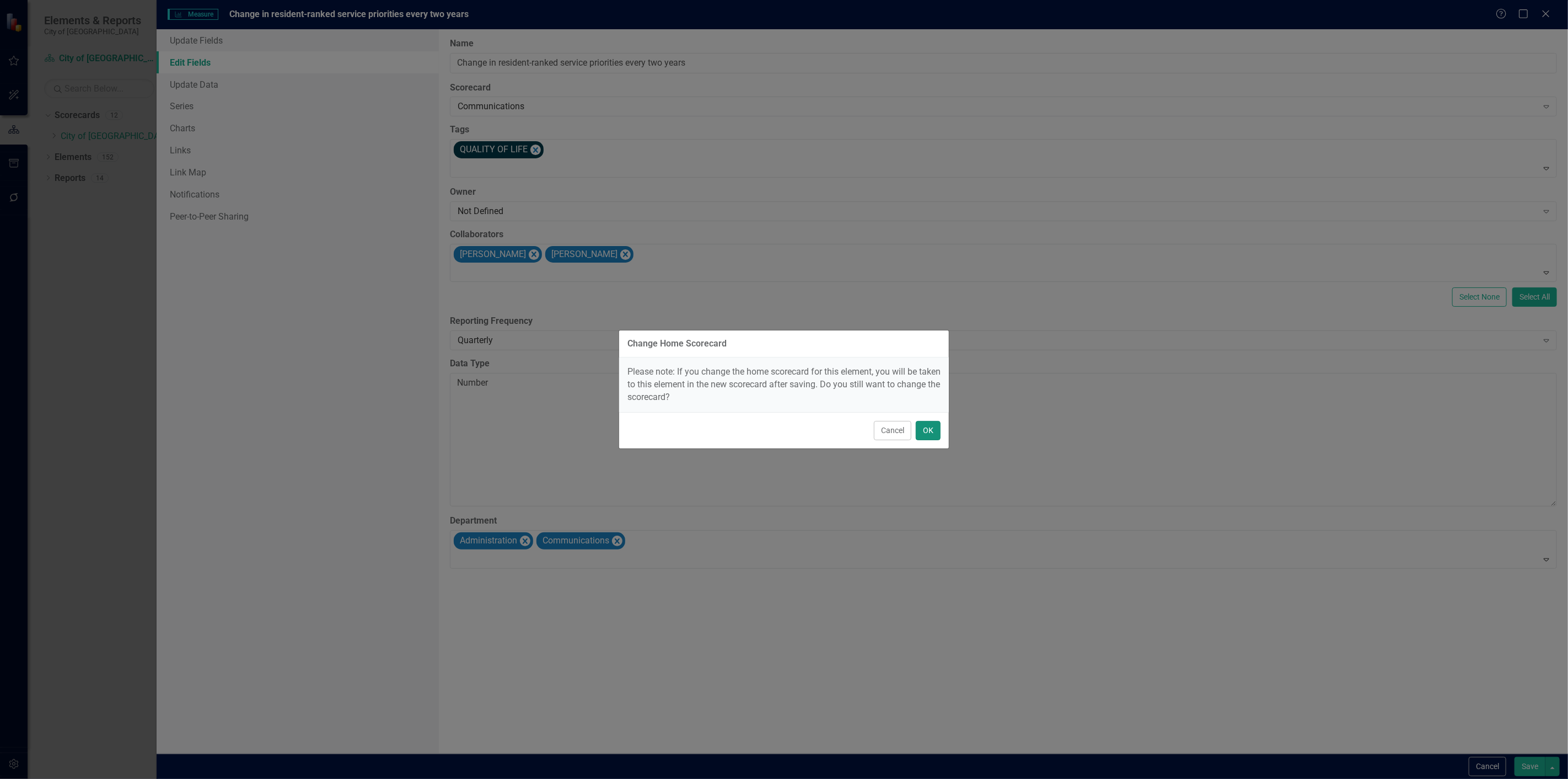
click at [930, 435] on button "OK" at bounding box center [928, 430] width 25 height 19
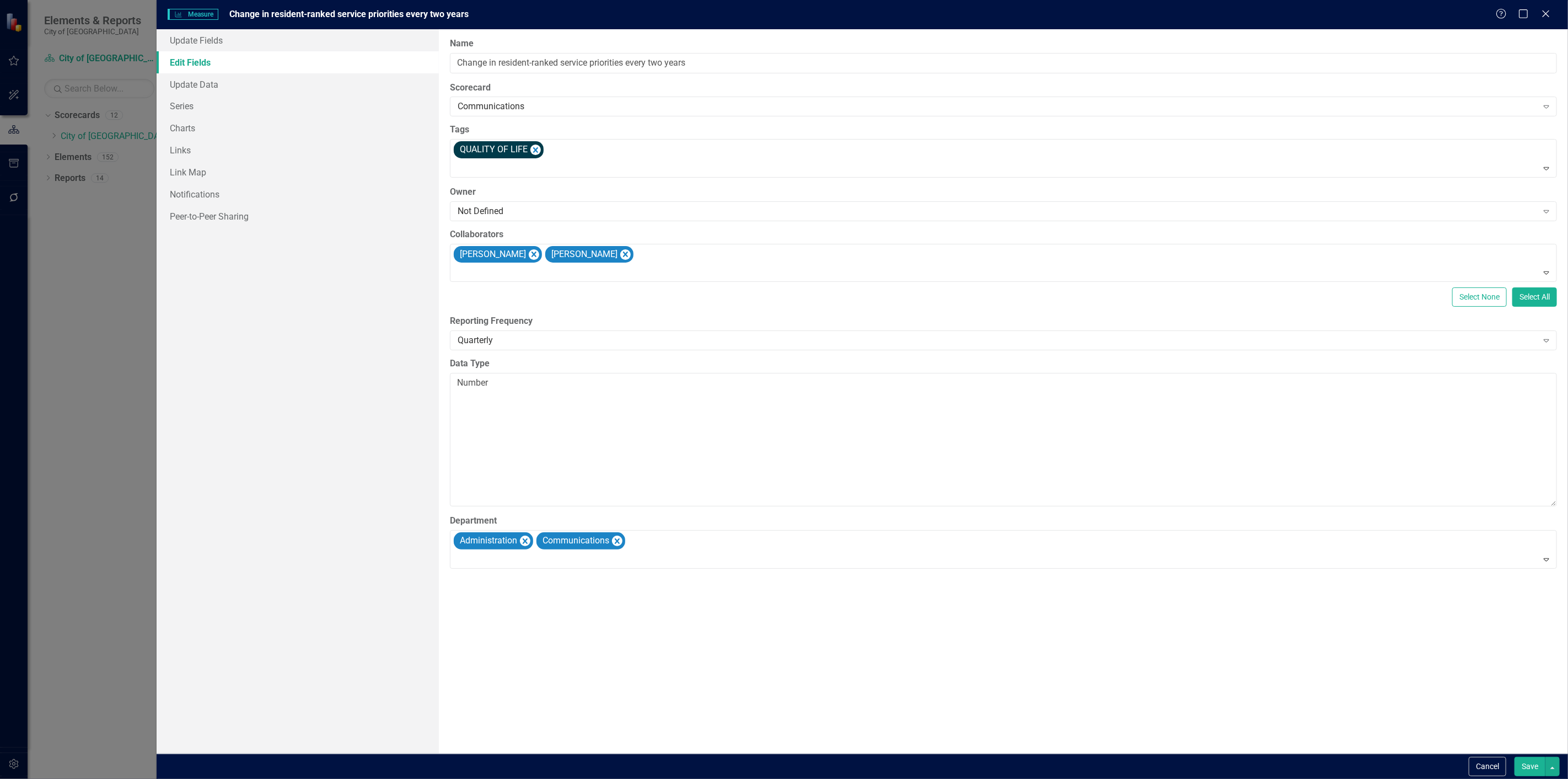
click at [1537, 778] on div "Cancel Save" at bounding box center [862, 766] width 1411 height 26
click at [1525, 760] on button "Save" at bounding box center [1530, 766] width 31 height 19
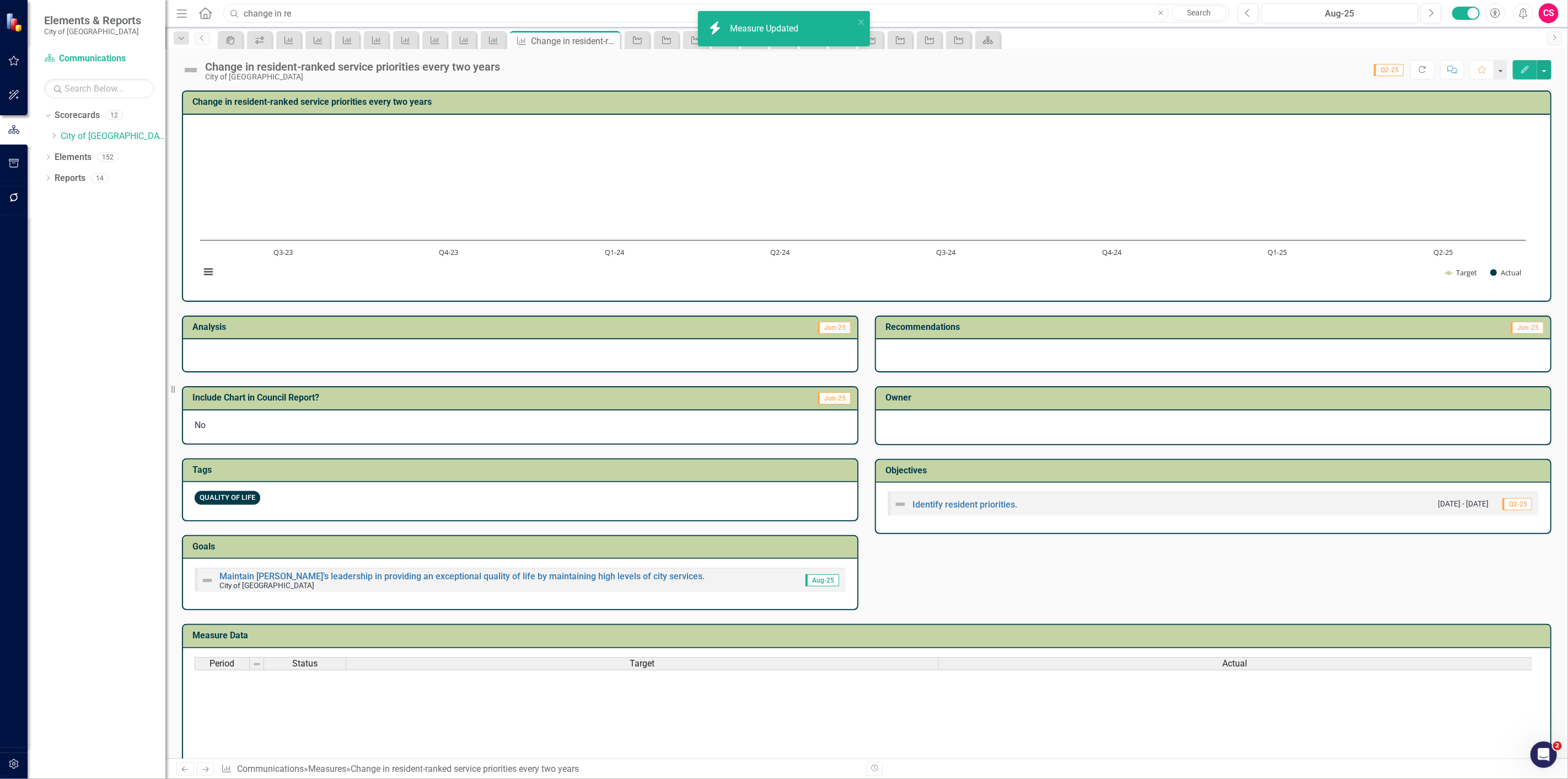
drag, startPoint x: 255, startPoint y: 7, endPoint x: 206, endPoint y: 7, distance: 49.0
click at [206, 7] on div "Menu Home Search change in re Close Search" at bounding box center [701, 13] width 1053 height 21
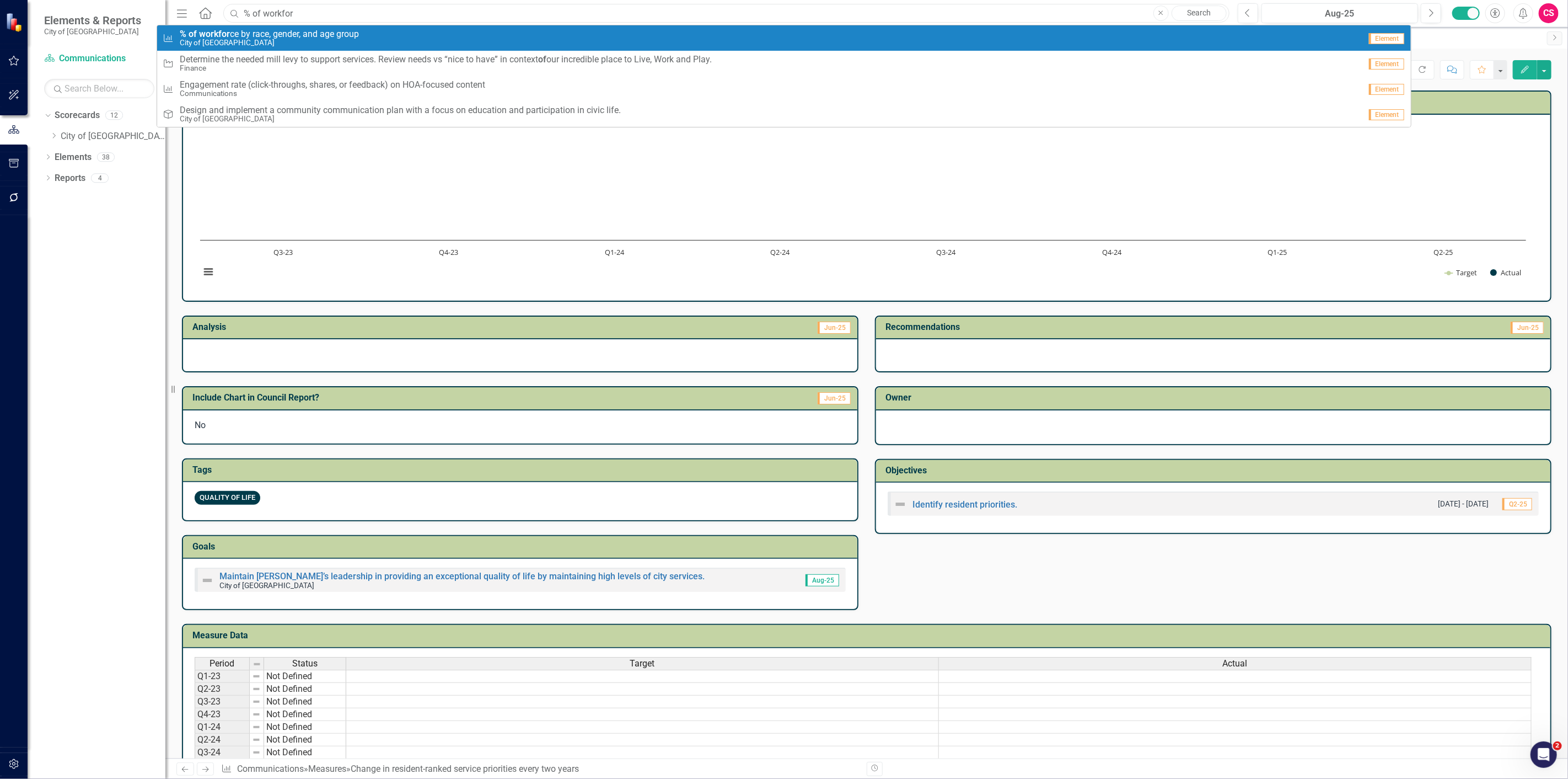
type input "% of workfor"
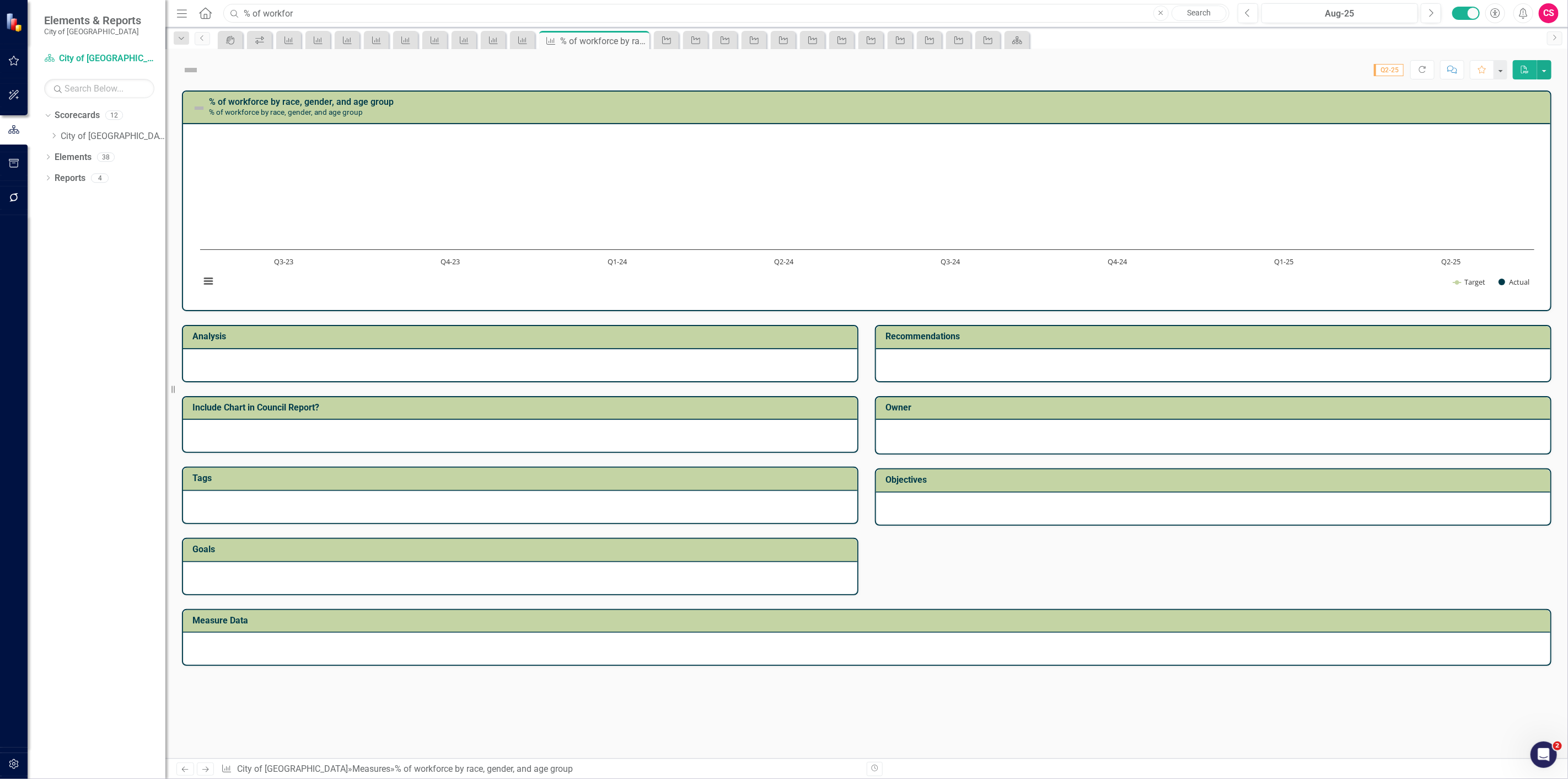
click at [302, 19] on input "% of workfor" at bounding box center [726, 13] width 1006 height 19
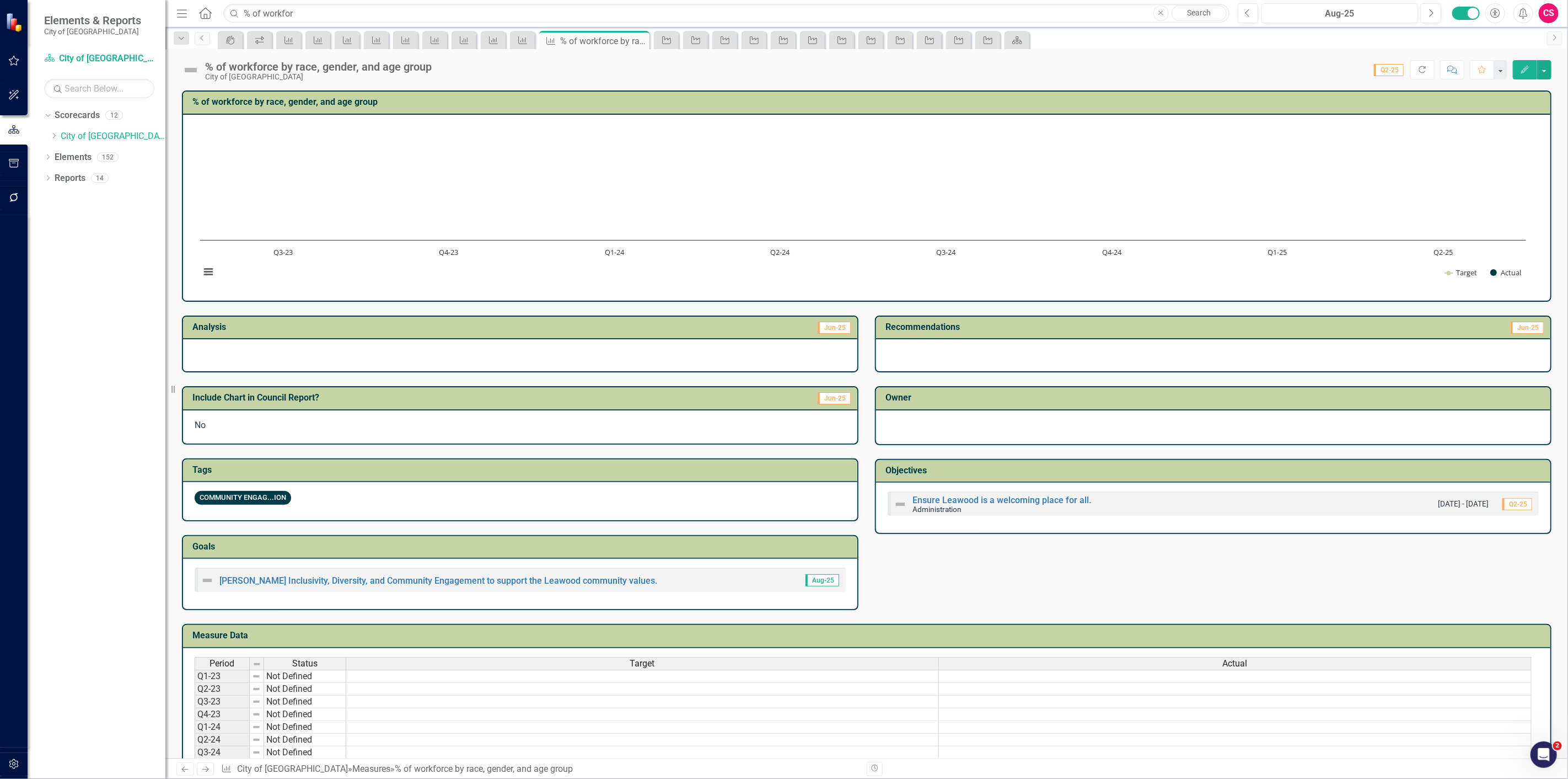
click at [469, 293] on div "Chart Combination chart with 2 data series. % of workforce by race, gender, and…" at bounding box center [867, 208] width 1368 height 186
click at [1523, 73] on icon "Edit" at bounding box center [1525, 69] width 10 height 7
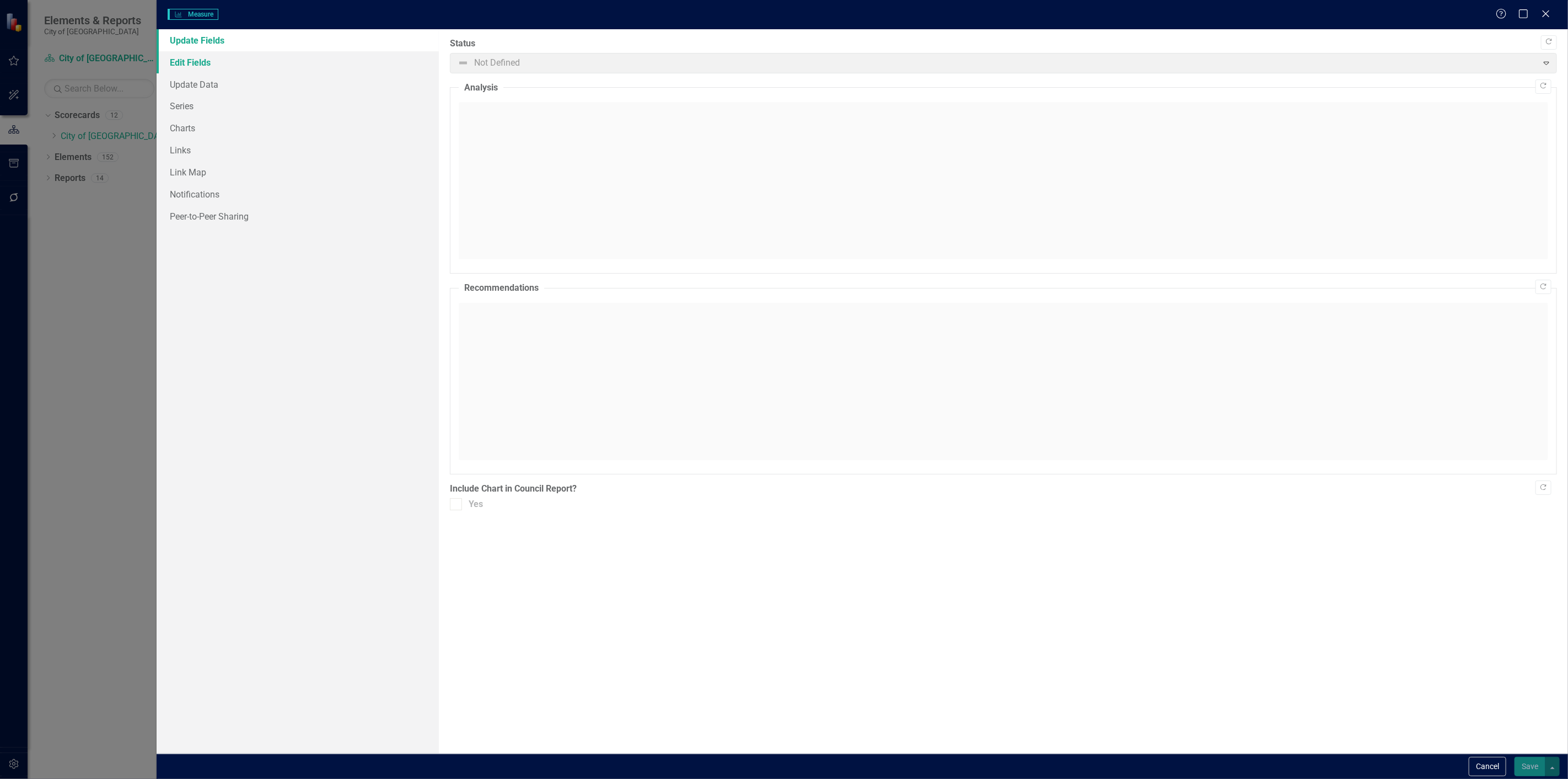
click at [186, 62] on link "Edit Fields" at bounding box center [298, 62] width 282 height 22
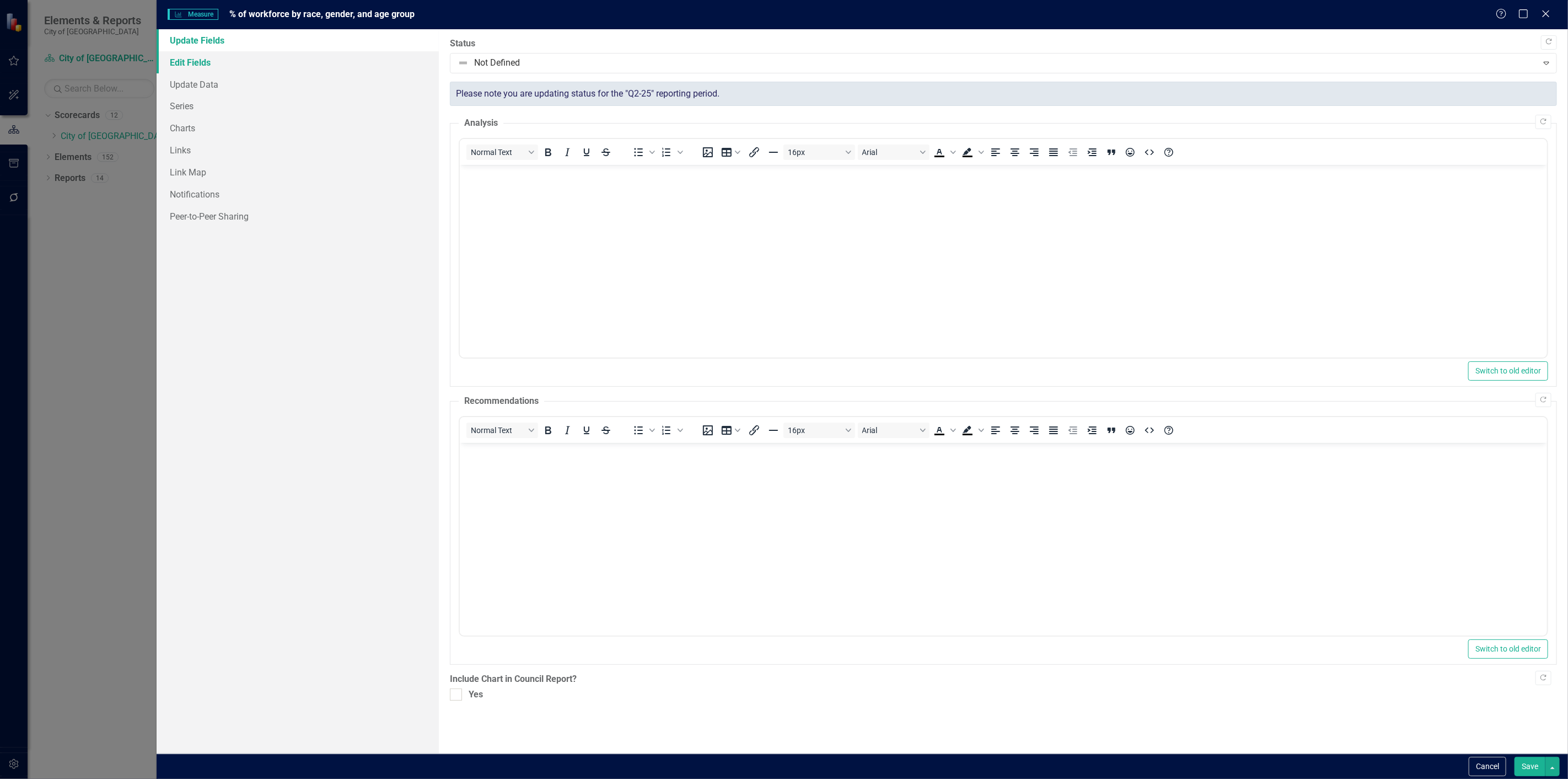
click at [302, 69] on link "Edit Fields" at bounding box center [298, 62] width 282 height 22
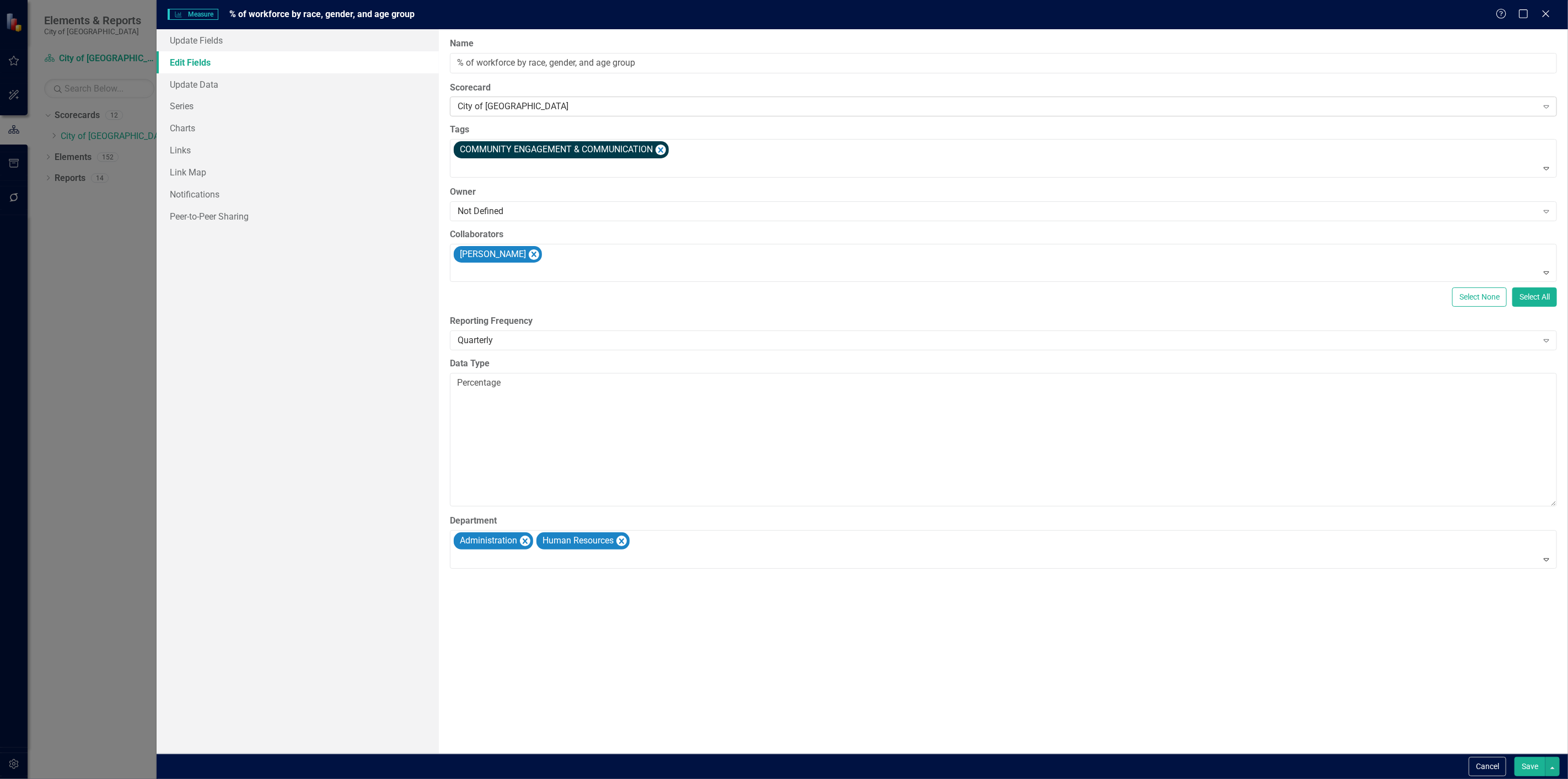
click at [508, 106] on div "City of [GEOGRAPHIC_DATA]" at bounding box center [997, 106] width 1080 height 13
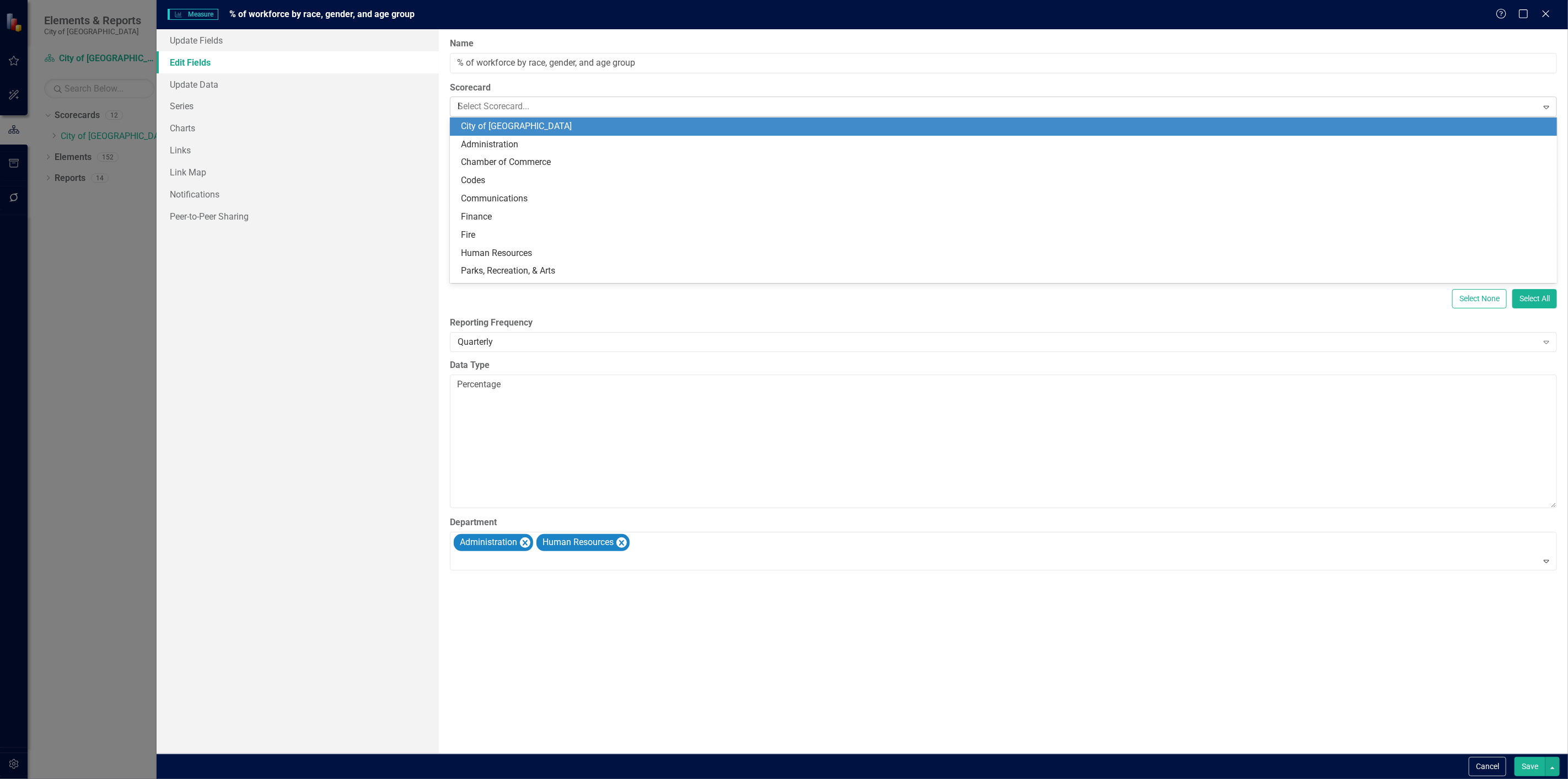
type input "hu"
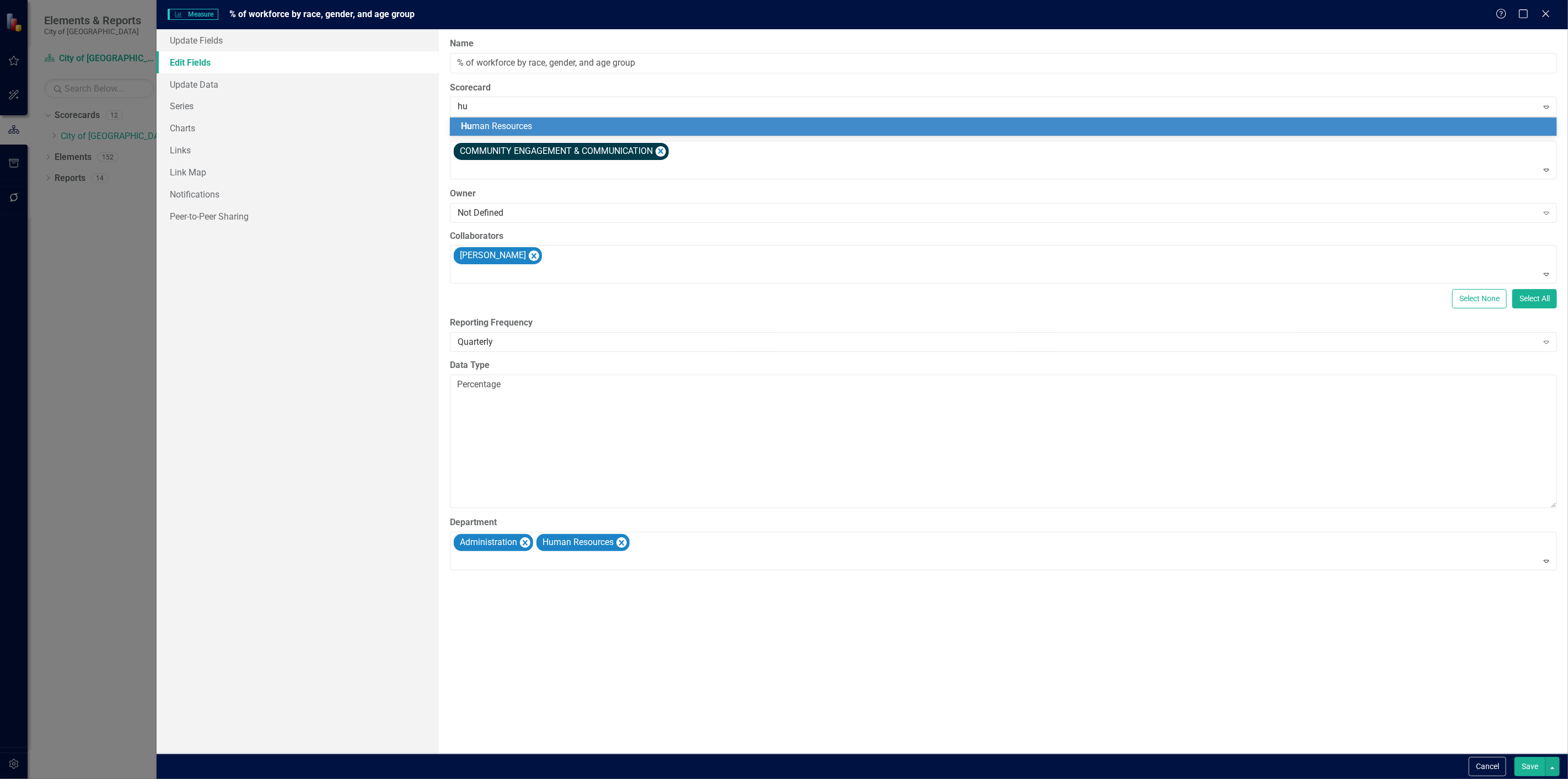
click at [499, 130] on span "Hu man Resources" at bounding box center [496, 126] width 71 height 11
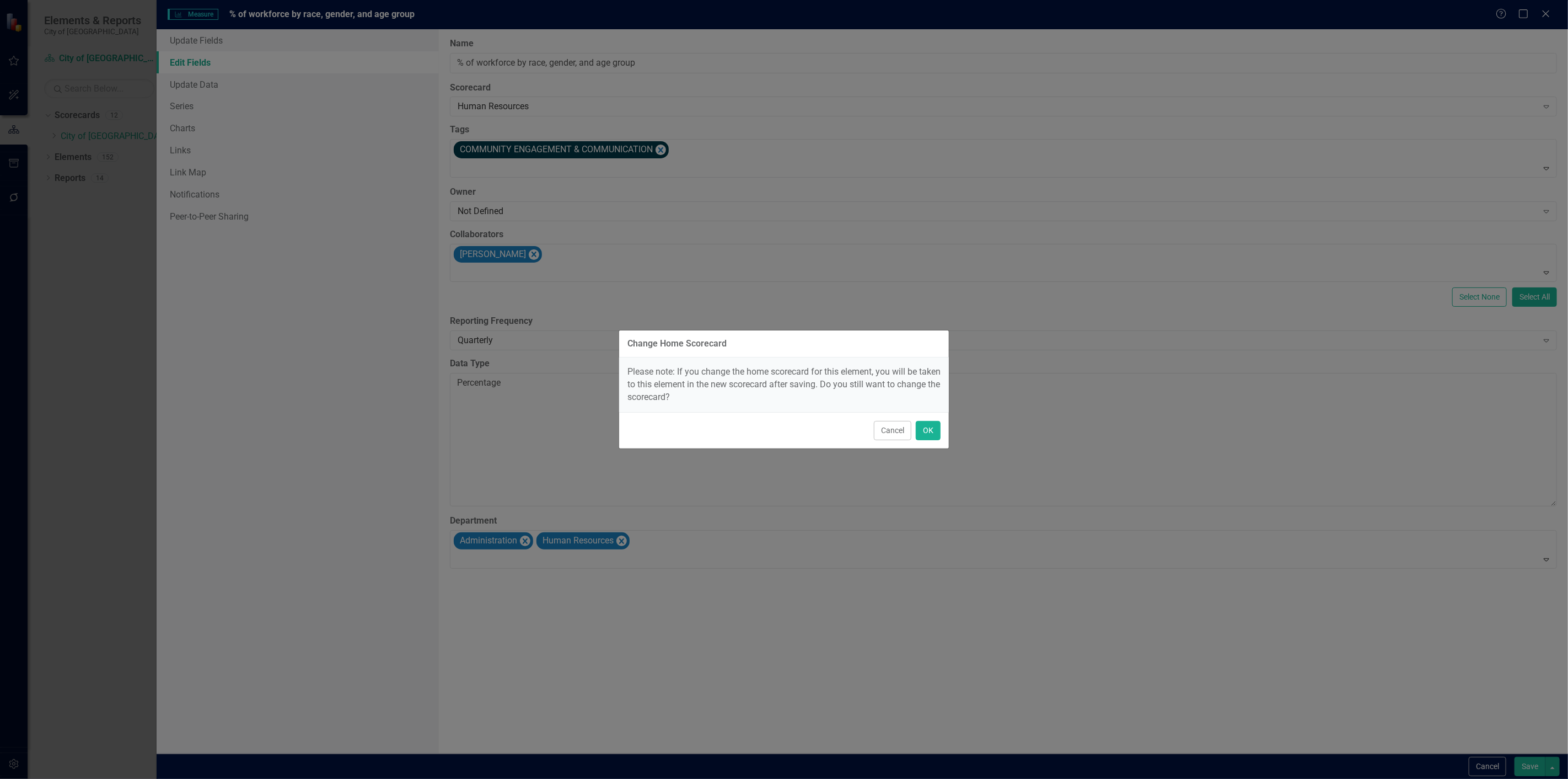
click at [915, 425] on div "Cancel OK" at bounding box center [784, 430] width 330 height 36
click at [926, 429] on button "OK" at bounding box center [928, 430] width 25 height 19
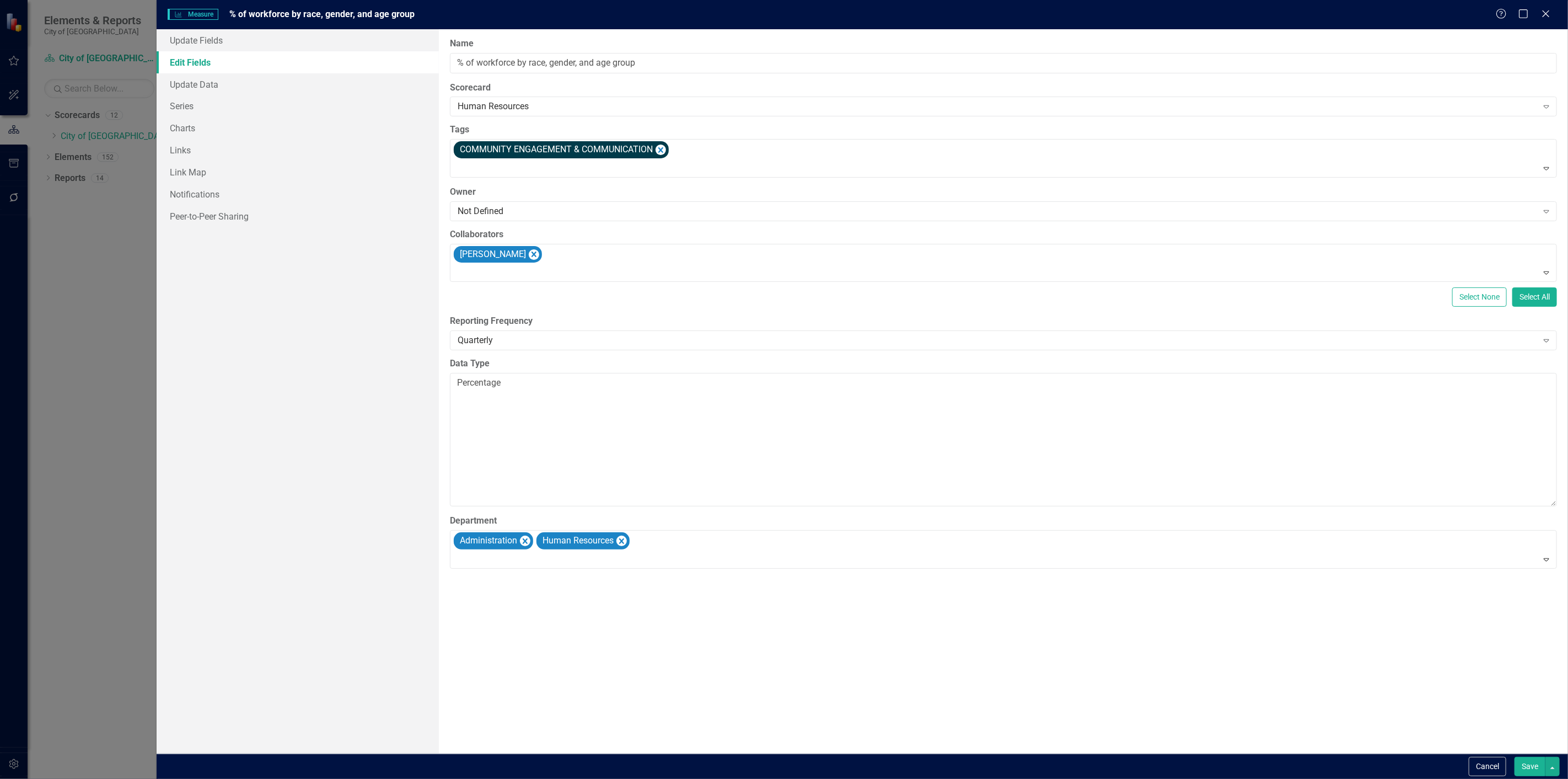
click at [1528, 764] on button "Save" at bounding box center [1530, 766] width 31 height 19
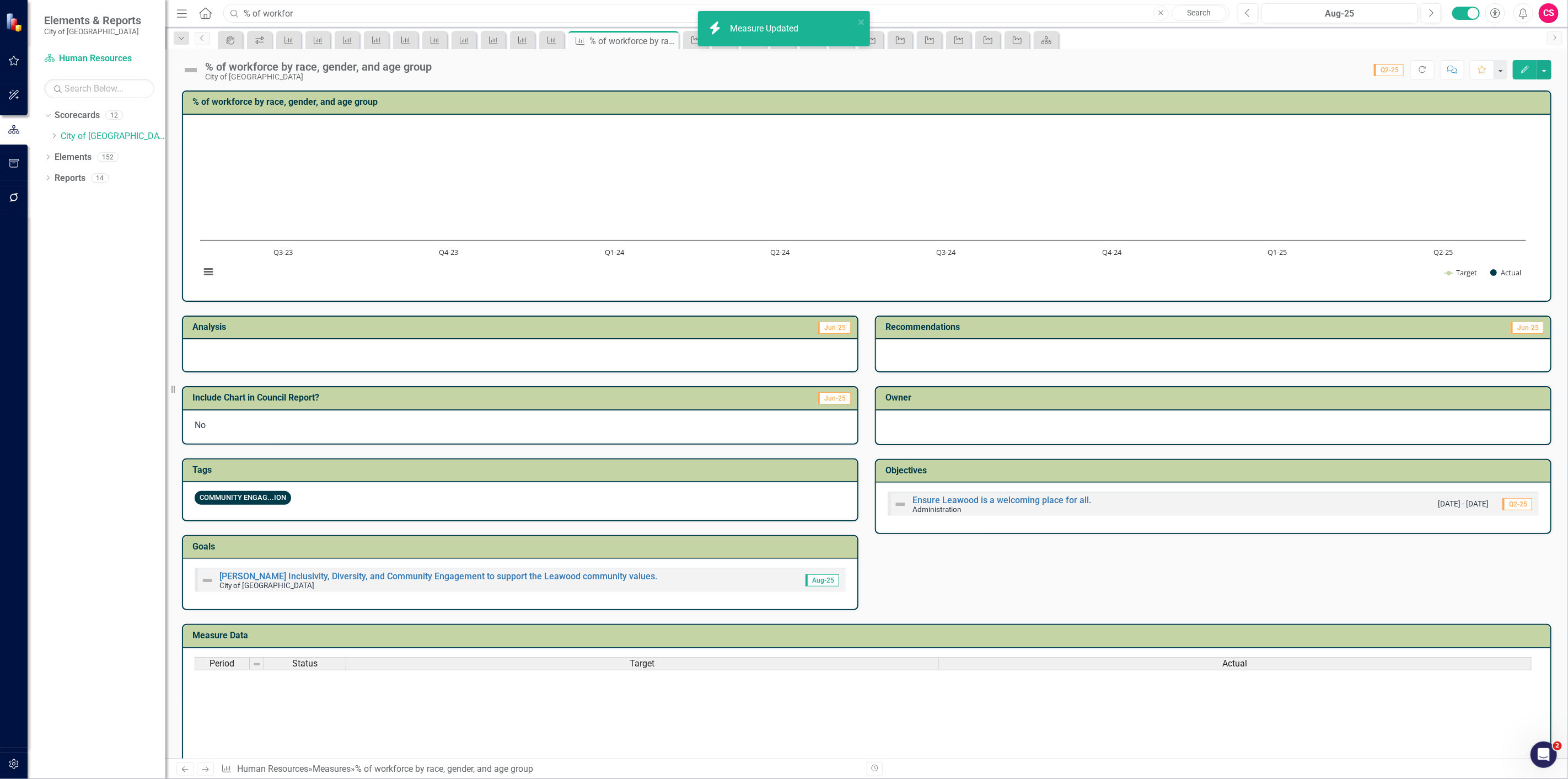
click at [322, 14] on input "% of workfor" at bounding box center [726, 13] width 1006 height 19
click at [280, 14] on input "% of workfor" at bounding box center [726, 13] width 1006 height 19
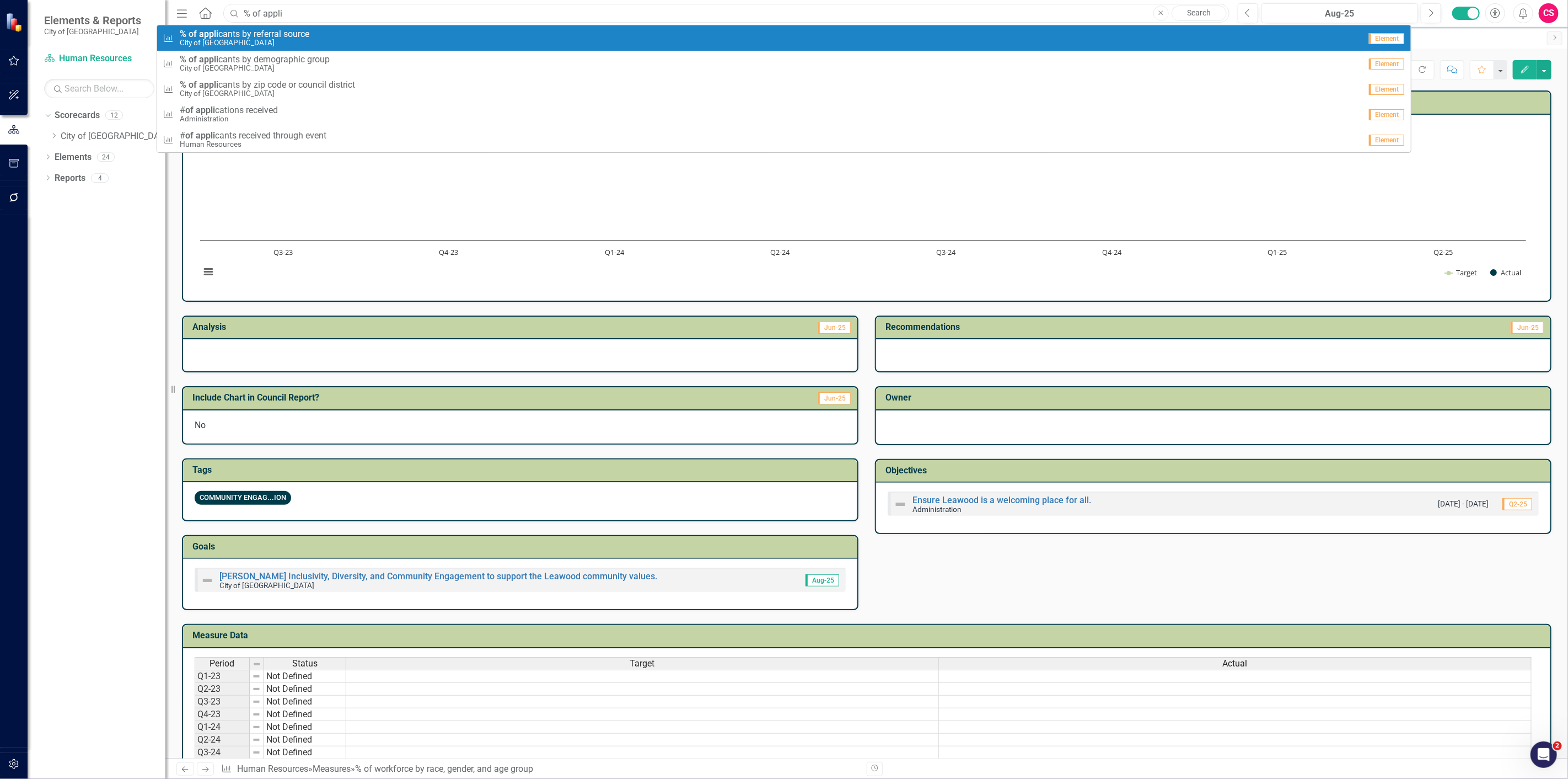
type input "% of appli"
click at [271, 38] on span "% of appli cants by referral source" at bounding box center [245, 34] width 130 height 10
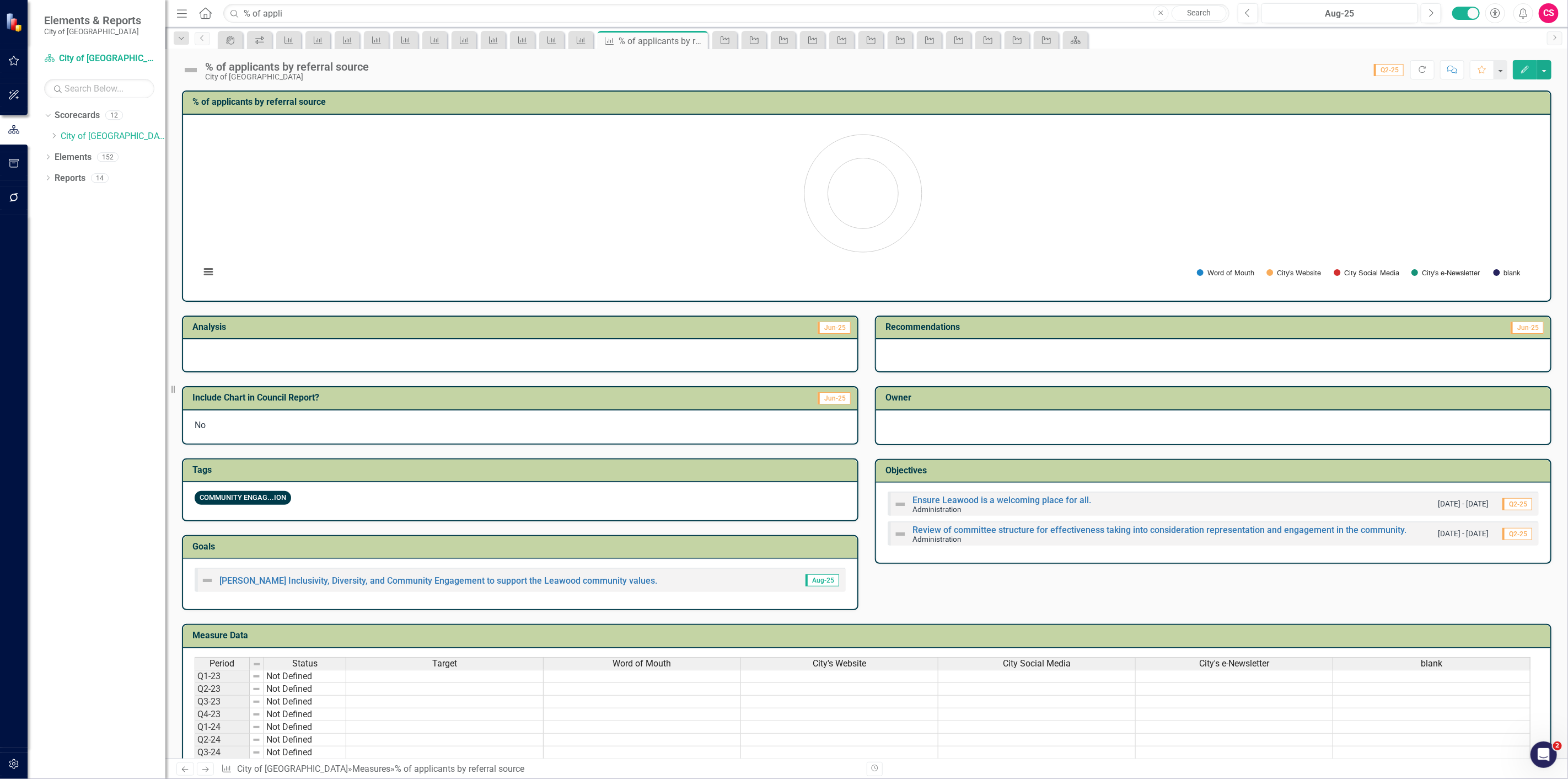
click at [1522, 71] on icon "Edit" at bounding box center [1525, 69] width 10 height 7
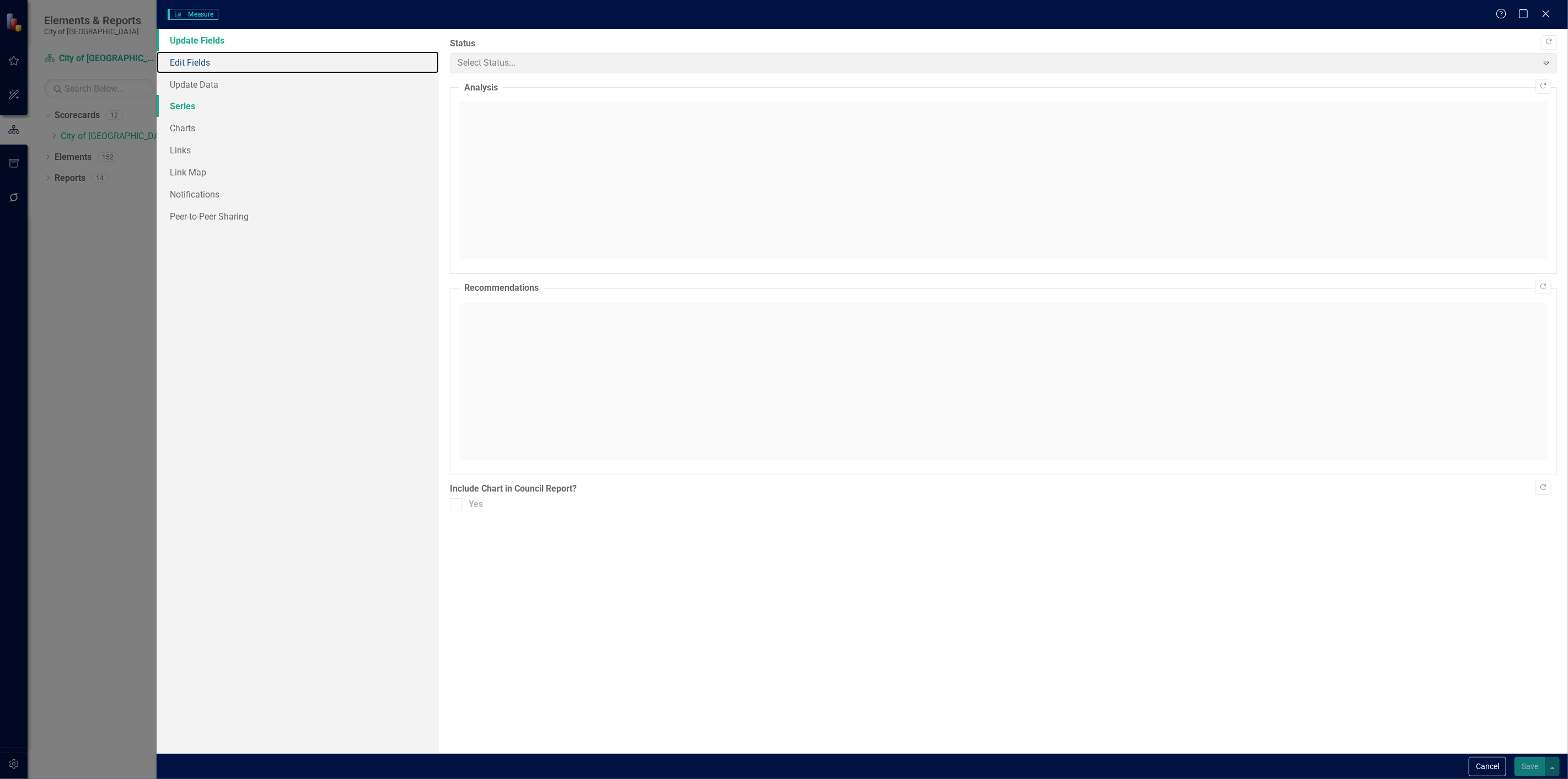
click at [249, 65] on link "Edit Fields" at bounding box center [298, 62] width 282 height 22
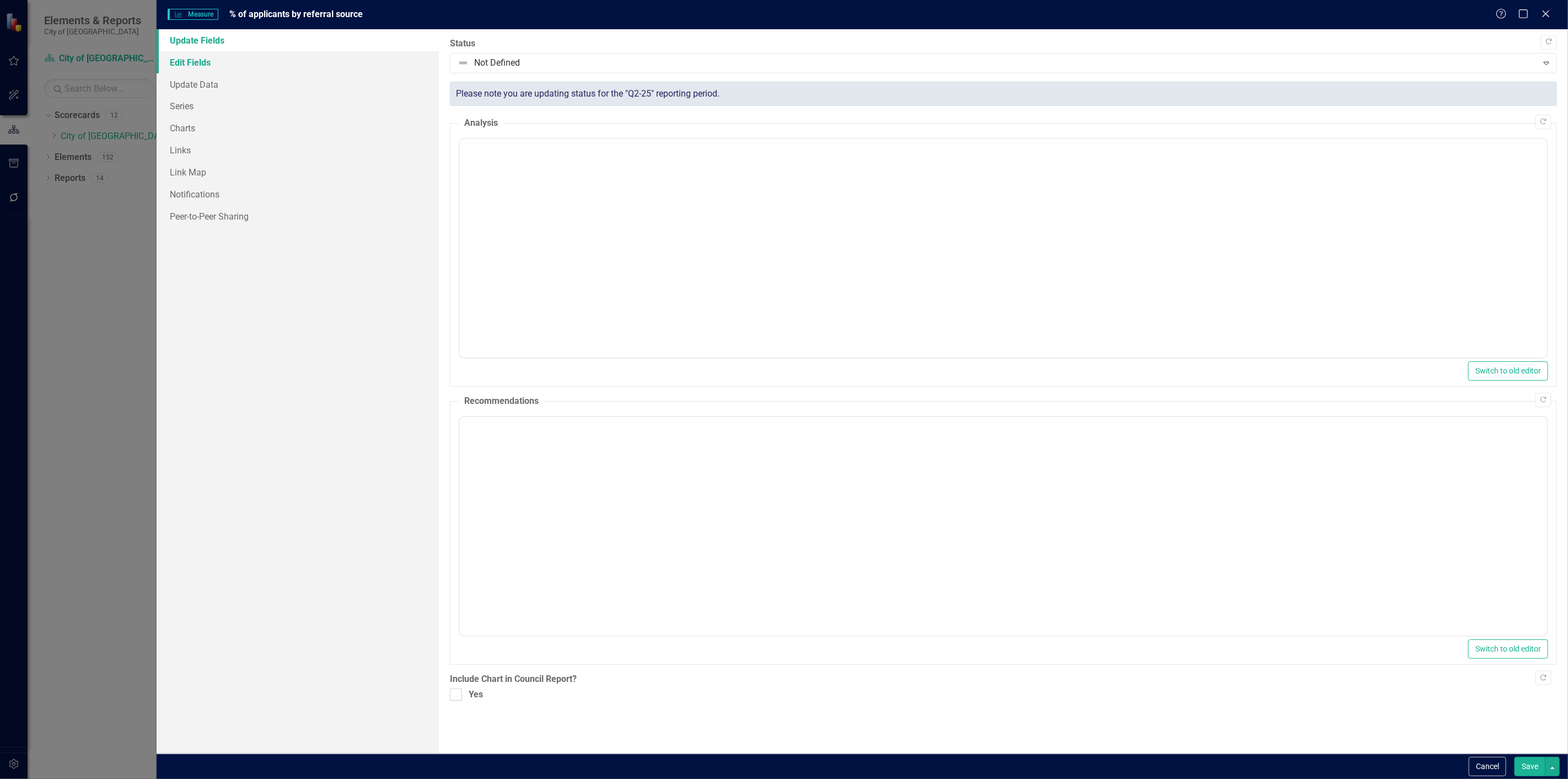
click at [349, 69] on link "Edit Fields" at bounding box center [298, 62] width 282 height 22
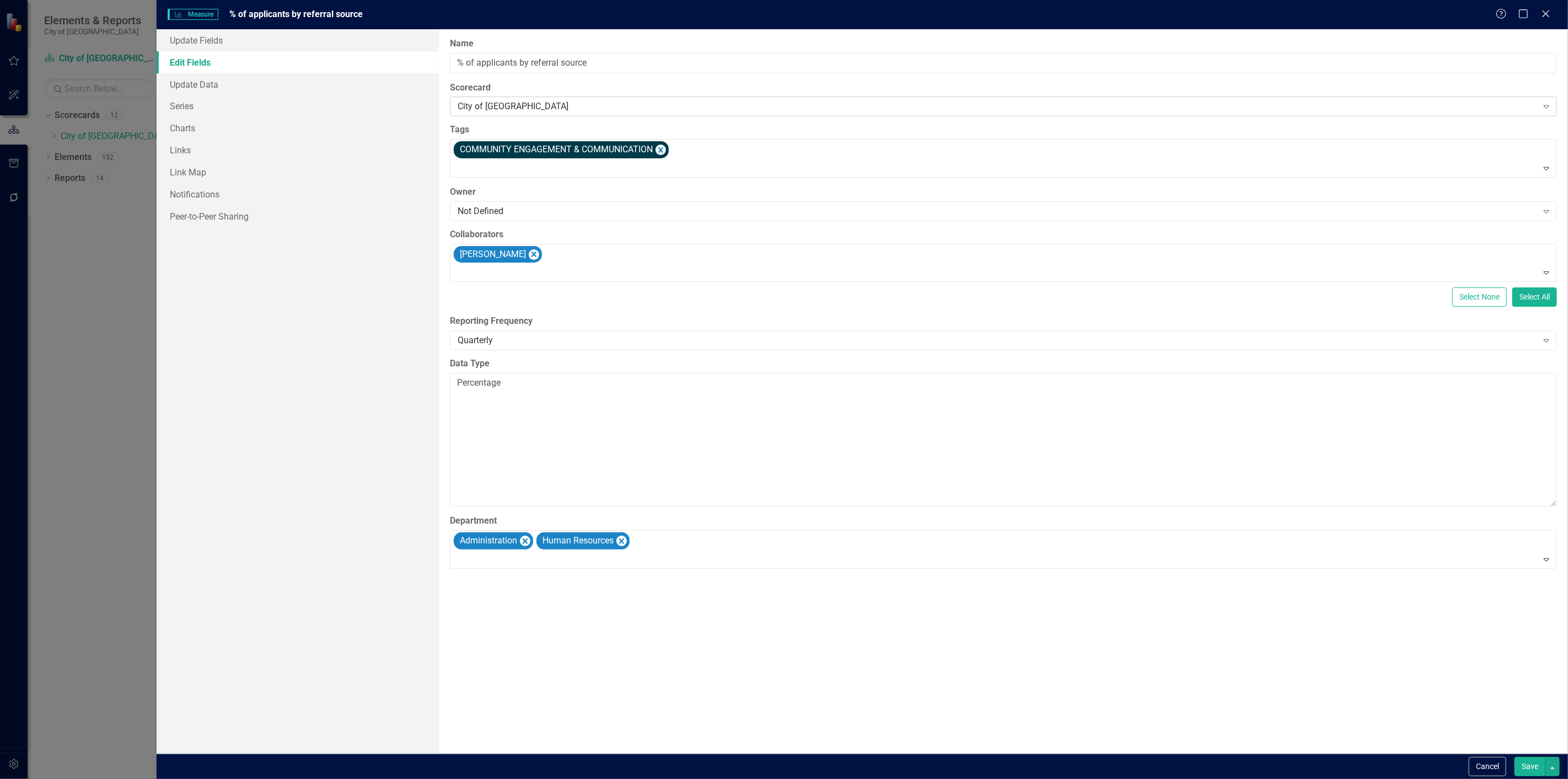
click at [509, 108] on div "City of [GEOGRAPHIC_DATA]" at bounding box center [997, 106] width 1080 height 13
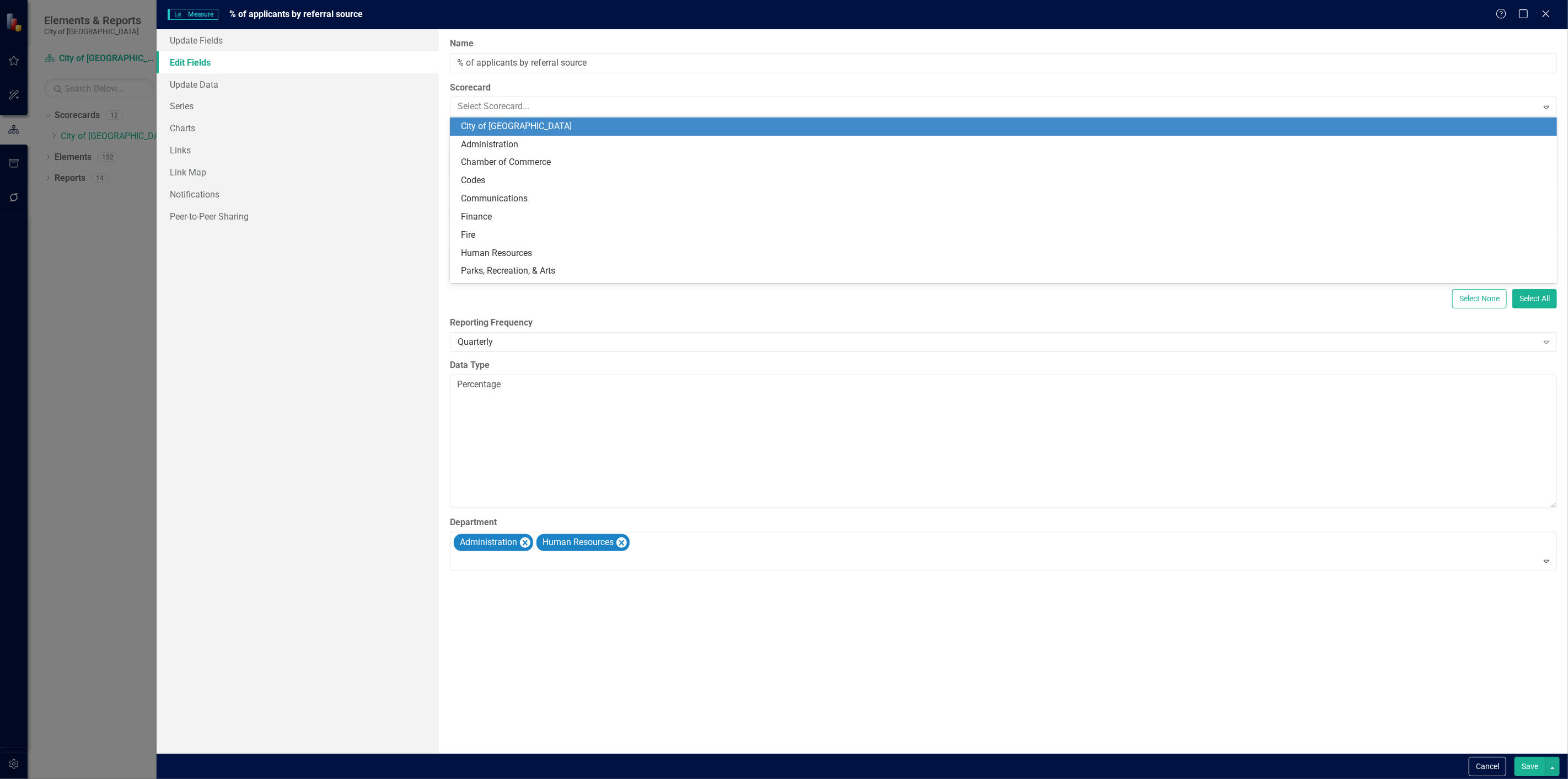
type input "a"
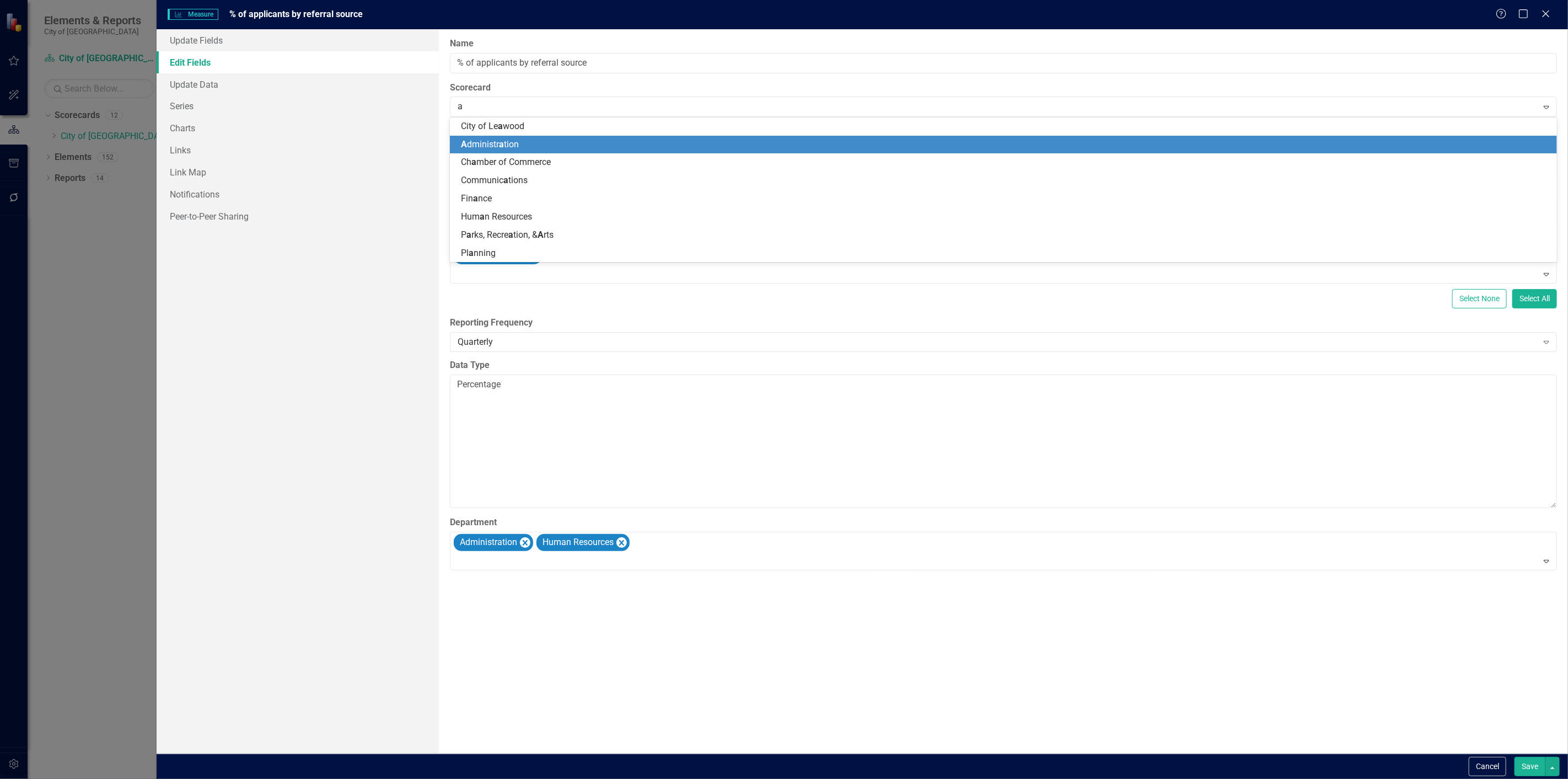
click at [503, 147] on span "a" at bounding box center [501, 145] width 5 height 11
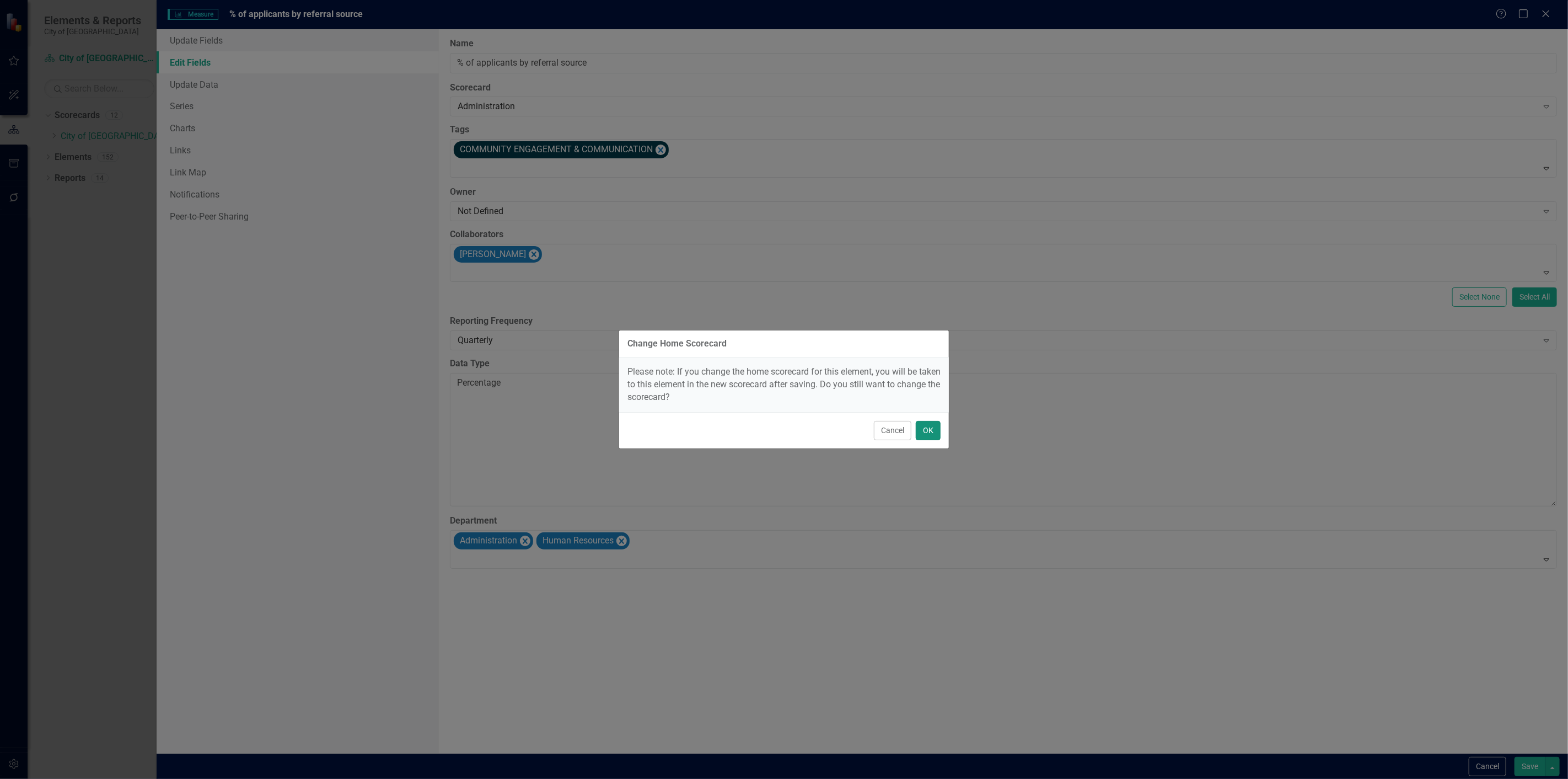
click at [928, 425] on button "OK" at bounding box center [928, 430] width 25 height 19
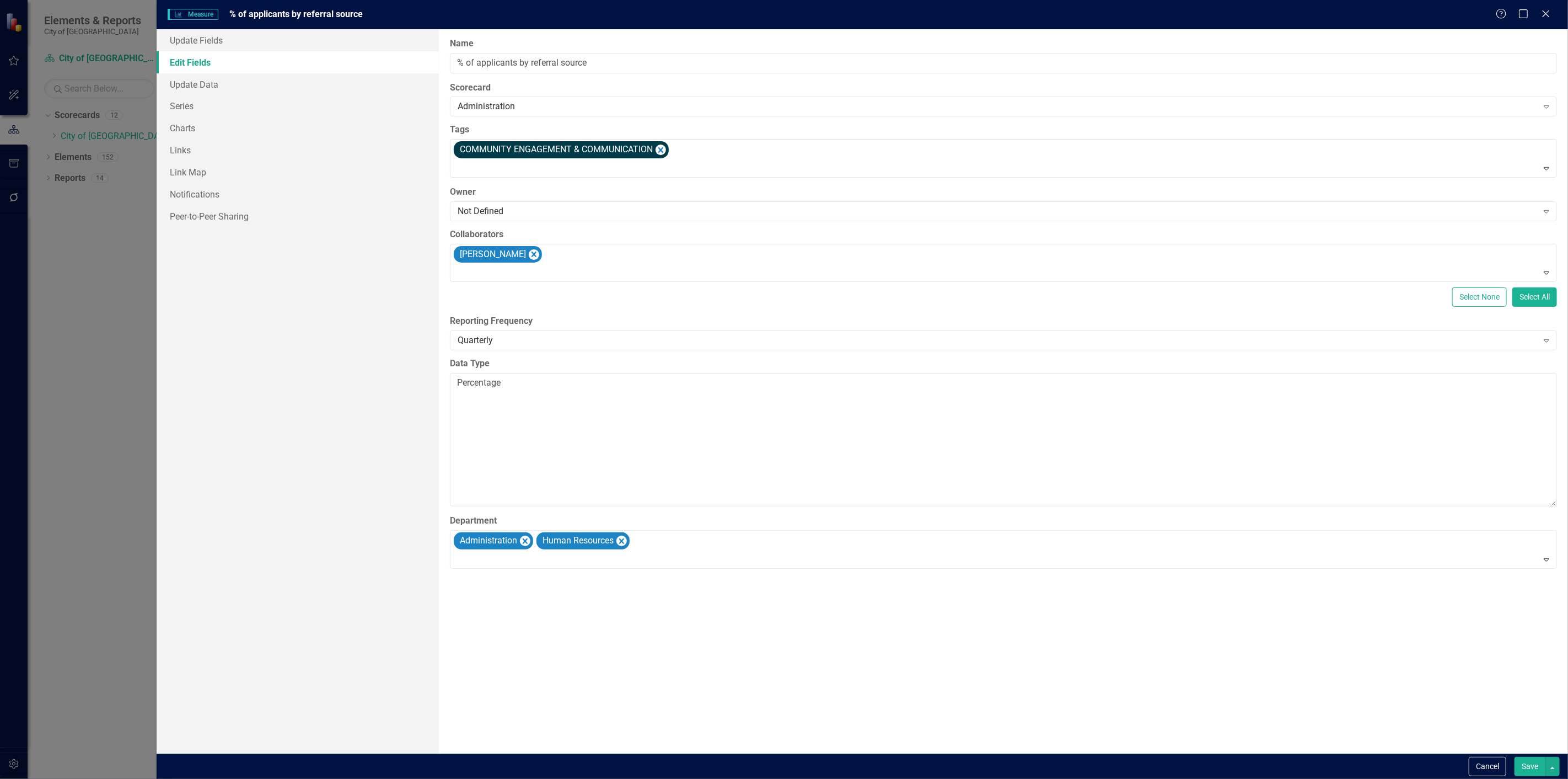
click at [1533, 771] on button "Save" at bounding box center [1530, 766] width 31 height 19
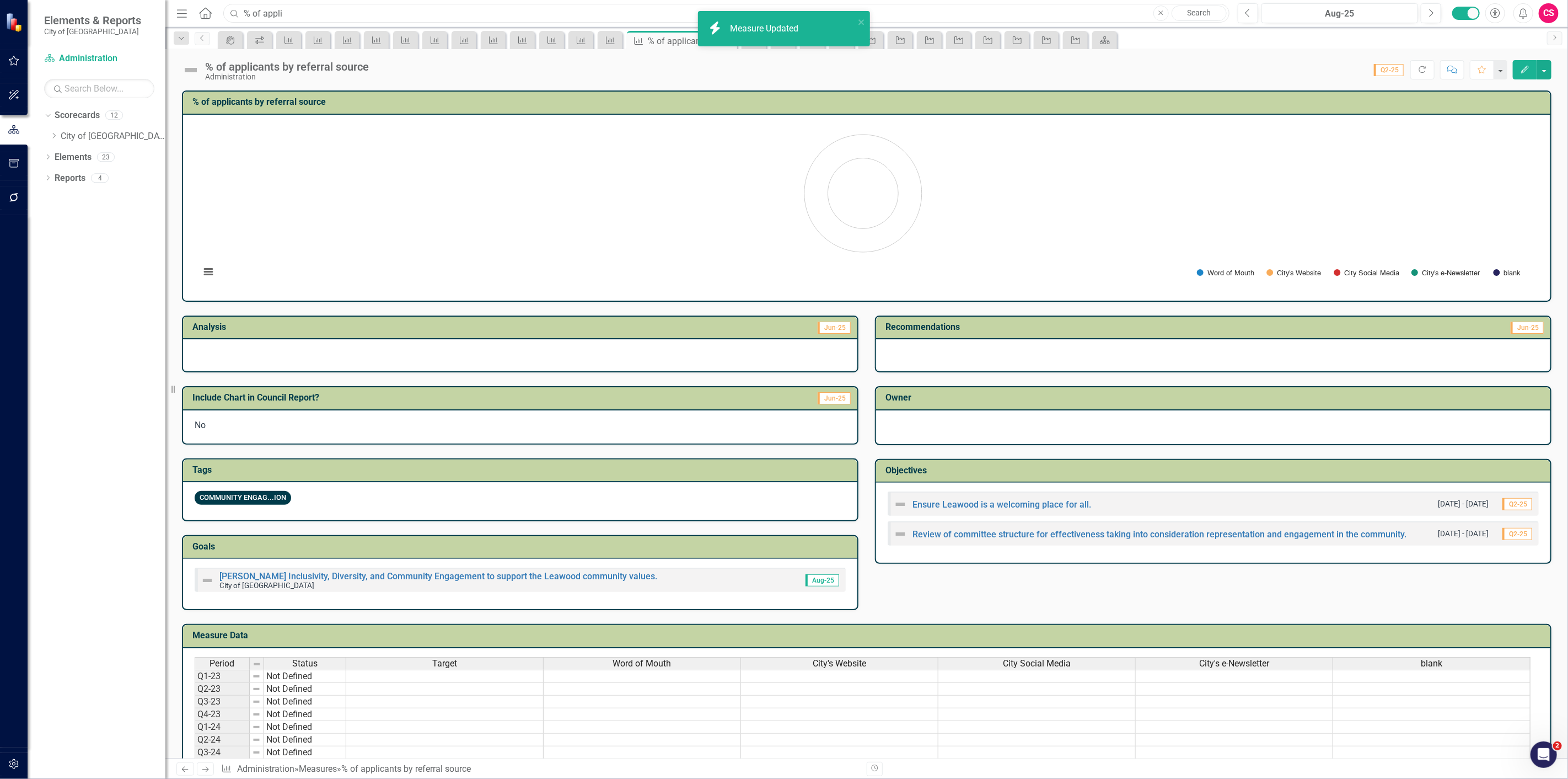
click at [309, 9] on input "% of appli" at bounding box center [726, 13] width 1006 height 19
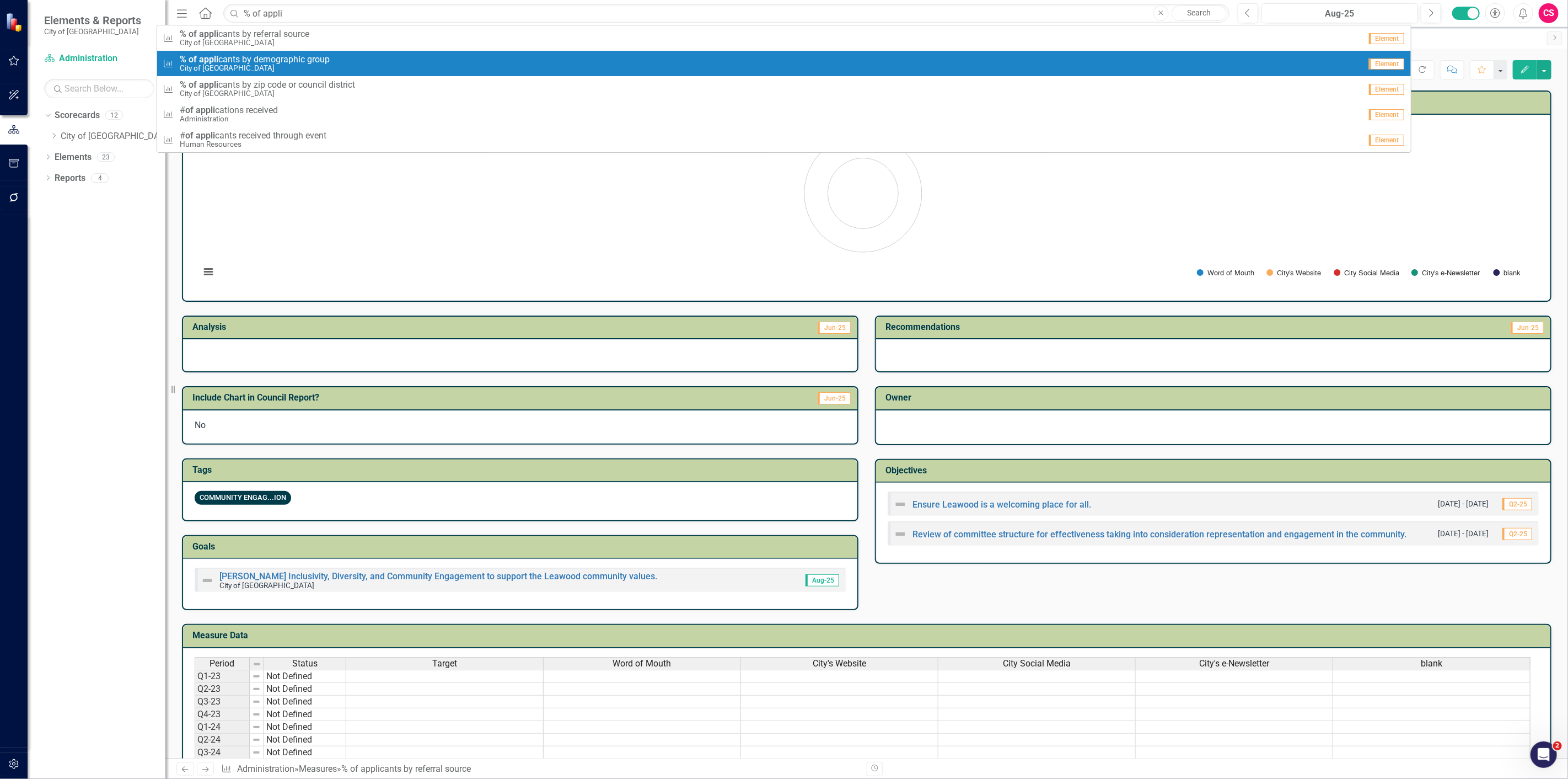
click at [289, 59] on span "% of appli cants by demographic group" at bounding box center [255, 59] width 150 height 10
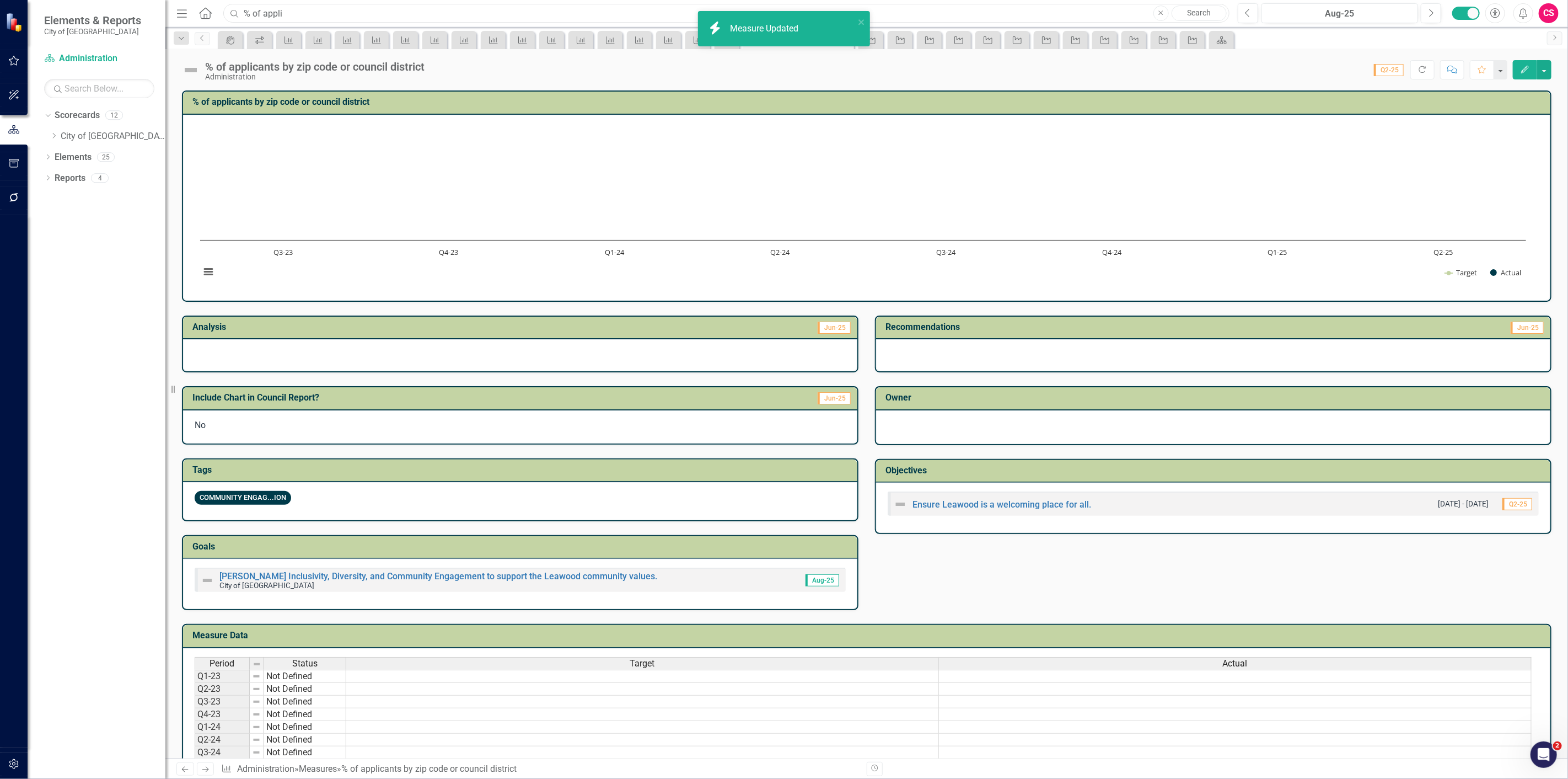
drag, startPoint x: 337, startPoint y: 9, endPoint x: 175, endPoint y: 26, distance: 162.9
click at [175, 26] on div "Menu Home Search % of appli Close Search Previous Aug-25 Next Accessibility Ale…" at bounding box center [867, 13] width 1403 height 27
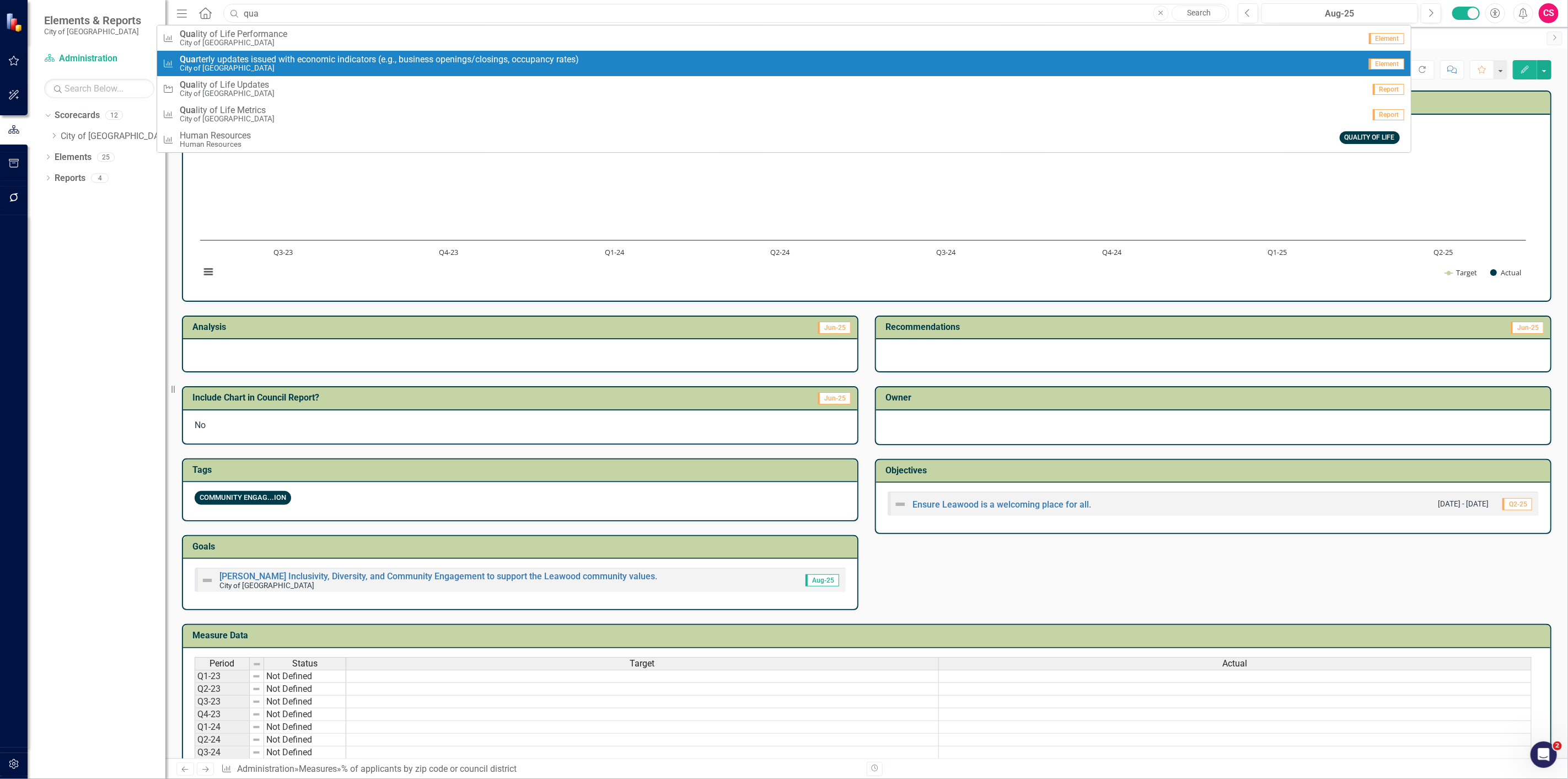
type input "qua"
click at [331, 64] on small "City of [GEOGRAPHIC_DATA]" at bounding box center [380, 68] width 399 height 8
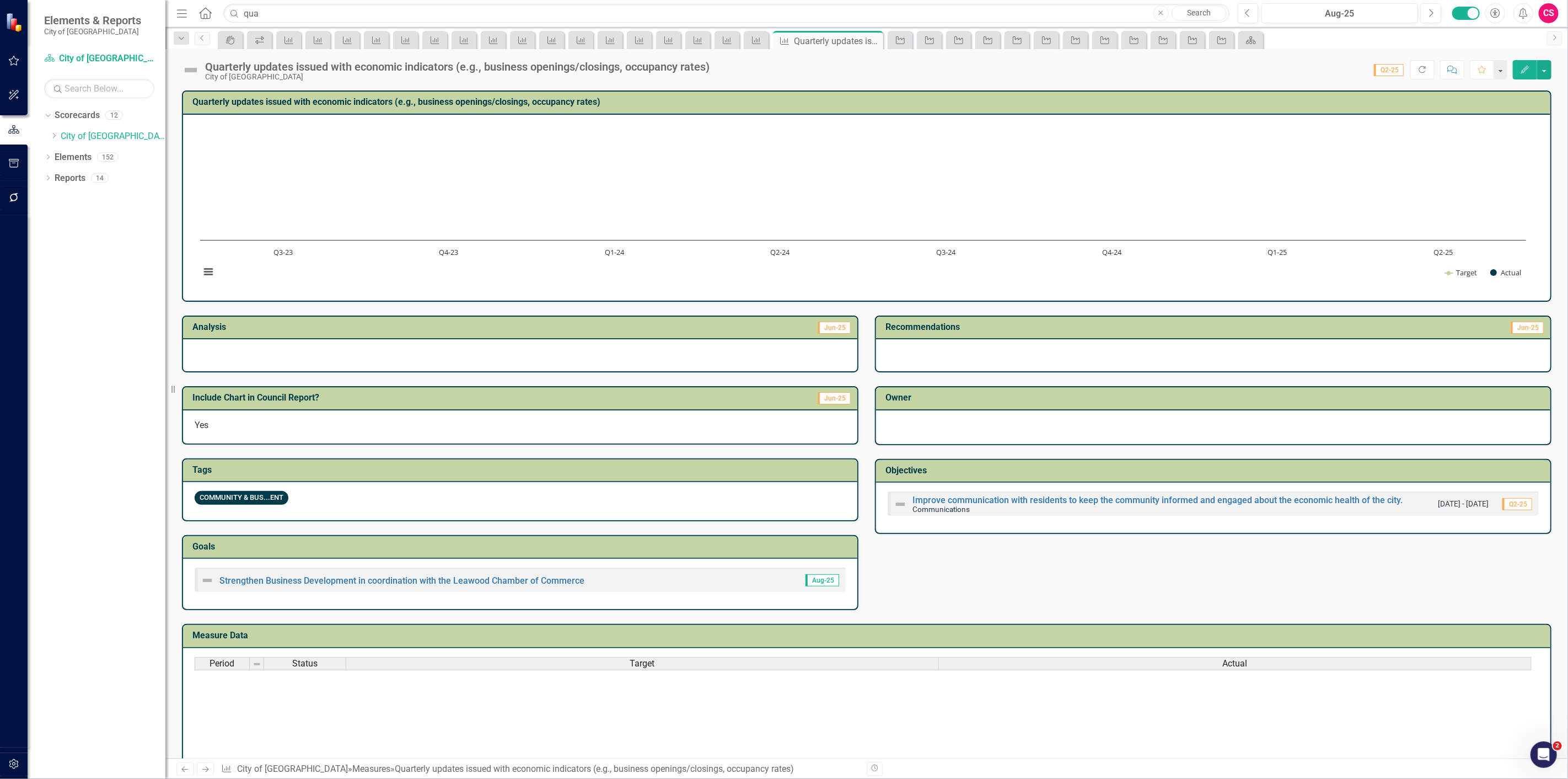
click at [1530, 67] on button "Edit" at bounding box center [1525, 69] width 24 height 19
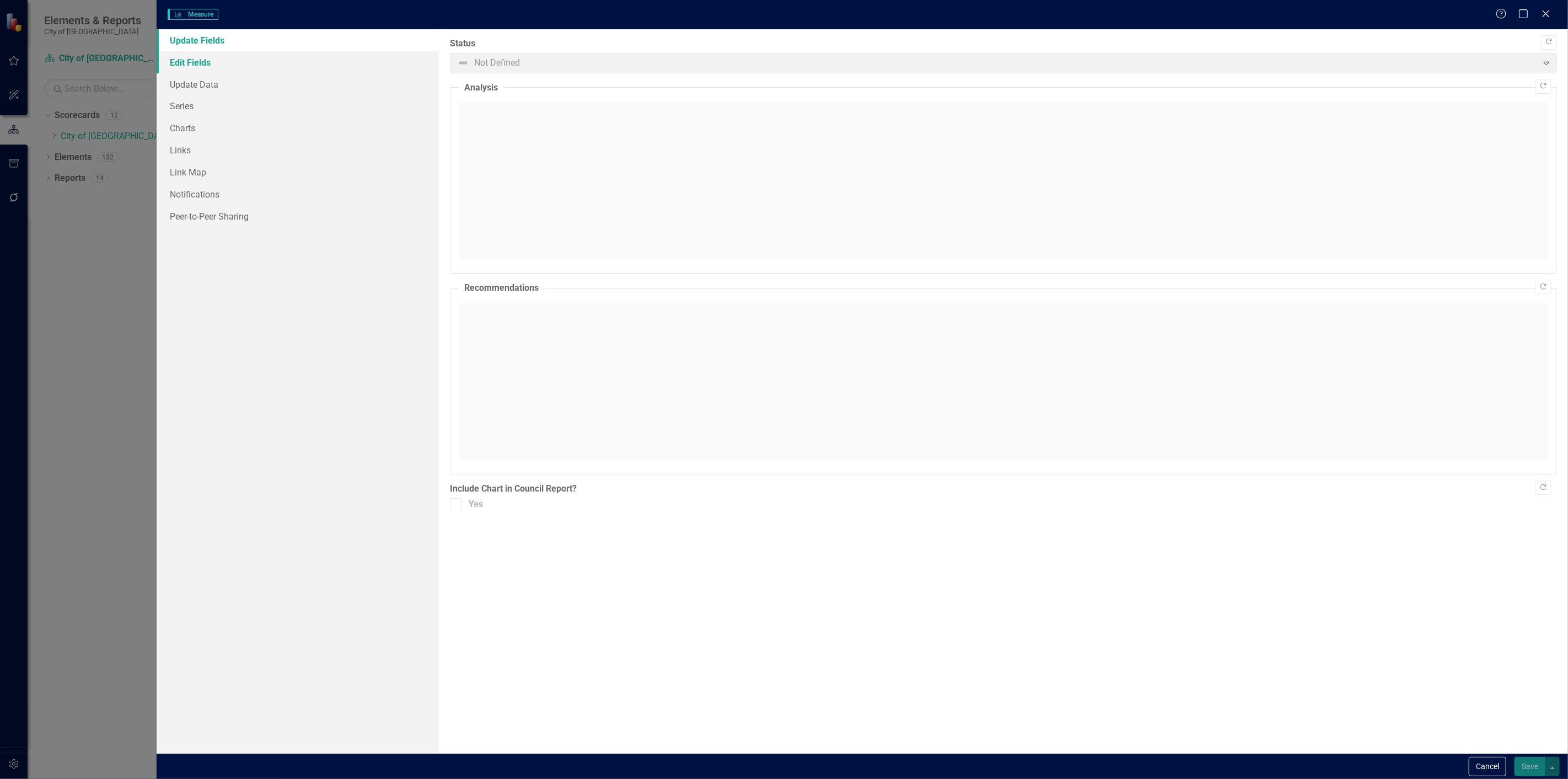
checkbox input "true"
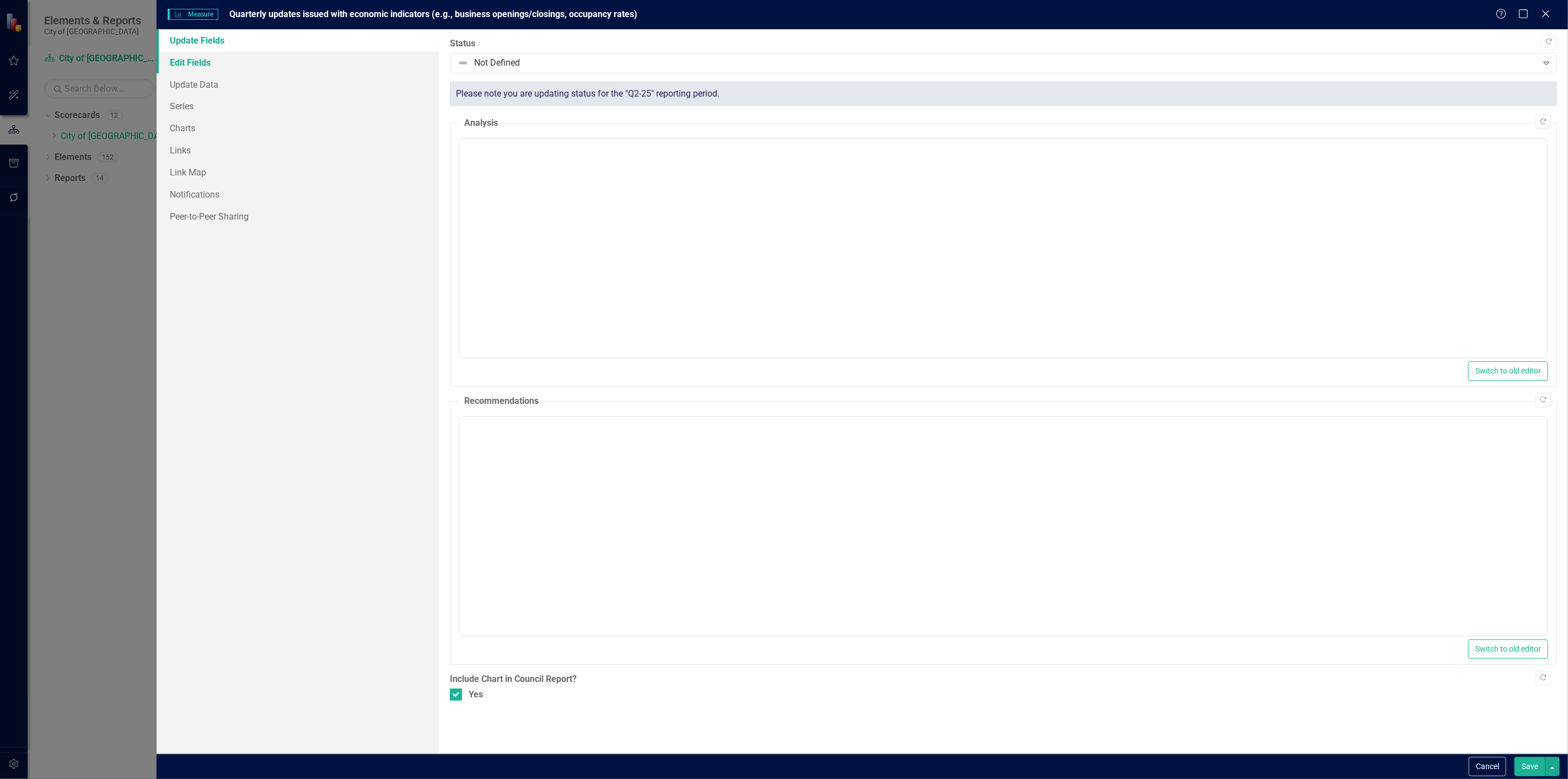
click at [228, 65] on link "Edit Fields" at bounding box center [298, 62] width 282 height 22
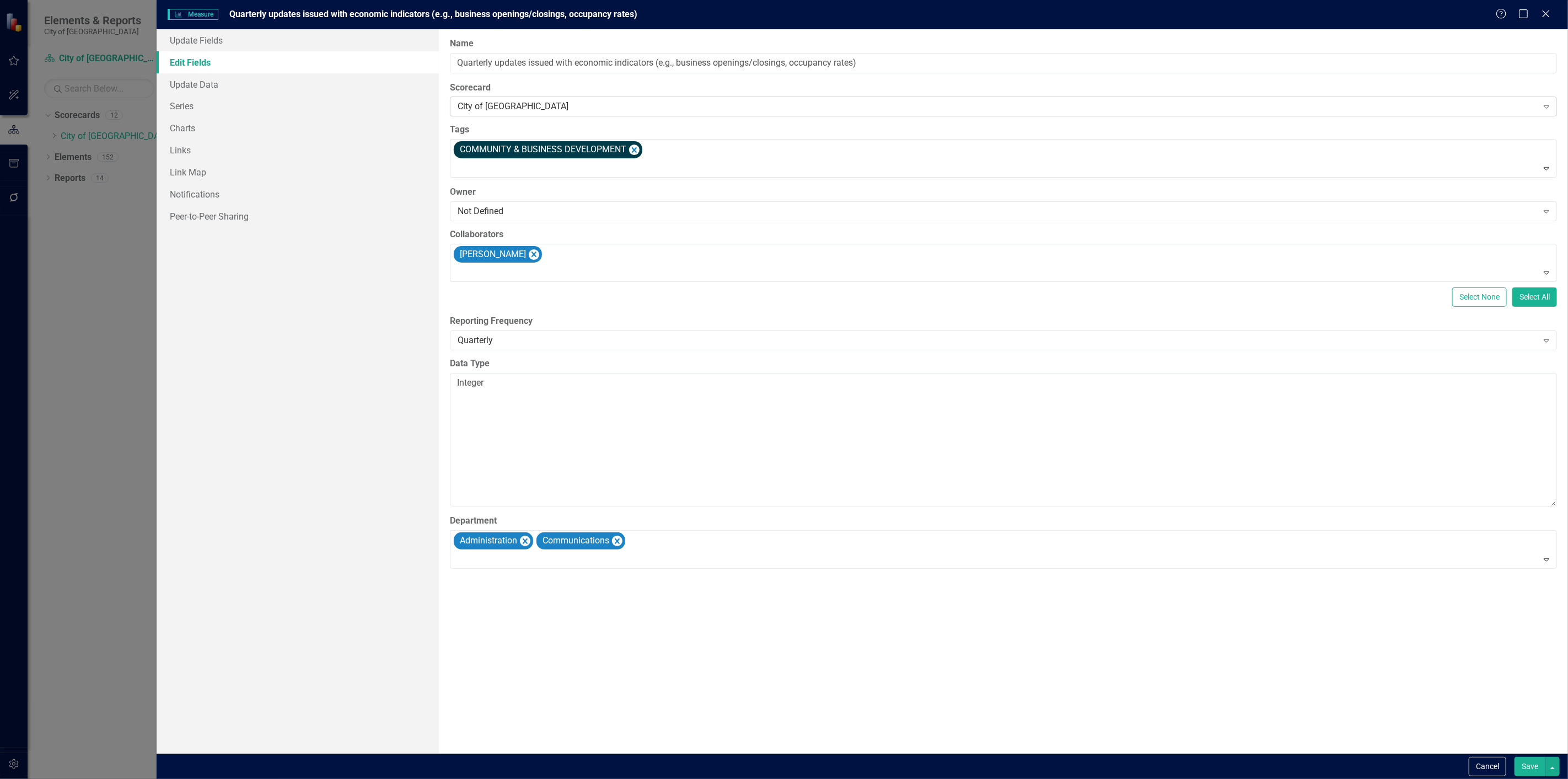
click at [537, 102] on div "City of [GEOGRAPHIC_DATA]" at bounding box center [997, 106] width 1080 height 13
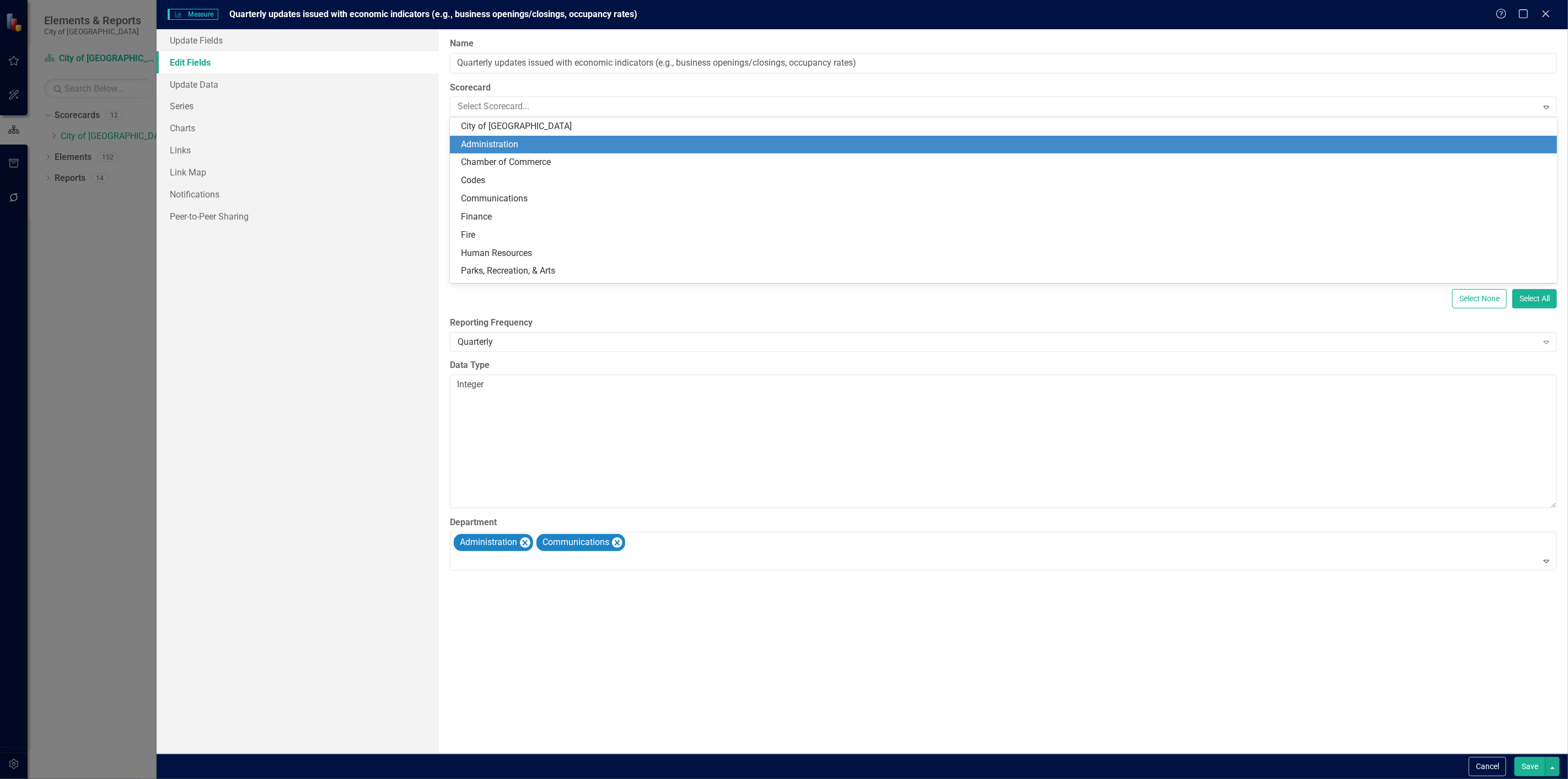
click at [537, 142] on div "Administration" at bounding box center [1006, 145] width 1090 height 13
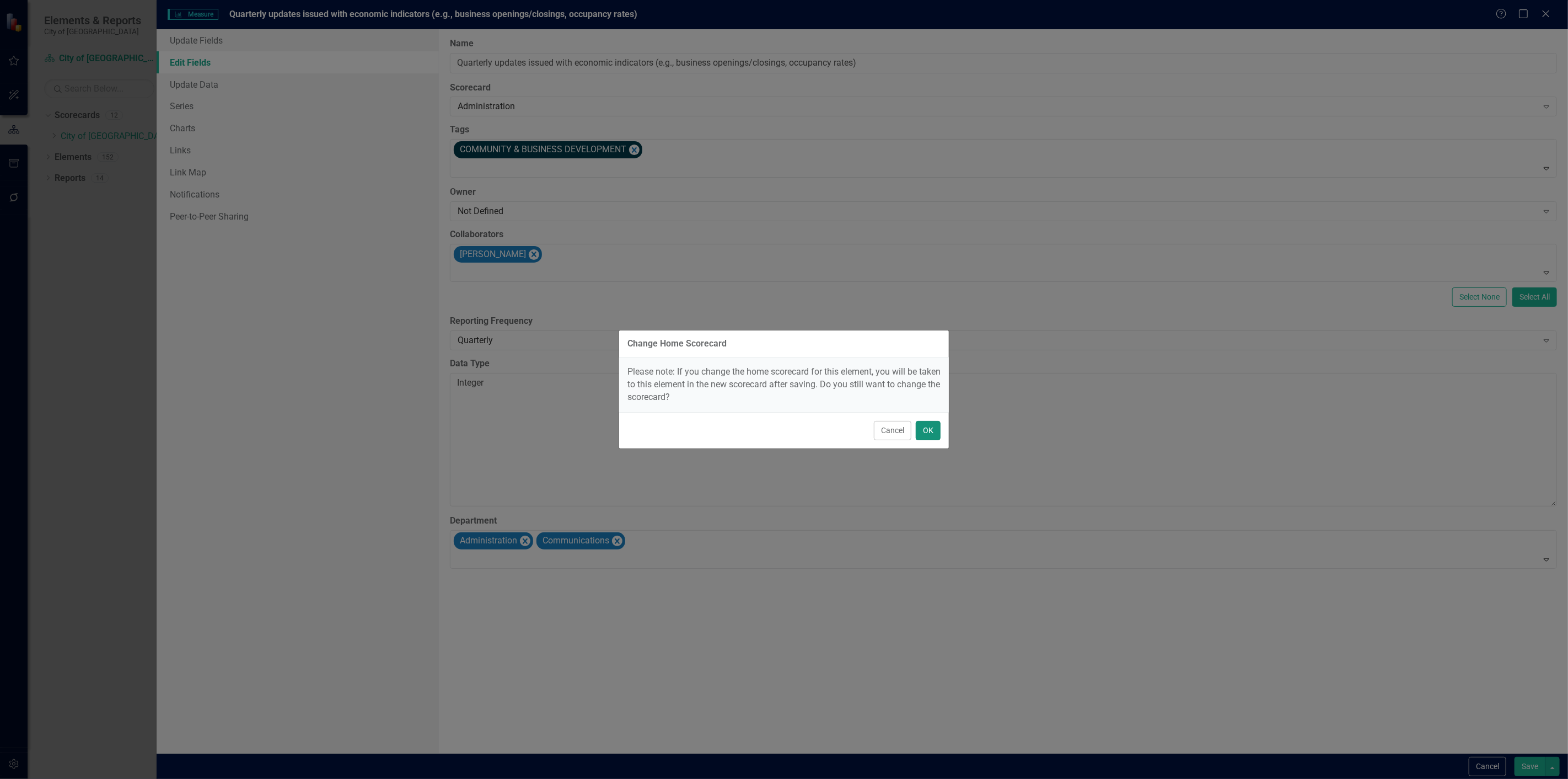
click at [928, 429] on button "OK" at bounding box center [928, 430] width 25 height 19
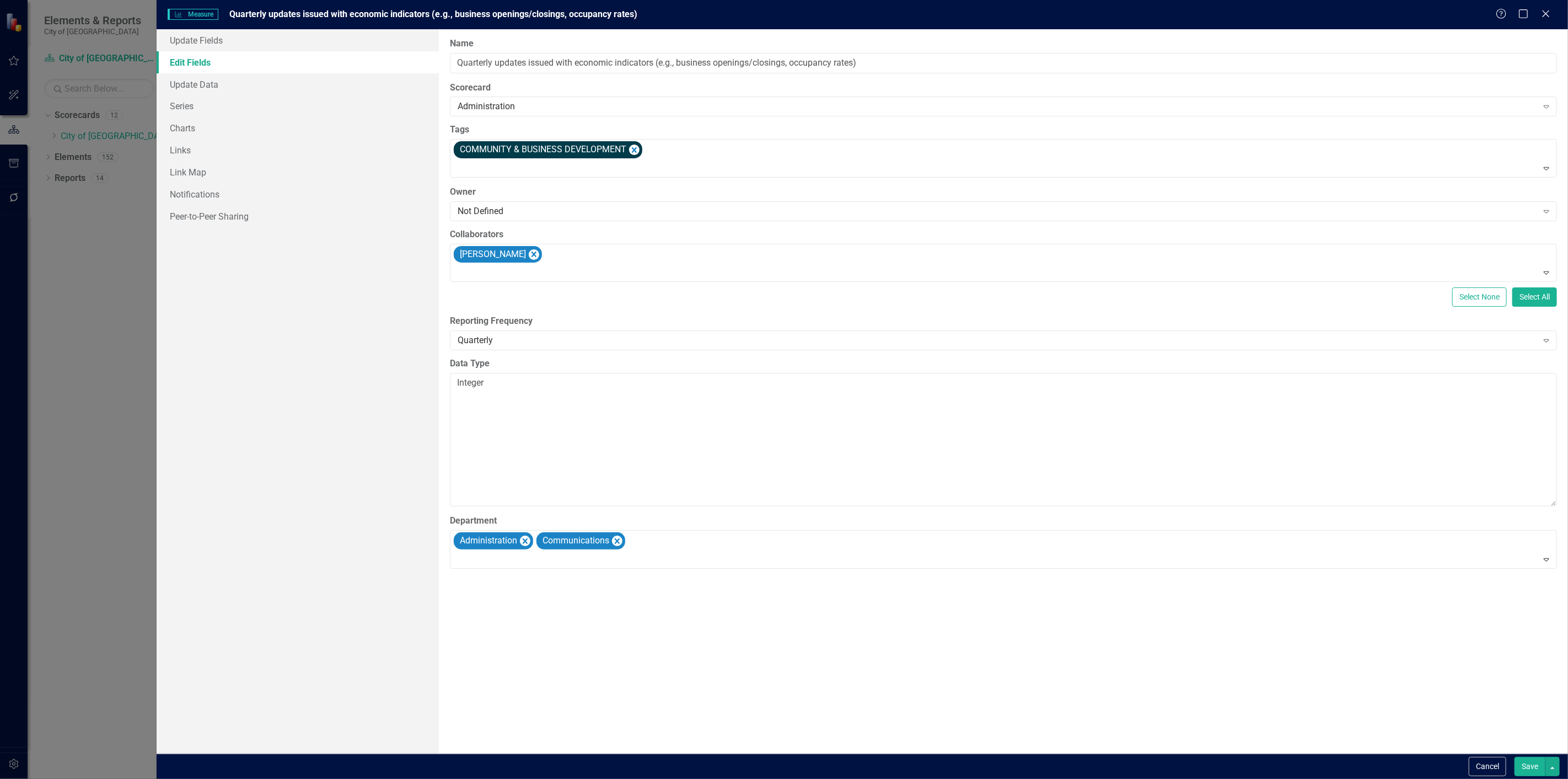
click at [1529, 757] on button "Save" at bounding box center [1530, 766] width 31 height 19
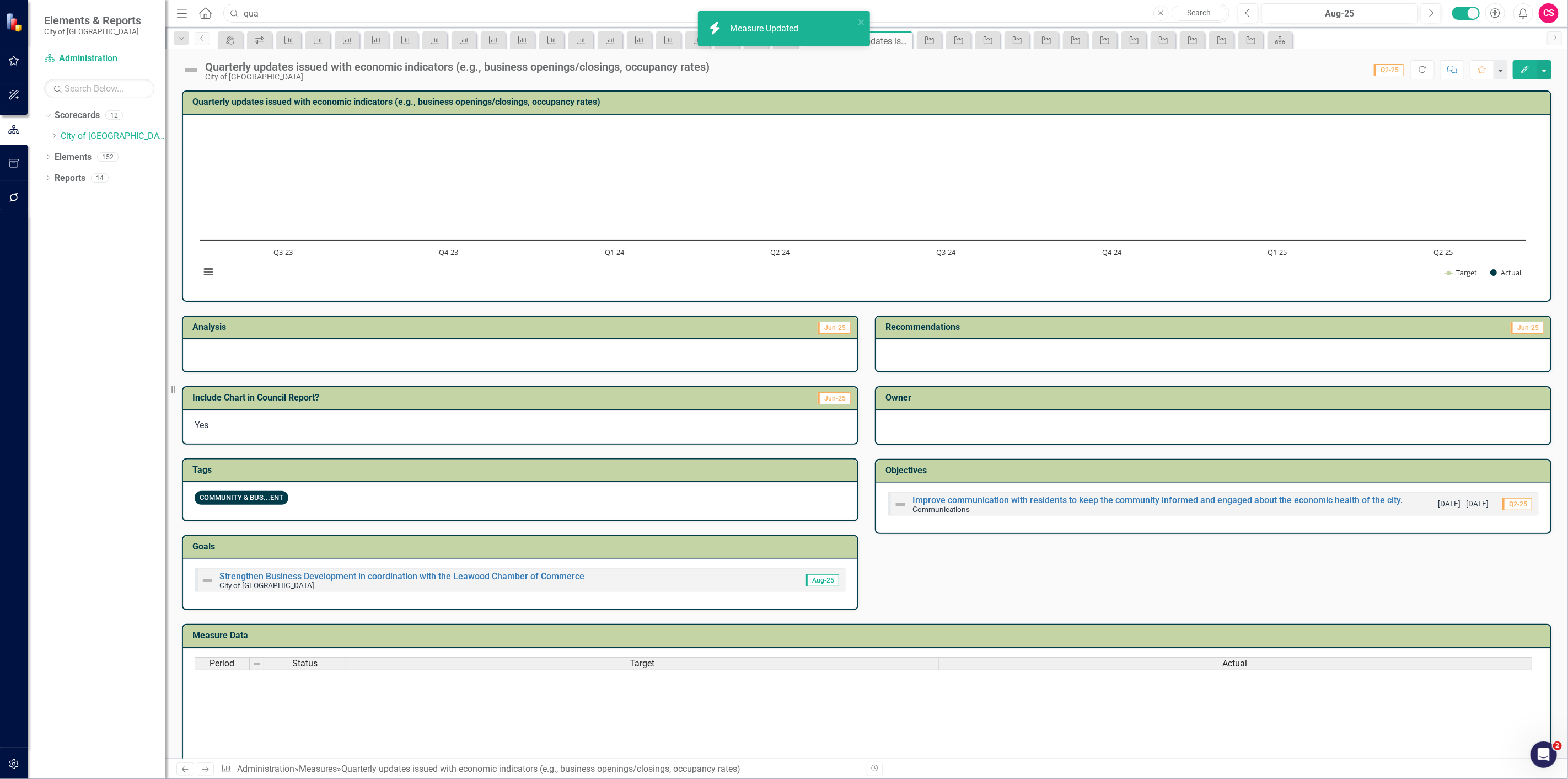
drag, startPoint x: 266, startPoint y: 7, endPoint x: 212, endPoint y: 11, distance: 54.1
click at [212, 10] on div "Menu Home Search qua Close Search" at bounding box center [701, 13] width 1053 height 21
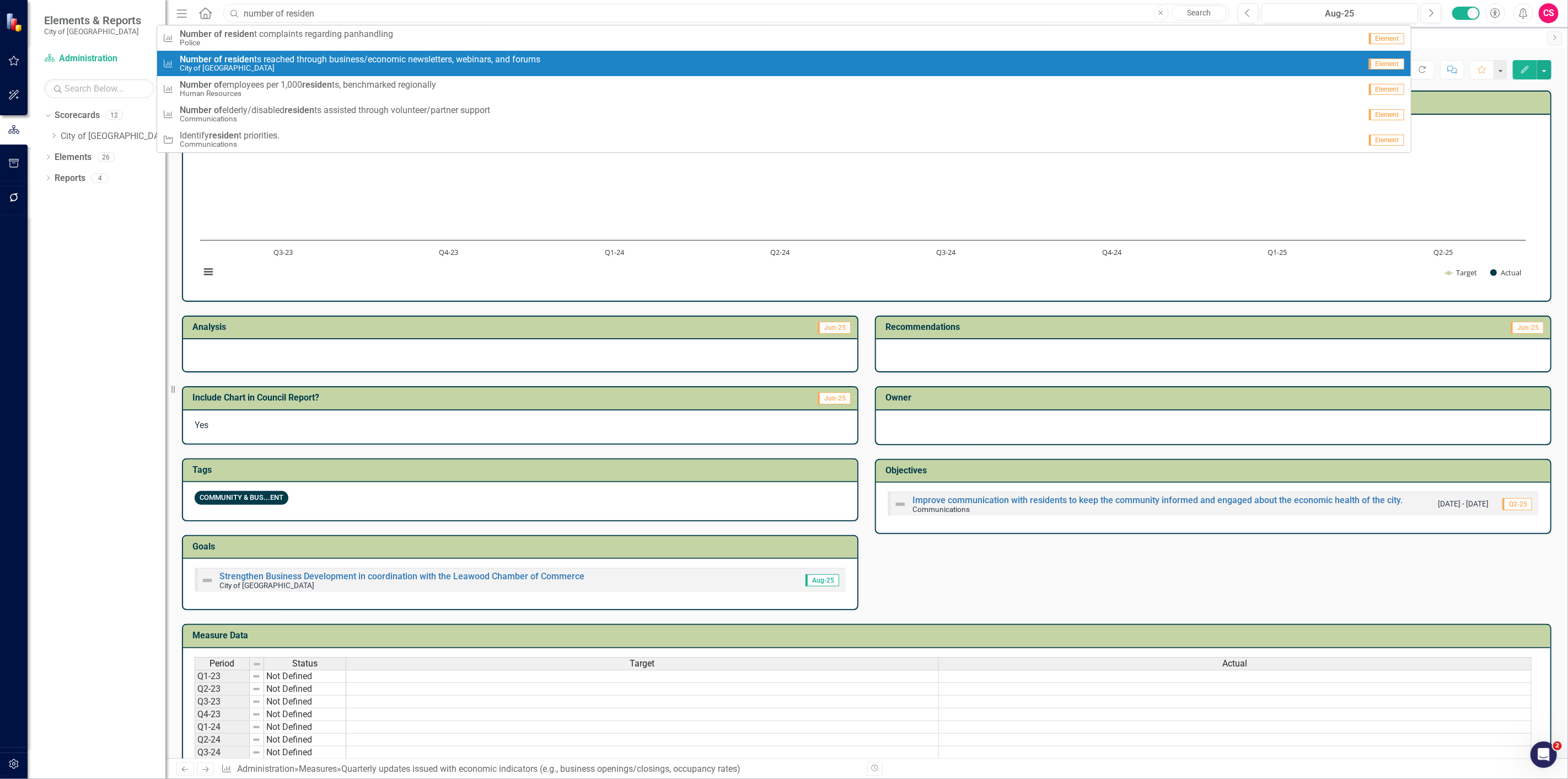
type input "number of residen"
click at [257, 65] on small "City of [GEOGRAPHIC_DATA]" at bounding box center [360, 68] width 361 height 8
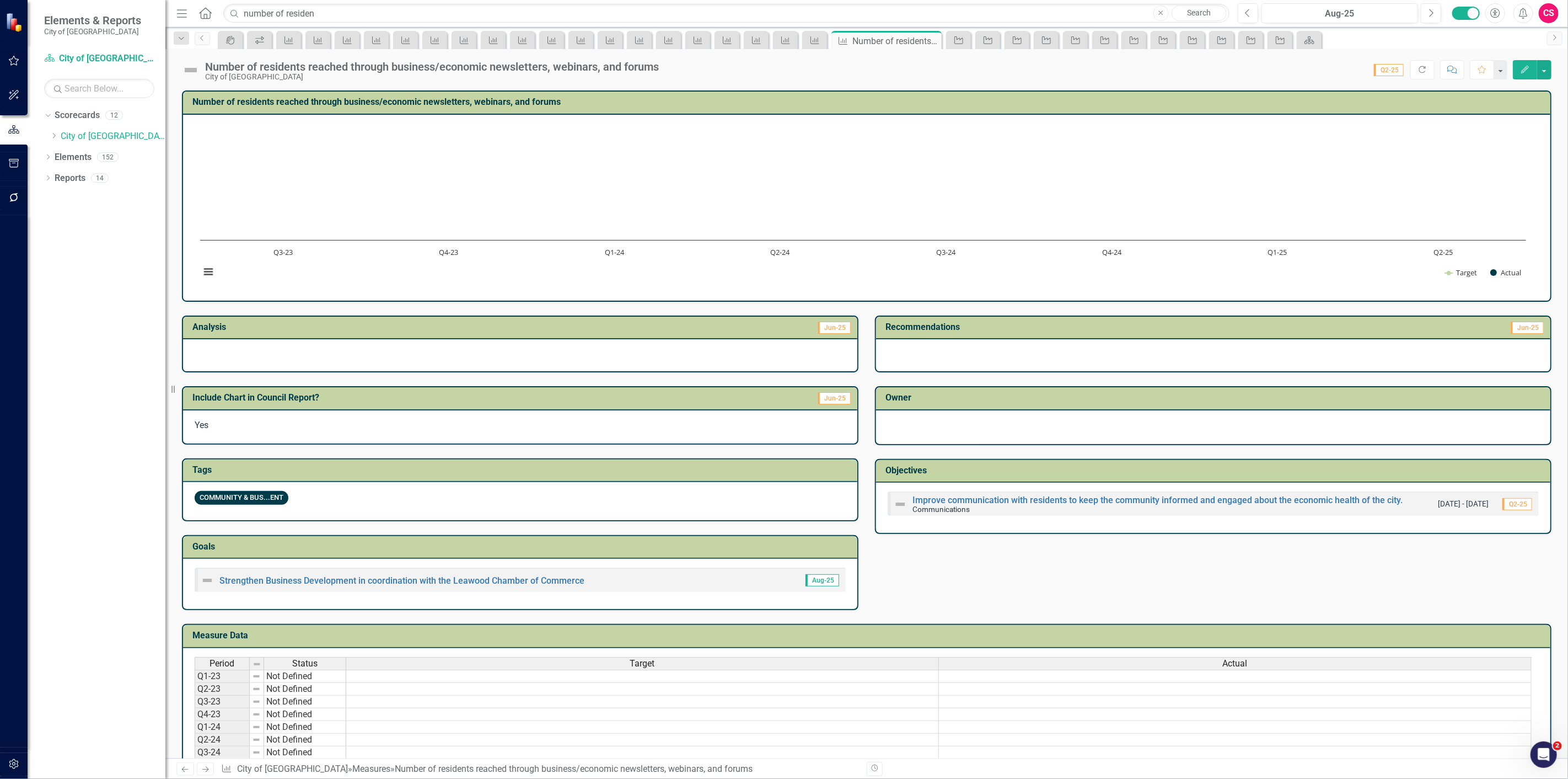
click at [1528, 75] on button "Edit" at bounding box center [1525, 69] width 24 height 19
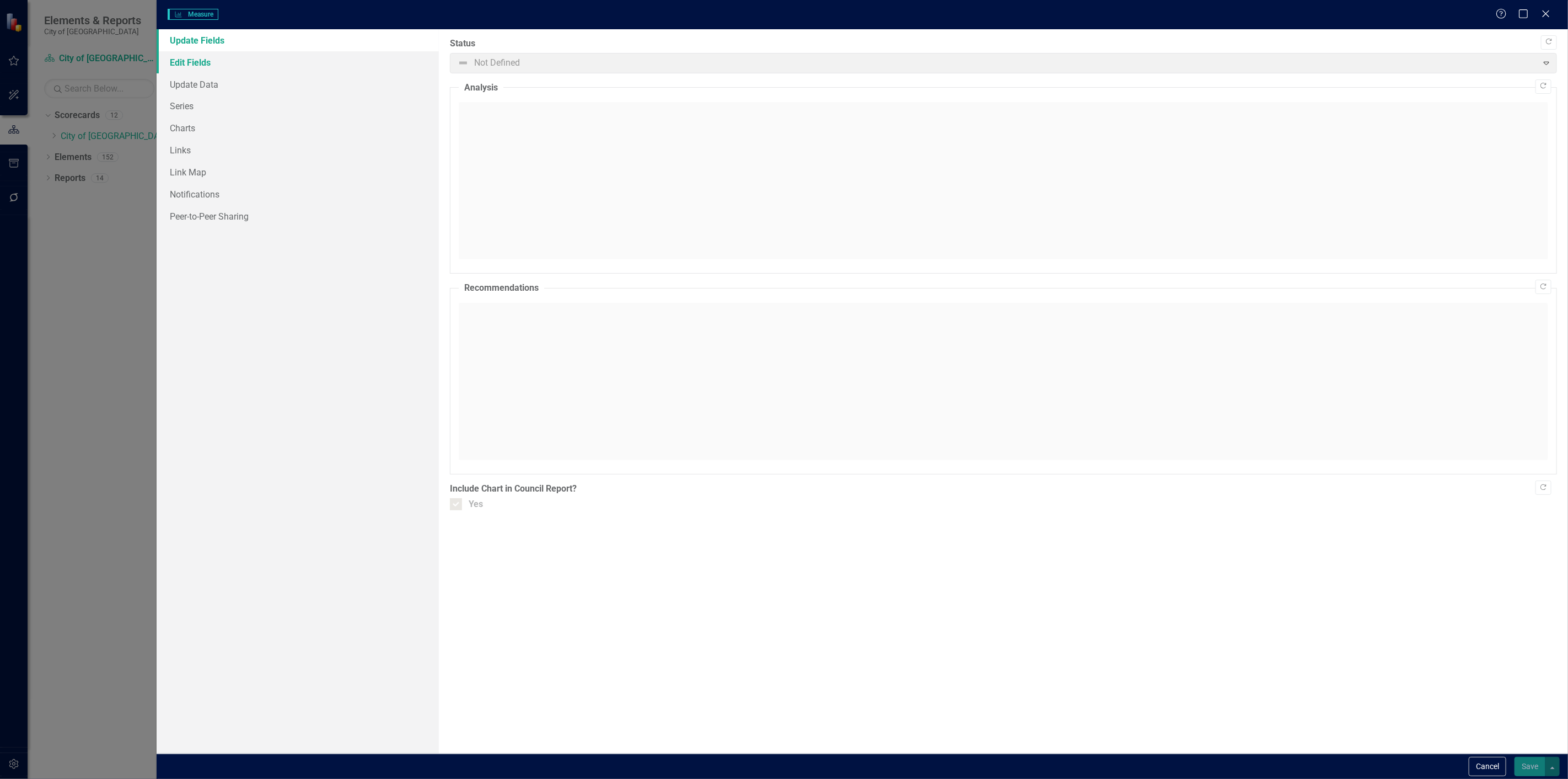
checkbox input "true"
click at [263, 71] on link "Edit Fields" at bounding box center [298, 62] width 282 height 22
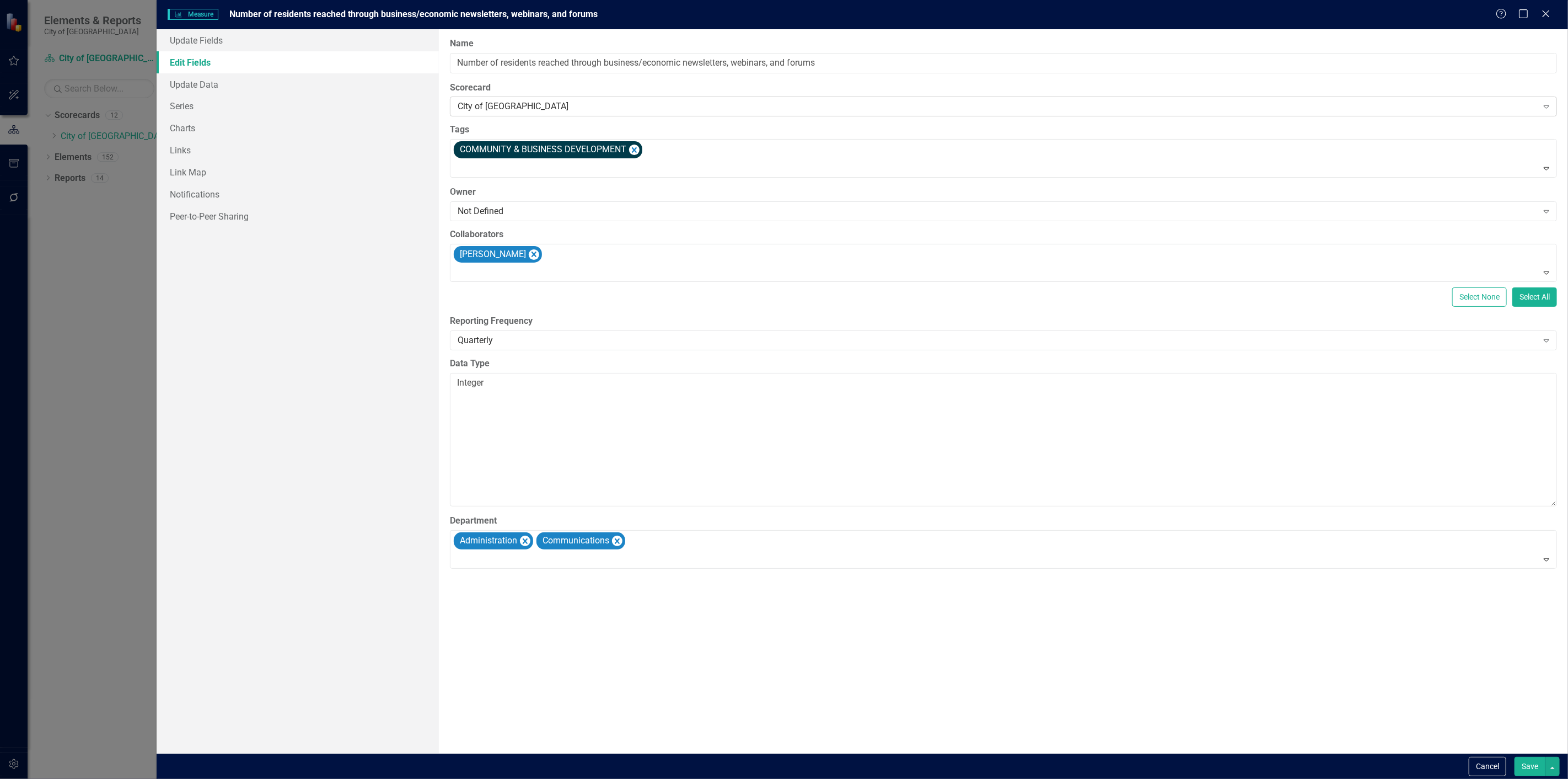
click at [521, 108] on div "City of [GEOGRAPHIC_DATA]" at bounding box center [997, 106] width 1080 height 13
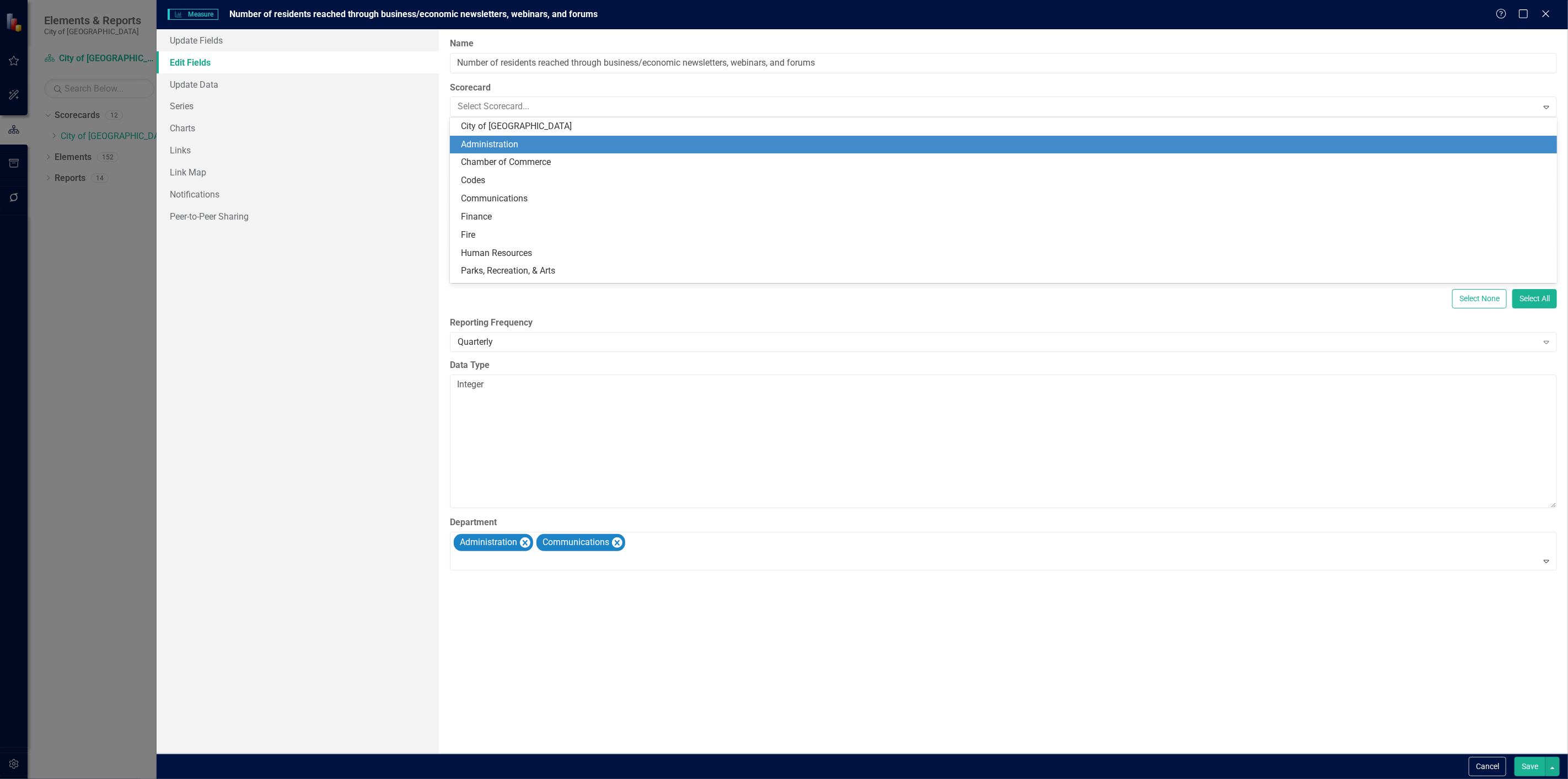
click at [510, 145] on div "Administration" at bounding box center [1006, 145] width 1090 height 13
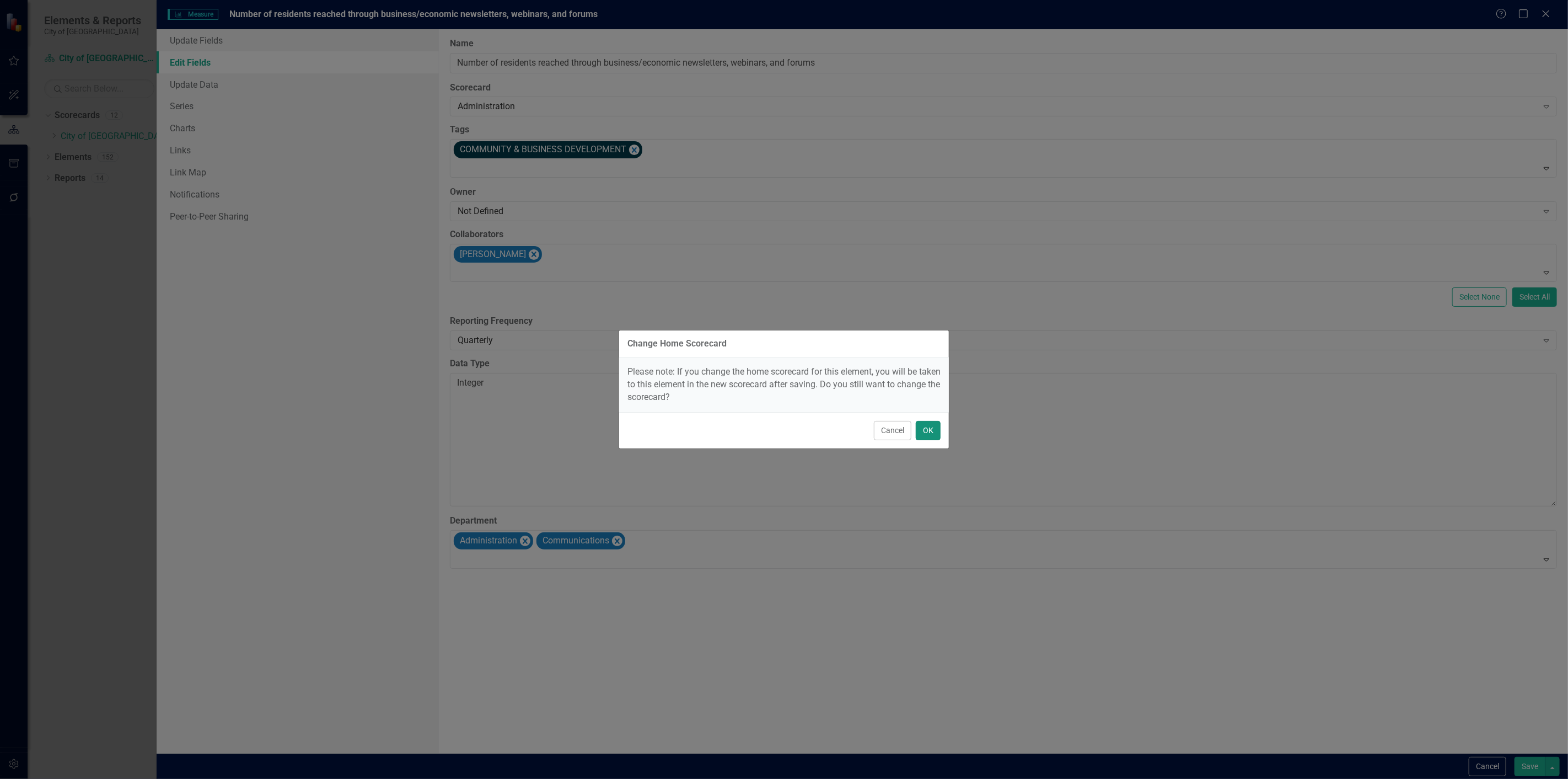
click at [926, 433] on button "OK" at bounding box center [928, 430] width 25 height 19
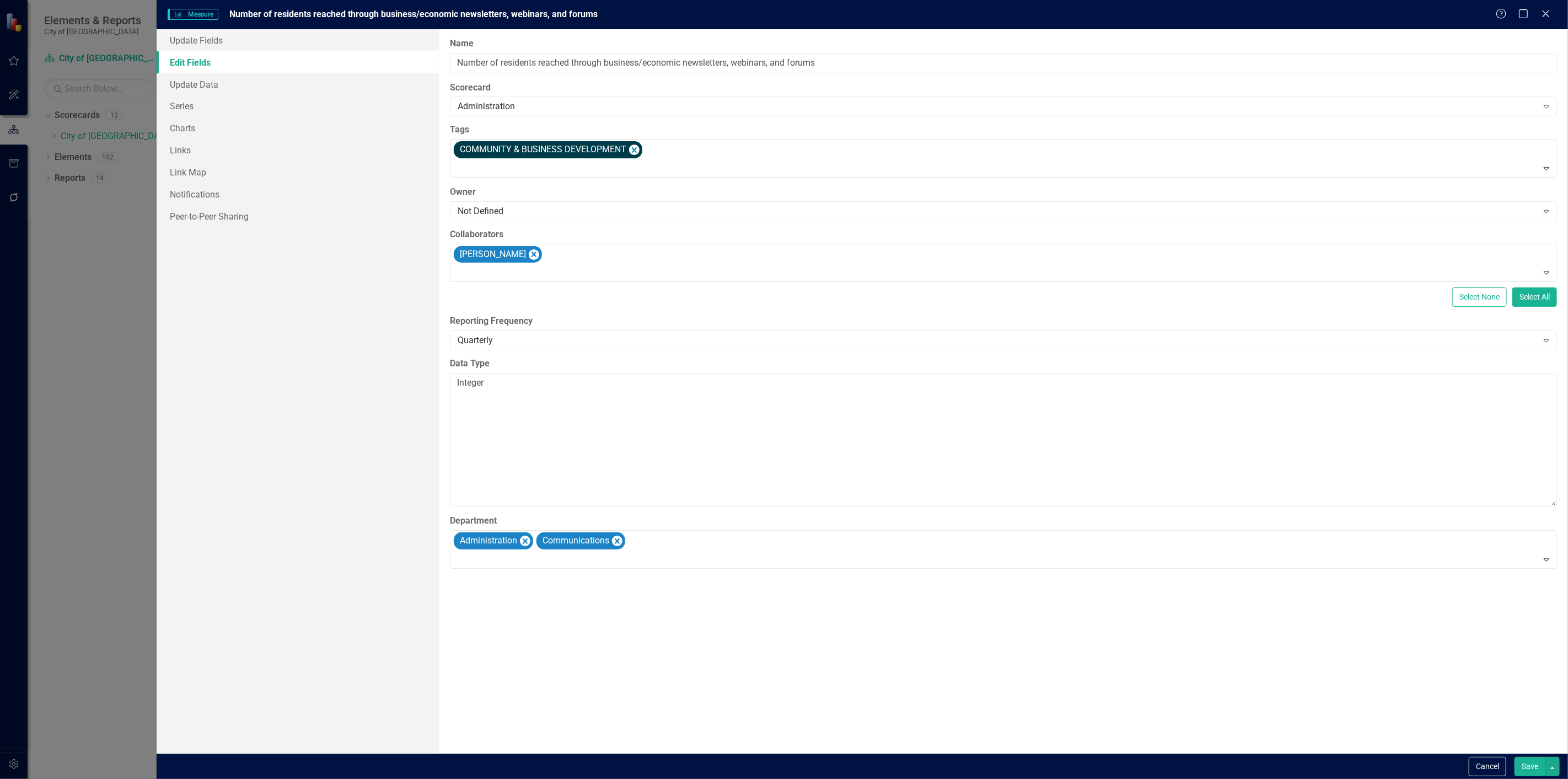
click at [1534, 763] on button "Save" at bounding box center [1530, 766] width 31 height 19
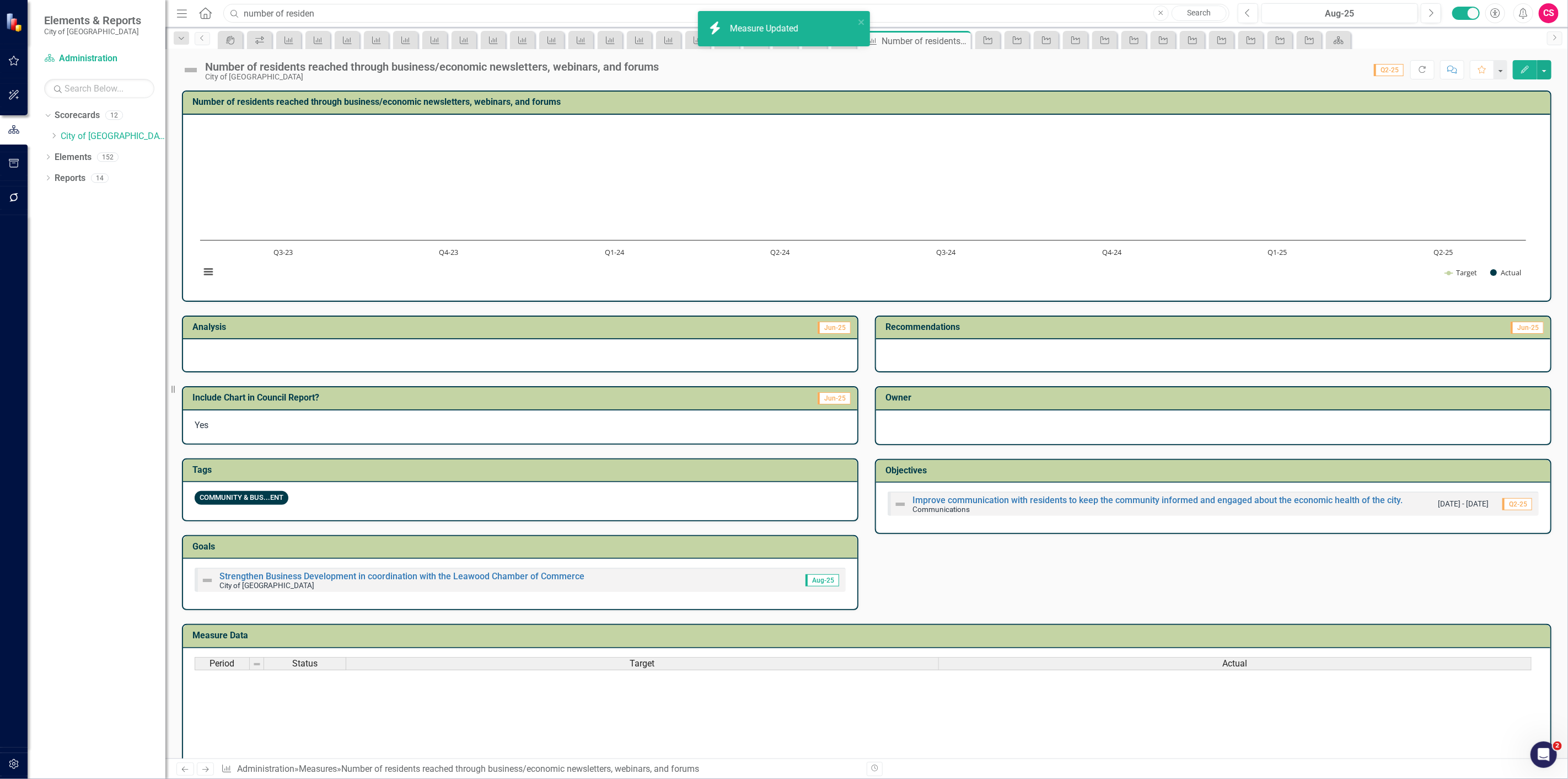
click at [202, 13] on div "Menu Home Search number of residen Close Search" at bounding box center [701, 13] width 1053 height 21
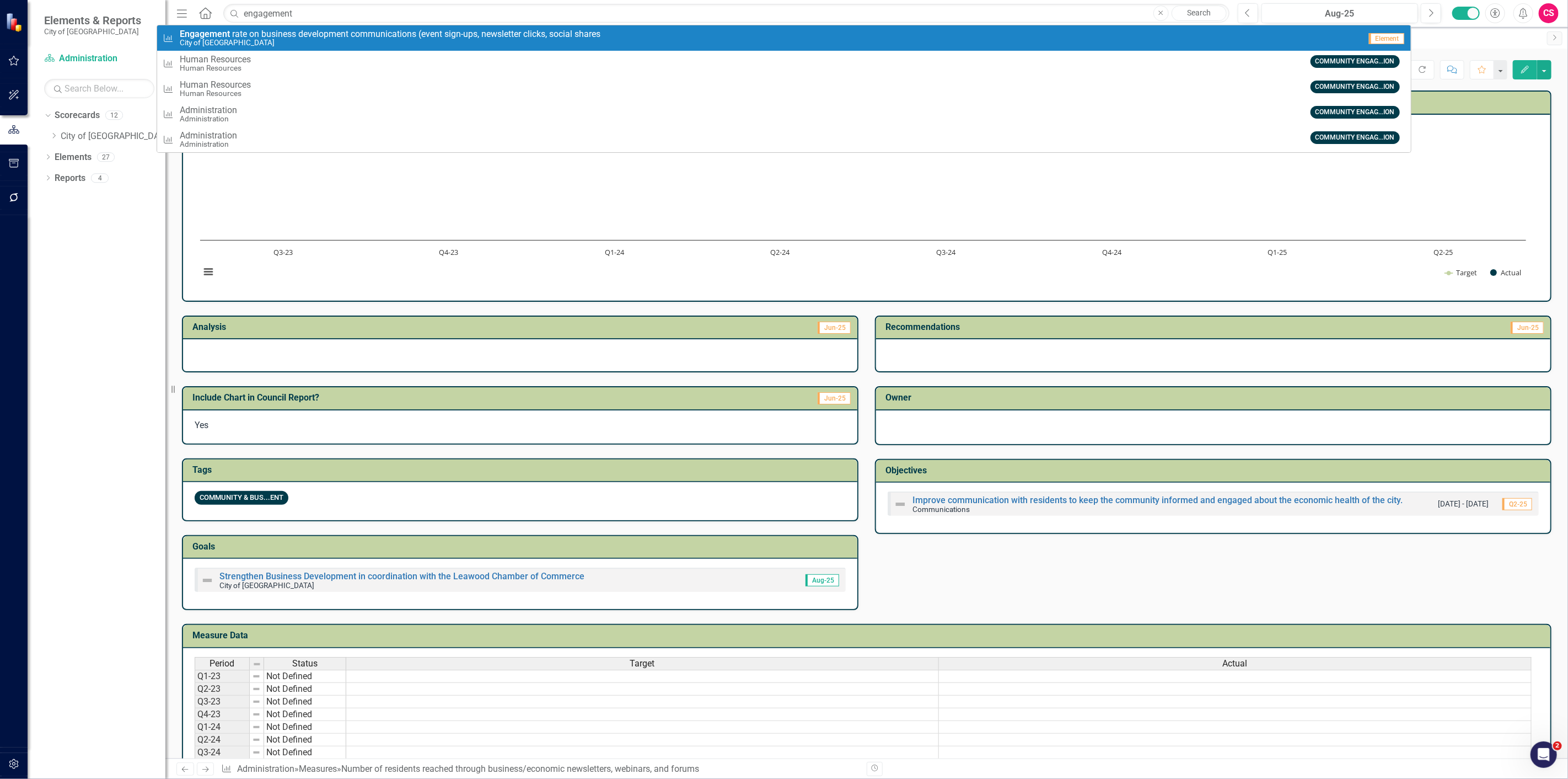
click at [245, 32] on span "Engagement r a t e o n b u s i n e s s d e v e l o p m e n t c o m m u n i c a …" at bounding box center [390, 34] width 421 height 10
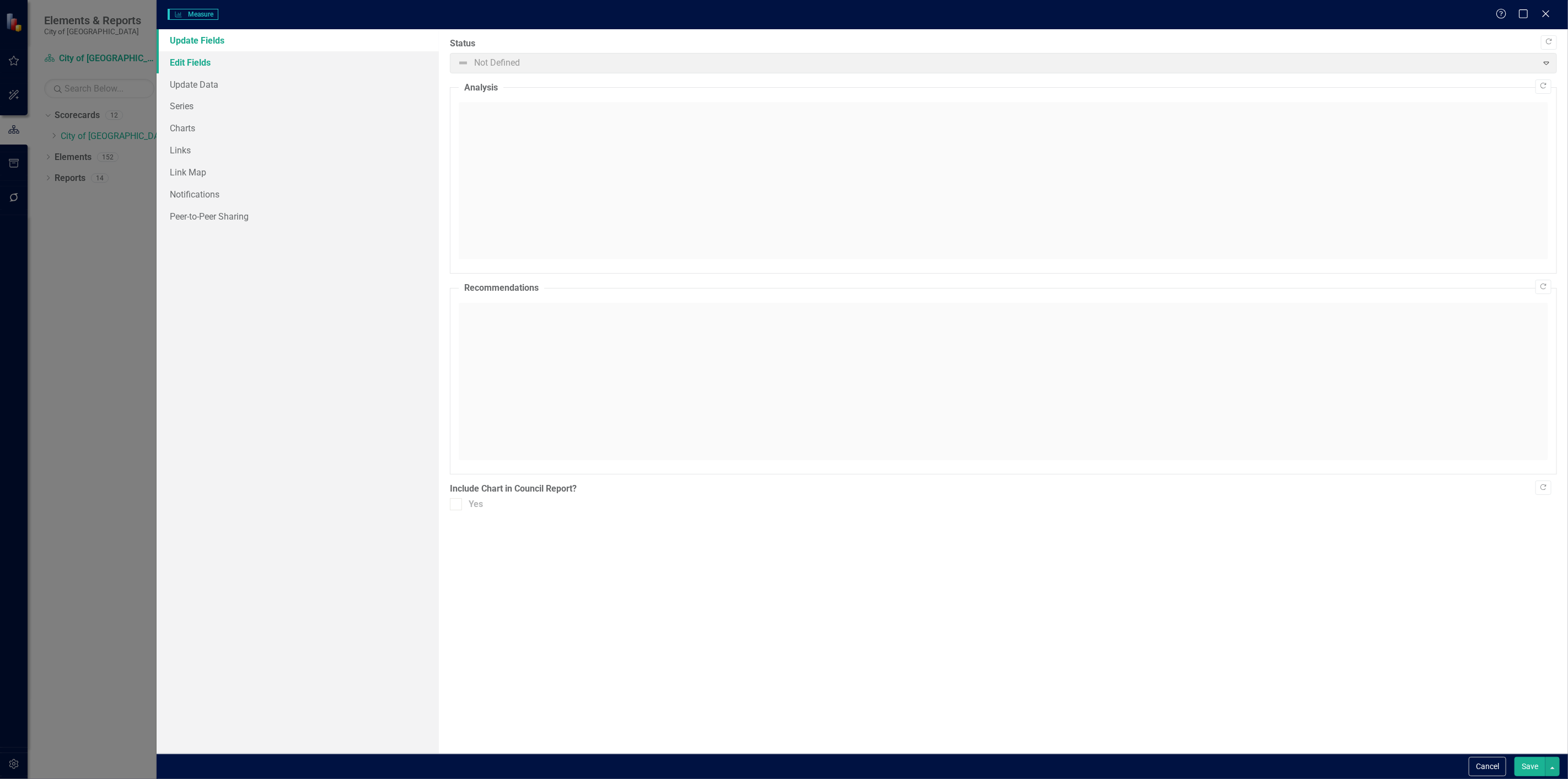
drag, startPoint x: 267, startPoint y: 58, endPoint x: 322, endPoint y: 65, distance: 55.4
click at [267, 57] on link "Edit Fields" at bounding box center [298, 62] width 282 height 22
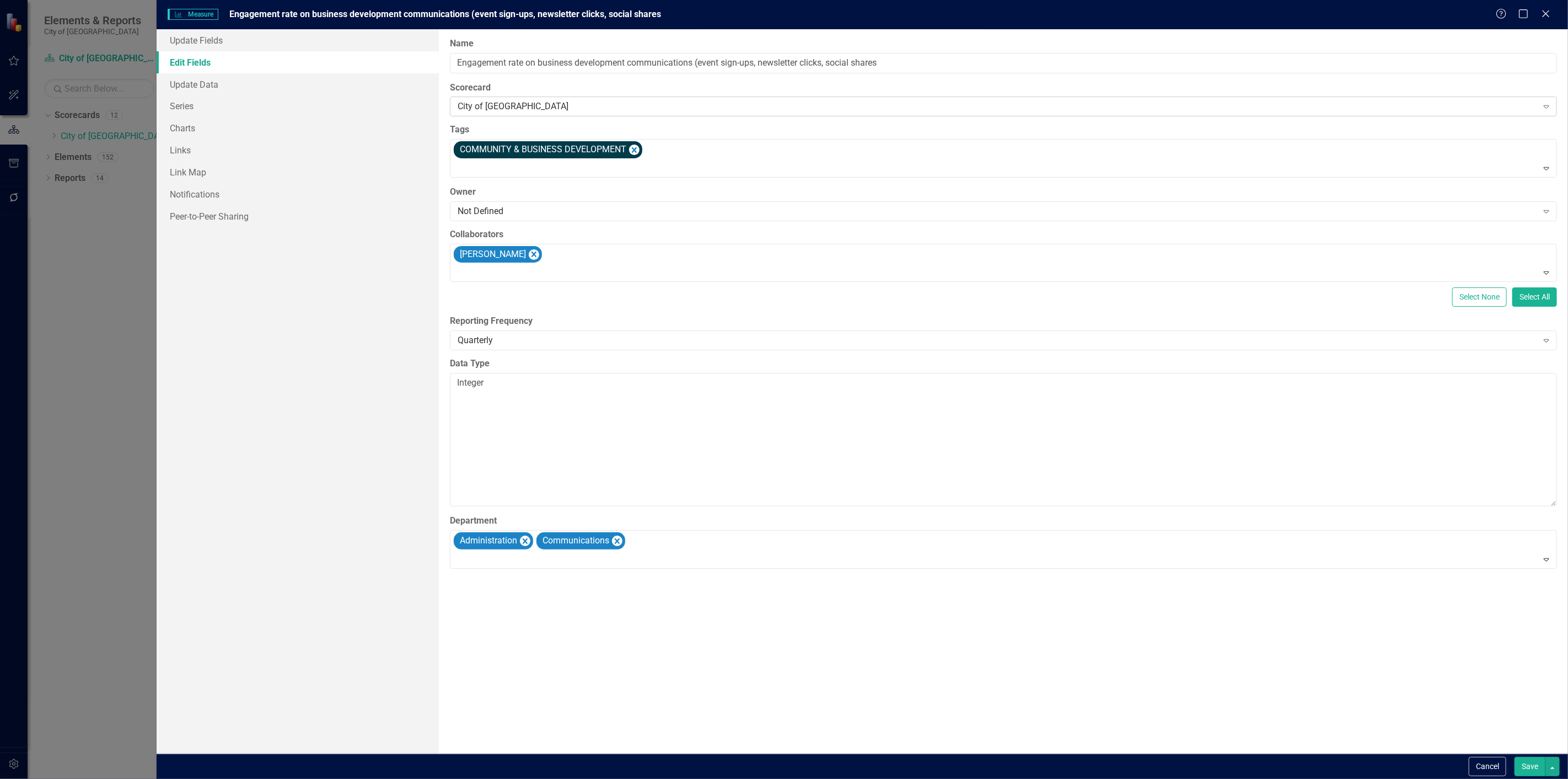
click at [469, 103] on div "City of [GEOGRAPHIC_DATA]" at bounding box center [997, 106] width 1080 height 13
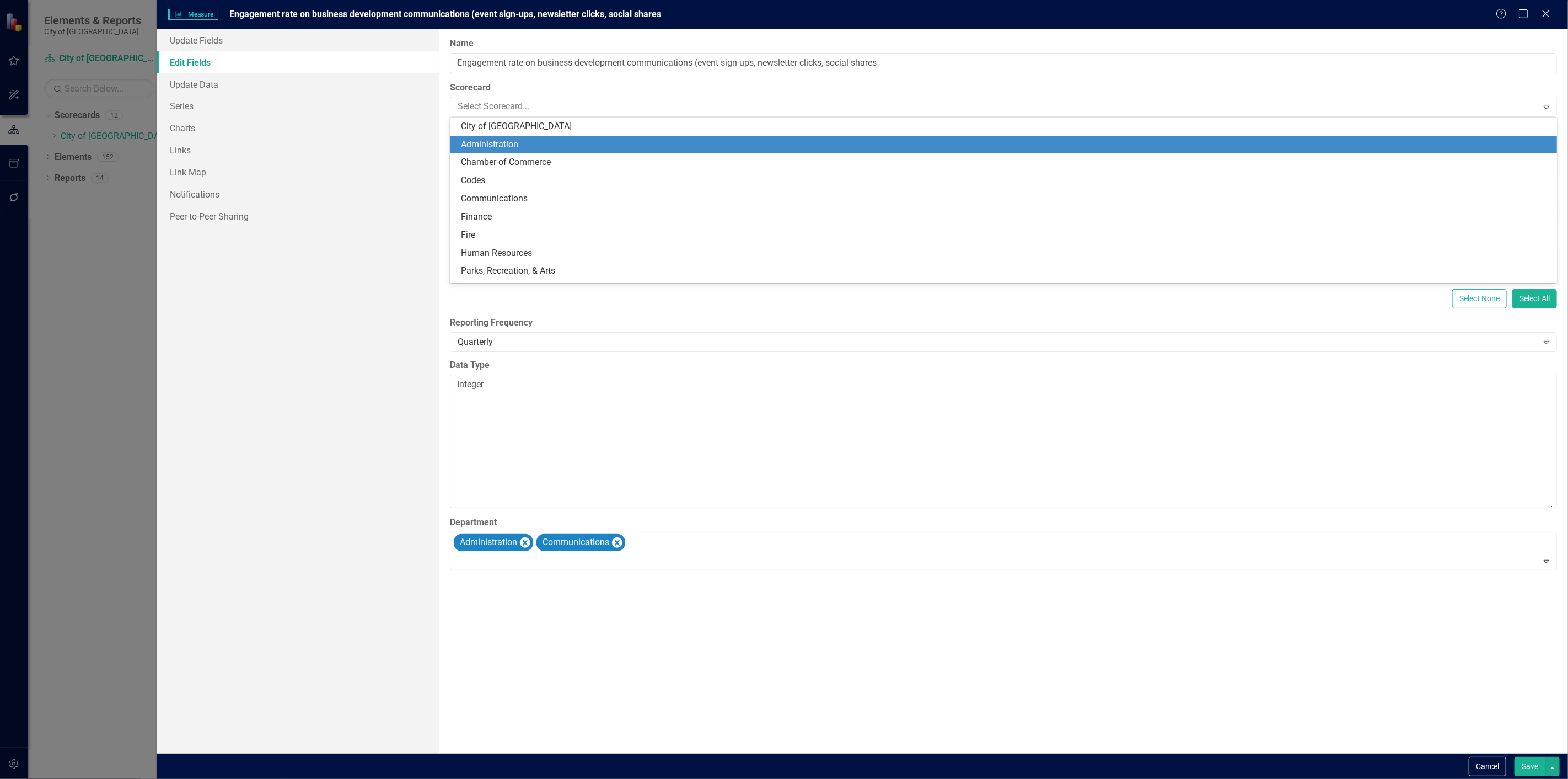
click at [480, 149] on div "Administration" at bounding box center [1006, 145] width 1090 height 13
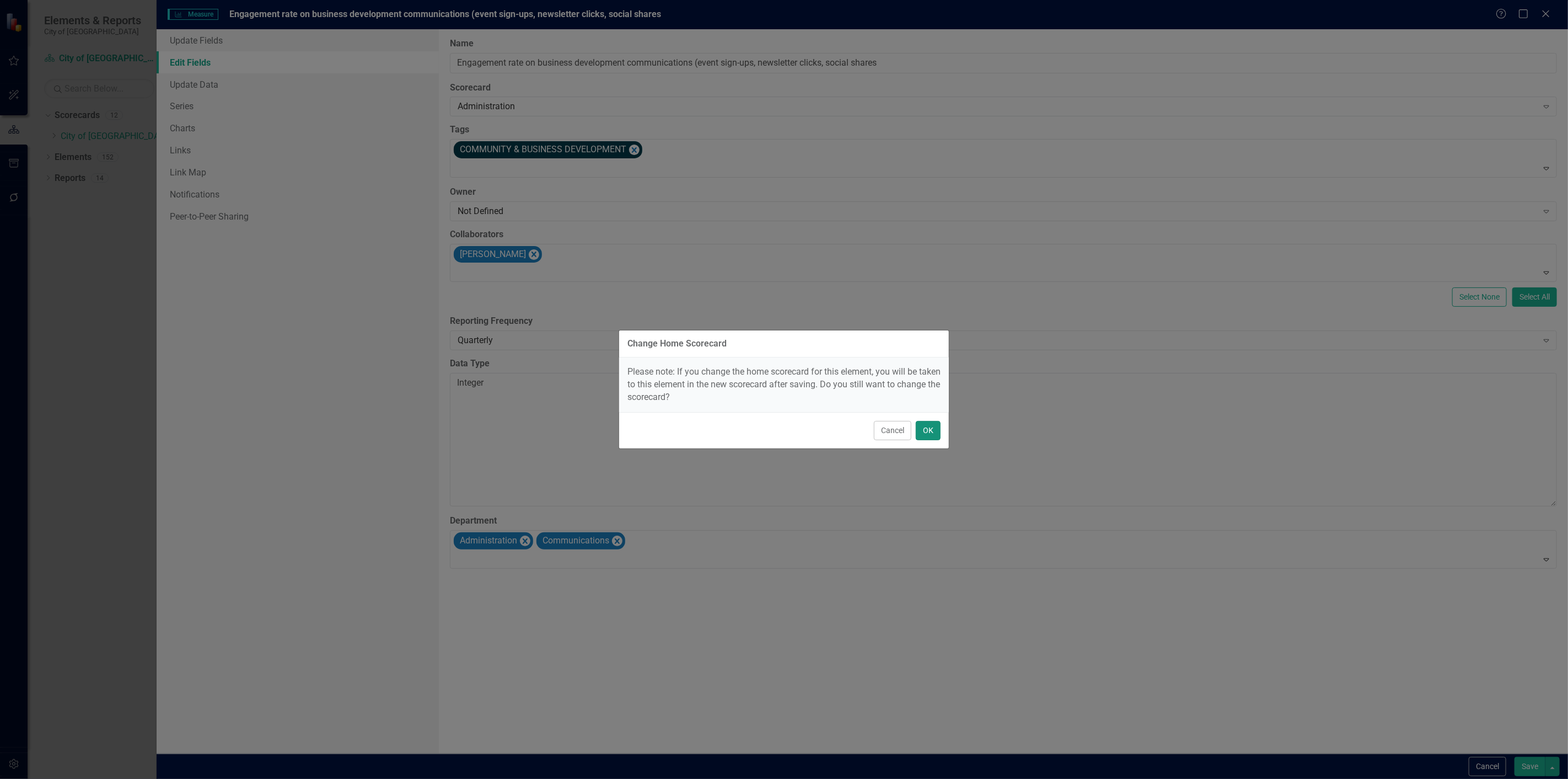
drag, startPoint x: 930, startPoint y: 423, endPoint x: 932, endPoint y: 434, distance: 11.2
click at [932, 434] on button "OK" at bounding box center [928, 430] width 25 height 19
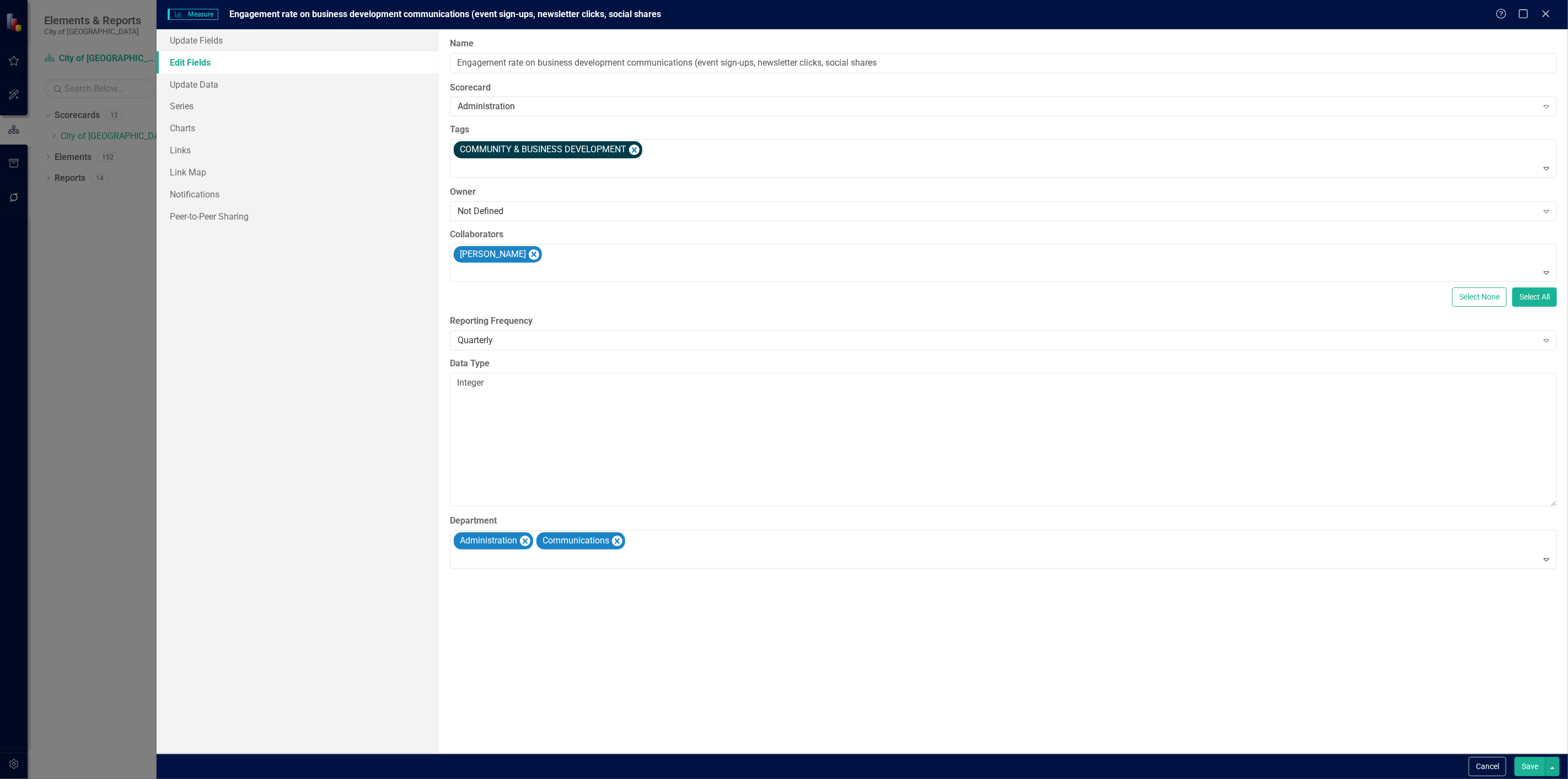
click at [1541, 765] on button "Save" at bounding box center [1530, 766] width 31 height 19
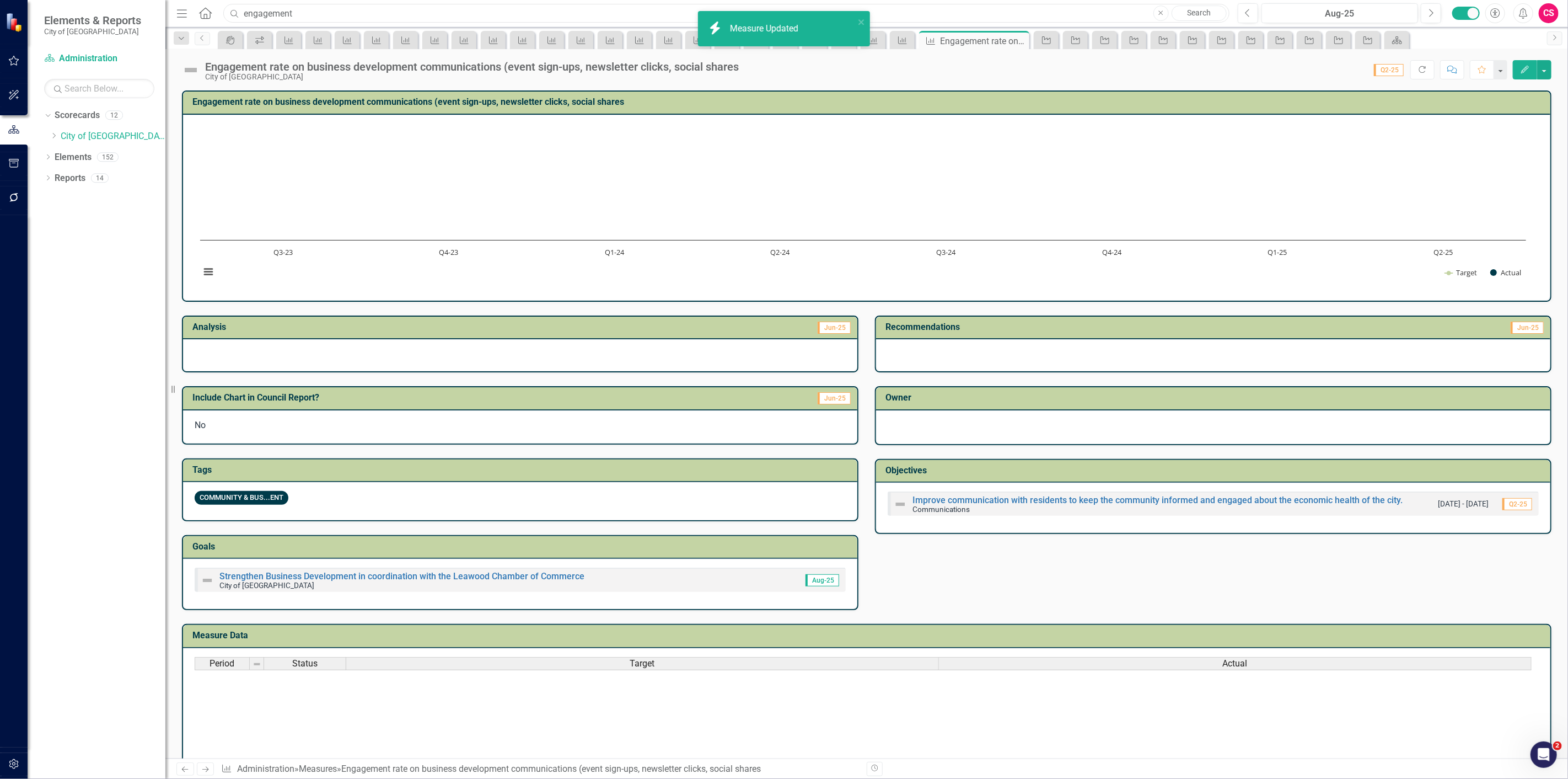
drag, startPoint x: 329, startPoint y: 14, endPoint x: 193, endPoint y: 19, distance: 136.1
click at [193, 19] on div "Menu Home Search engagement Close Search" at bounding box center [701, 13] width 1053 height 21
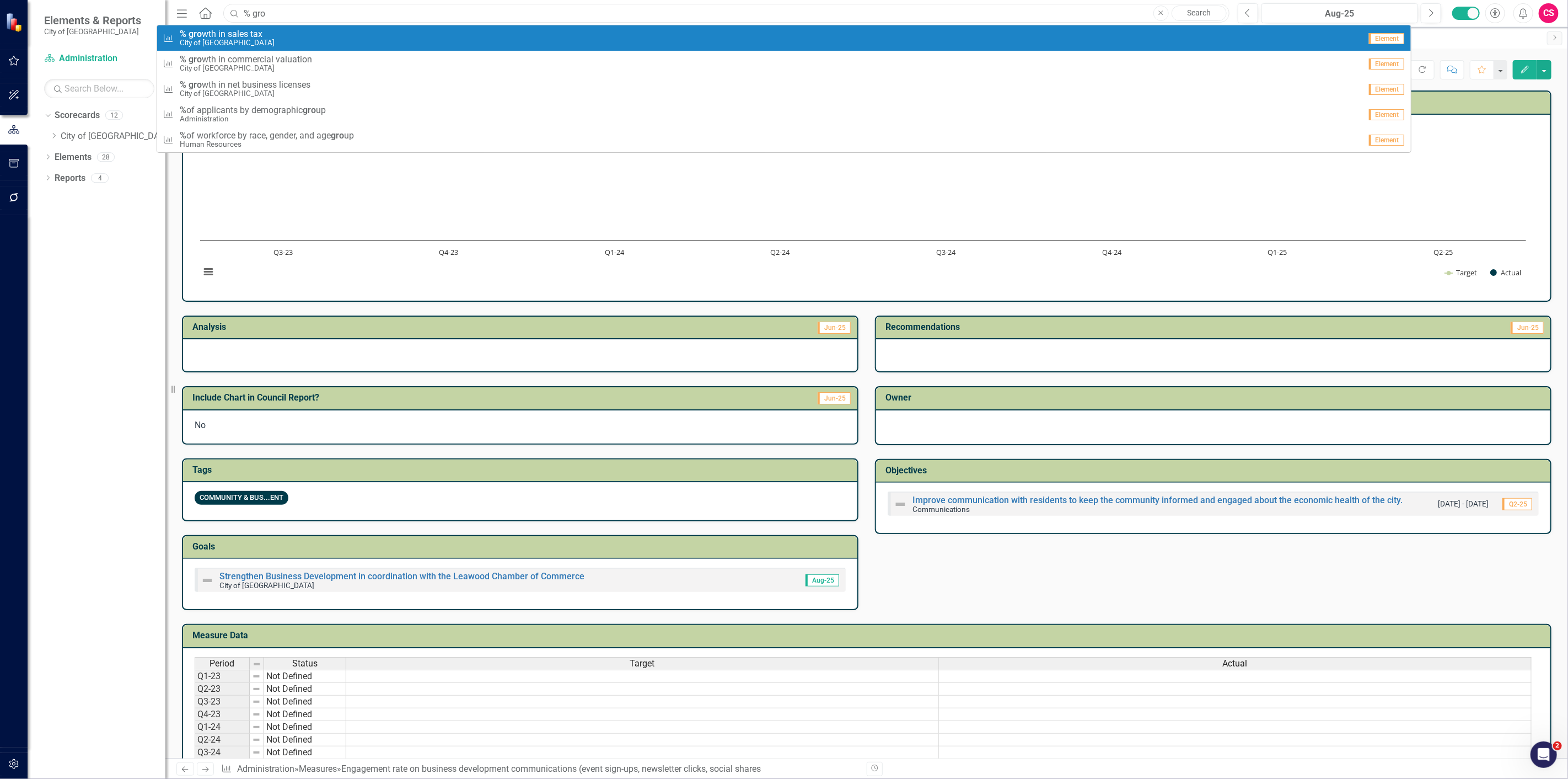
type input "% gro"
click at [208, 34] on span "% gro wth in sales tax" at bounding box center [227, 34] width 95 height 10
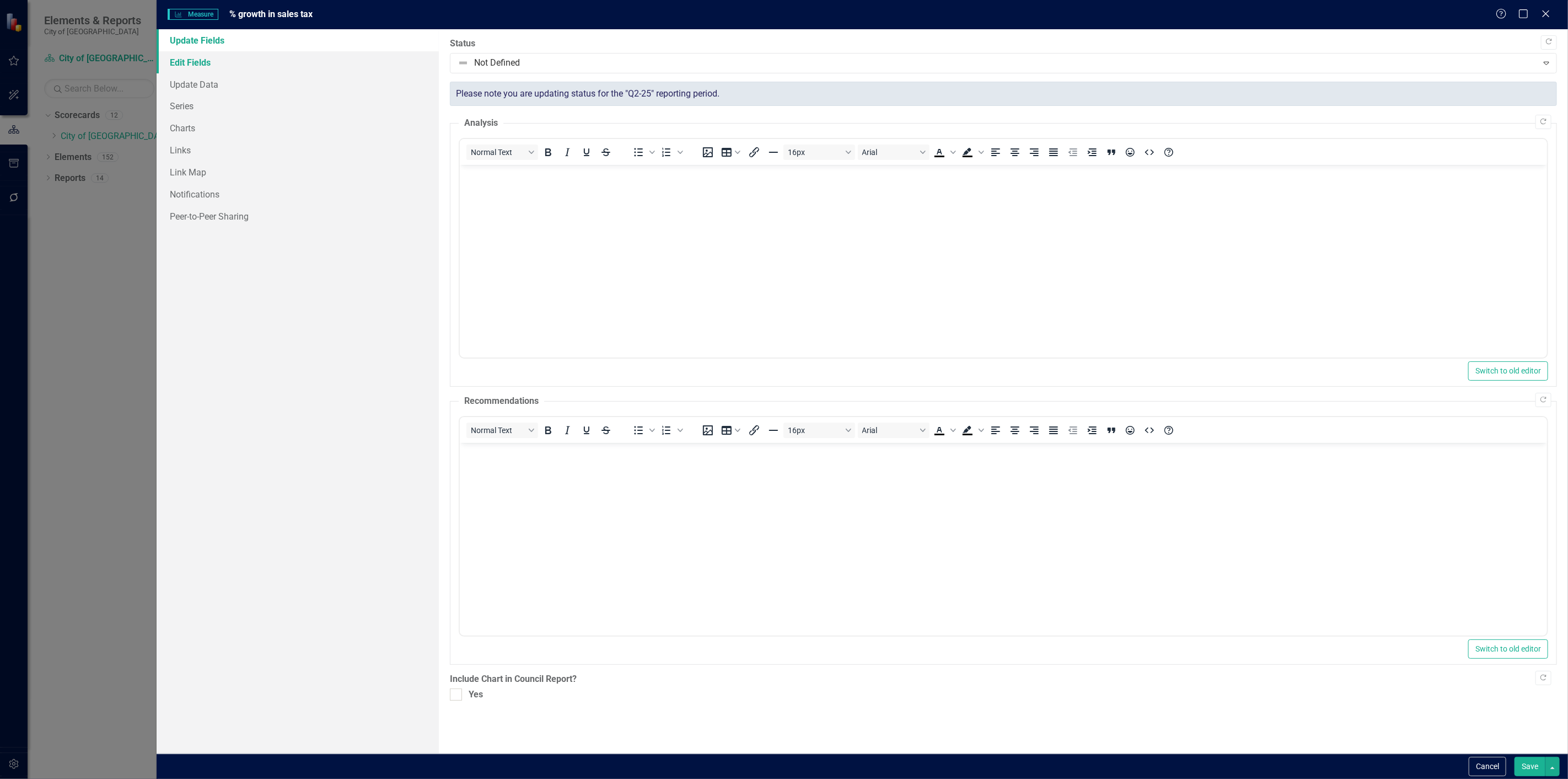
click at [167, 52] on link "Edit Fields" at bounding box center [298, 62] width 282 height 22
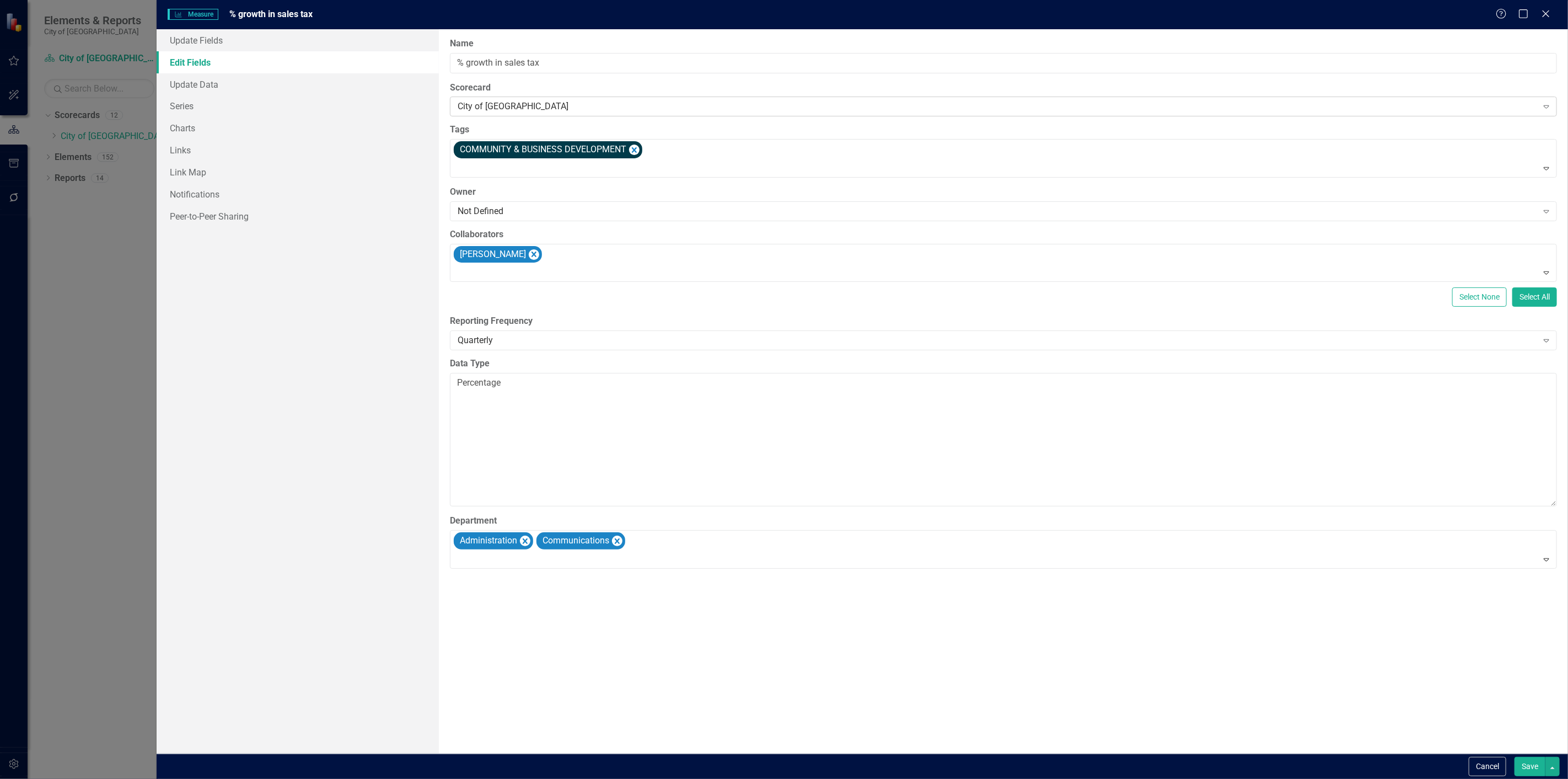
click at [519, 106] on div "City of [GEOGRAPHIC_DATA]" at bounding box center [997, 106] width 1080 height 13
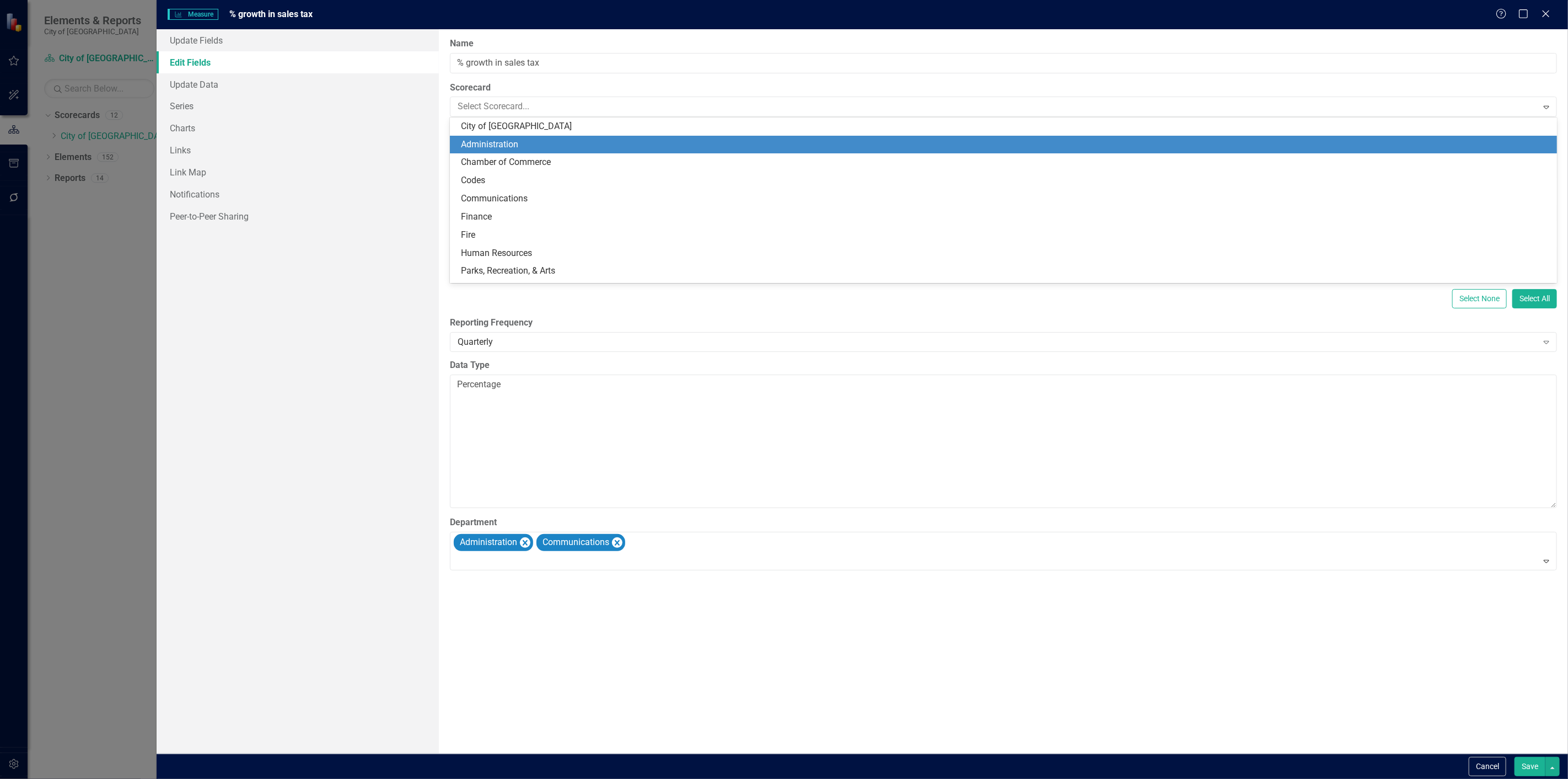
click at [505, 145] on div "Administration" at bounding box center [1006, 145] width 1090 height 13
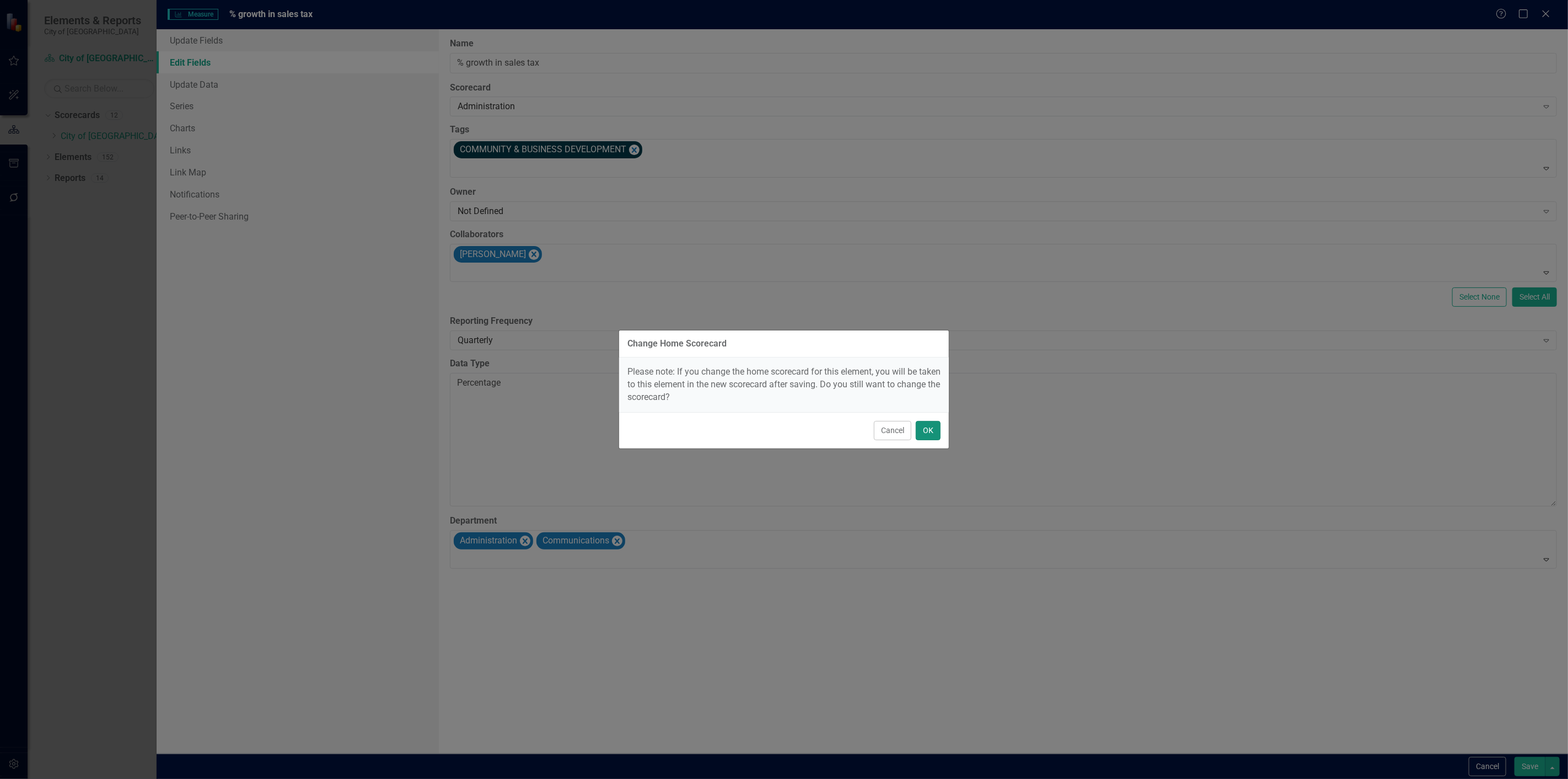
drag, startPoint x: 928, startPoint y: 426, endPoint x: 1450, endPoint y: 659, distance: 571.6
click at [928, 425] on button "OK" at bounding box center [928, 430] width 25 height 19
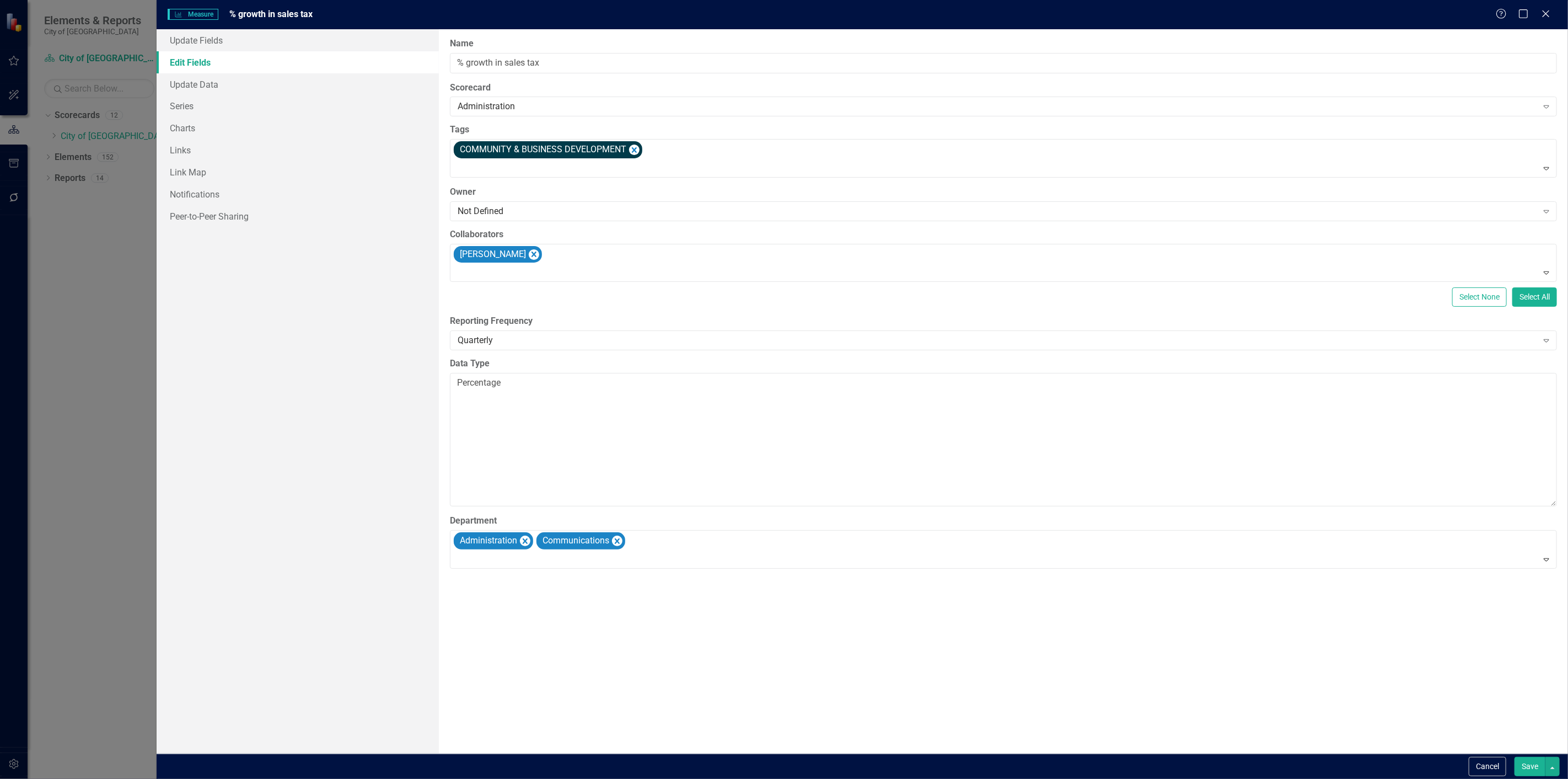
click at [1532, 762] on button "Save" at bounding box center [1530, 766] width 31 height 19
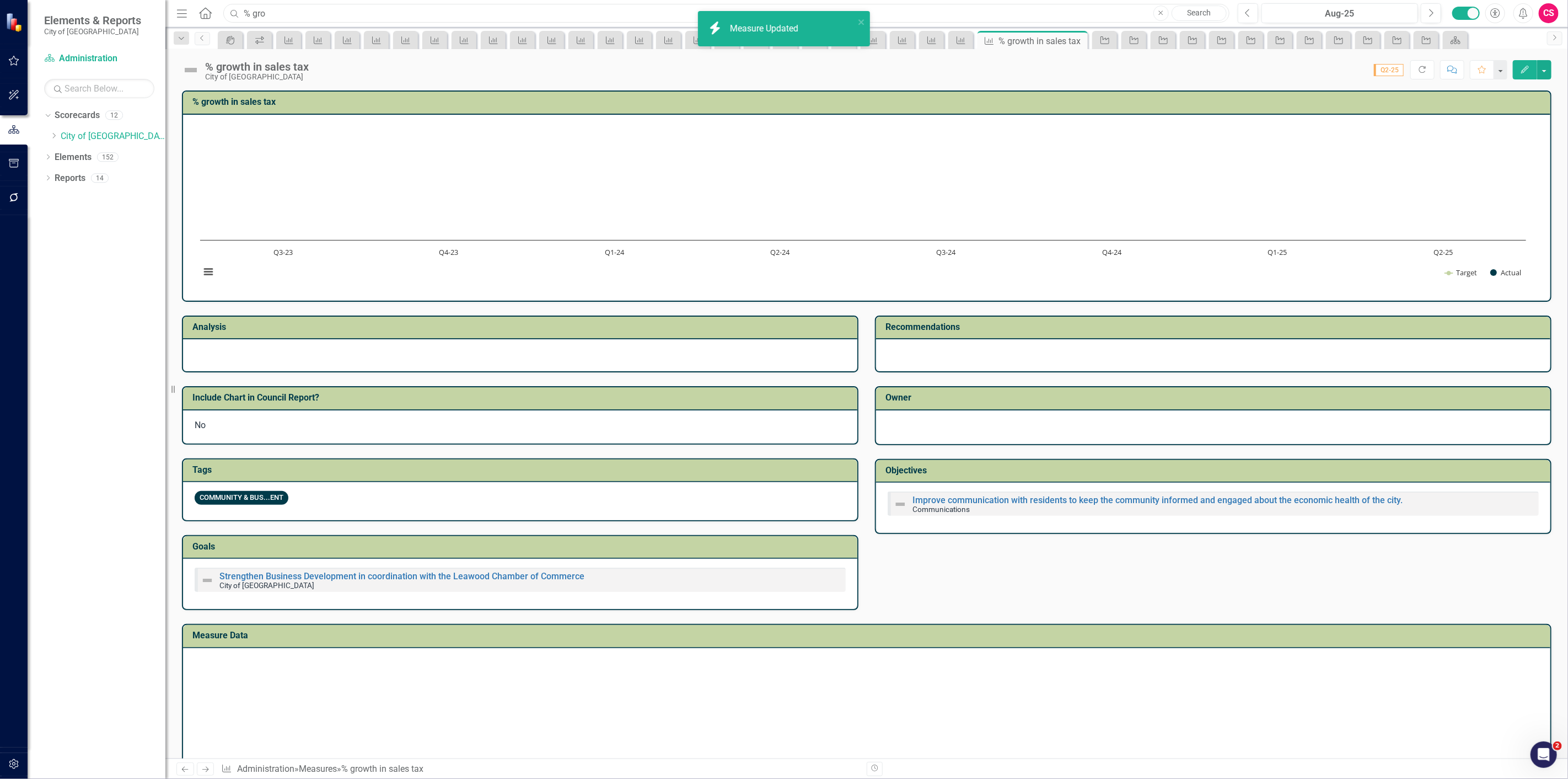
click at [322, 17] on input "% gro" at bounding box center [726, 13] width 1006 height 19
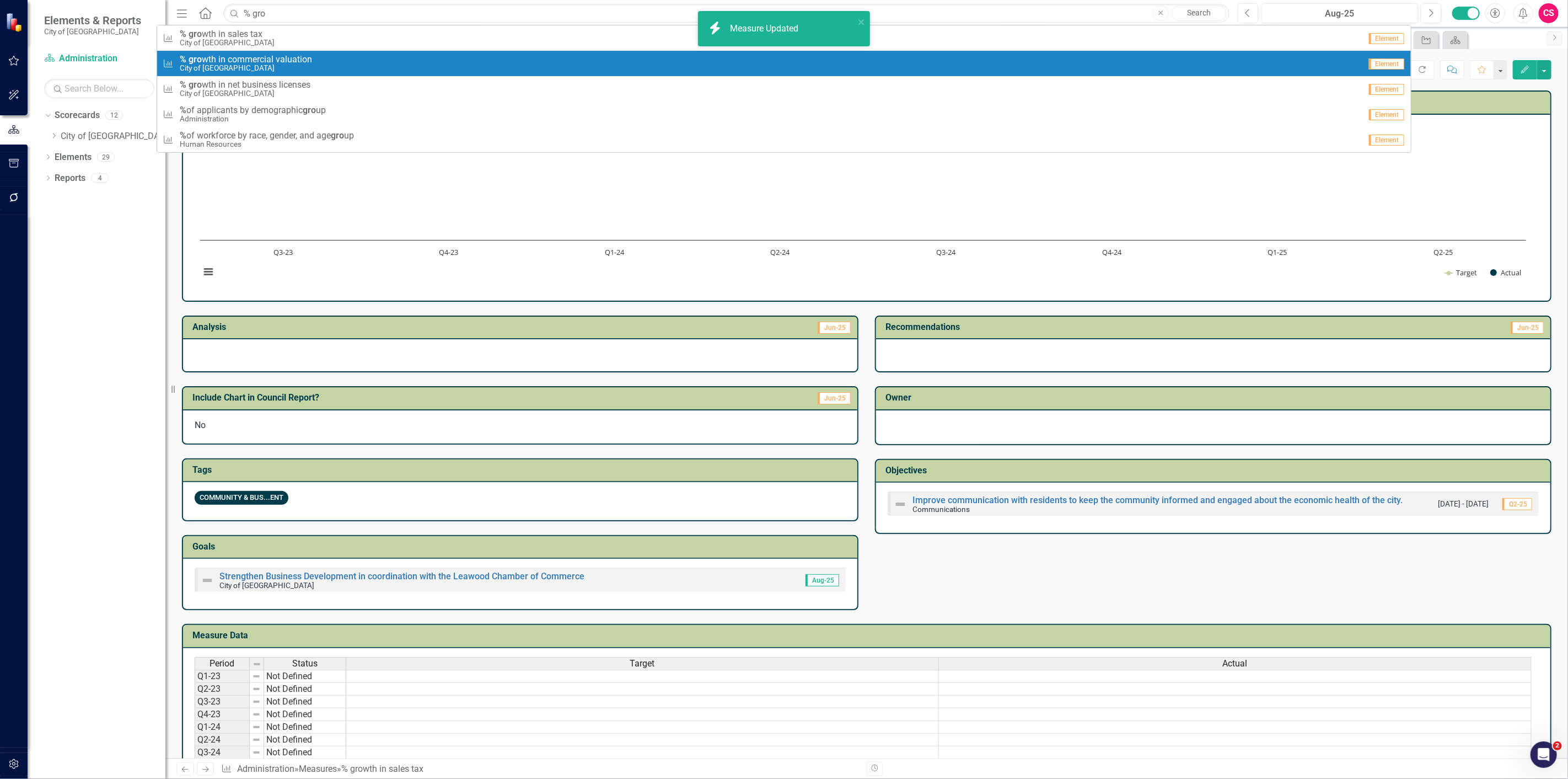
click at [280, 58] on span "% gro wth in commercial valuation" at bounding box center [246, 59] width 132 height 10
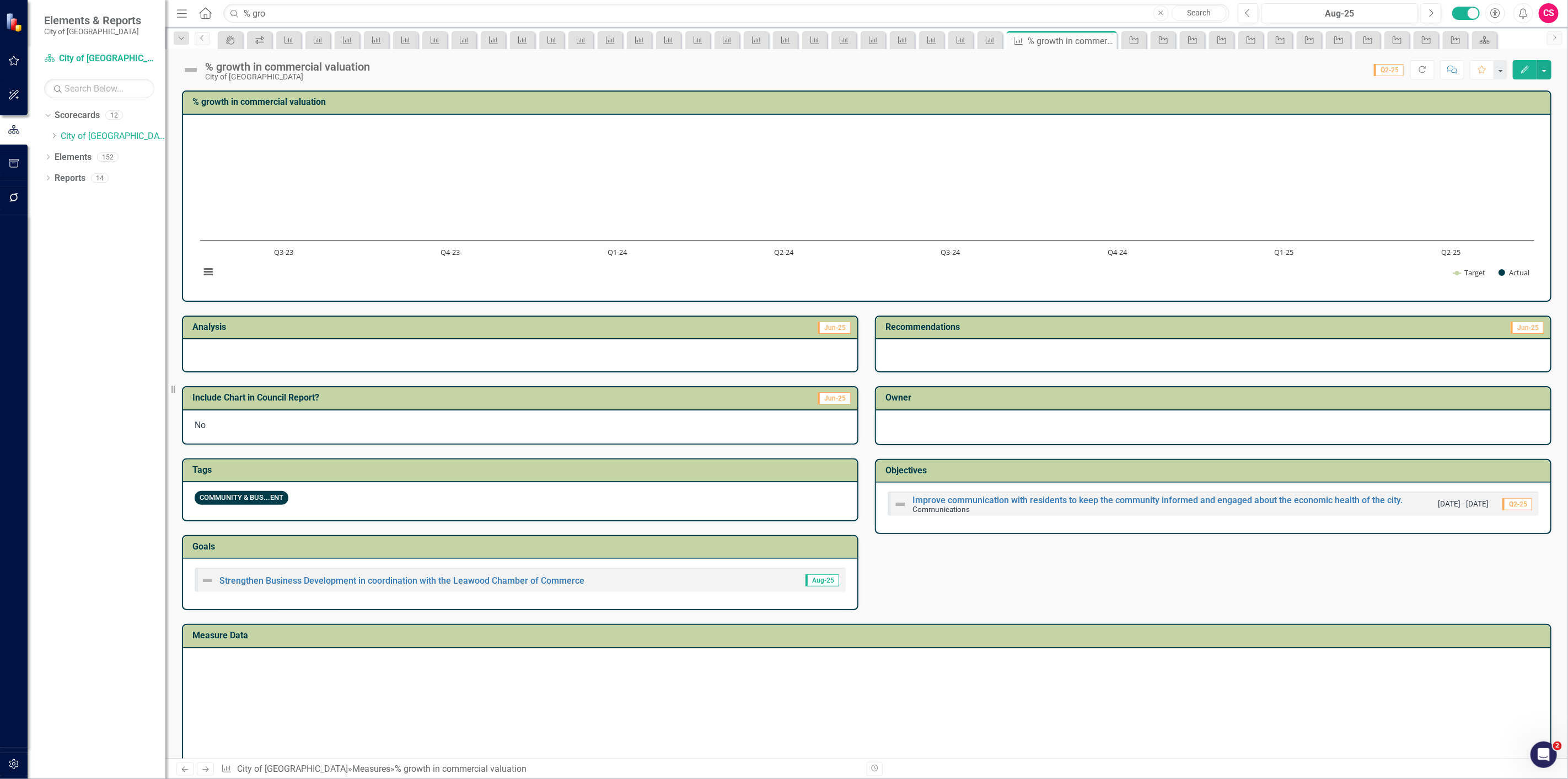
click at [1523, 78] on button "Edit" at bounding box center [1525, 69] width 24 height 19
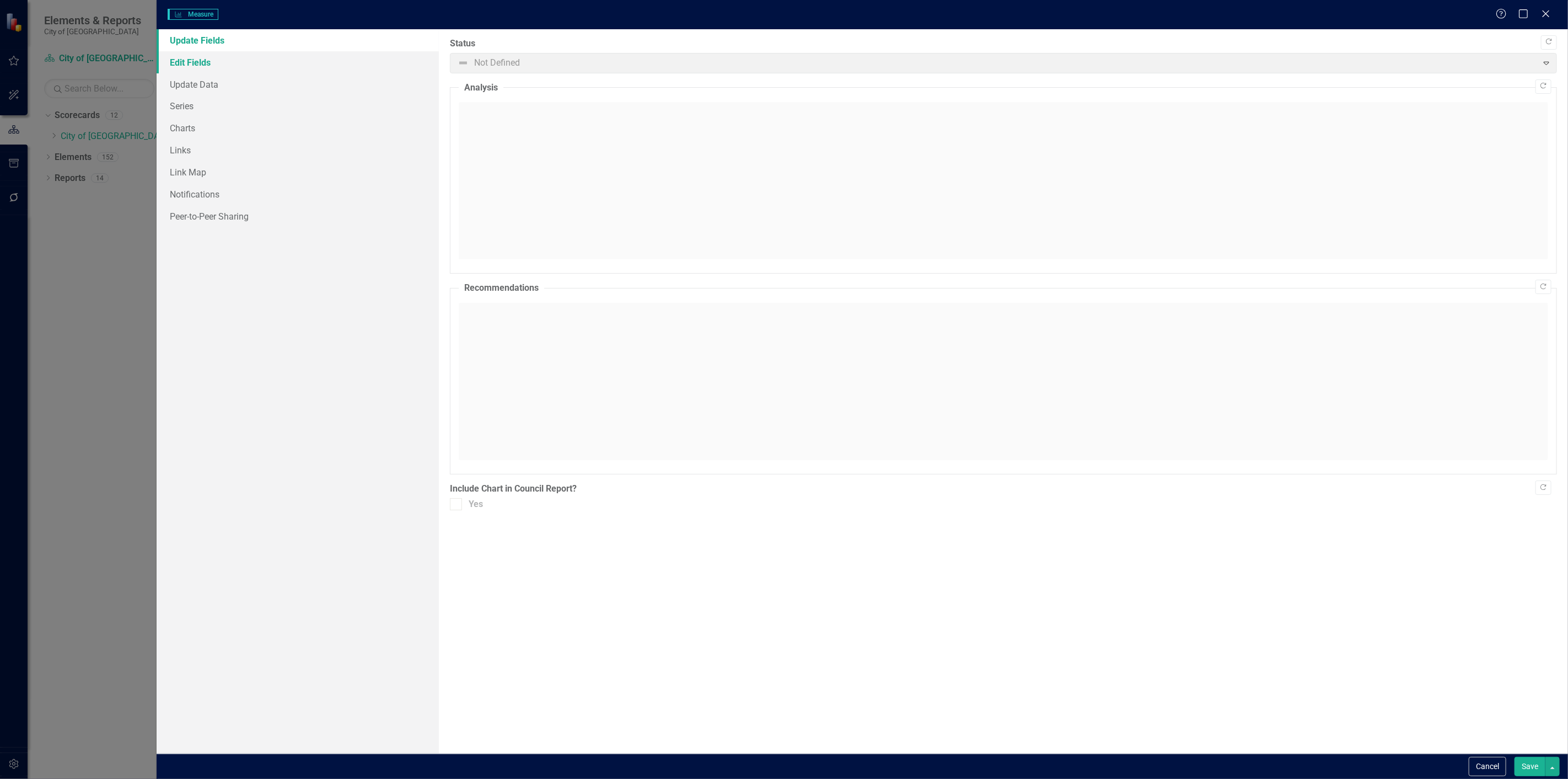
click at [189, 65] on link "Edit Fields" at bounding box center [298, 62] width 282 height 22
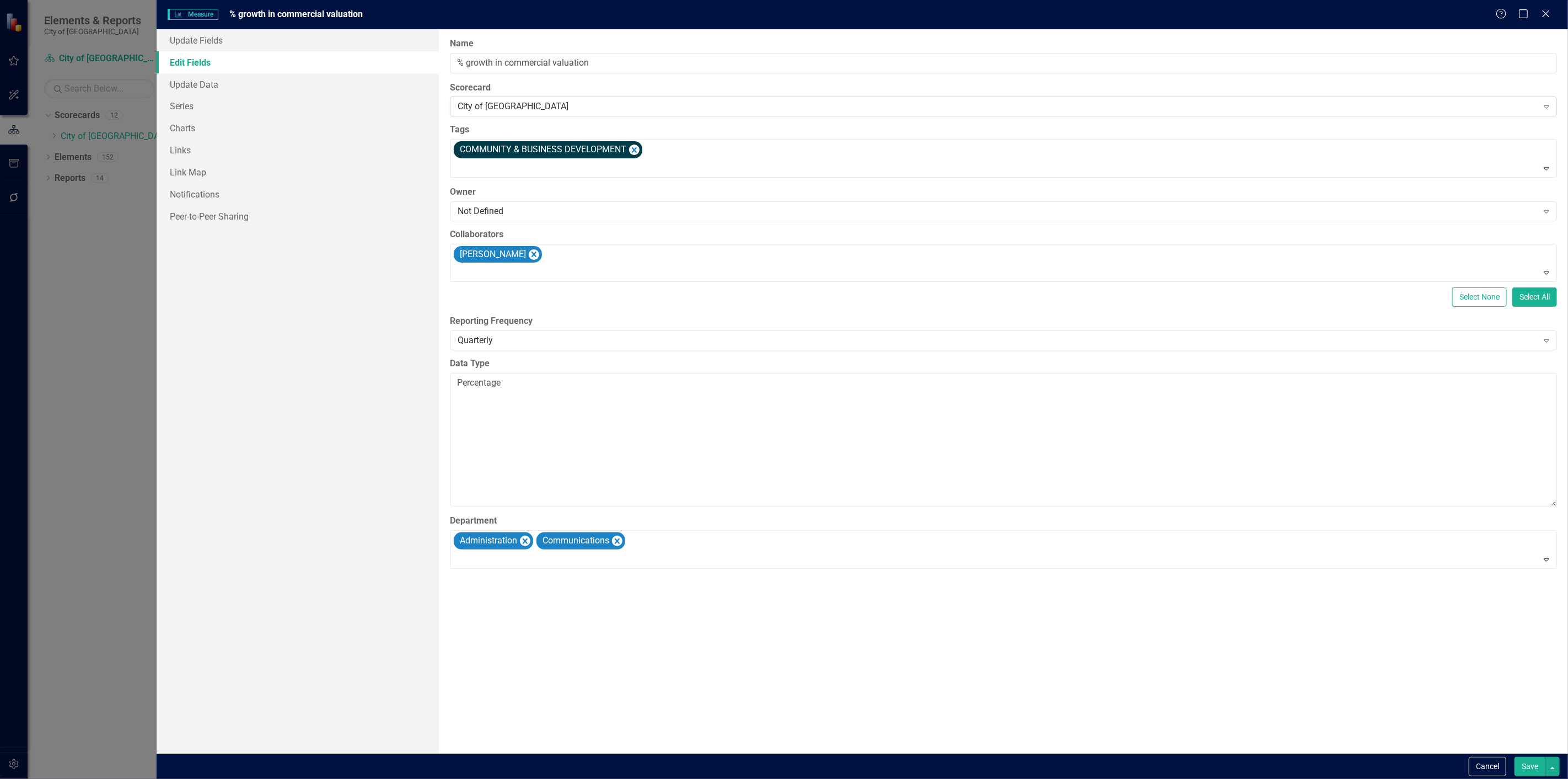
click at [497, 106] on div "City of [GEOGRAPHIC_DATA]" at bounding box center [997, 106] width 1080 height 13
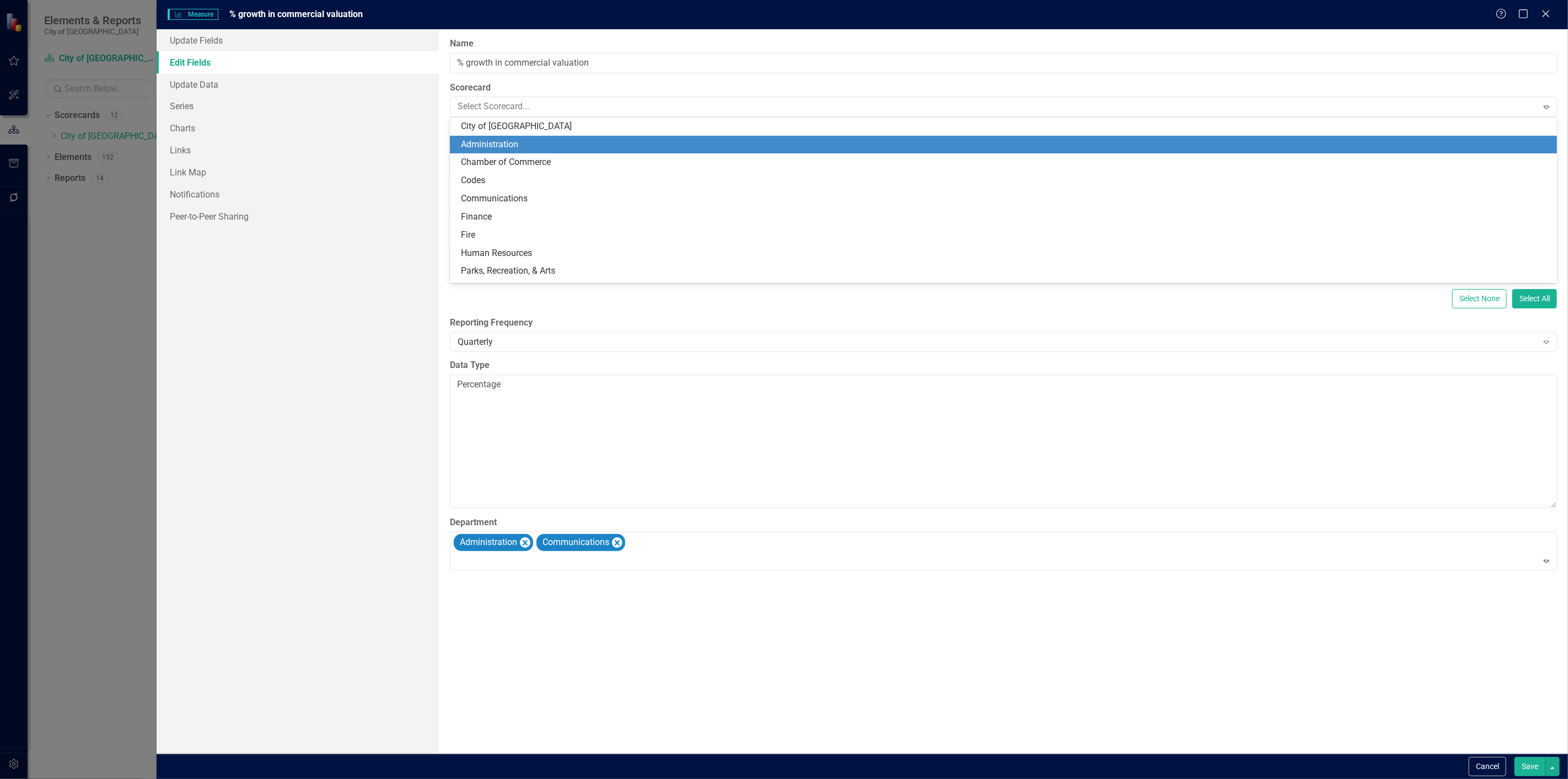
click at [504, 136] on div "Administration" at bounding box center [1004, 145] width 1107 height 18
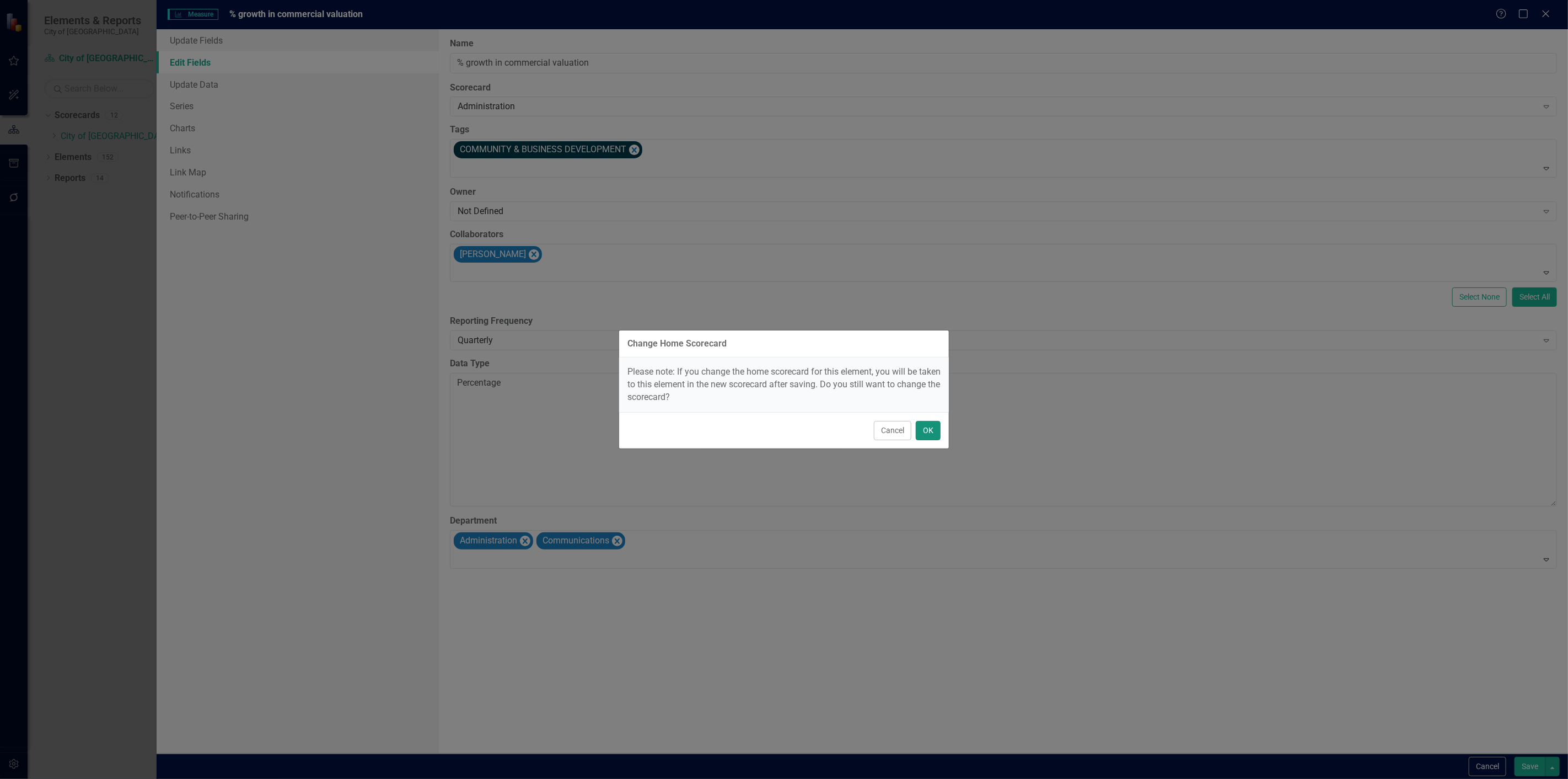
click at [932, 425] on button "OK" at bounding box center [928, 430] width 25 height 19
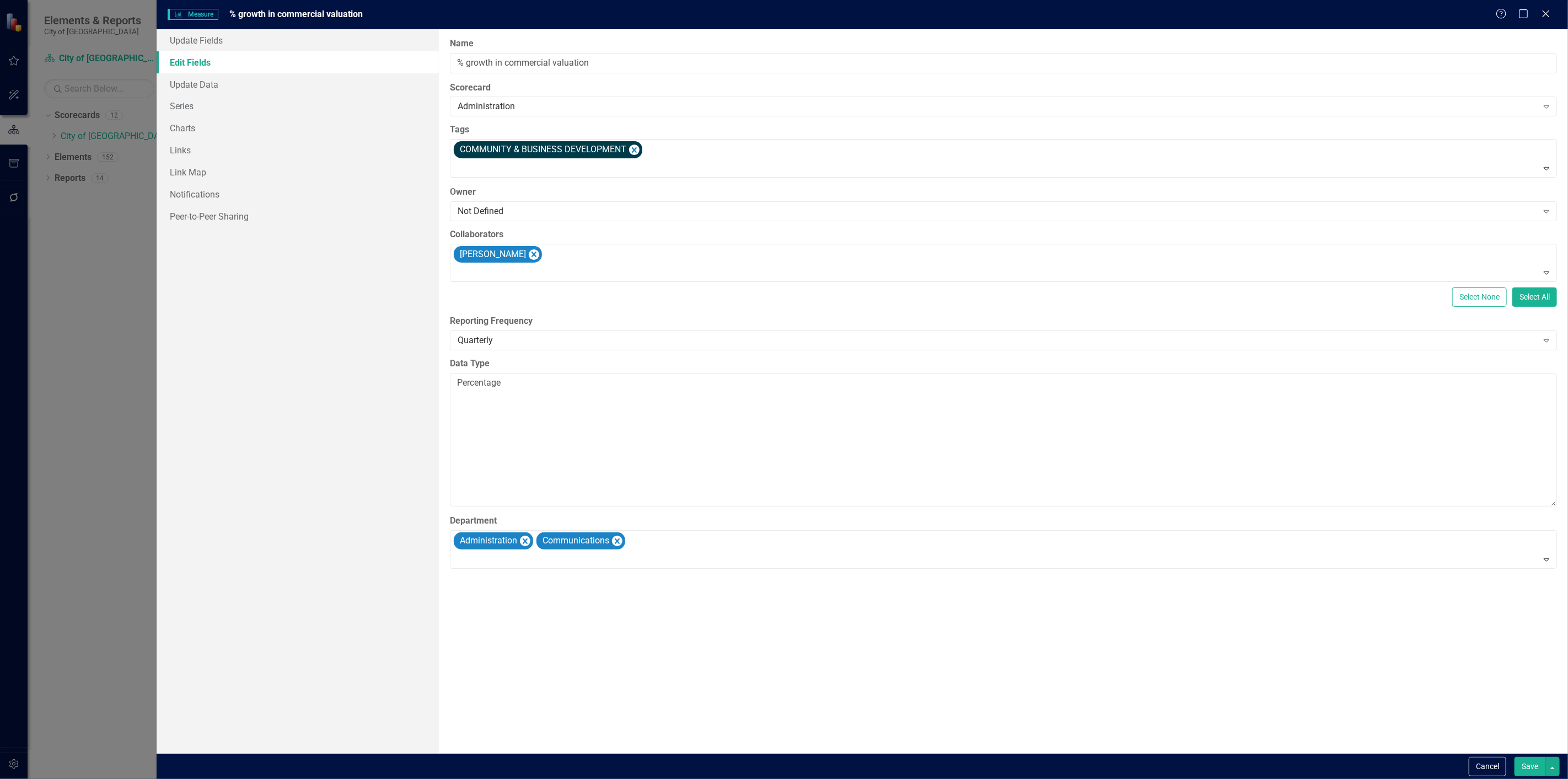
click at [1542, 771] on button "Save" at bounding box center [1530, 766] width 31 height 19
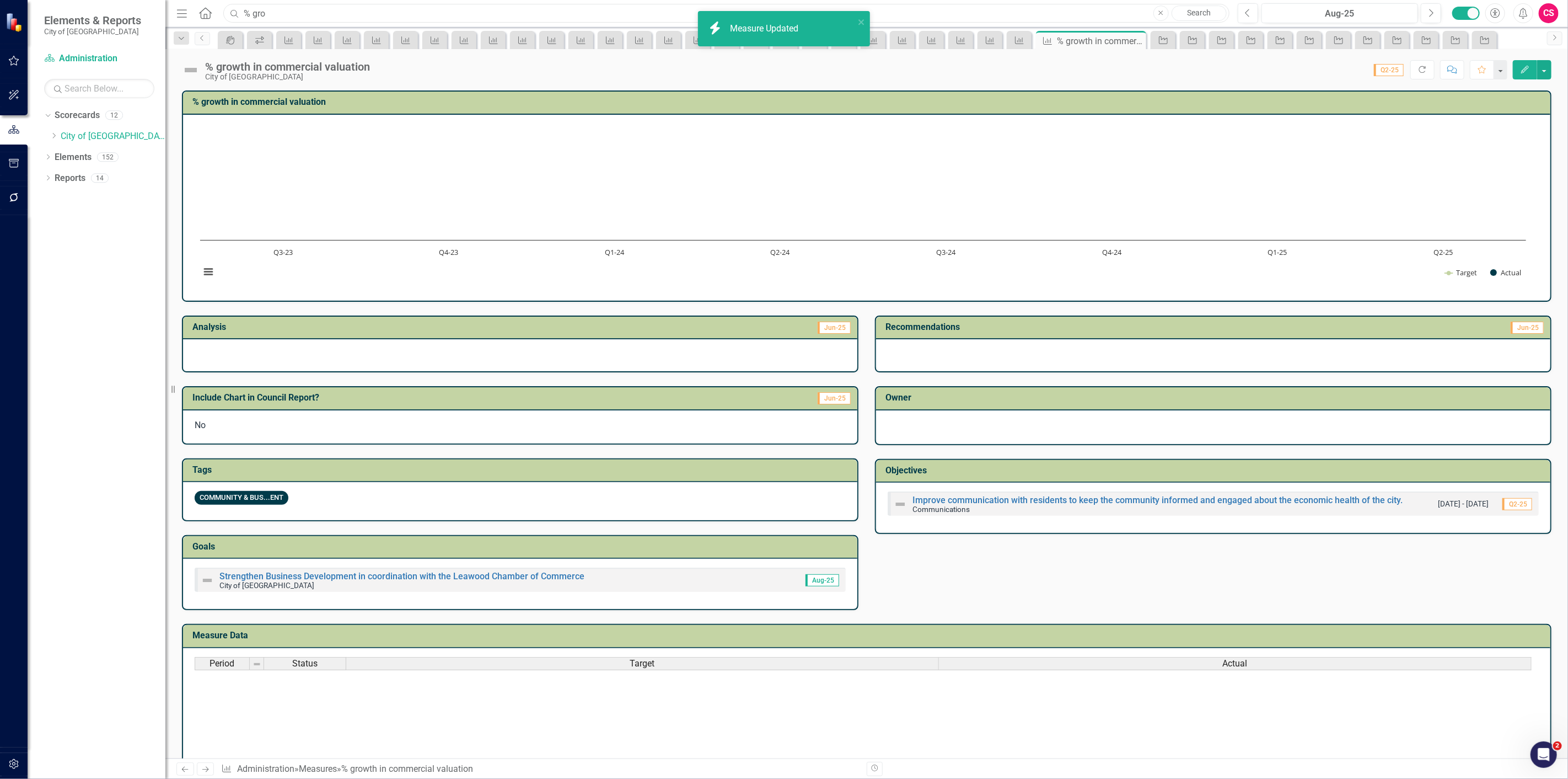
click at [292, 9] on input "% gro" at bounding box center [726, 13] width 1006 height 19
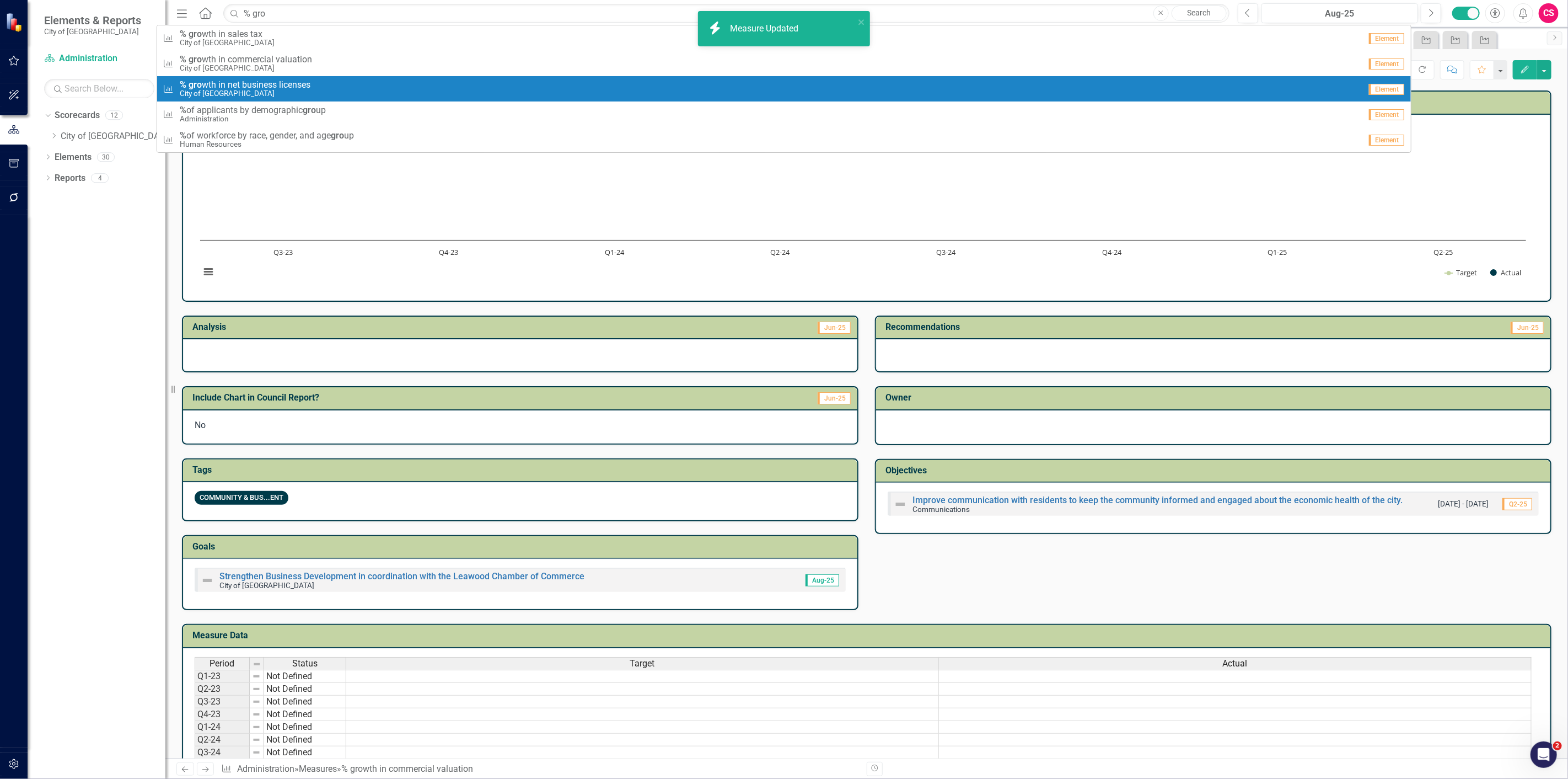
click at [288, 86] on span "% gro wth in net business licenses" at bounding box center [245, 85] width 131 height 10
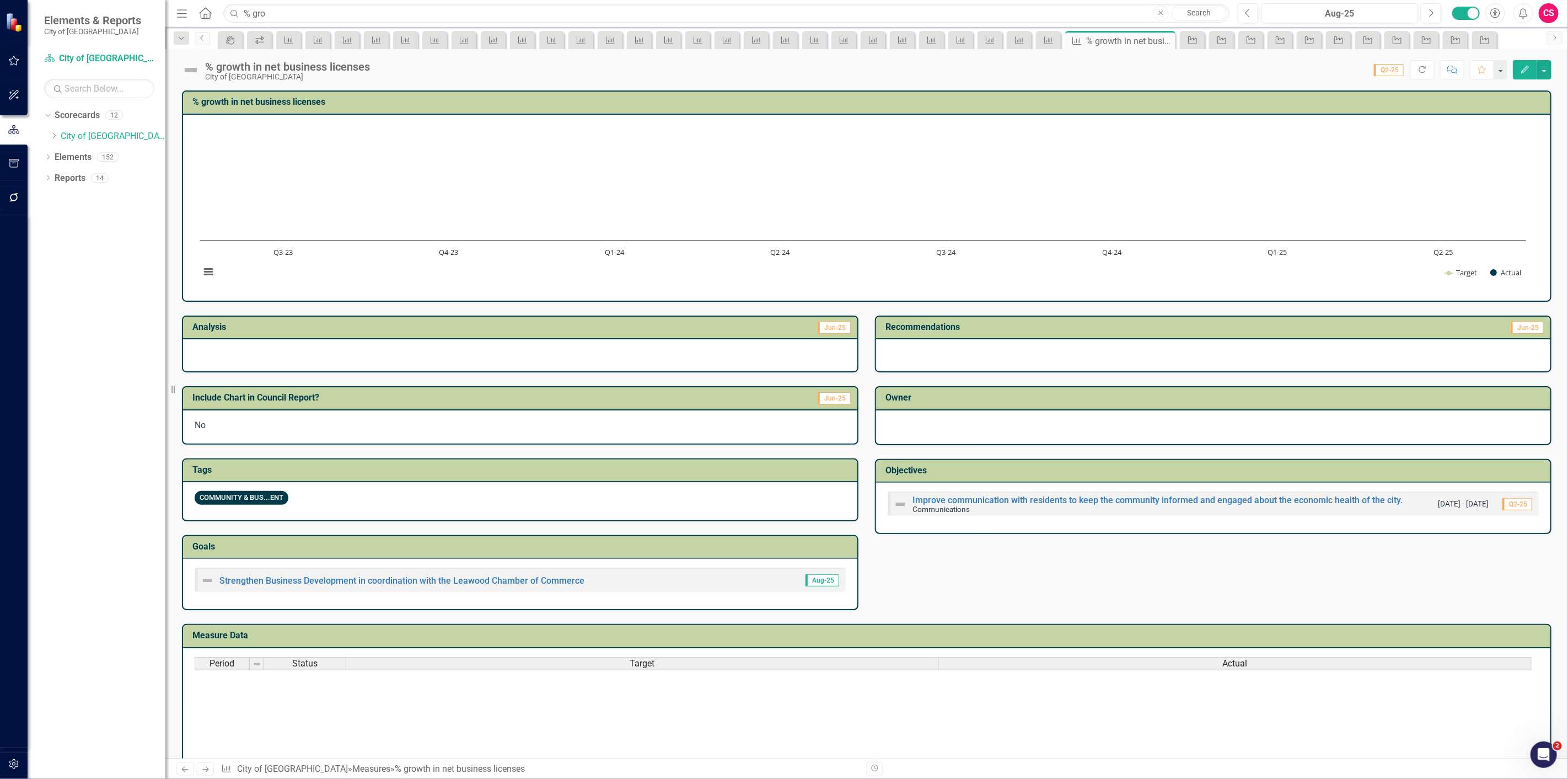
drag, startPoint x: 1522, startPoint y: 83, endPoint x: 1514, endPoint y: 76, distance: 10.6
click at [1523, 75] on button "Edit" at bounding box center [1525, 69] width 24 height 19
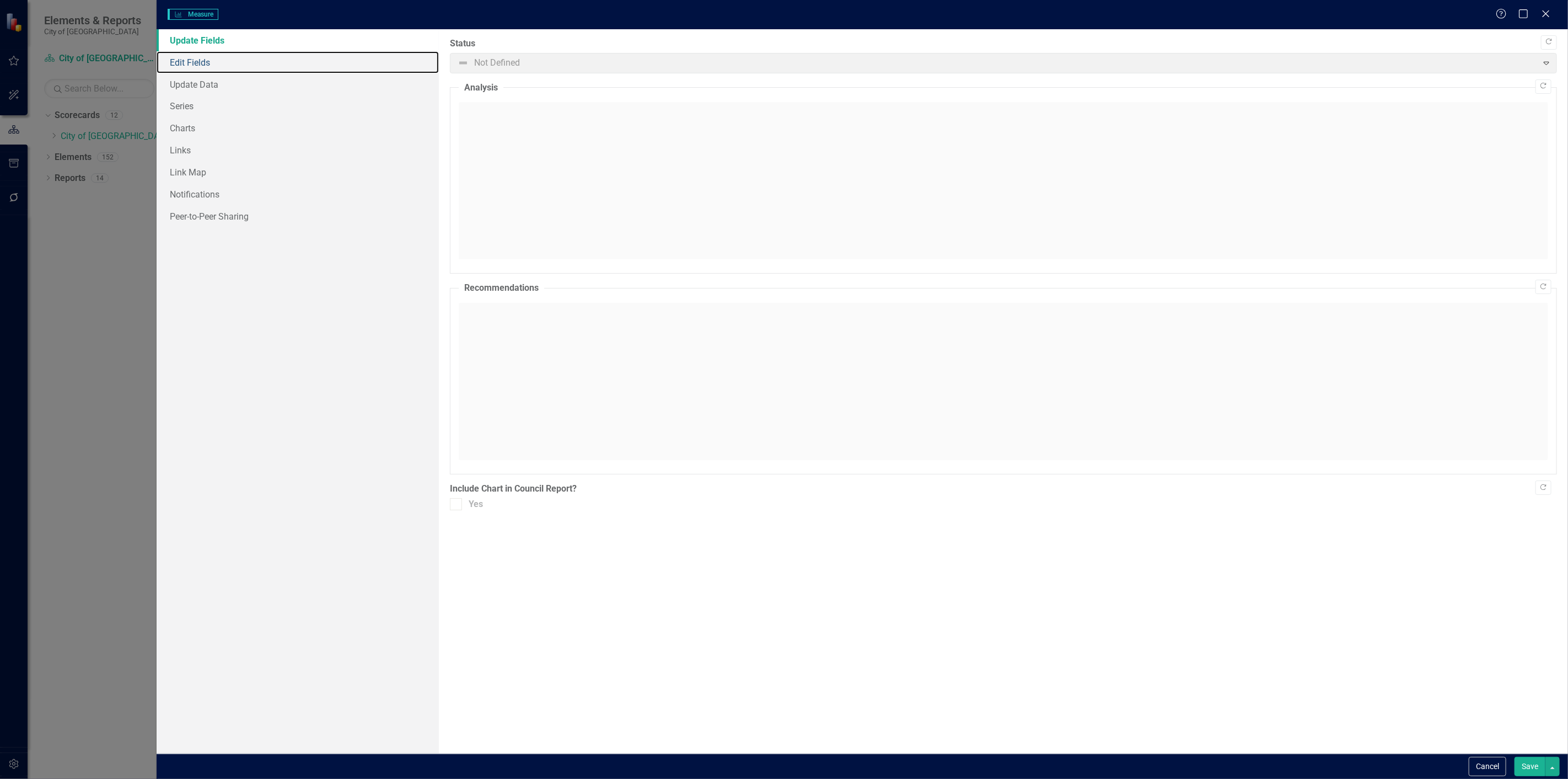
click at [225, 56] on link "Edit Fields" at bounding box center [298, 62] width 282 height 22
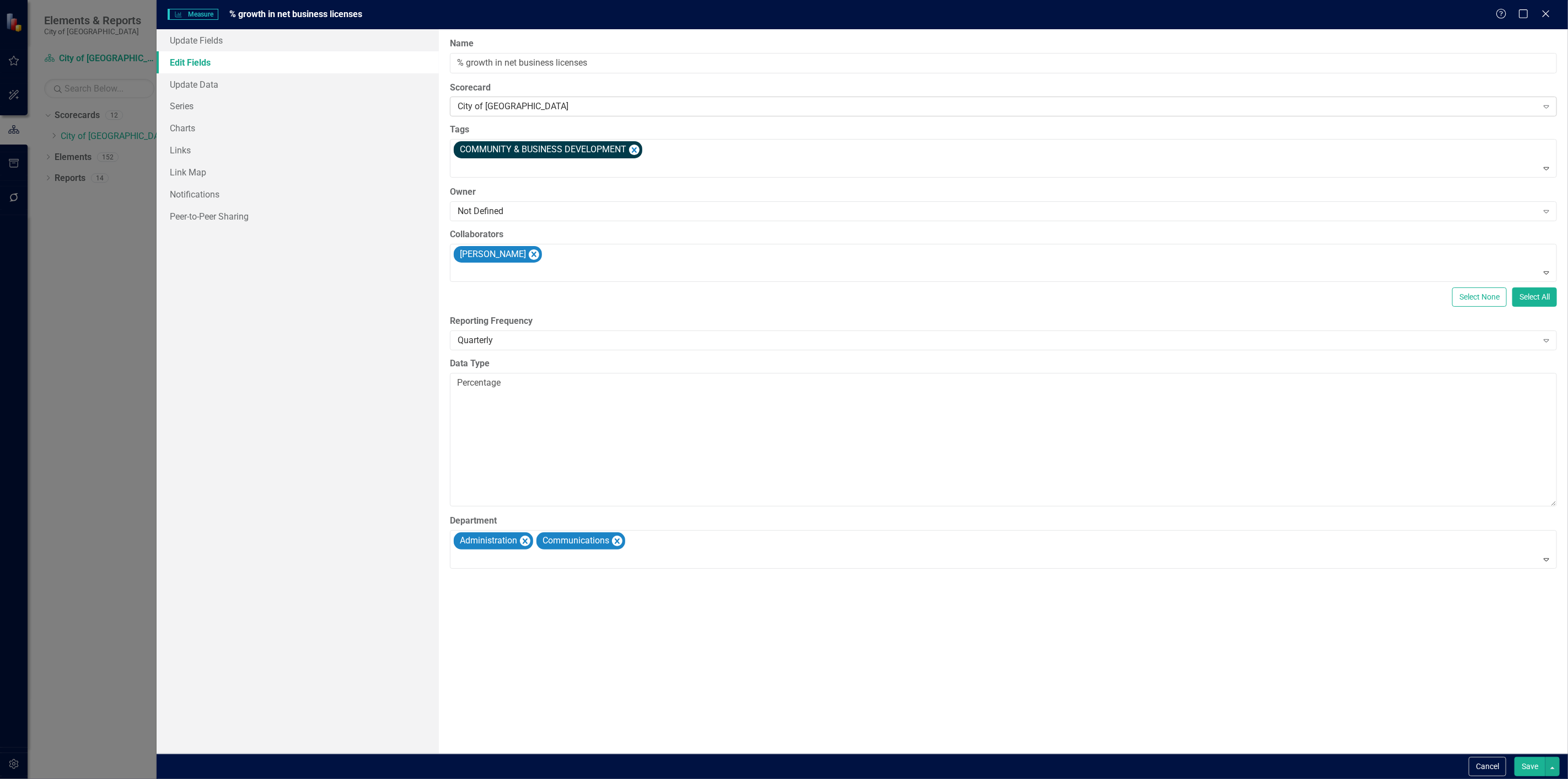
click at [560, 103] on div "City of [GEOGRAPHIC_DATA]" at bounding box center [997, 106] width 1080 height 13
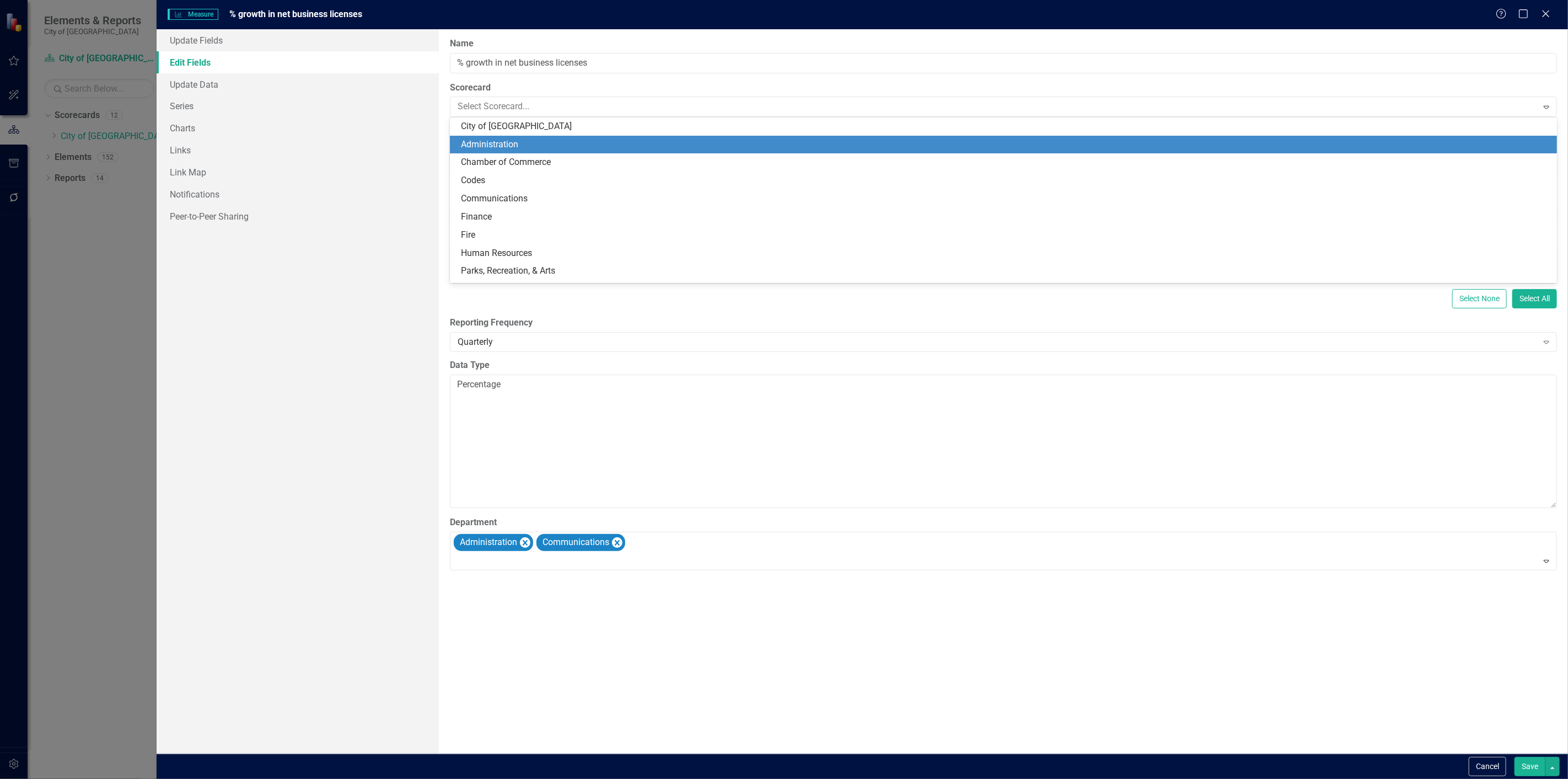
click at [521, 149] on div "Administration" at bounding box center [1006, 145] width 1090 height 13
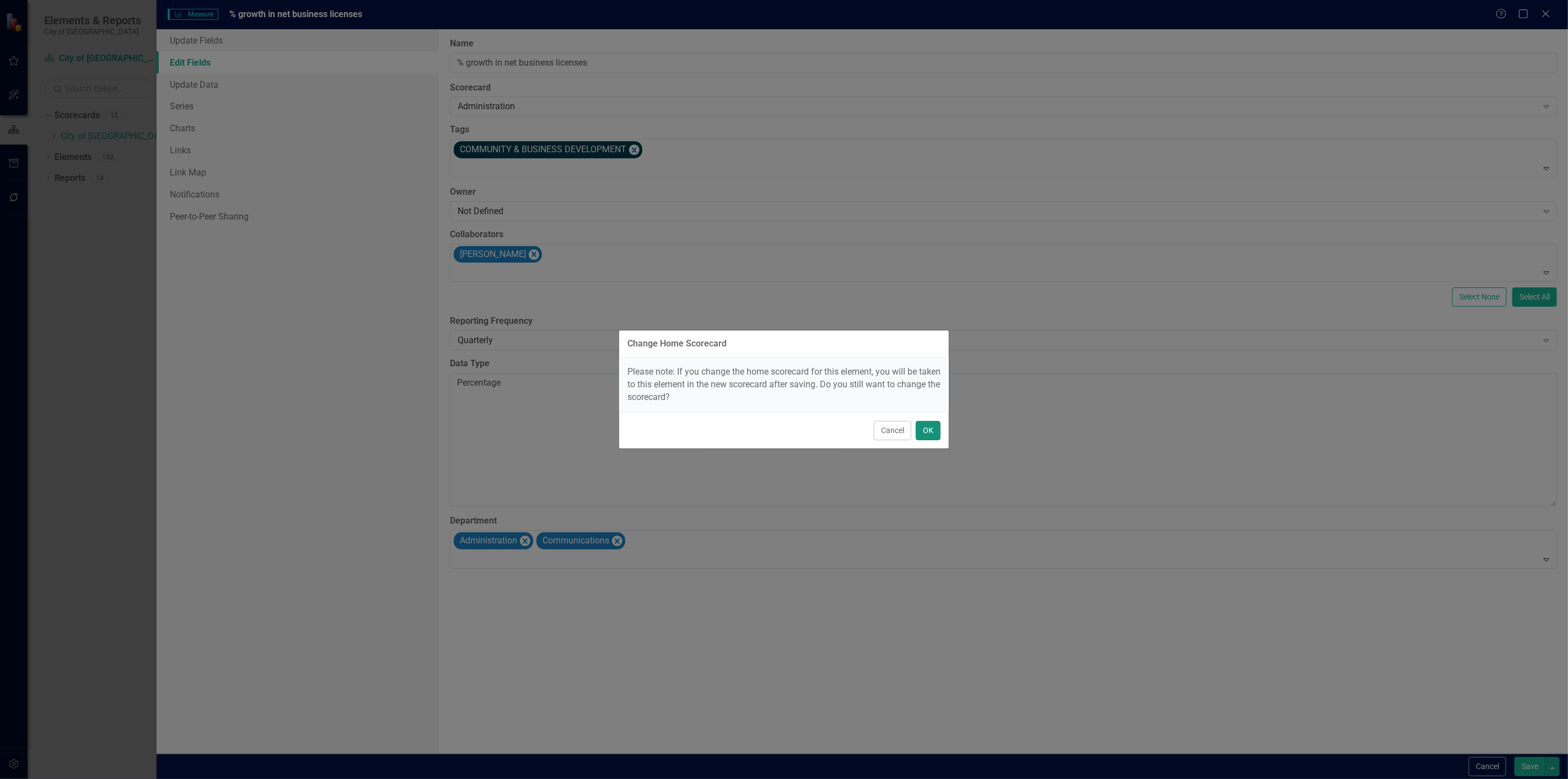
click at [928, 434] on button "OK" at bounding box center [928, 430] width 25 height 19
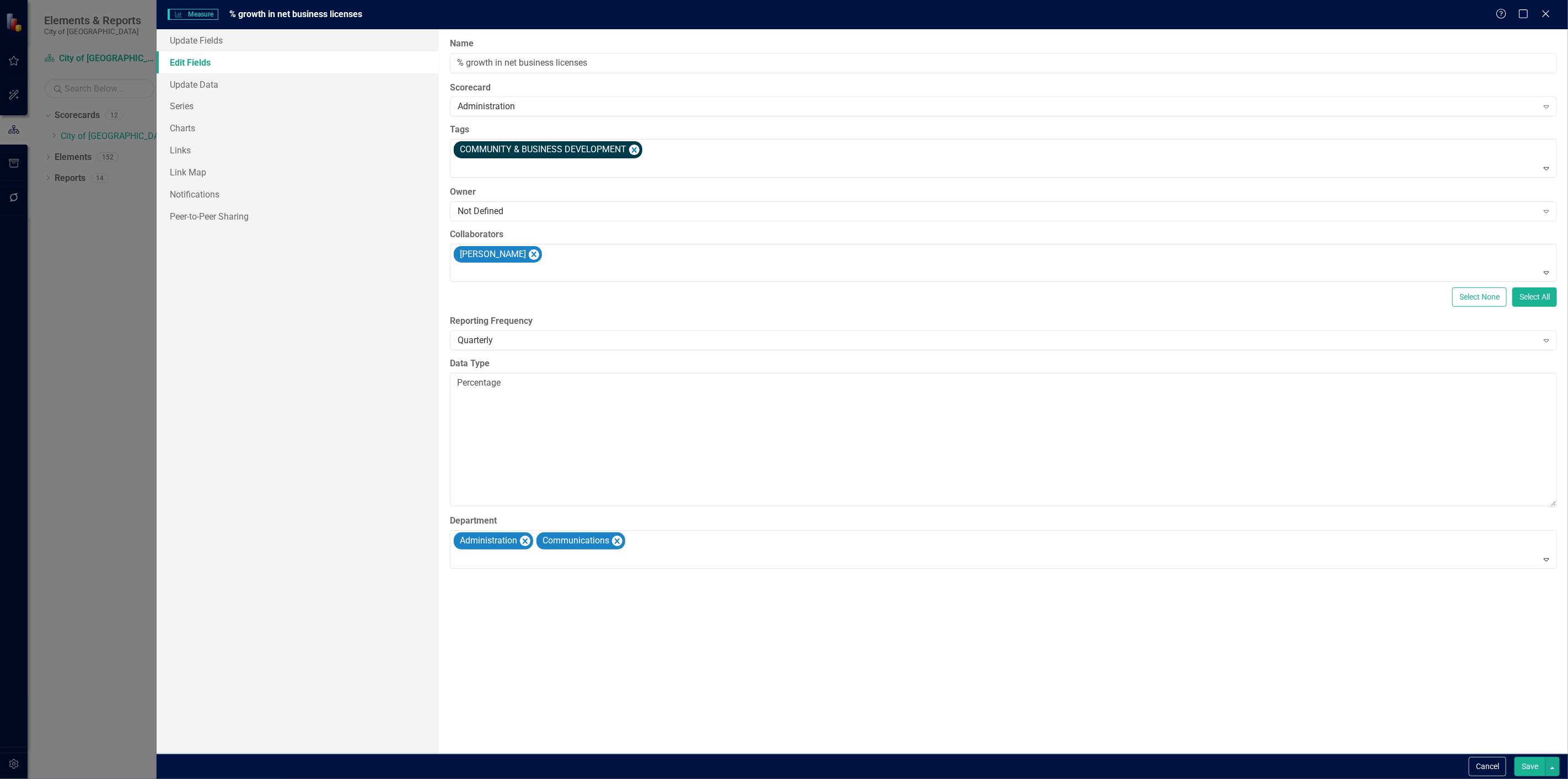
click at [1530, 768] on button "Save" at bounding box center [1530, 766] width 31 height 19
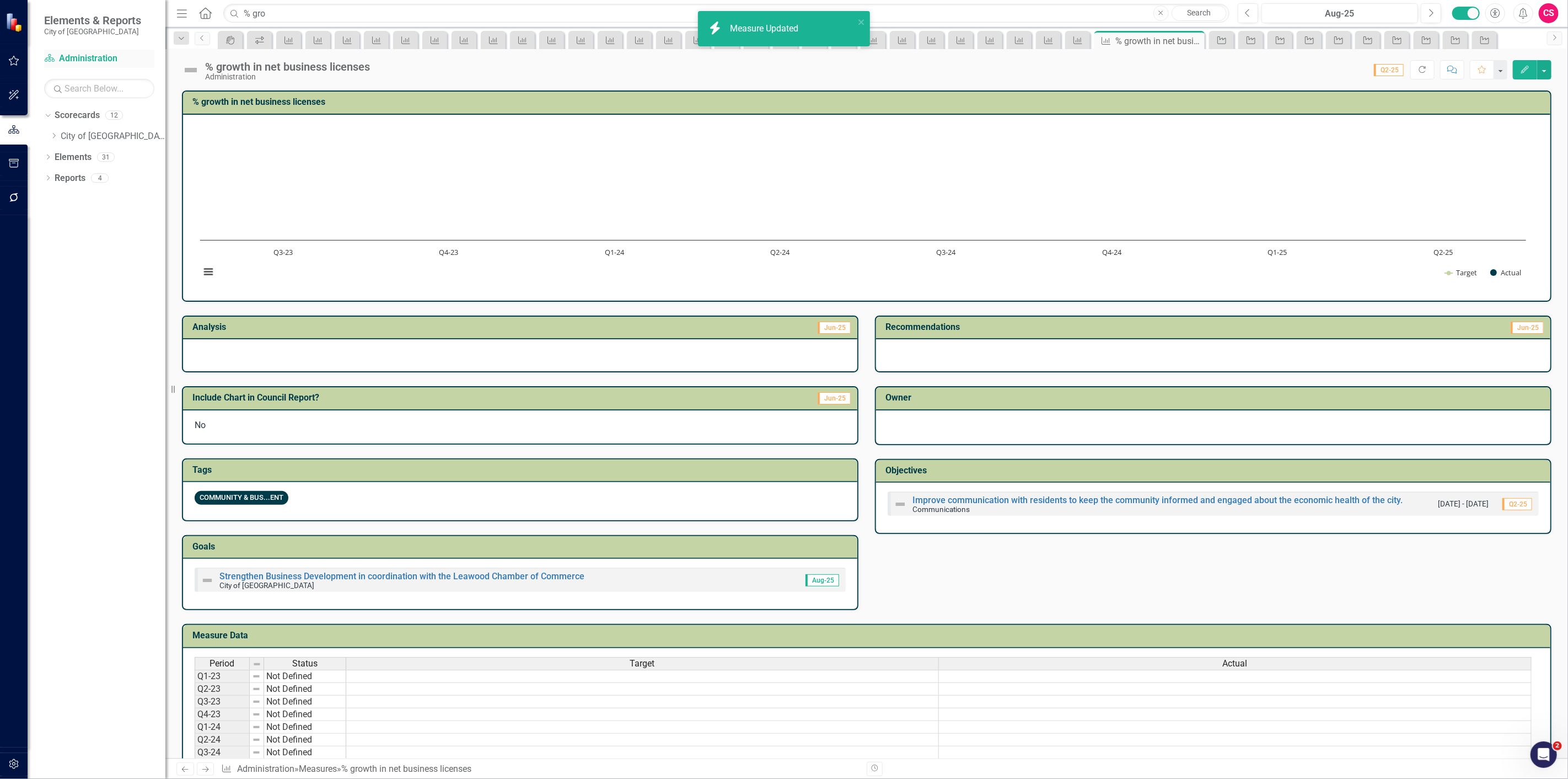
click at [63, 58] on link "Scorecard Administration" at bounding box center [99, 58] width 110 height 13
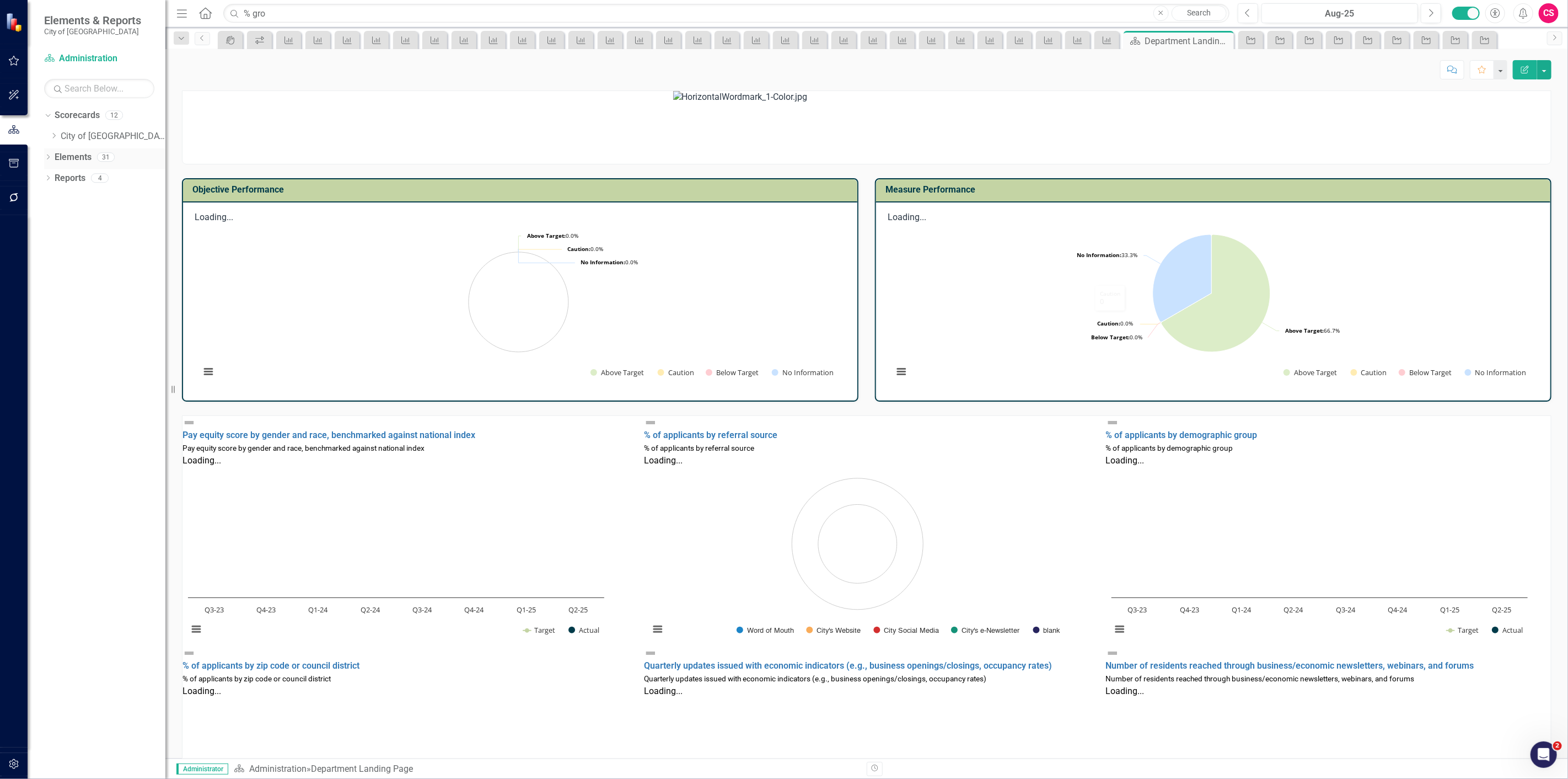
click at [72, 155] on link "Elements" at bounding box center [73, 157] width 37 height 13
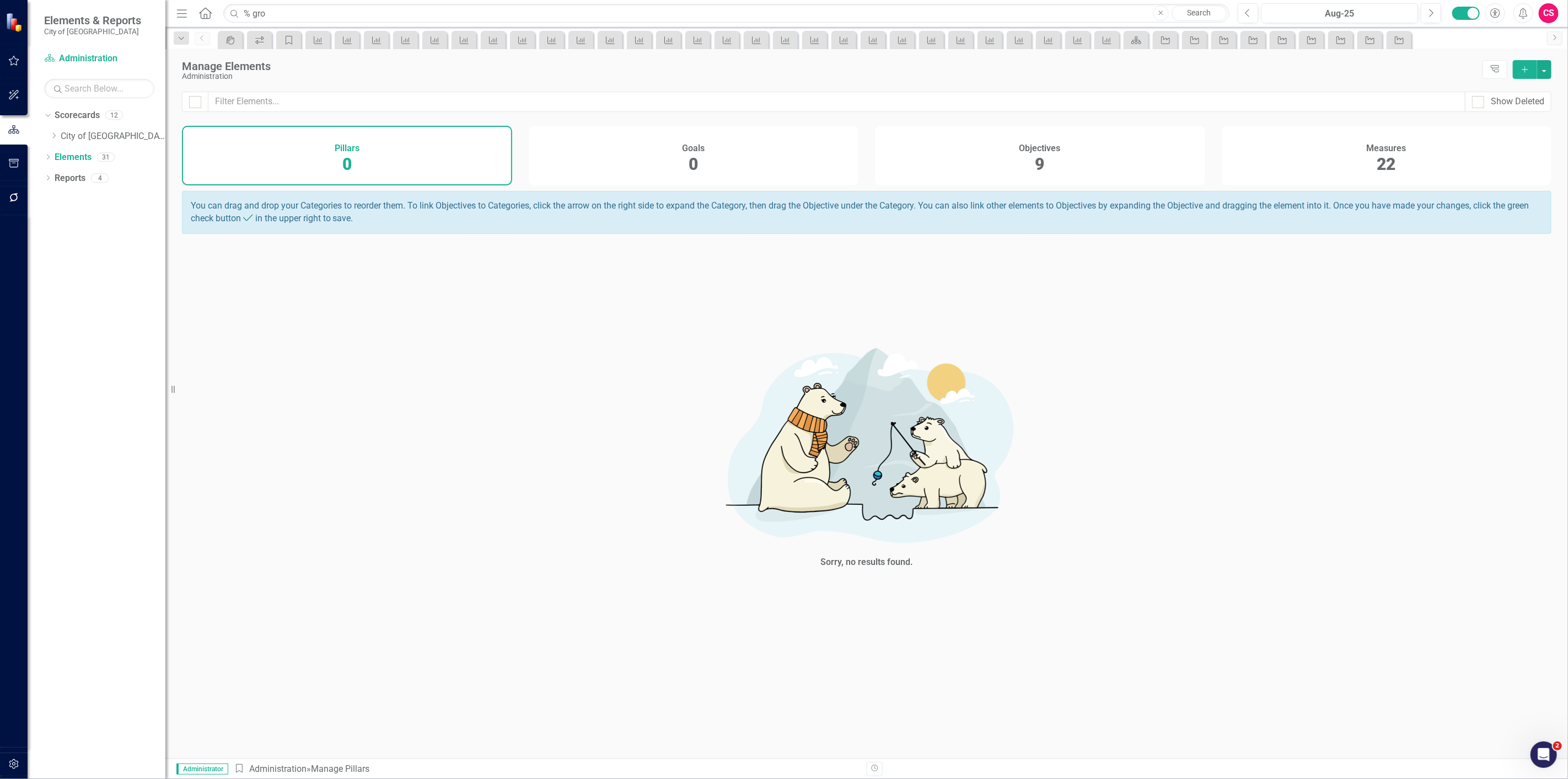
click at [1300, 178] on div "Measures 22" at bounding box center [1387, 155] width 331 height 60
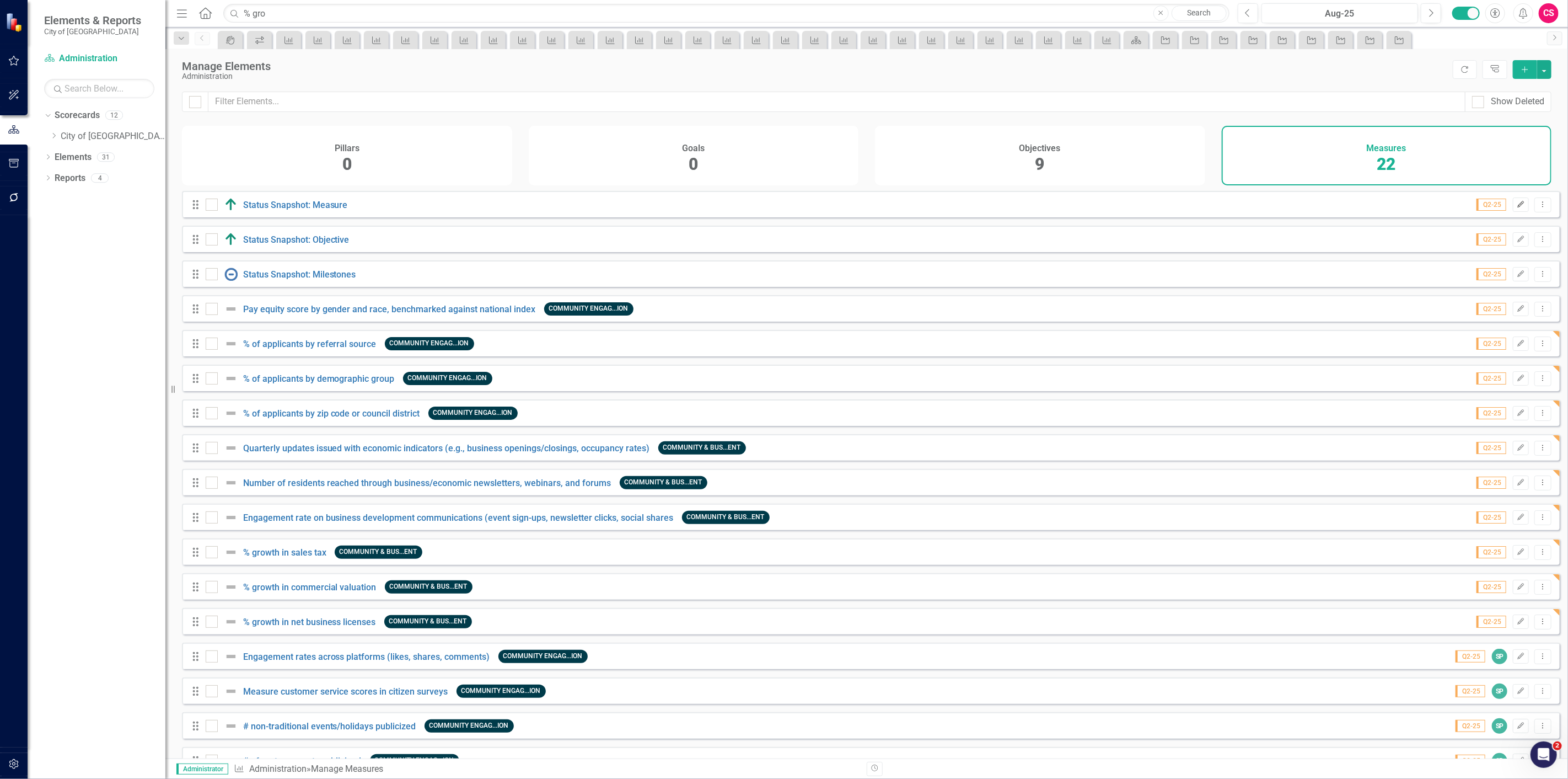
click at [1517, 208] on icon "Edit" at bounding box center [1521, 205] width 8 height 7
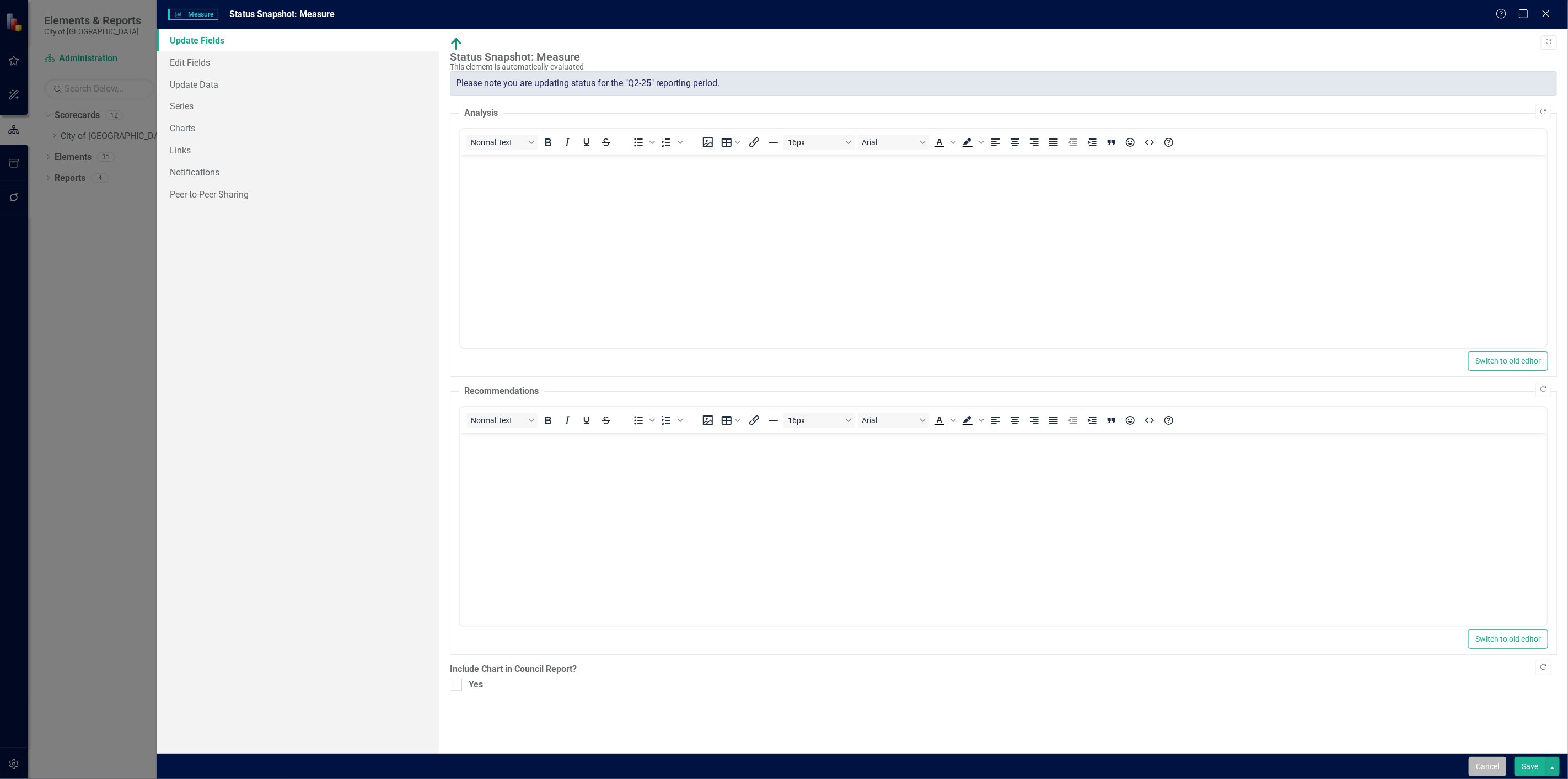
click at [1473, 765] on button "Cancel" at bounding box center [1488, 766] width 38 height 19
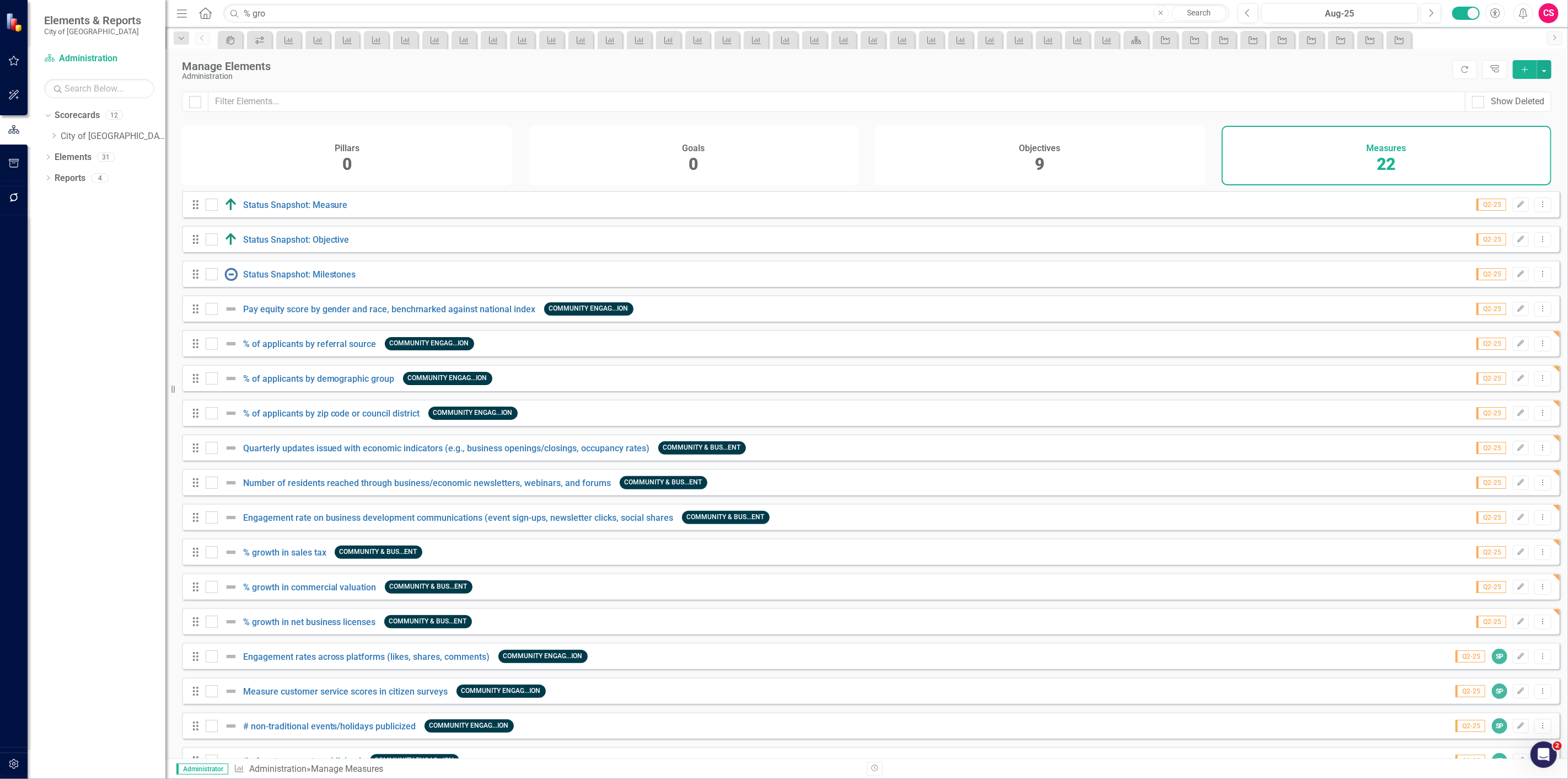
click at [14, 192] on button "button" at bounding box center [13, 198] width 25 height 23
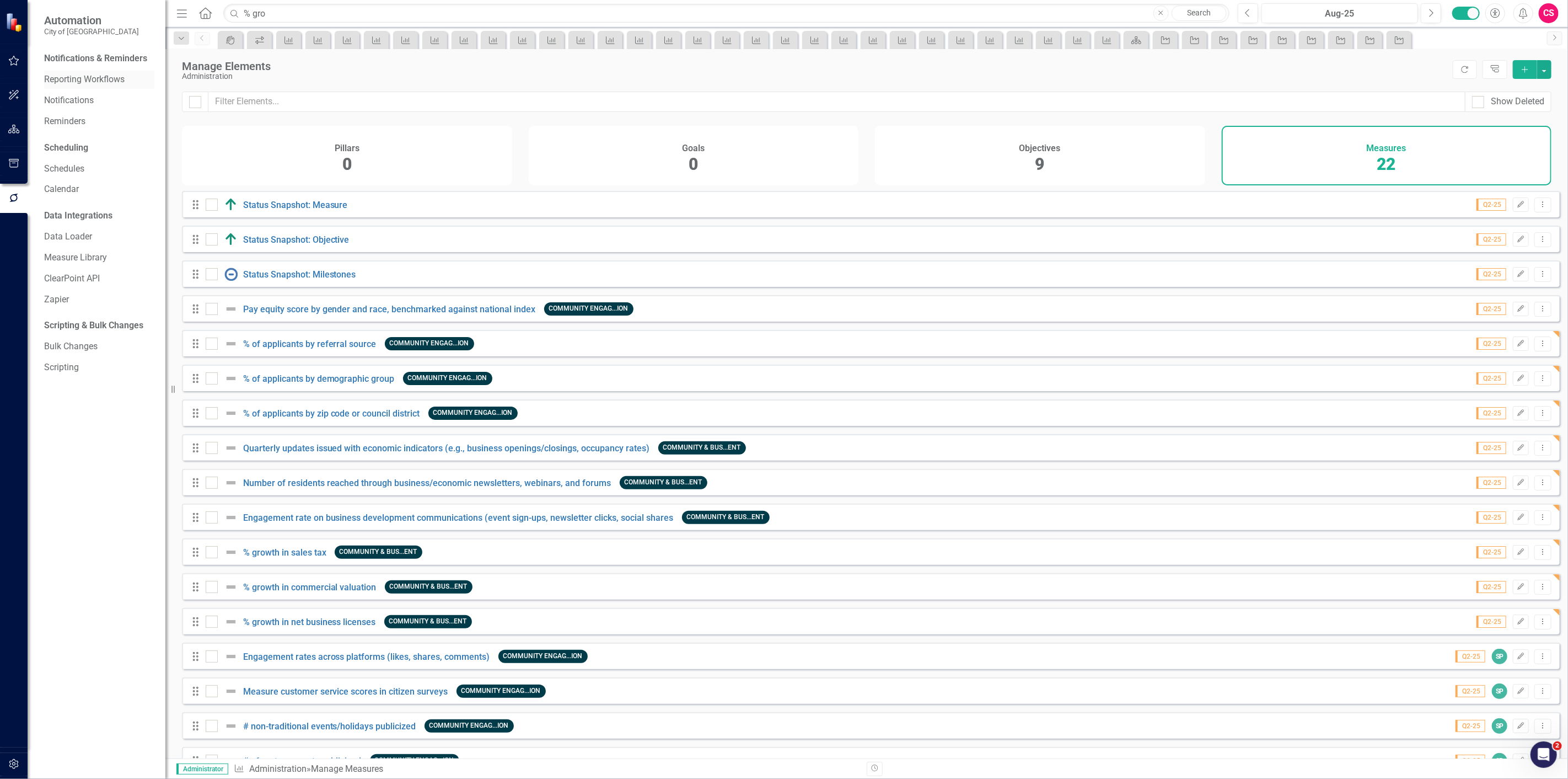
click at [101, 77] on link "Reporting Workflows" at bounding box center [99, 79] width 110 height 13
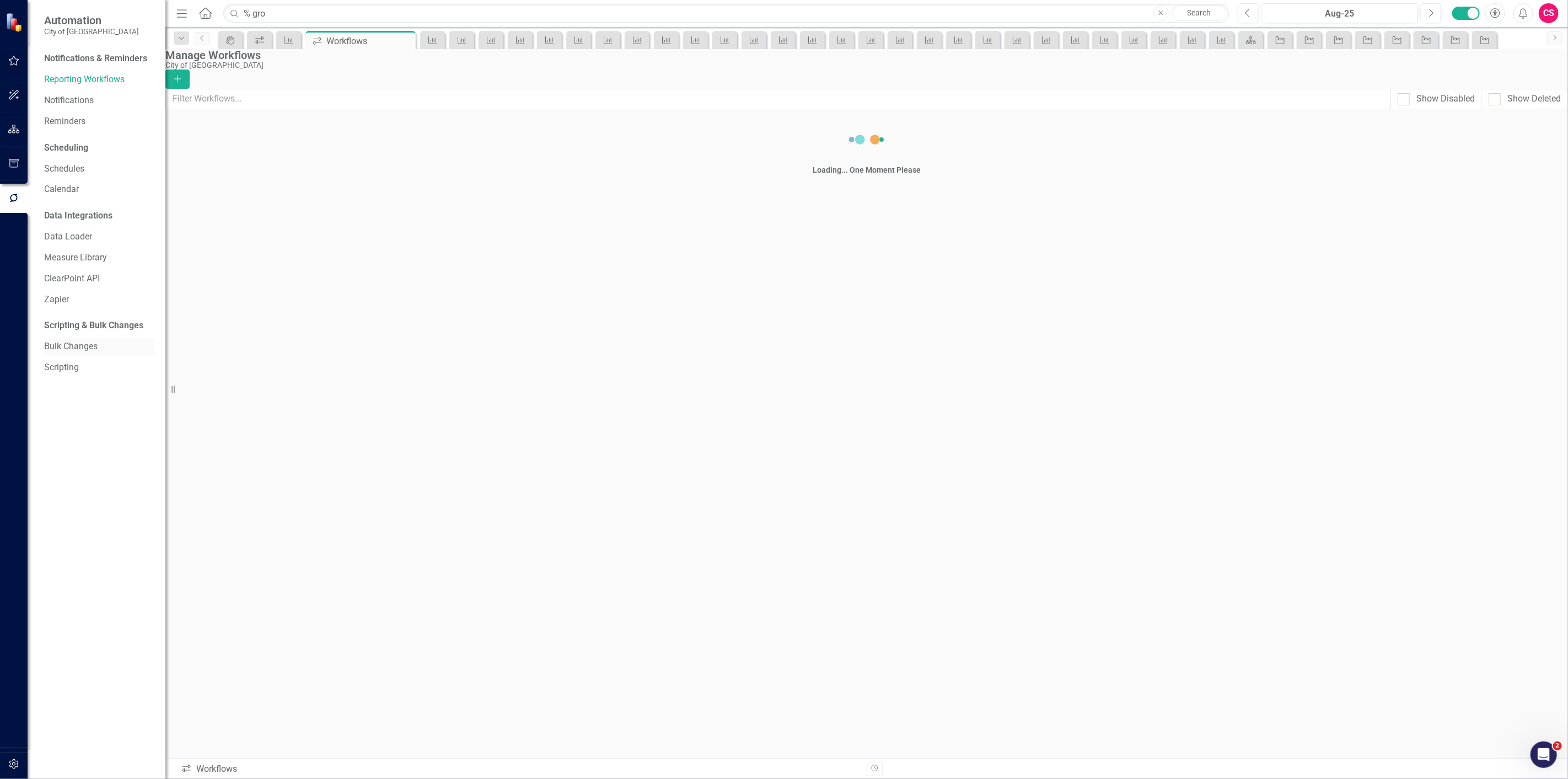
click at [91, 338] on div "Bulk Changes" at bounding box center [99, 346] width 110 height 18
click at [79, 341] on link "Bulk Changes" at bounding box center [99, 346] width 110 height 13
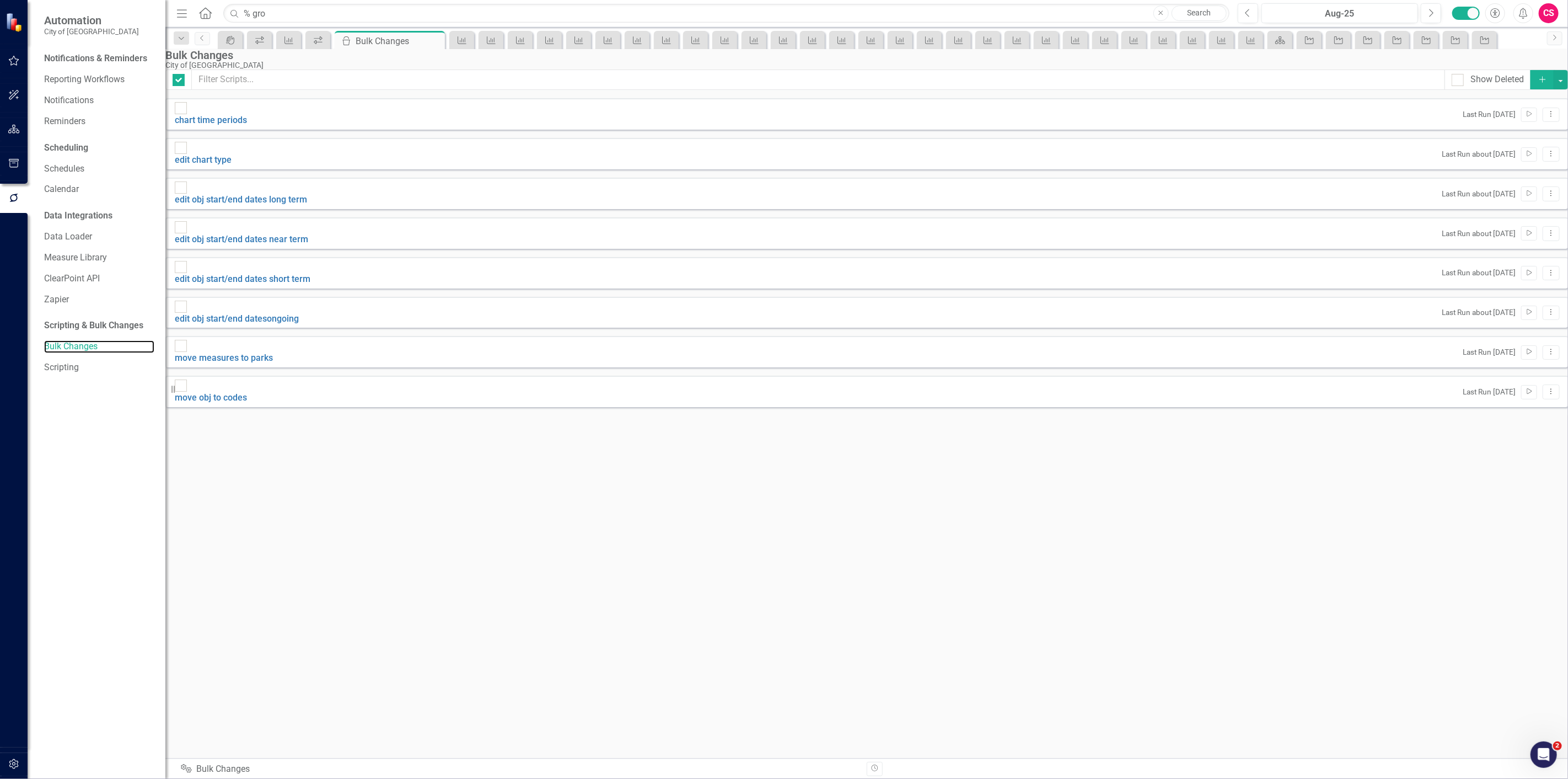
checkbox input "false"
click at [1538, 83] on icon "Add" at bounding box center [1542, 79] width 10 height 7
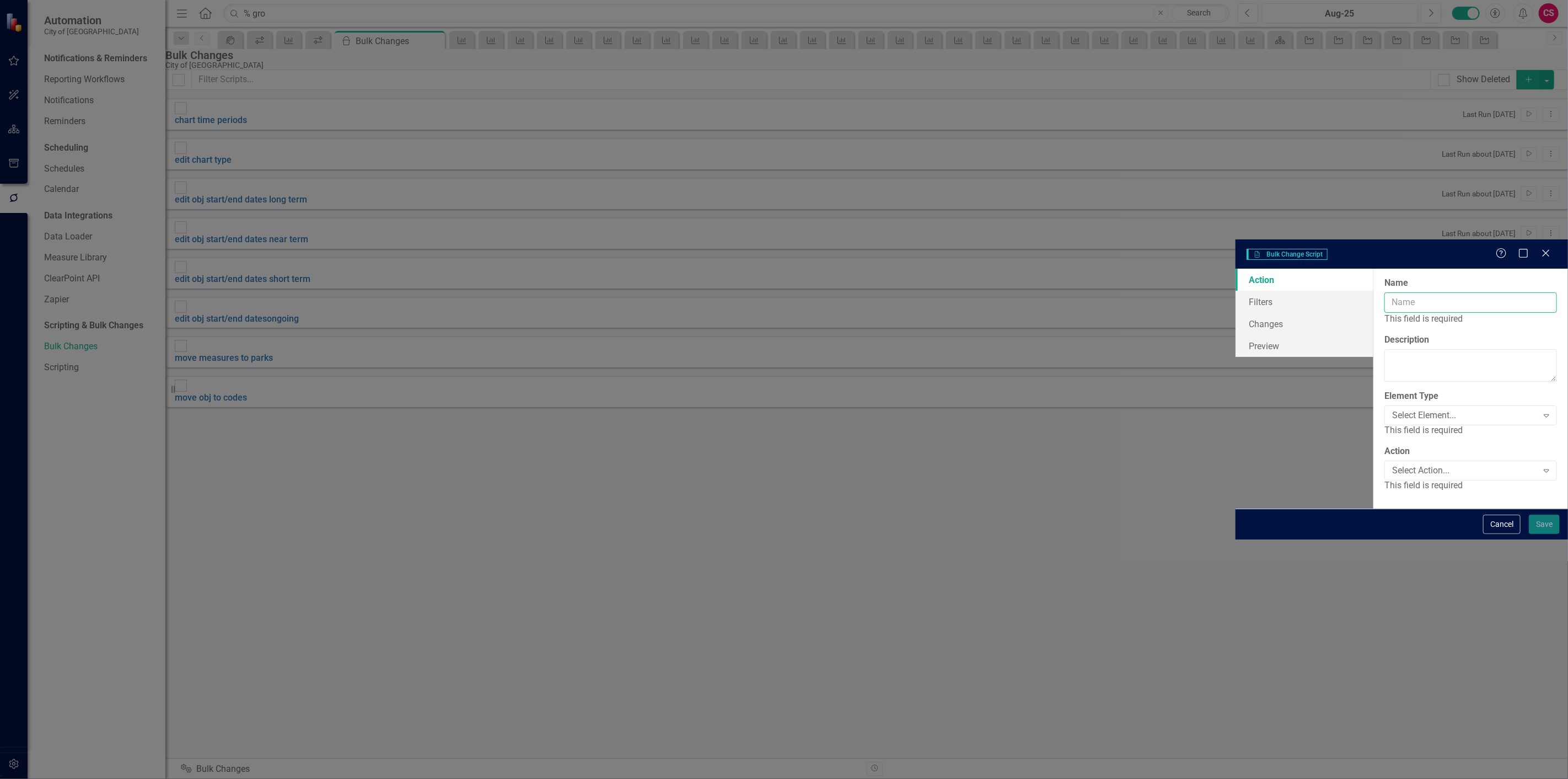
click at [1385, 292] on input "Name" at bounding box center [1471, 302] width 173 height 20
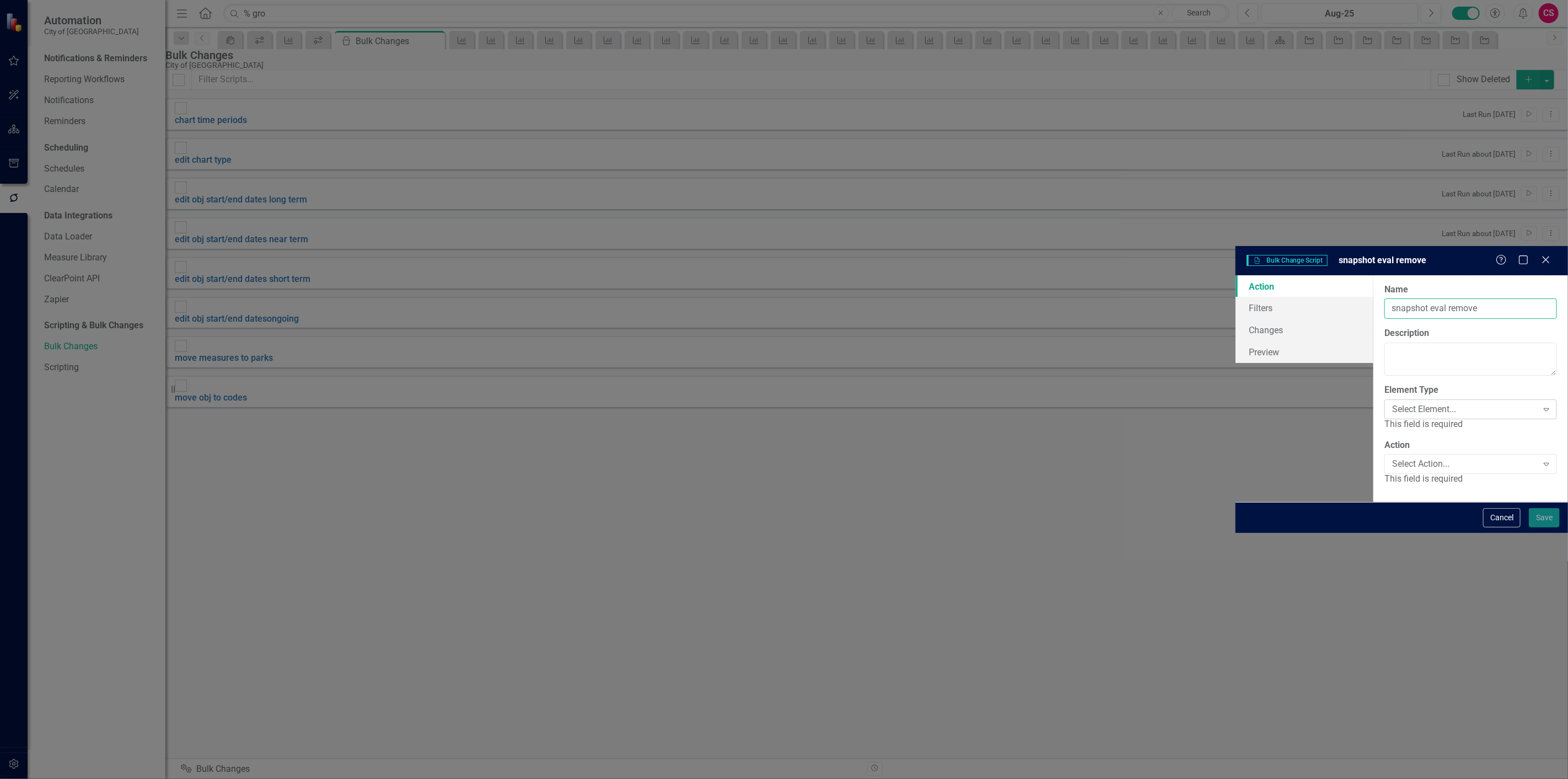
type input "snapshot eval remove"
click at [1392, 403] on div "Select Element..." at bounding box center [1465, 409] width 146 height 13
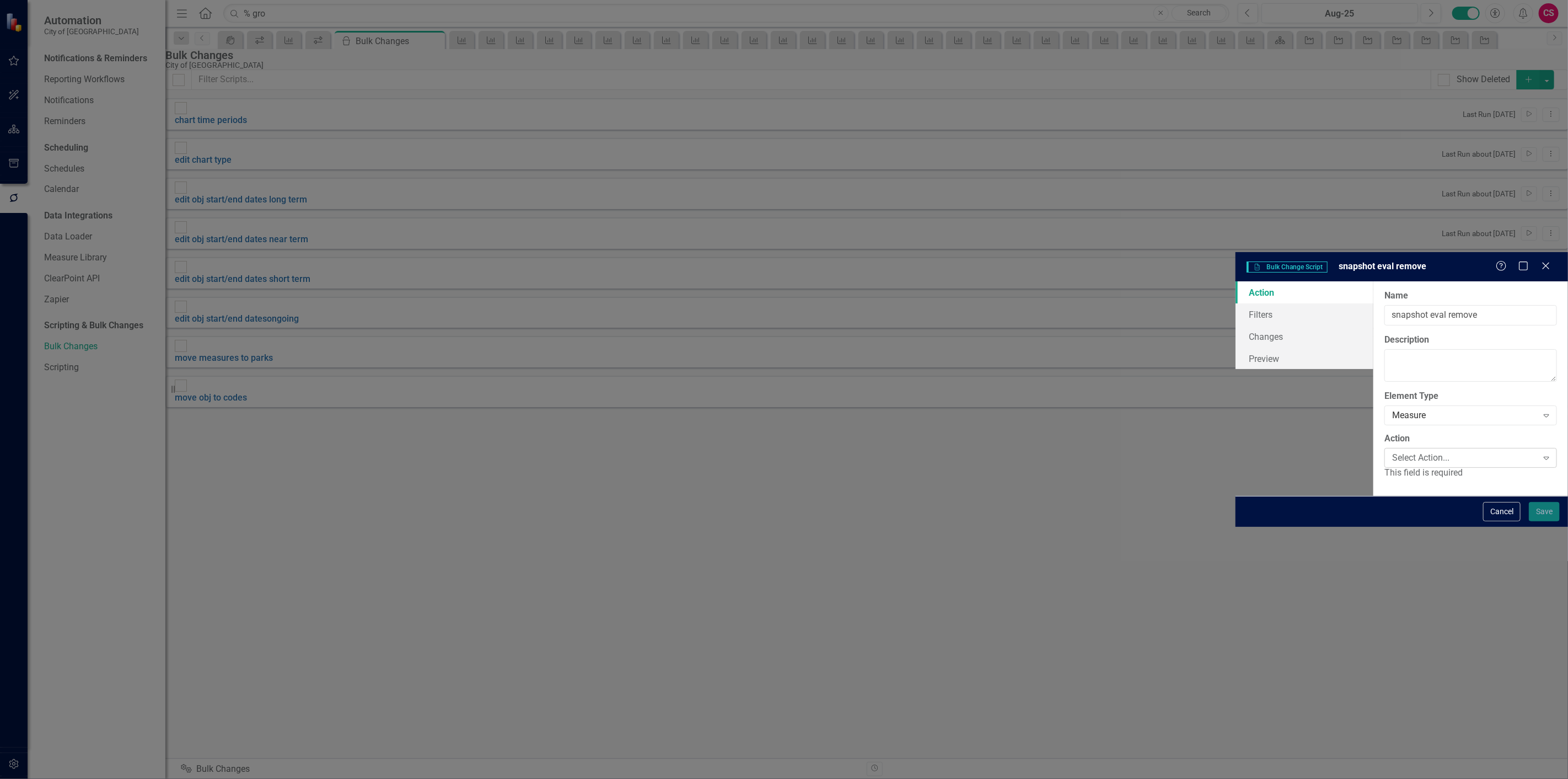
click at [1385, 448] on div "Select Action... Expand" at bounding box center [1471, 458] width 173 height 20
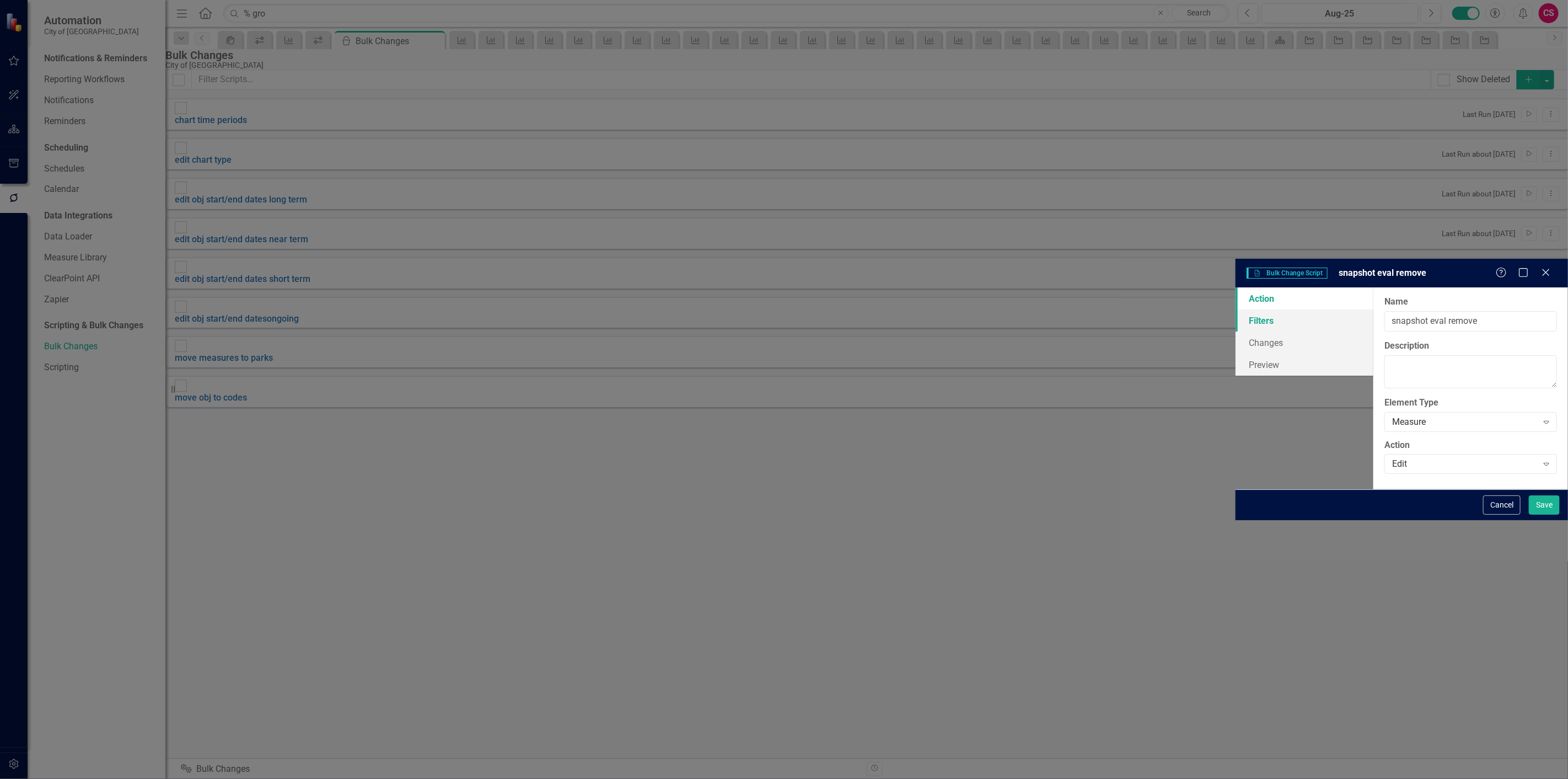
click at [1235, 309] on link "Filters" at bounding box center [1304, 320] width 138 height 22
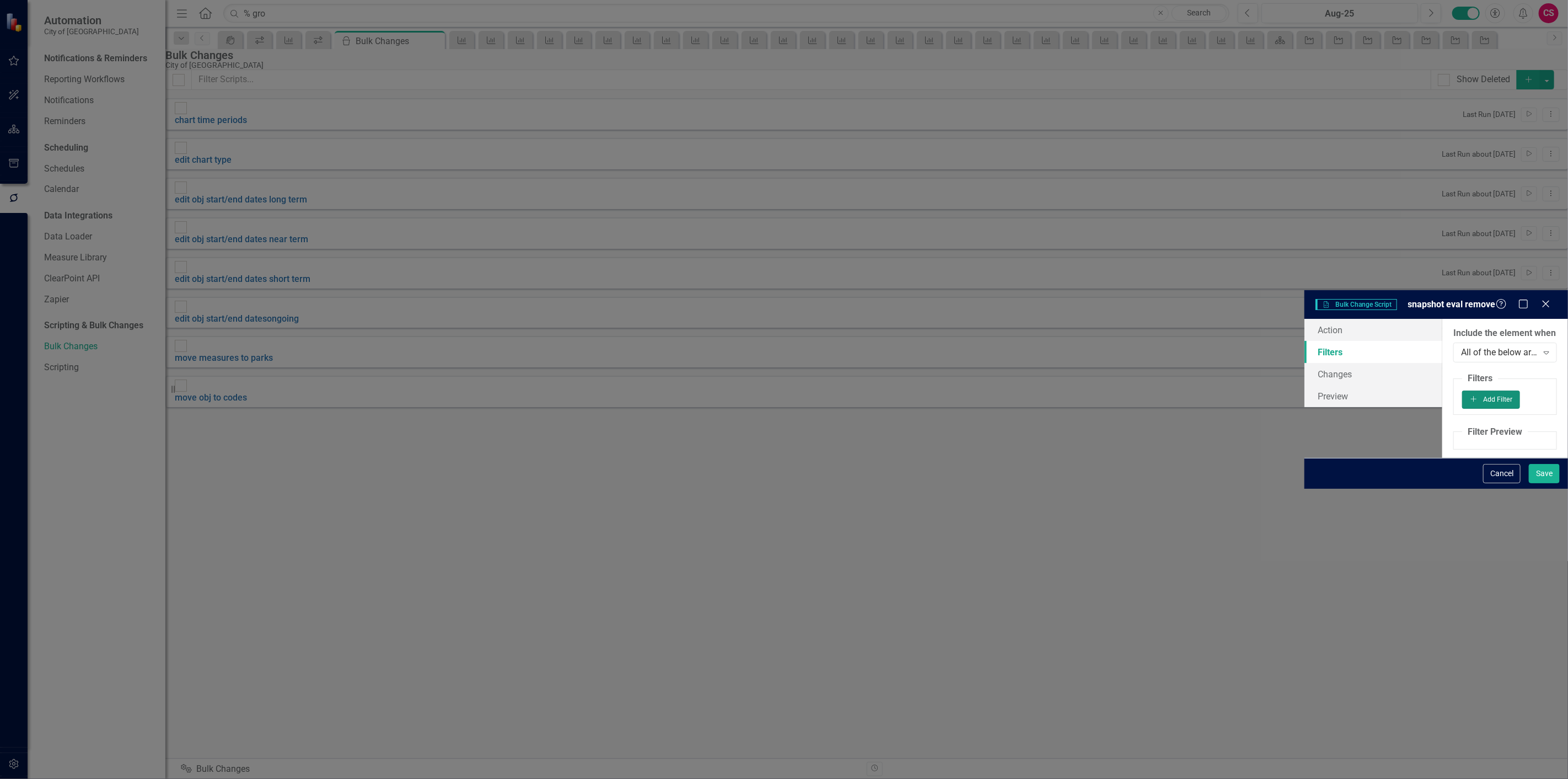
click at [1509, 391] on button "Add Add Filter" at bounding box center [1491, 399] width 58 height 17
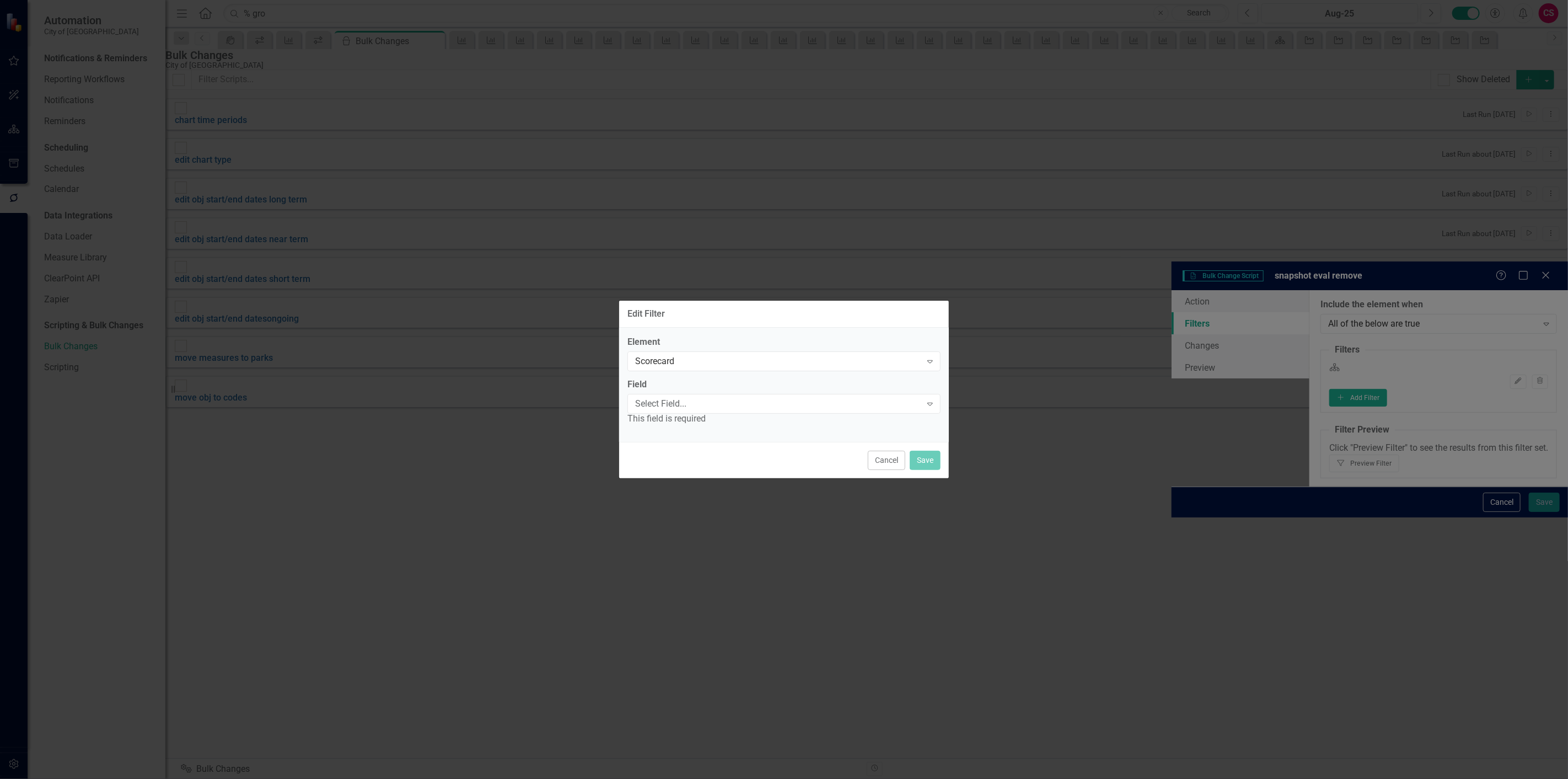
click at [657, 350] on div "Element Scorecard Expand" at bounding box center [784, 353] width 313 height 34
click at [660, 360] on div "Scorecard" at bounding box center [779, 362] width 286 height 13
click at [662, 400] on div "Select Field..." at bounding box center [779, 403] width 286 height 13
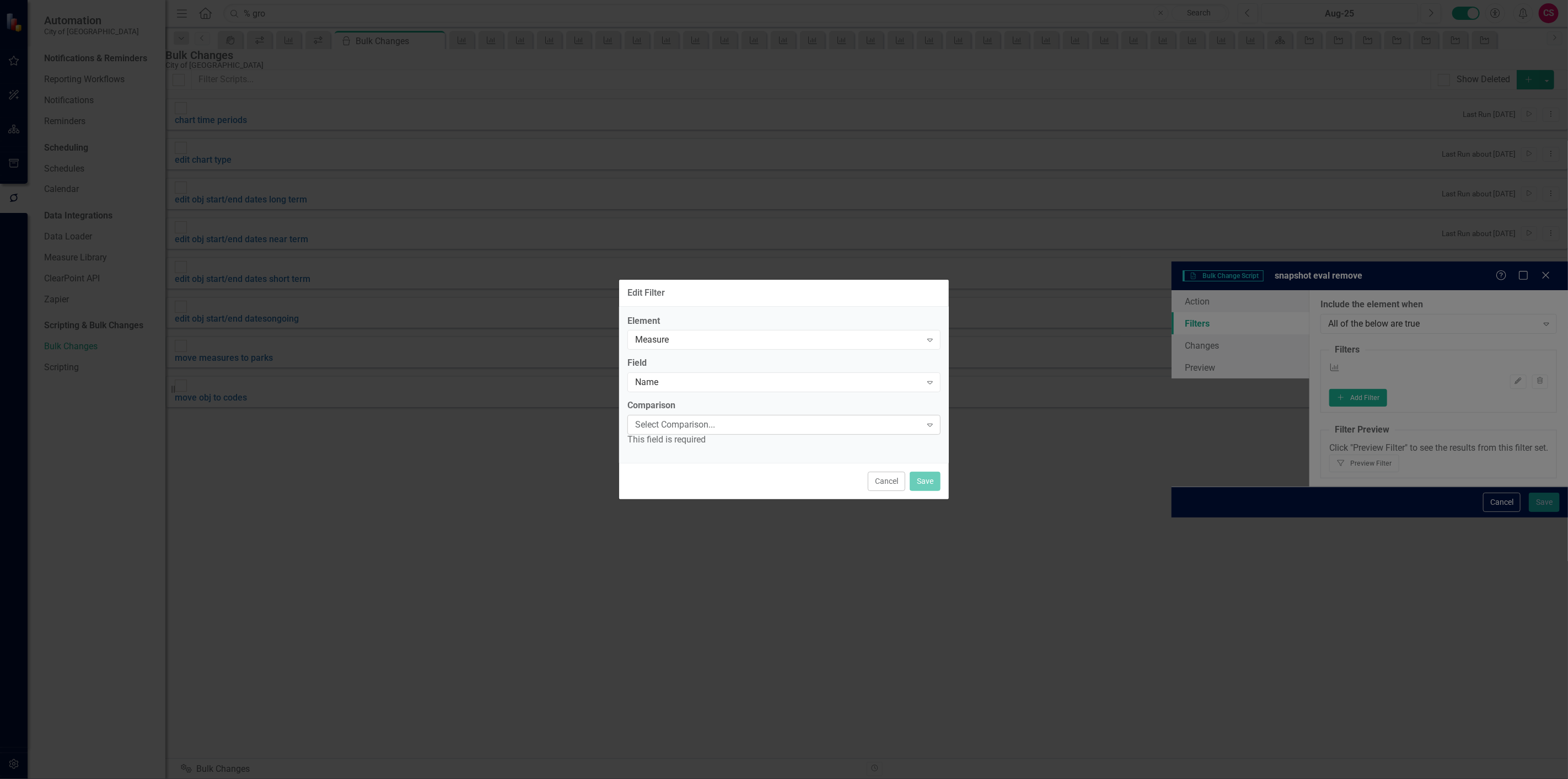
click at [668, 432] on div "Select Comparison... Expand" at bounding box center [784, 425] width 313 height 20
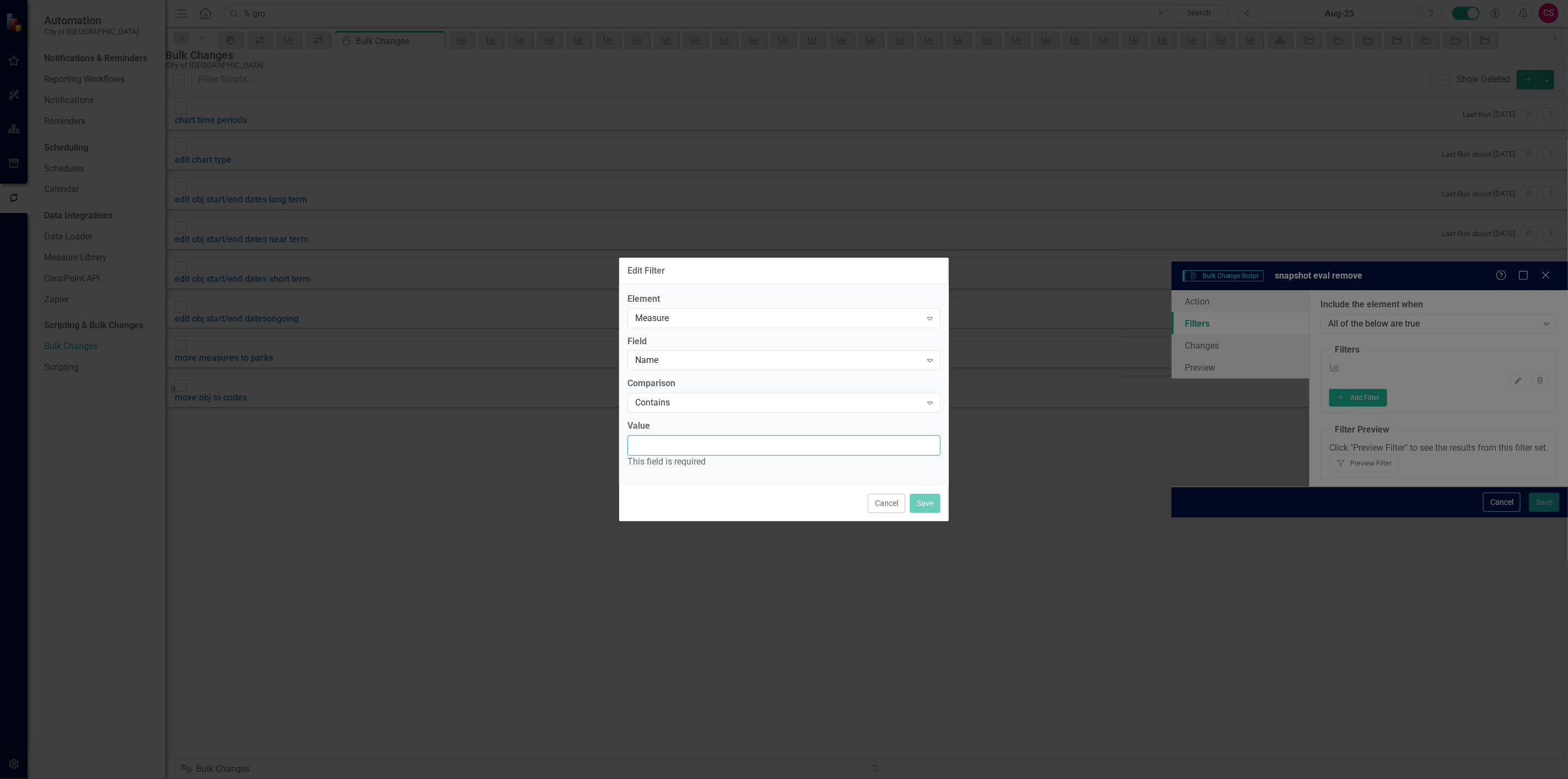
click at [674, 445] on input "Value" at bounding box center [784, 446] width 313 height 20
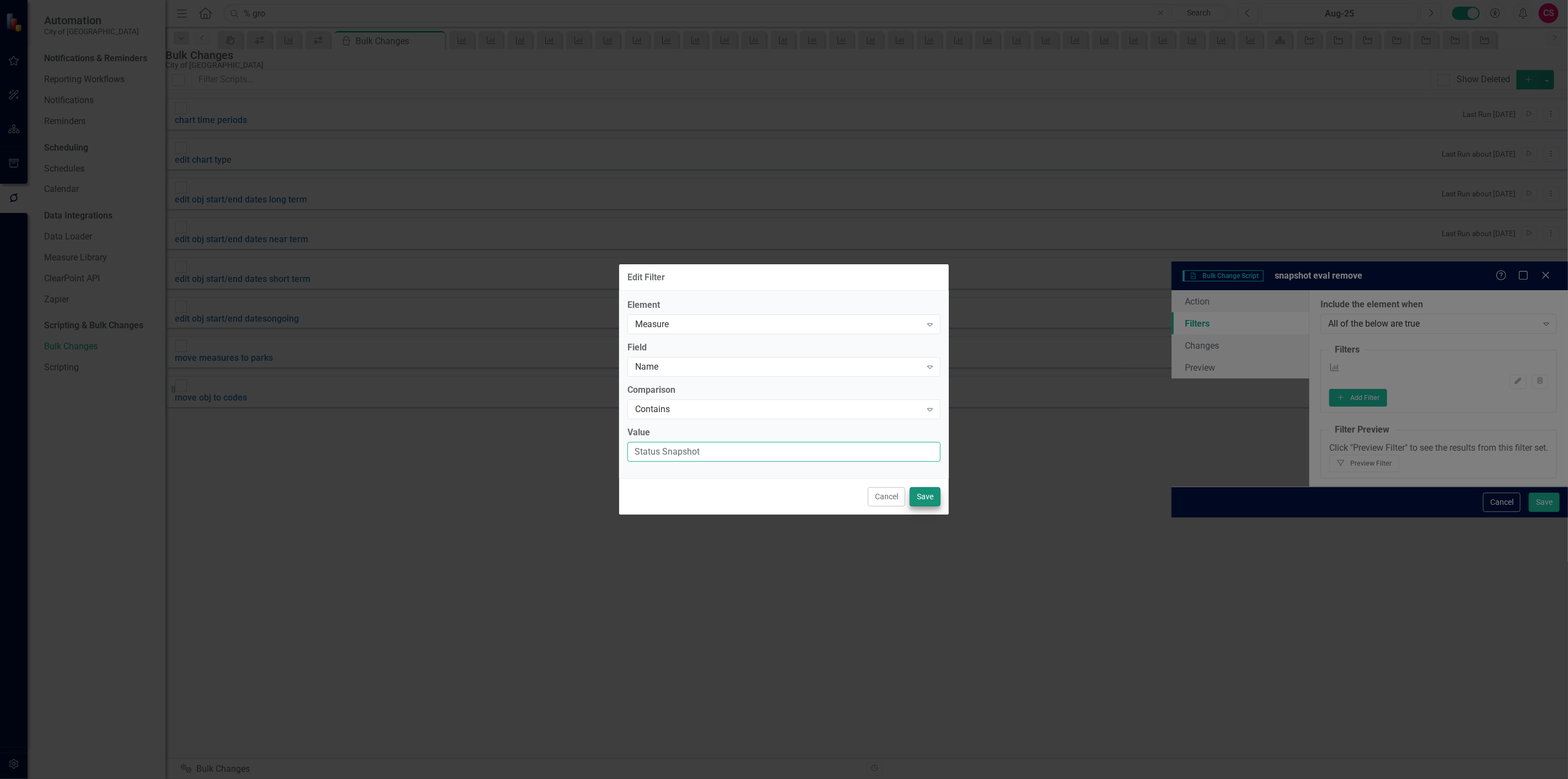
type input "Status Snapshot"
click at [914, 497] on button "Save" at bounding box center [925, 497] width 31 height 19
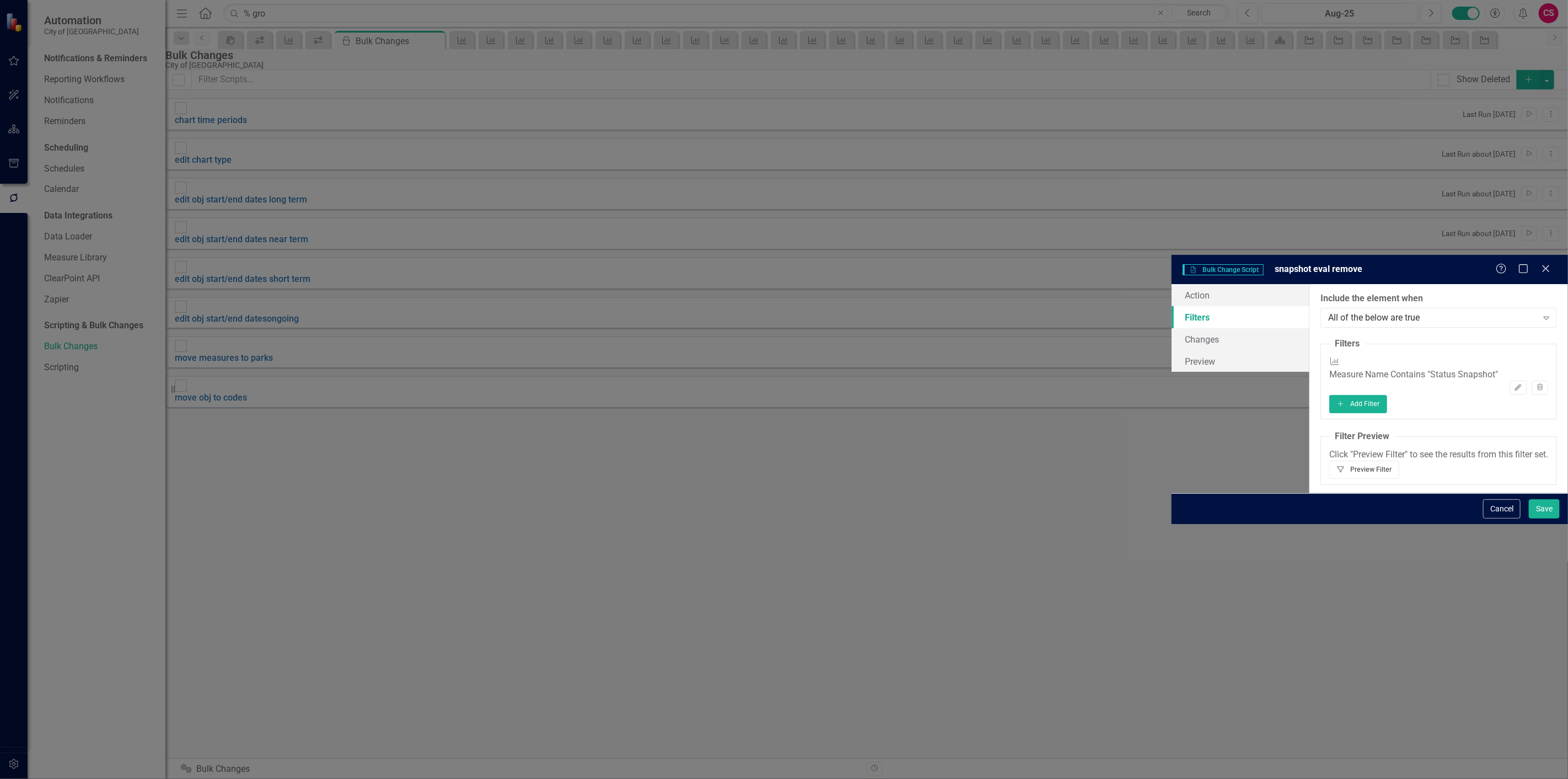
click at [1399, 460] on button "Filter Preview Filter" at bounding box center [1364, 469] width 70 height 17
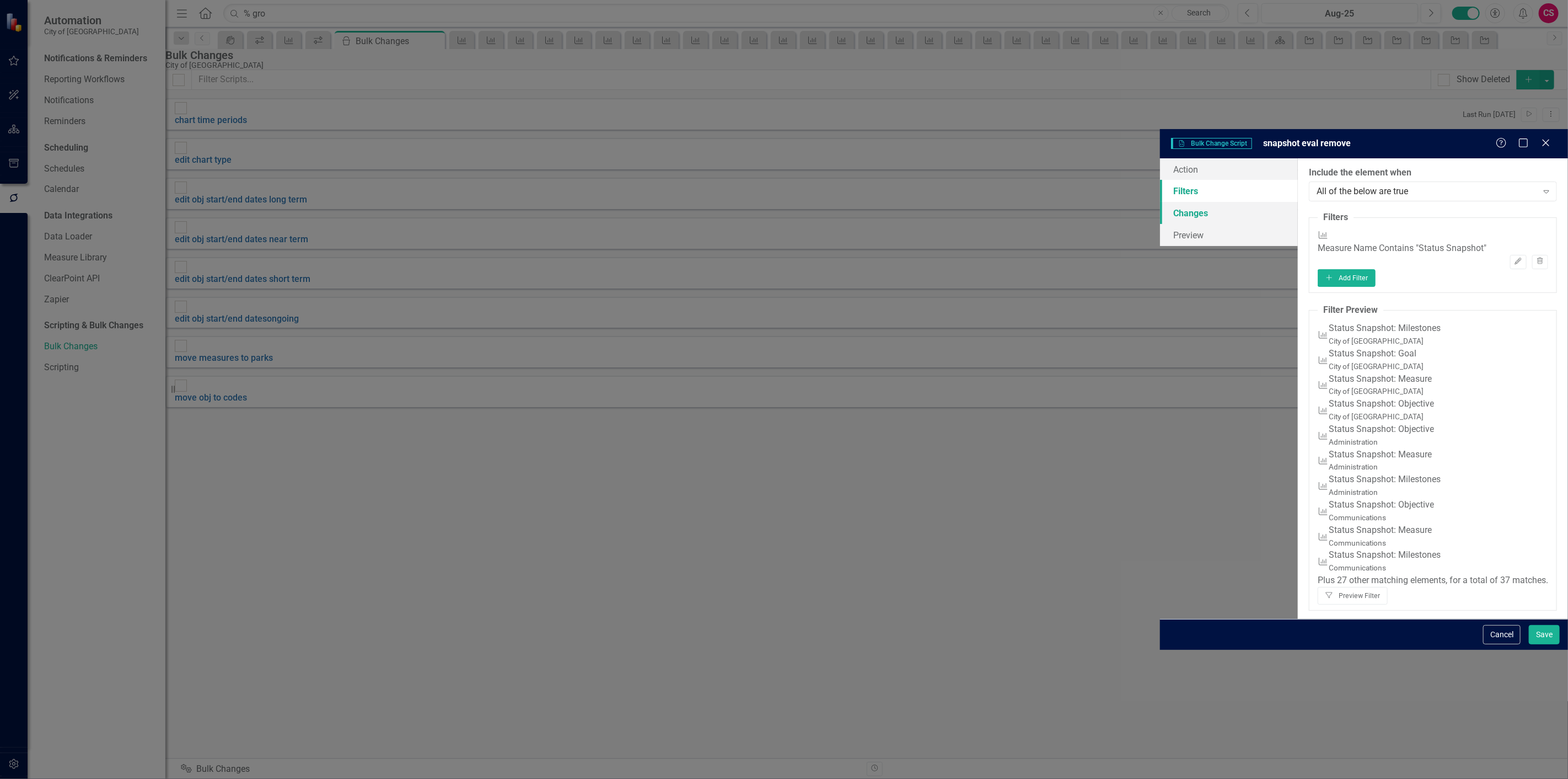
drag, startPoint x: 320, startPoint y: 80, endPoint x: 329, endPoint y: 81, distance: 9.1
click at [1160, 202] on link "Changes" at bounding box center [1229, 212] width 138 height 22
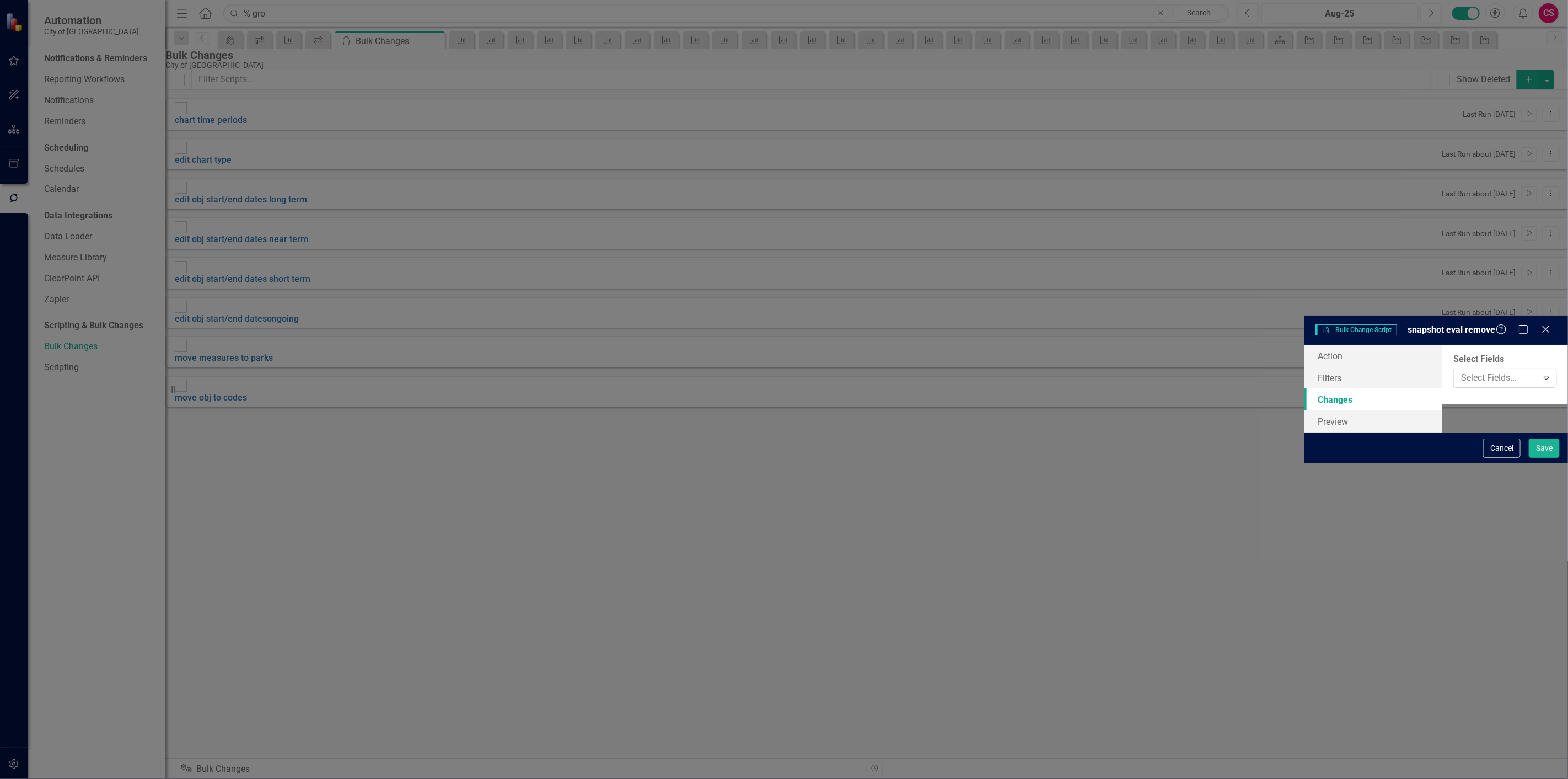
click at [1456, 371] on div at bounding box center [1497, 378] width 81 height 15
type input "e"
click at [1442, 345] on div "You can now select the fields you would like to change. Select the fields from …" at bounding box center [1505, 374] width 126 height 60
click at [1497, 458] on button "Cancel" at bounding box center [1502, 448] width 38 height 19
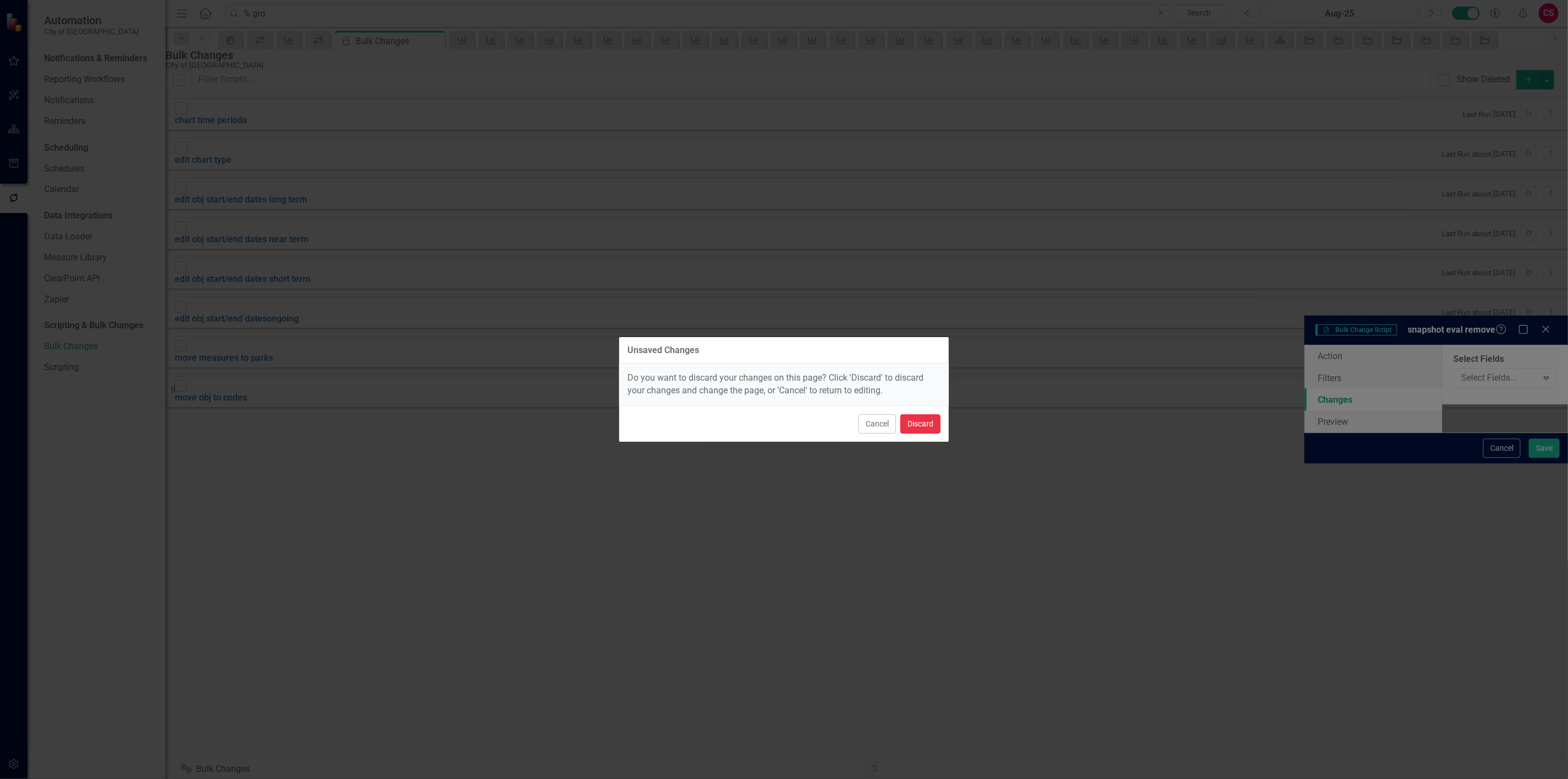
click at [916, 416] on button "Discard" at bounding box center [920, 423] width 40 height 19
click at [872, 415] on div "Show Deleted Add chart time periods Last Run 13 days ago Run Script Dropdown Me…" at bounding box center [867, 242] width 1403 height 346
